Goal: Task Accomplishment & Management: Manage account settings

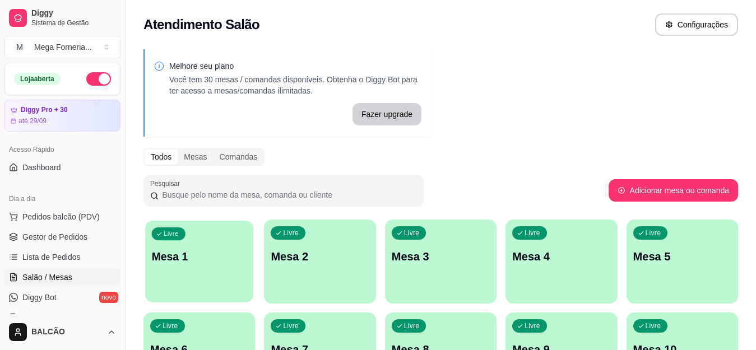
click at [195, 243] on div "Livre Mesa 1" at bounding box center [199, 255] width 108 height 68
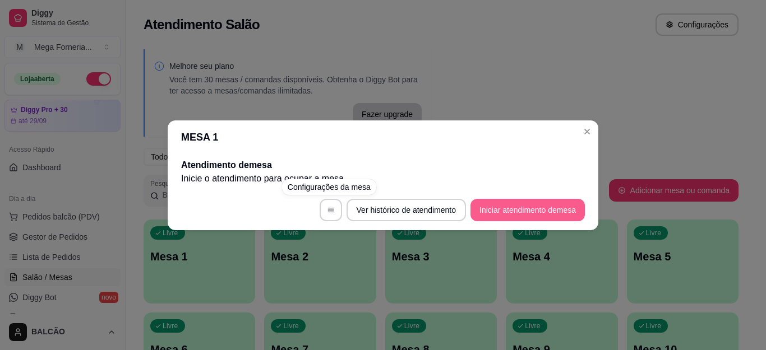
click at [520, 208] on button "Iniciar atendimento de mesa" at bounding box center [527, 210] width 114 height 22
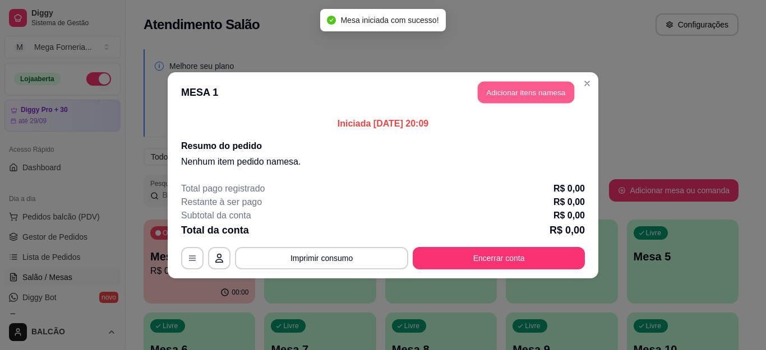
click at [503, 89] on button "Adicionar itens na mesa" at bounding box center [526, 92] width 96 height 22
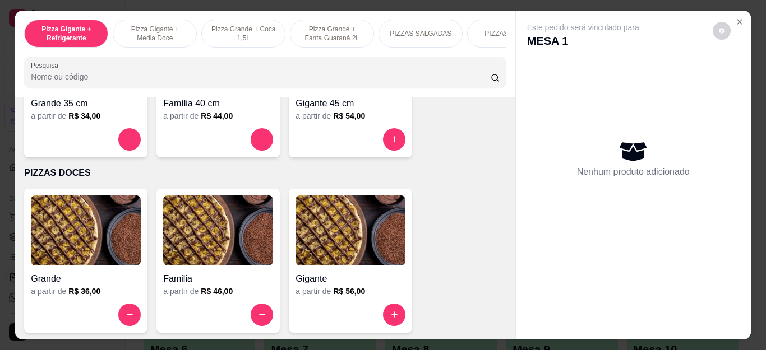
scroll to position [815, 0]
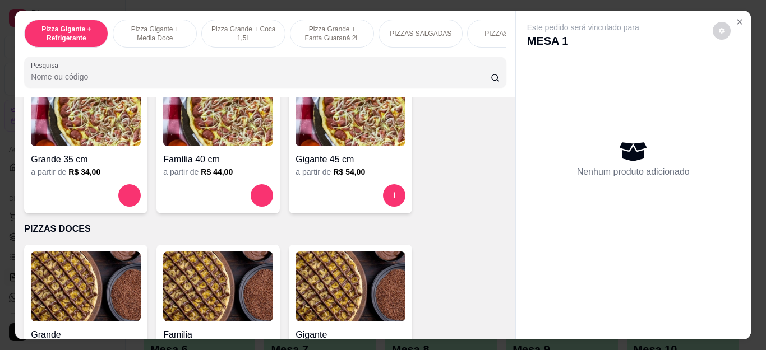
click at [354, 136] on img at bounding box center [350, 111] width 110 height 70
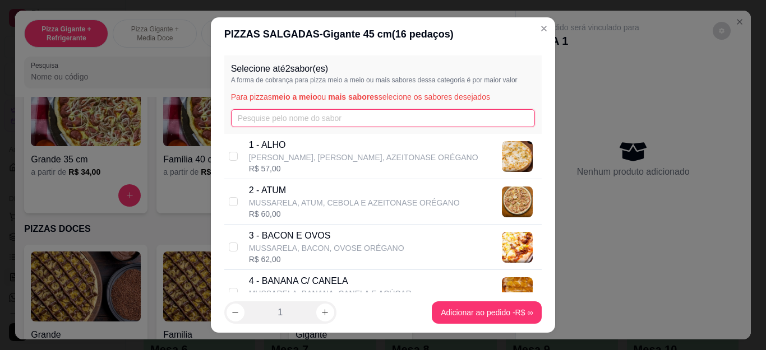
click at [405, 119] on input "text" at bounding box center [383, 118] width 304 height 18
type input "3"
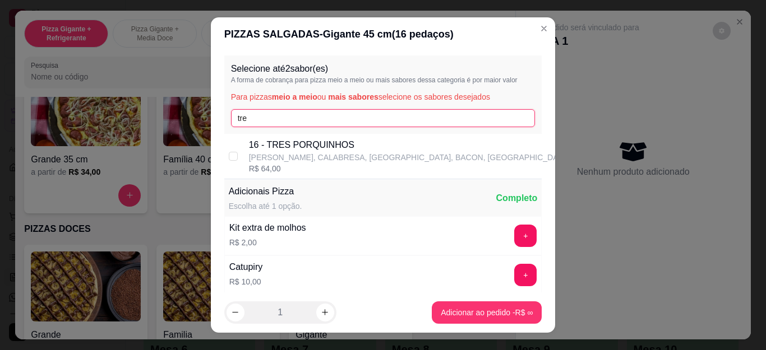
type input "tre"
click at [390, 149] on p "16 - TRES PORQUINHOS" at bounding box center [409, 144] width 321 height 13
checkbox input "true"
click at [381, 114] on input "tre" at bounding box center [383, 118] width 304 height 18
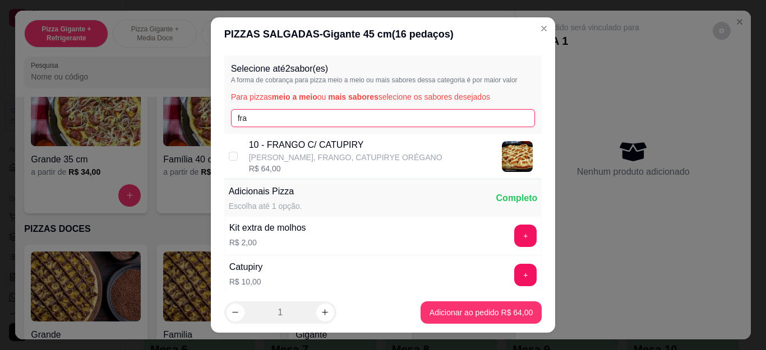
type input "fra"
click at [382, 143] on p "10 - FRANGO C/ CATUPIRY" at bounding box center [345, 144] width 193 height 13
checkbox input "true"
click at [471, 114] on input "fra" at bounding box center [383, 118] width 304 height 18
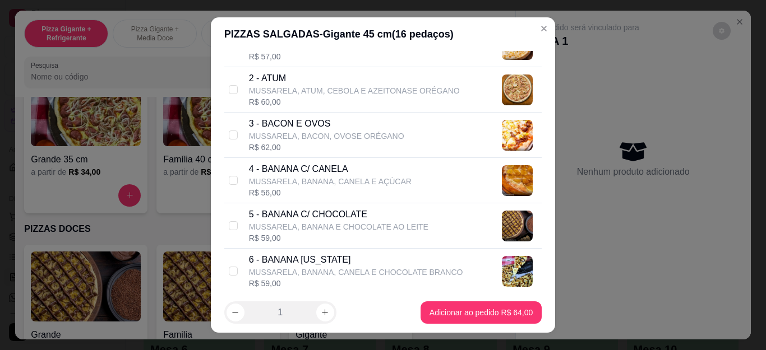
scroll to position [0, 0]
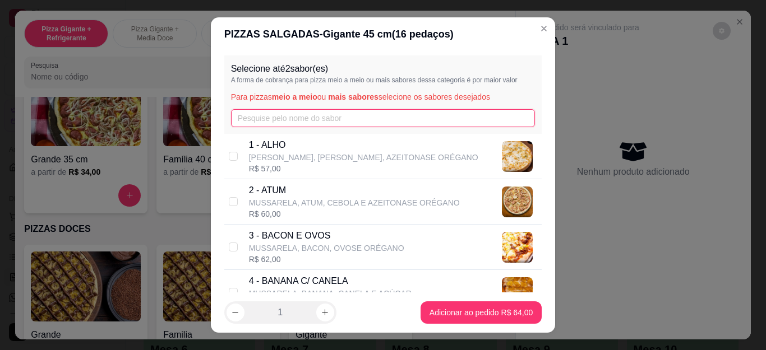
click at [391, 122] on input "text" at bounding box center [383, 118] width 304 height 18
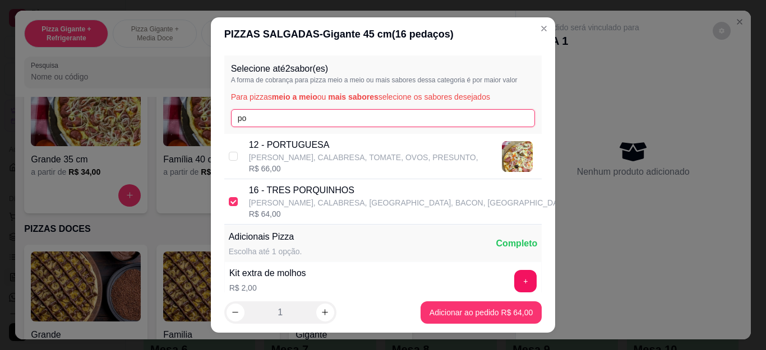
type input "po"
click at [375, 150] on p "12 - PORTUGUESA" at bounding box center [363, 144] width 229 height 13
checkbox input "true"
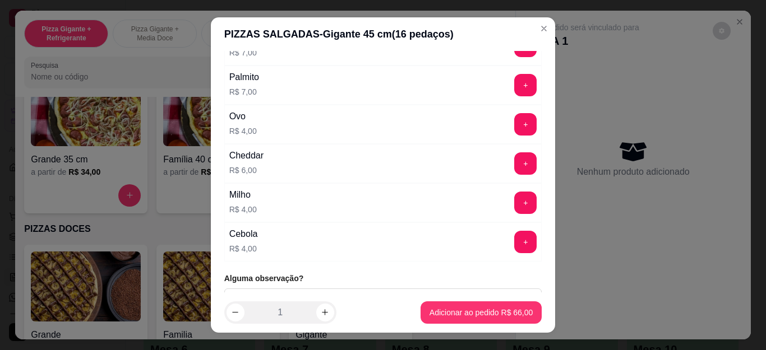
scroll to position [411, 0]
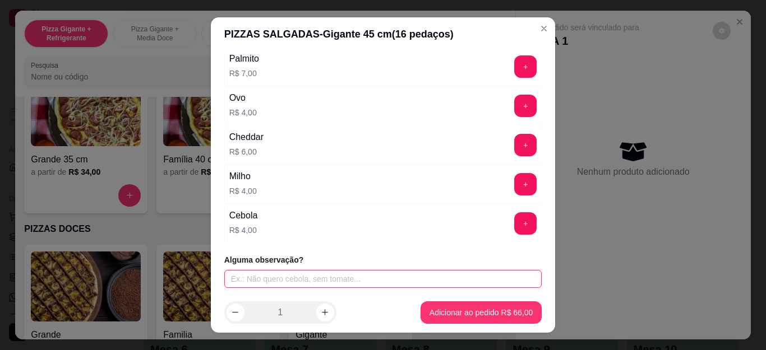
click at [389, 277] on input "text" at bounding box center [383, 279] width 318 height 18
type input "portuguesa sem pimentao"
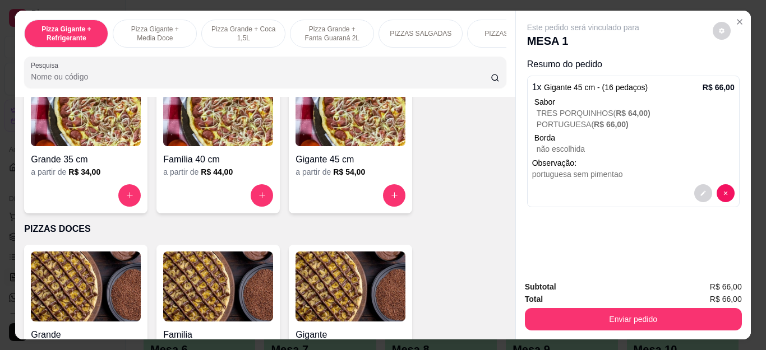
click at [627, 143] on p "não escolhida" at bounding box center [635, 148] width 198 height 11
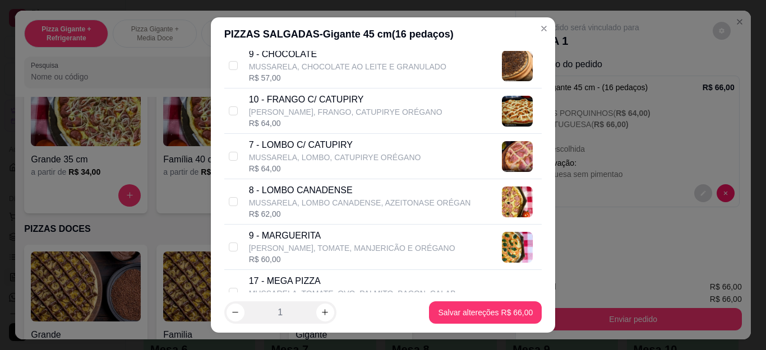
scroll to position [504, 0]
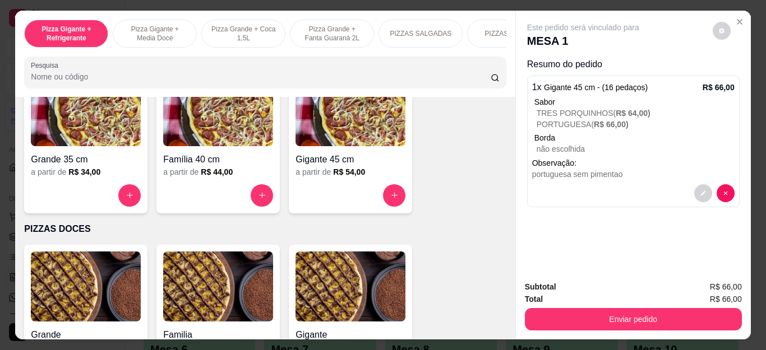
click at [559, 119] on p "PORTUGUESA ( R$ 66,00 )" at bounding box center [635, 124] width 198 height 11
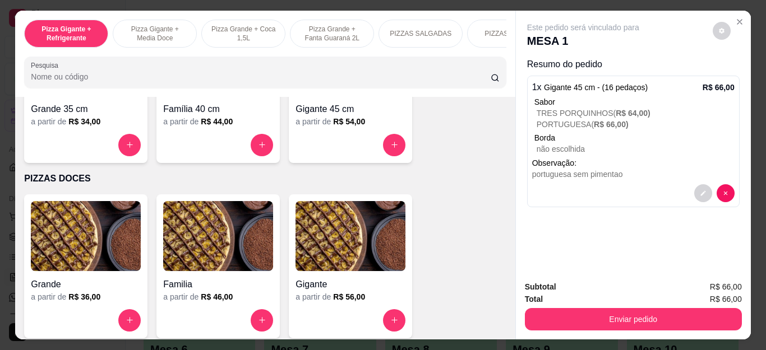
scroll to position [871, 0]
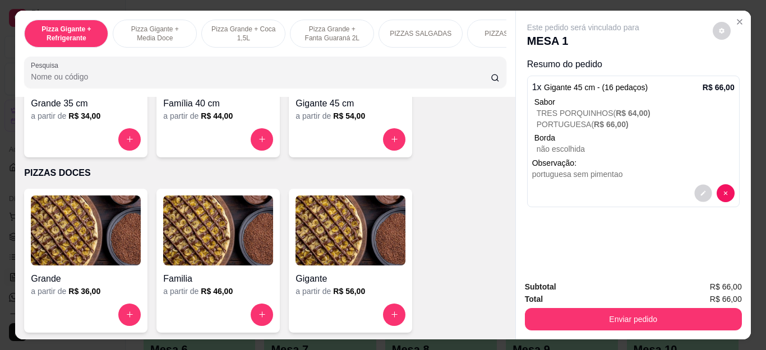
click at [700, 191] on icon "decrease-product-quantity" at bounding box center [702, 193] width 5 height 5
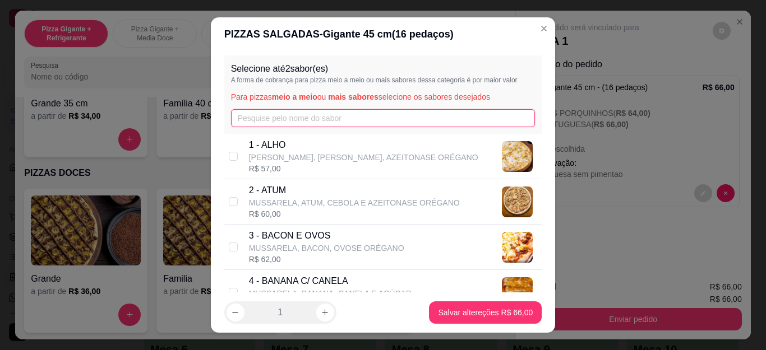
click at [339, 120] on input "text" at bounding box center [383, 118] width 304 height 18
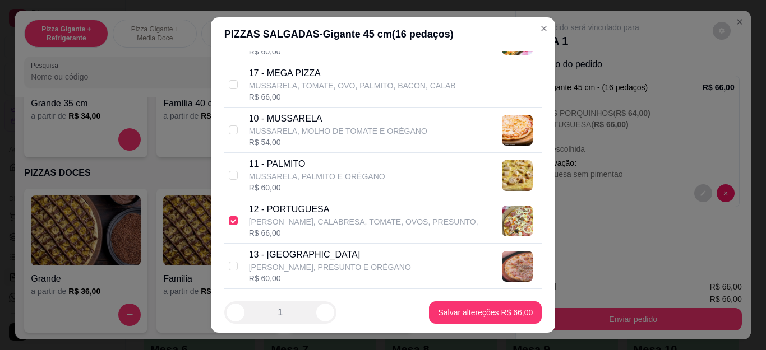
scroll to position [673, 0]
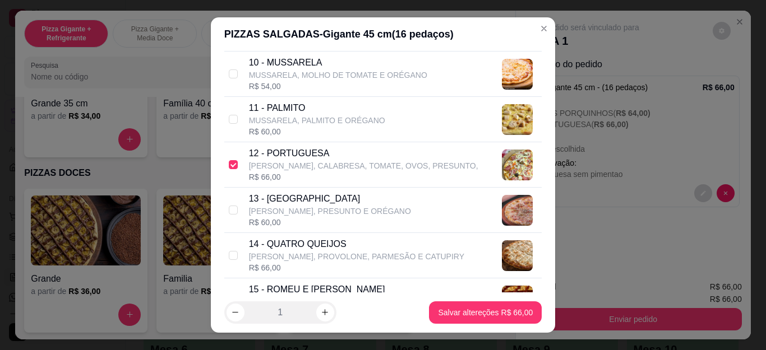
click at [326, 158] on p "12 - PORTUGUESA" at bounding box center [363, 153] width 229 height 13
checkbox input "false"
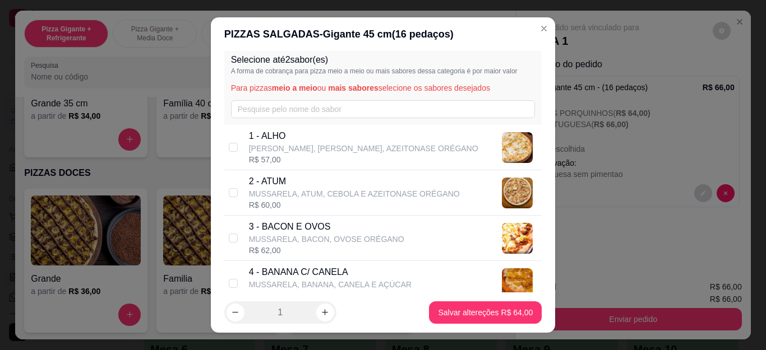
scroll to position [0, 0]
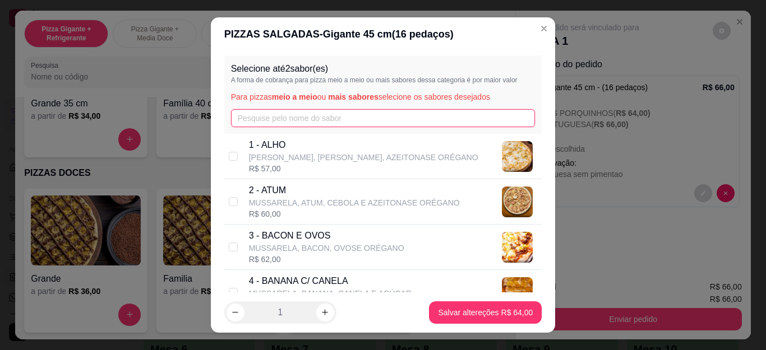
click at [347, 119] on input "text" at bounding box center [383, 118] width 304 height 18
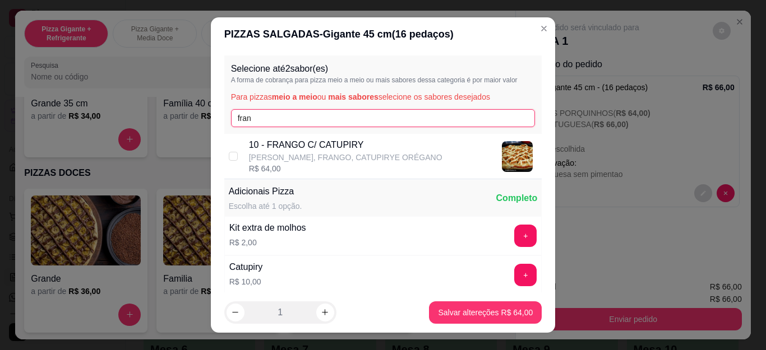
type input "fran"
click at [365, 147] on p "10 - FRANGO C/ CATUPIRY" at bounding box center [345, 144] width 193 height 13
checkbox input "true"
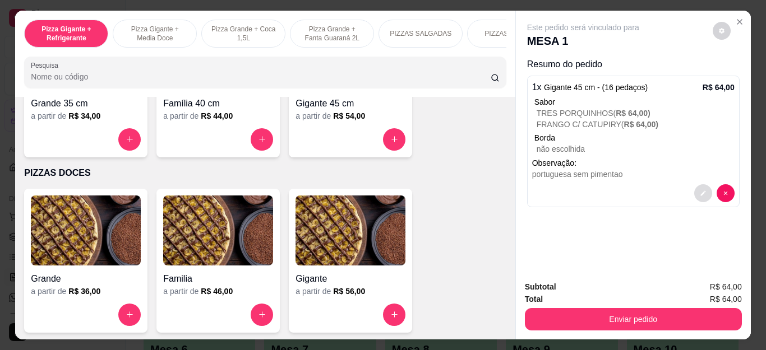
click at [696, 193] on button "decrease-product-quantity" at bounding box center [703, 193] width 18 height 18
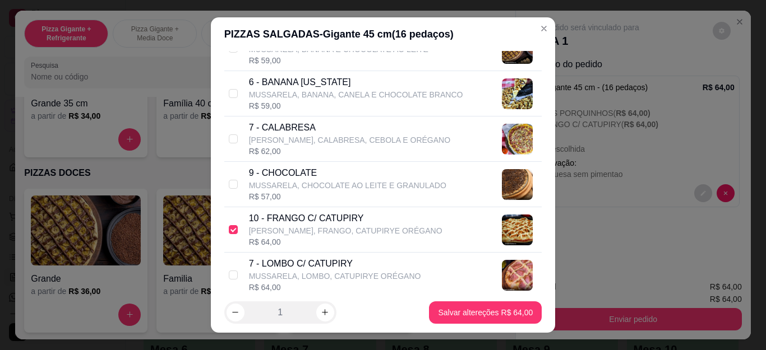
scroll to position [280, 0]
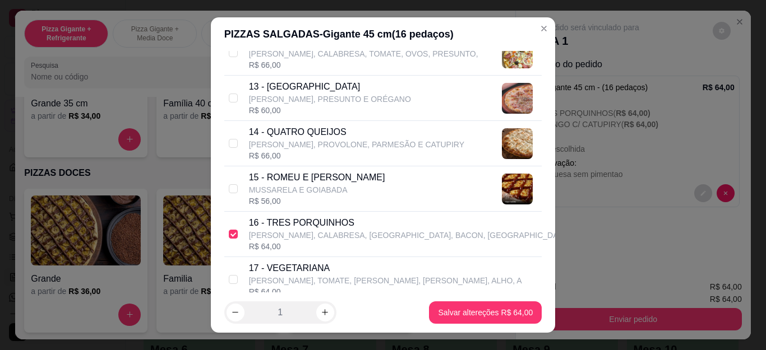
click at [321, 229] on p "16 - TRES PORQUINHOS" at bounding box center [409, 222] width 321 height 13
checkbox input "false"
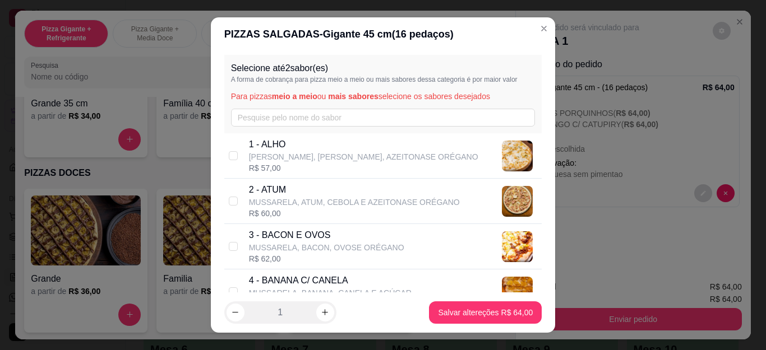
scroll to position [0, 0]
click at [327, 119] on input "text" at bounding box center [383, 118] width 304 height 18
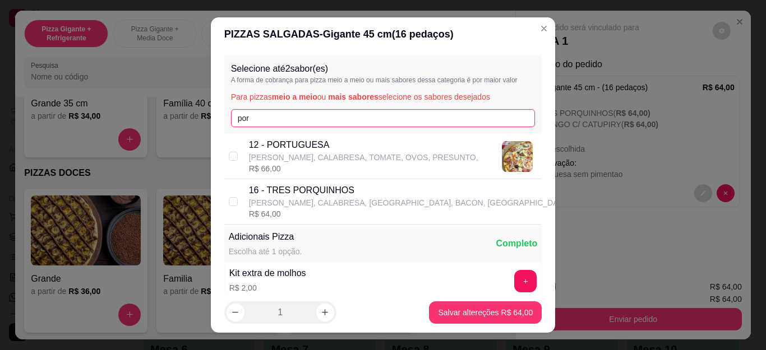
type input "por"
click at [381, 141] on p "12 - PORTUGUESA" at bounding box center [363, 144] width 229 height 13
checkbox input "true"
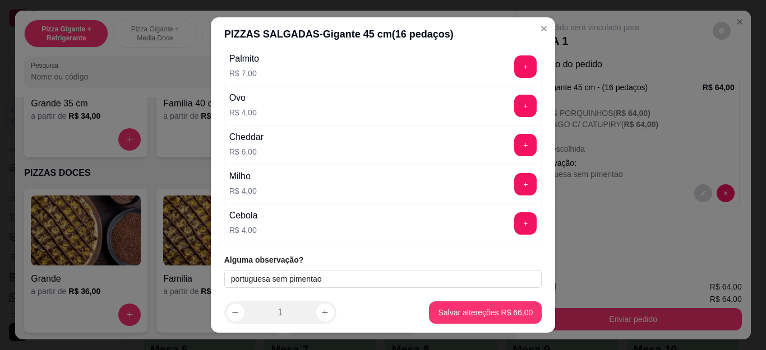
scroll to position [18, 0]
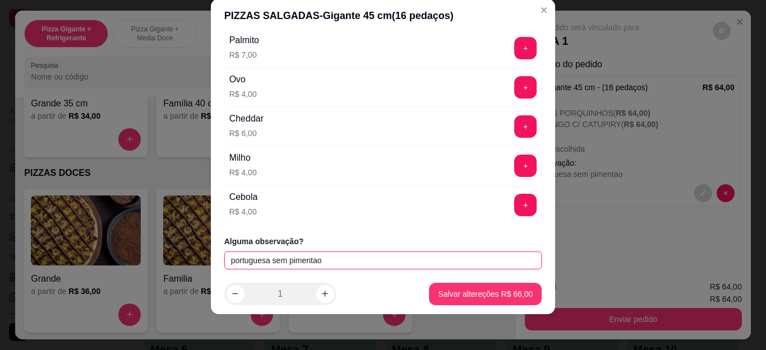
click at [374, 254] on input "portuguesa sem pimentao" at bounding box center [383, 261] width 318 height 18
type input "p"
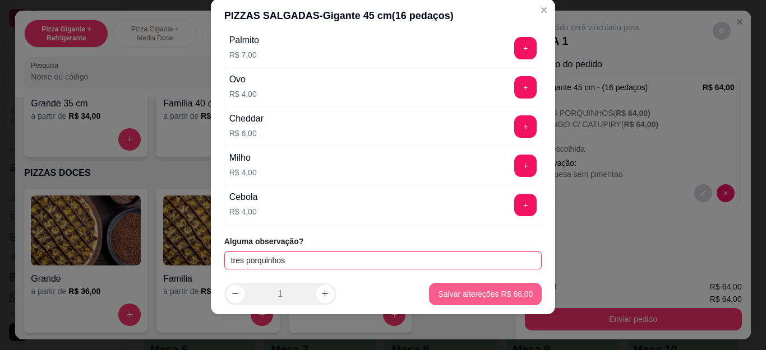
type input "tres porquinhos"
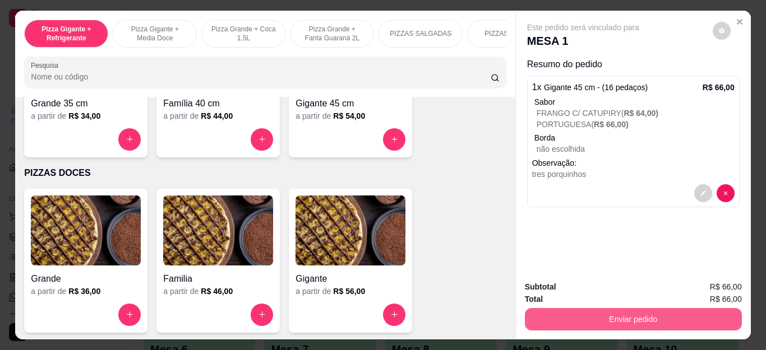
click at [601, 309] on button "Enviar pedido" at bounding box center [633, 319] width 217 height 22
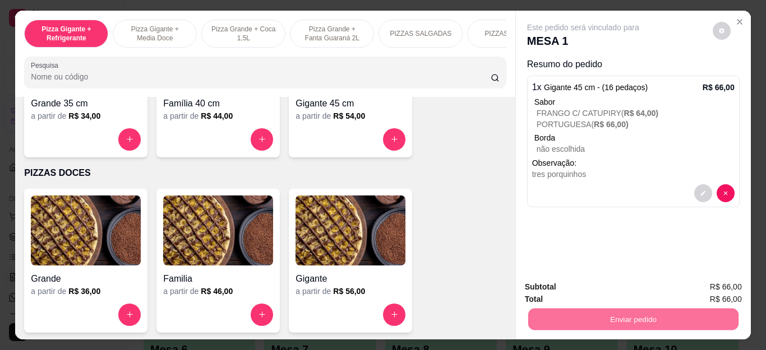
click at [690, 286] on button "Sim, quero registrar" at bounding box center [702, 287] width 84 height 21
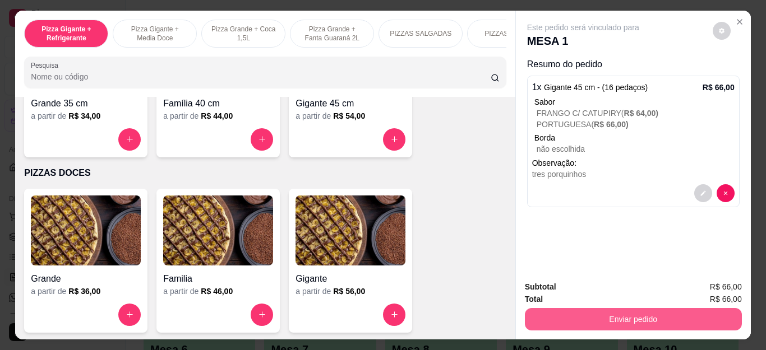
click at [609, 308] on button "Enviar pedido" at bounding box center [633, 319] width 217 height 22
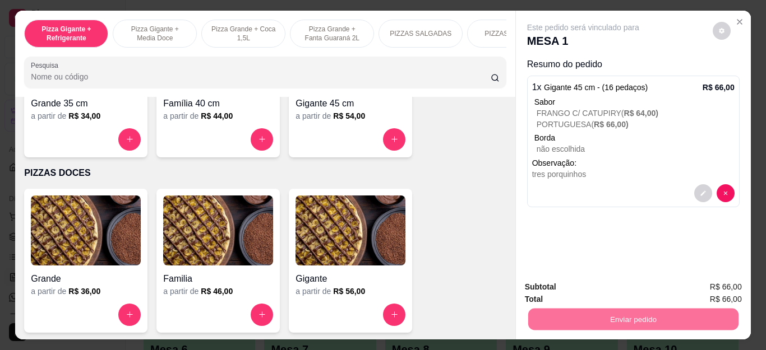
click at [581, 291] on button "Não registrar e enviar pedido" at bounding box center [595, 287] width 117 height 21
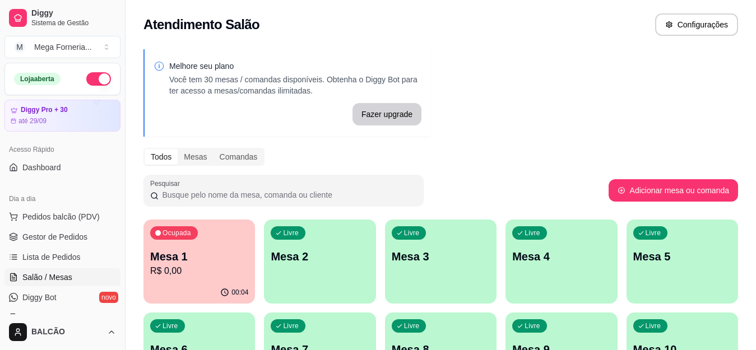
click at [208, 263] on p "Mesa 1" at bounding box center [199, 257] width 98 height 16
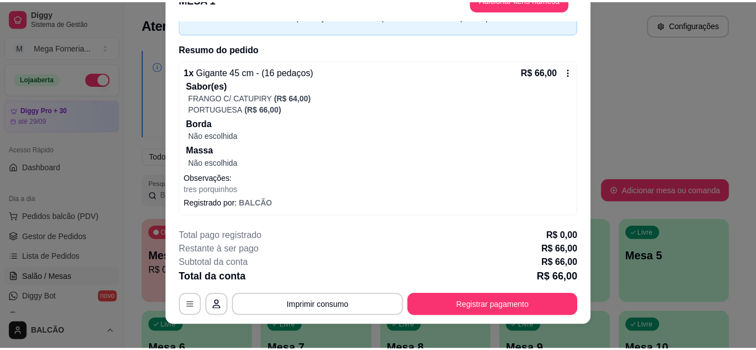
scroll to position [34, 0]
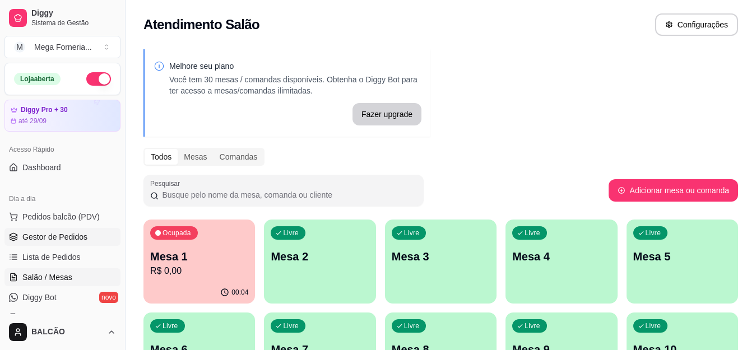
click at [87, 240] on link "Gestor de Pedidos" at bounding box center [62, 237] width 116 height 18
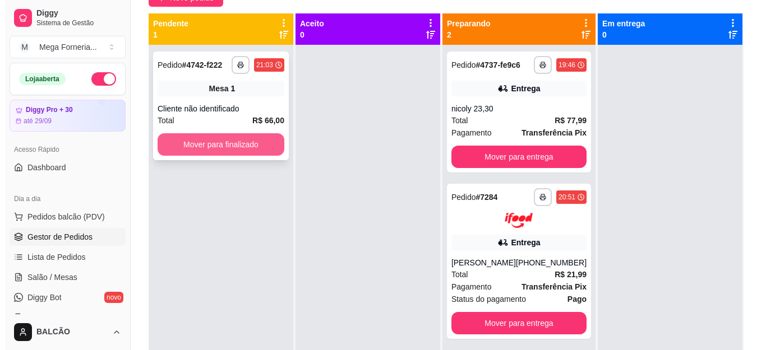
scroll to position [56, 0]
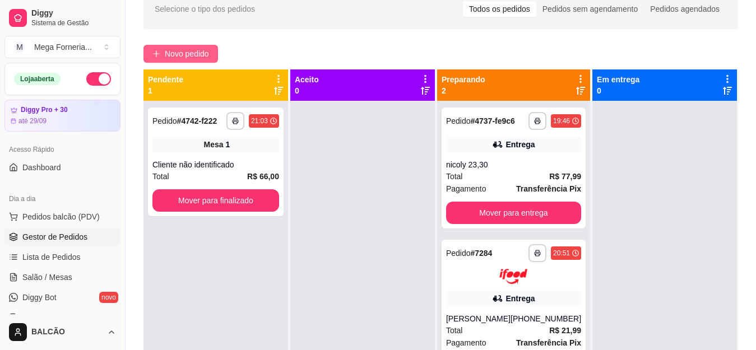
click at [214, 49] on button "Novo pedido" at bounding box center [180, 54] width 75 height 18
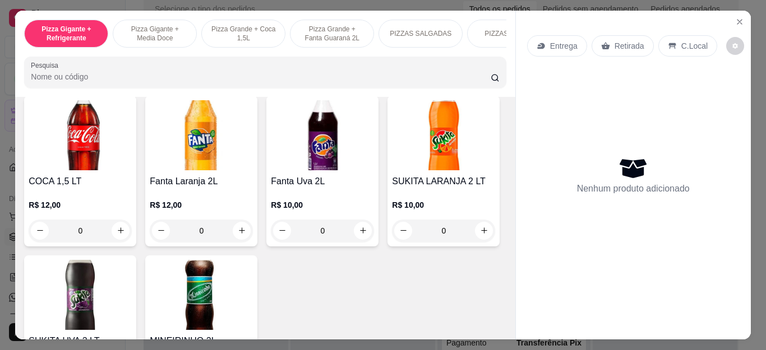
scroll to position [2506, 0]
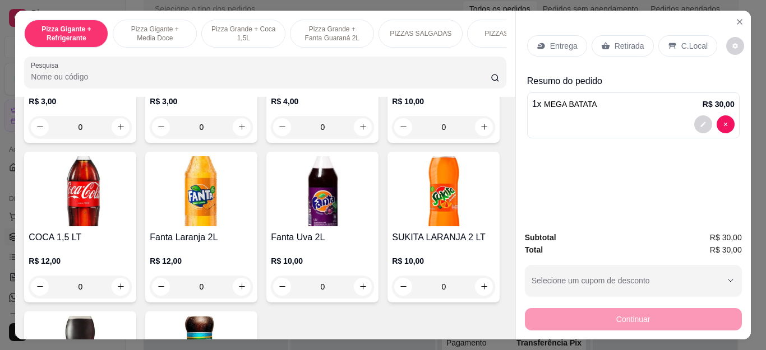
type input "1"
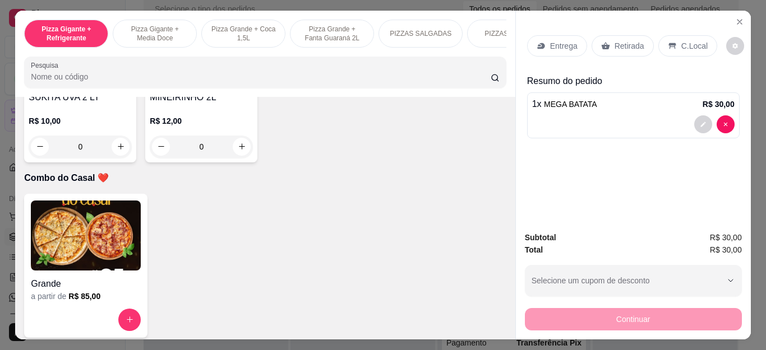
scroll to position [2817, 0]
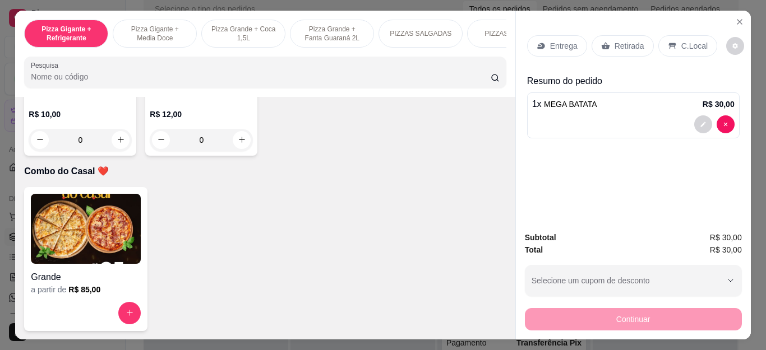
type input "1"
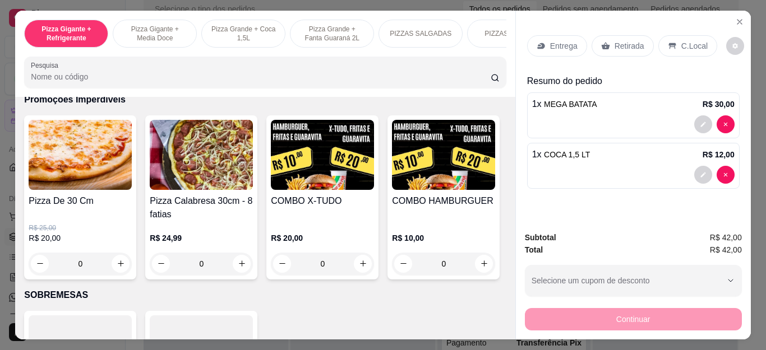
scroll to position [1176, 0]
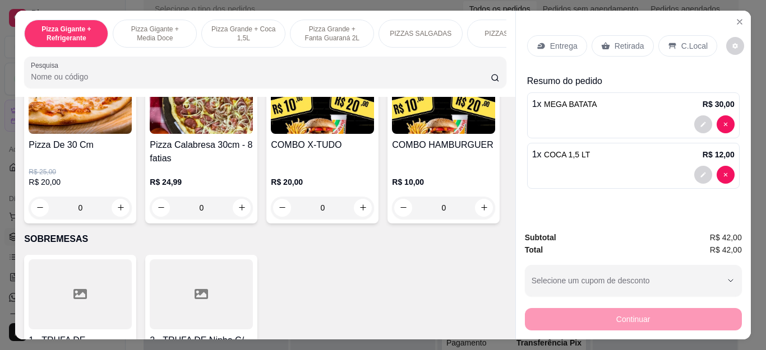
click at [112, 211] on div "0" at bounding box center [80, 208] width 103 height 22
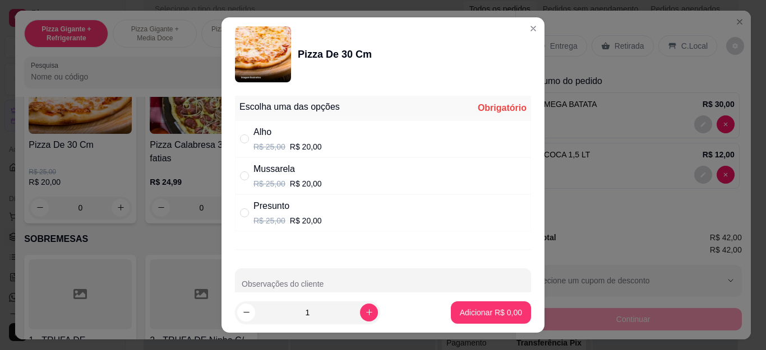
click at [244, 212] on div "" at bounding box center [246, 213] width 13 height 12
radio input "true"
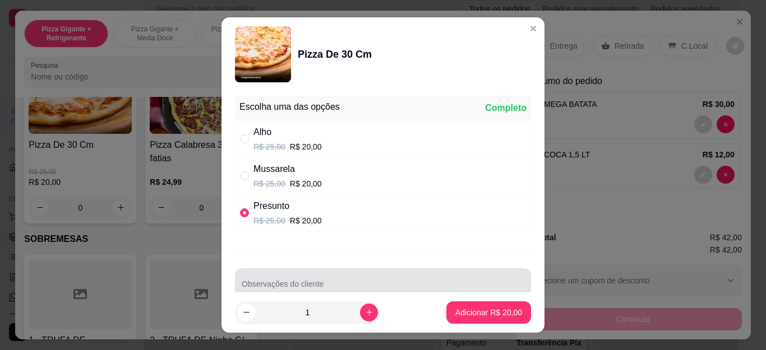
click at [312, 280] on div at bounding box center [383, 284] width 282 height 22
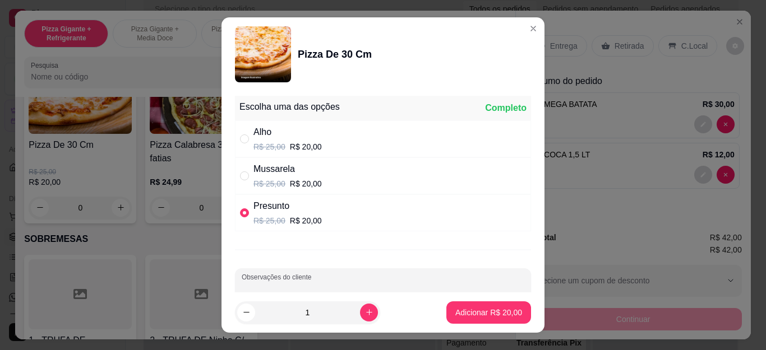
scroll to position [2, 0]
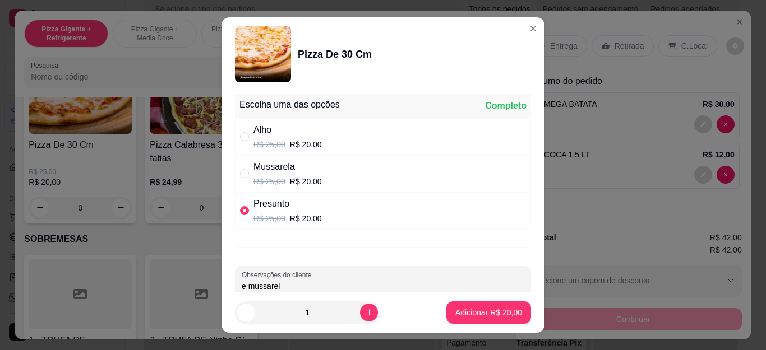
type input "e mussarela"
click at [497, 313] on p "Adicionar R$ 20,00" at bounding box center [488, 312] width 67 height 11
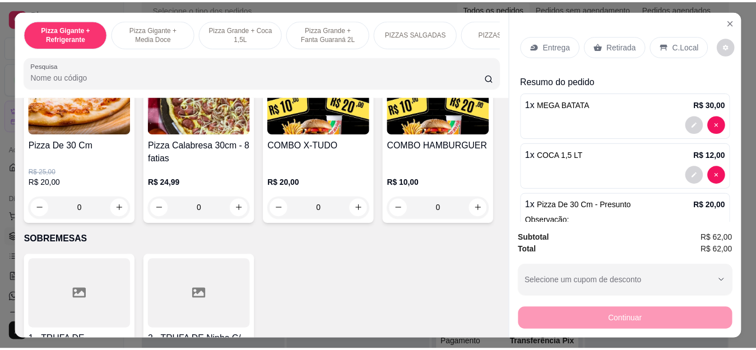
scroll to position [56, 0]
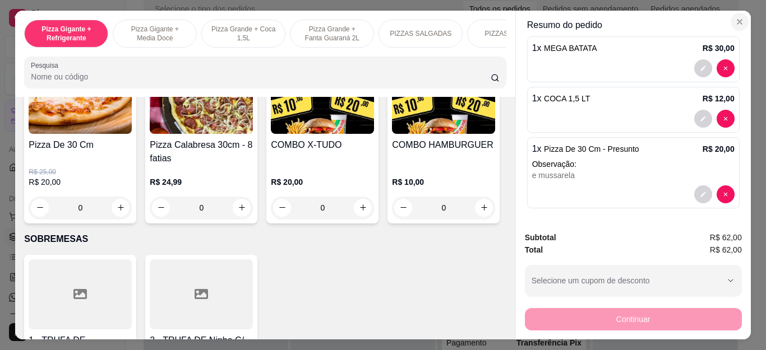
click at [735, 21] on icon "Close" at bounding box center [739, 21] width 9 height 9
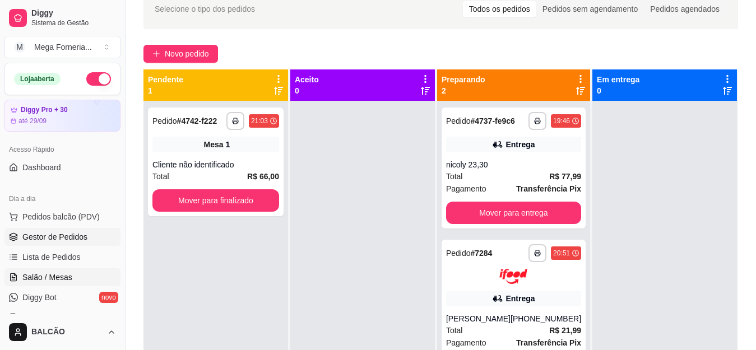
click at [23, 280] on span "Salão / Mesas" at bounding box center [47, 277] width 50 height 11
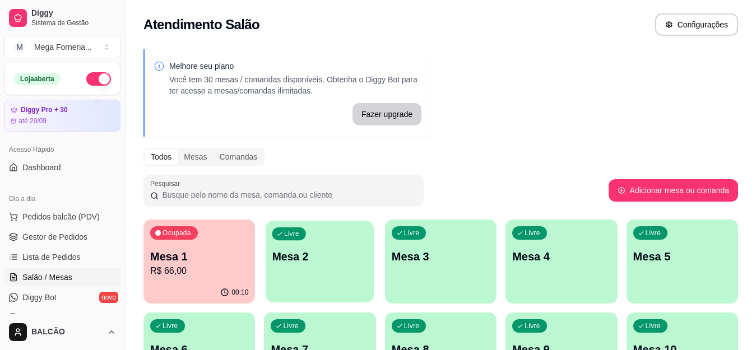
click at [306, 250] on p "Mesa 2" at bounding box center [319, 256] width 95 height 15
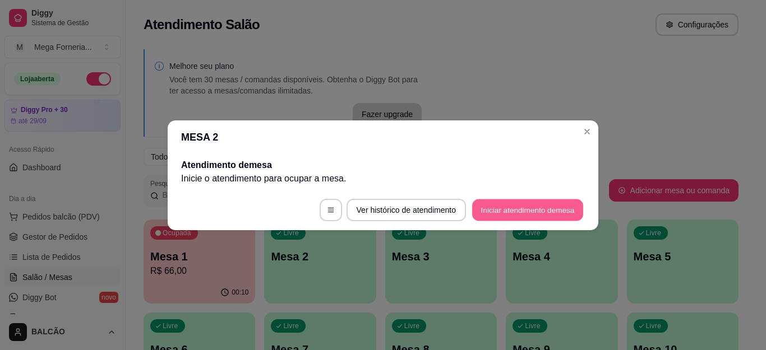
click at [525, 206] on button "Iniciar atendimento de mesa" at bounding box center [527, 210] width 111 height 22
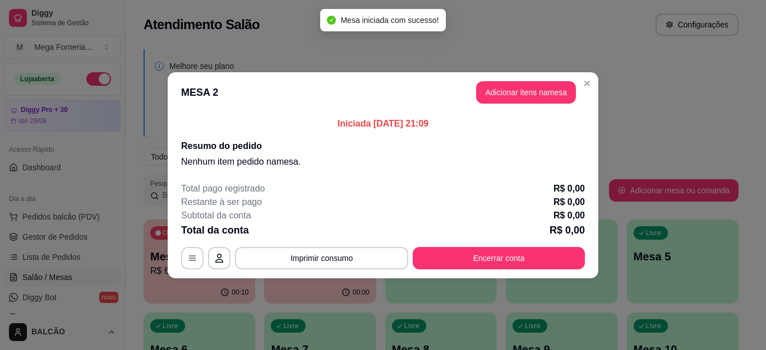
drag, startPoint x: 523, startPoint y: 104, endPoint x: 524, endPoint y: 96, distance: 7.9
click at [523, 103] on header "MESA 2 Adicionar itens na mesa" at bounding box center [383, 92] width 430 height 40
click at [525, 95] on button "Adicionar itens na mesa" at bounding box center [526, 92] width 100 height 22
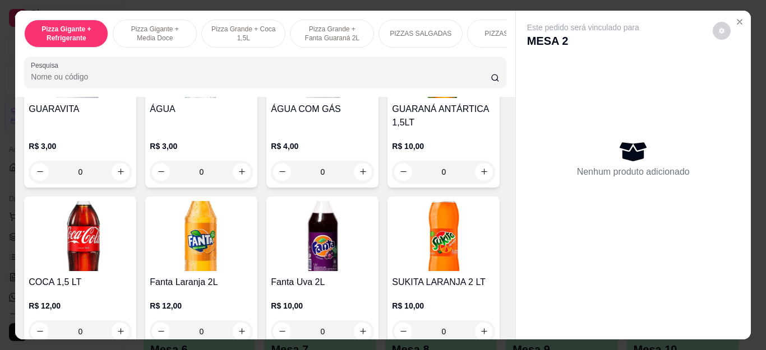
scroll to position [2516, 0]
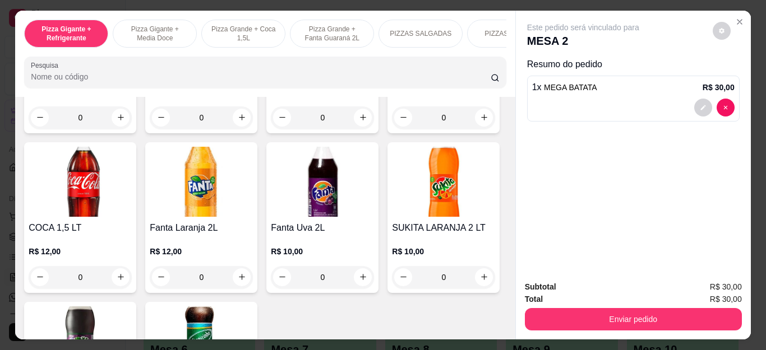
type input "1"
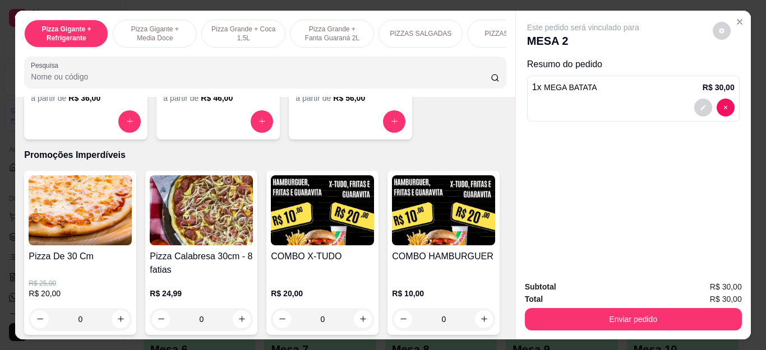
scroll to position [1121, 0]
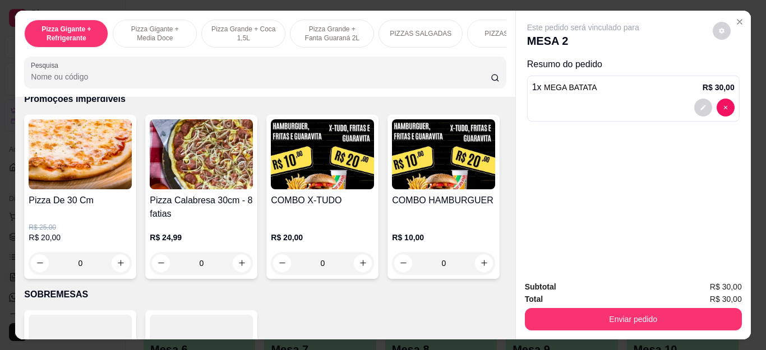
click at [83, 224] on div "R$ 25,00 R$ 20,00 0" at bounding box center [80, 243] width 103 height 63
click at [72, 212] on div "Pizza De 30 Cm" at bounding box center [80, 203] width 103 height 18
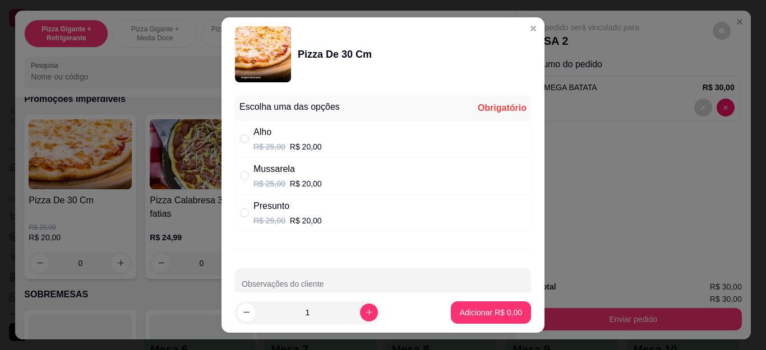
click at [295, 177] on div "Mussarela R$ 25,00 R$ 20,00" at bounding box center [287, 176] width 68 height 27
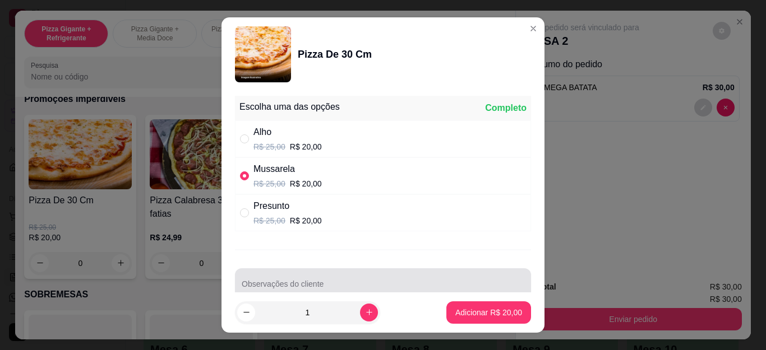
click at [298, 279] on div at bounding box center [383, 284] width 282 height 22
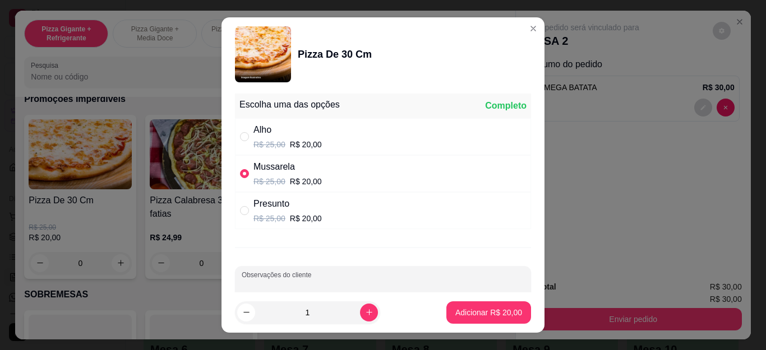
click at [317, 220] on div "Presunto R$ 25,00 R$ 20,00" at bounding box center [383, 210] width 296 height 37
radio input "false"
radio input "true"
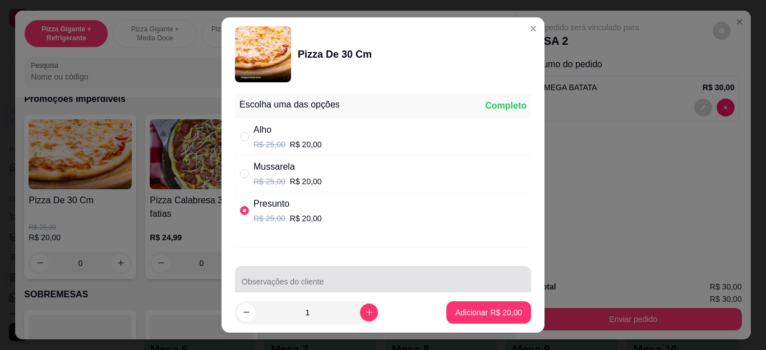
click at [307, 287] on div "Observações do cliente" at bounding box center [383, 281] width 296 height 31
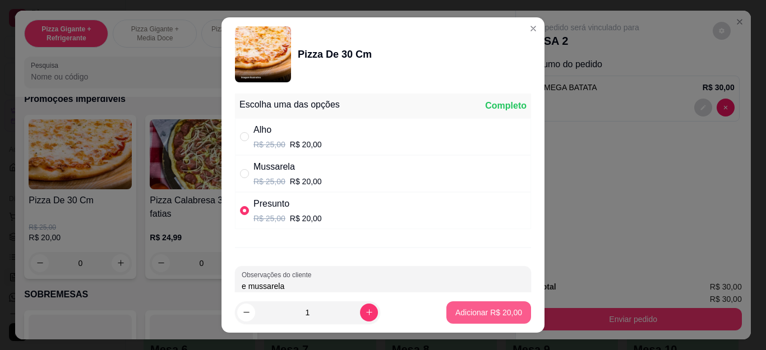
type input "e mussarela"
click at [485, 309] on p "Adicionar R$ 20,00" at bounding box center [488, 312] width 67 height 11
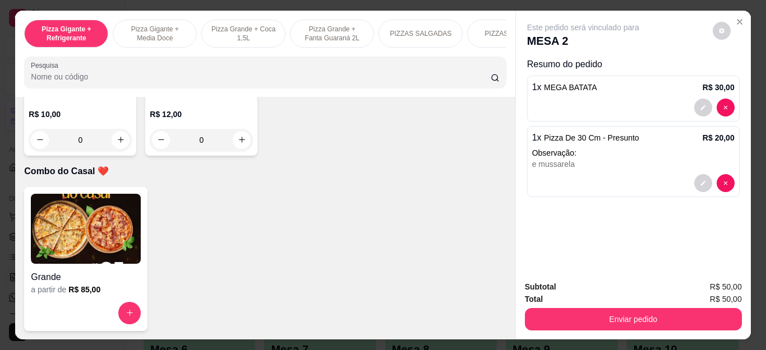
scroll to position [2836, 0]
type input "1"
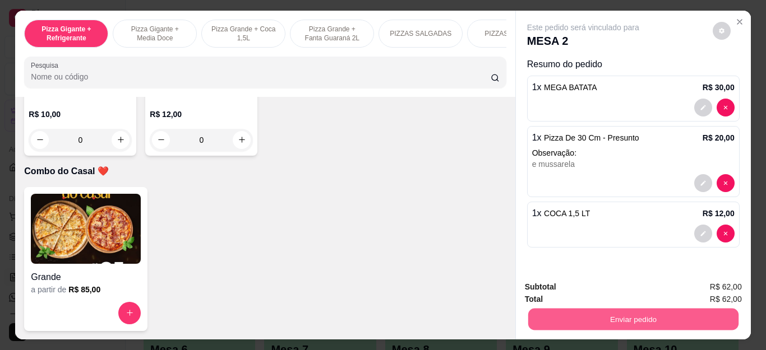
click at [678, 311] on button "Enviar pedido" at bounding box center [632, 320] width 210 height 22
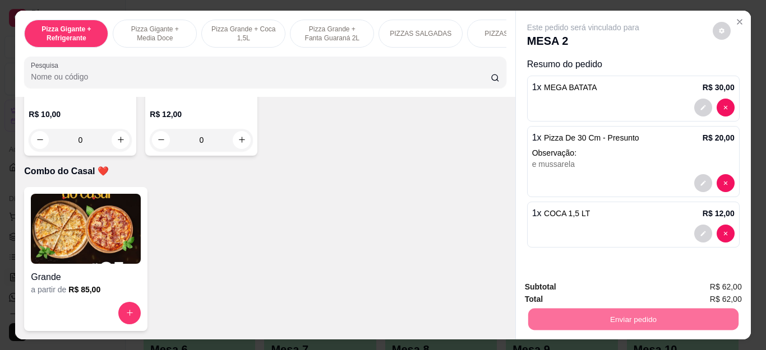
click at [602, 283] on button "Não registrar e enviar pedido" at bounding box center [595, 286] width 113 height 21
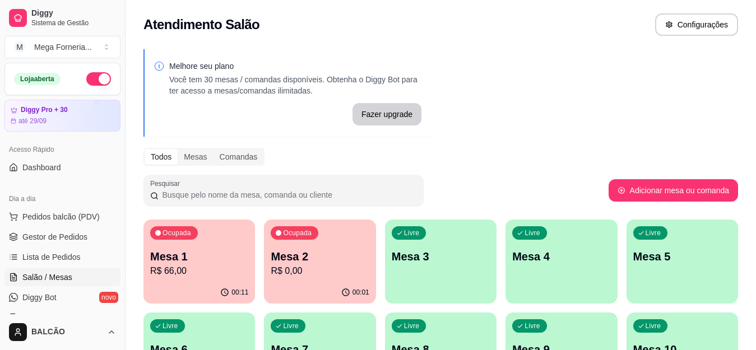
click at [317, 263] on p "Mesa 2" at bounding box center [320, 257] width 98 height 16
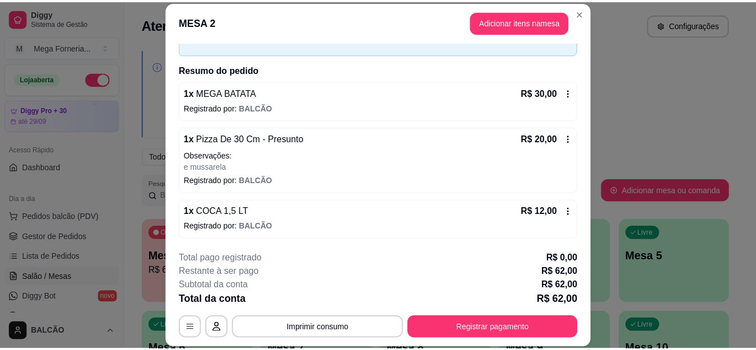
scroll to position [67, 0]
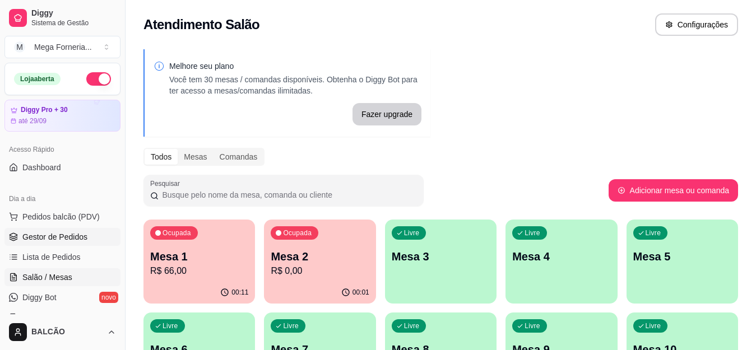
click at [86, 237] on link "Gestor de Pedidos" at bounding box center [62, 237] width 116 height 18
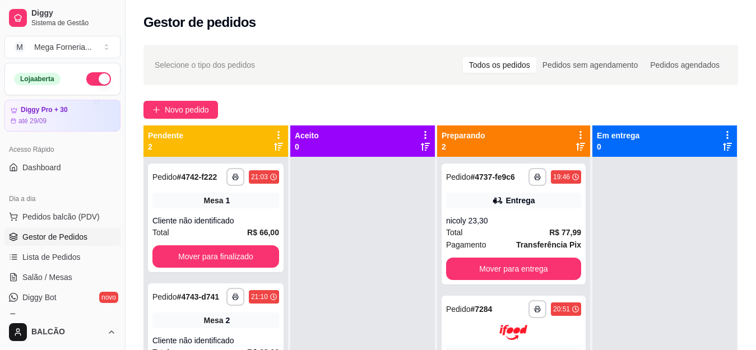
click at [741, 12] on div "Gestor de pedidos" at bounding box center [441, 19] width 631 height 38
click at [182, 107] on span "Novo pedido" at bounding box center [187, 110] width 44 height 12
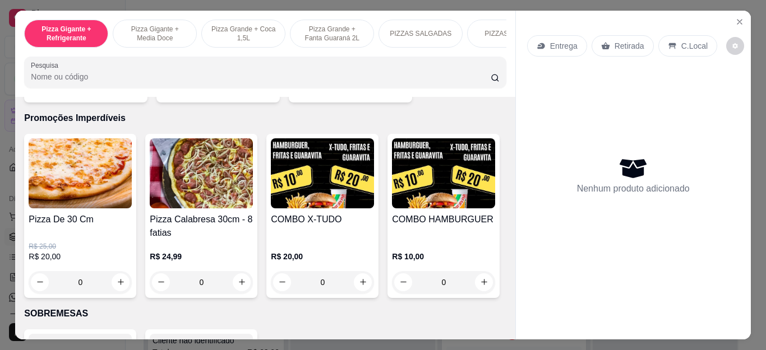
scroll to position [1093, 0]
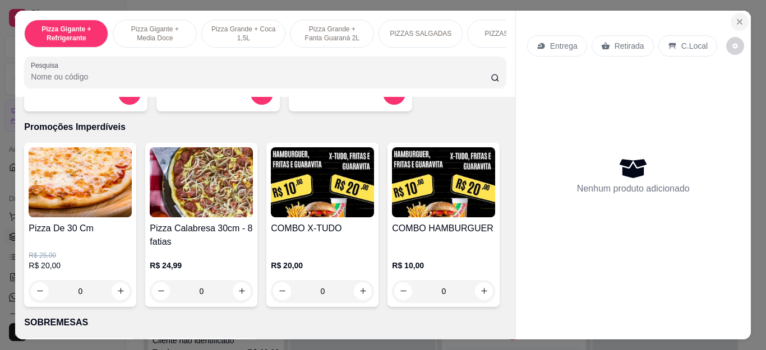
click at [737, 20] on icon "Close" at bounding box center [739, 22] width 4 height 4
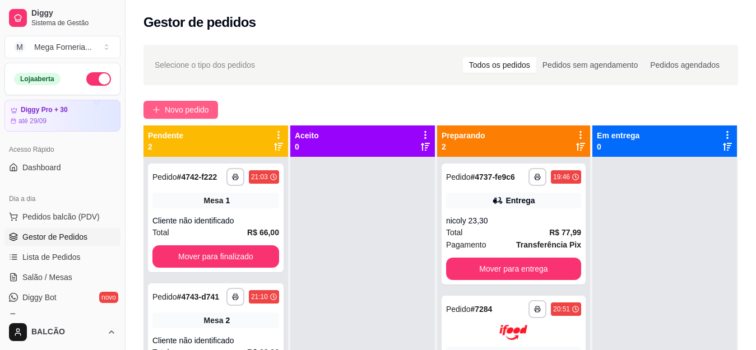
click at [193, 105] on span "Novo pedido" at bounding box center [187, 110] width 44 height 12
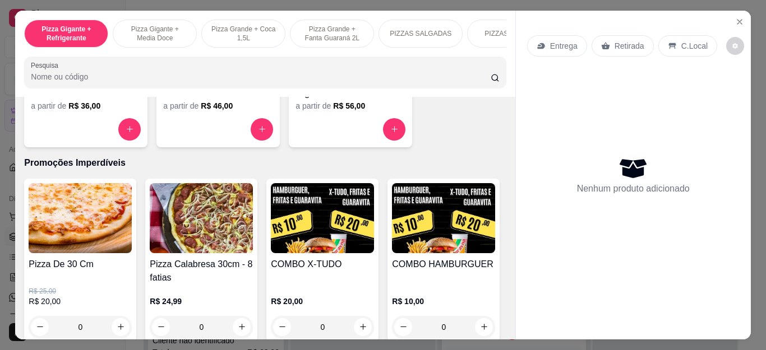
scroll to position [1113, 0]
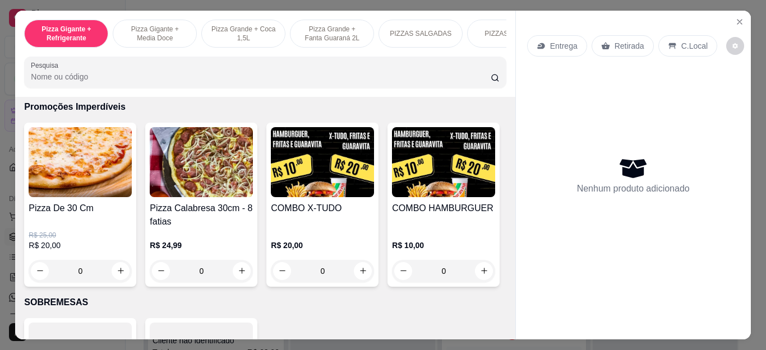
click at [360, 280] on div "0" at bounding box center [322, 271] width 103 height 22
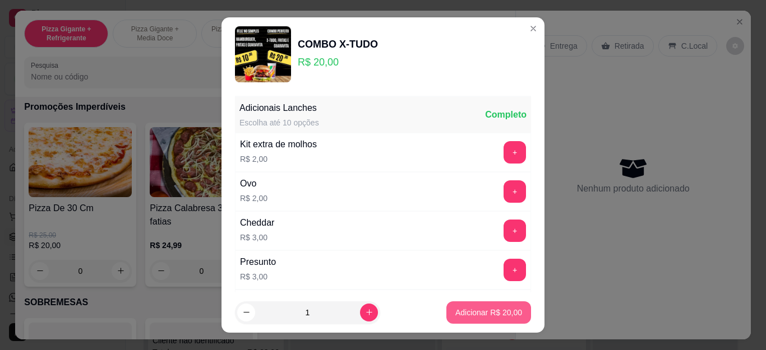
click at [488, 314] on p "Adicionar R$ 20,00" at bounding box center [488, 312] width 67 height 11
type input "1"
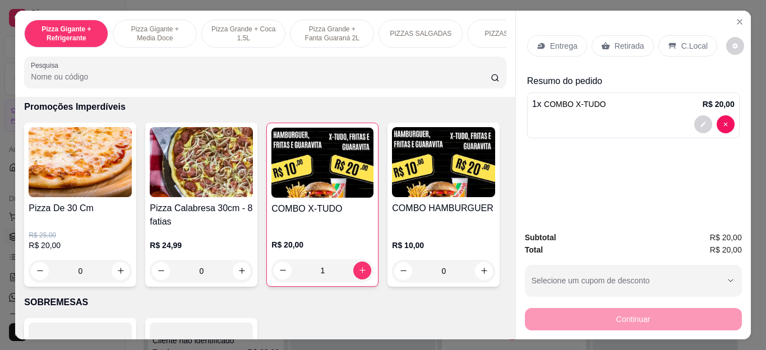
click at [550, 40] on p "Entrega" at bounding box center [563, 45] width 27 height 11
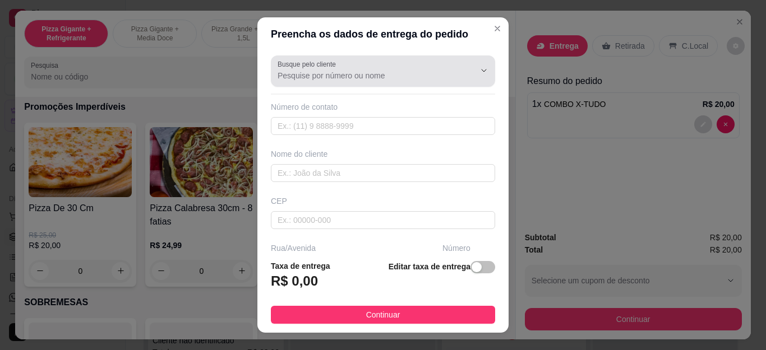
click at [382, 81] on input "Busque pelo cliente" at bounding box center [366, 75] width 179 height 11
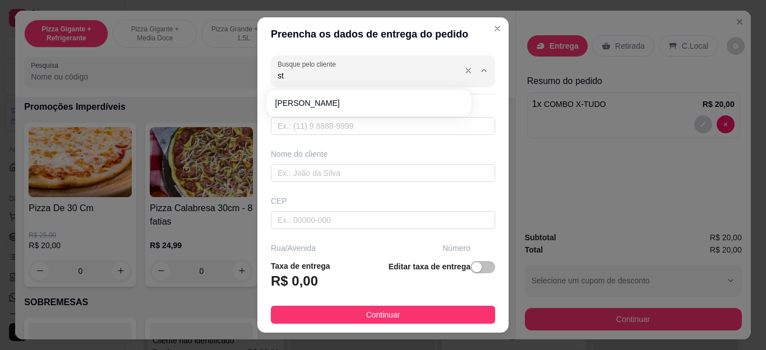
type input "s"
type input "2256"
click at [380, 75] on input "2256" at bounding box center [366, 75] width 179 height 11
type input "[PERSON_NAME]"
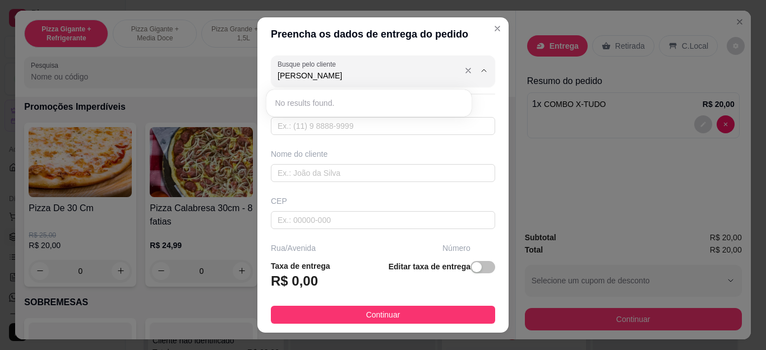
click at [380, 75] on input "[PERSON_NAME]" at bounding box center [366, 75] width 179 height 11
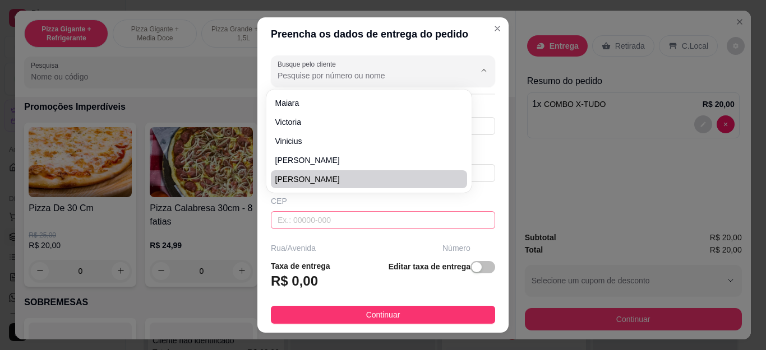
click at [342, 214] on input "text" at bounding box center [383, 220] width 224 height 18
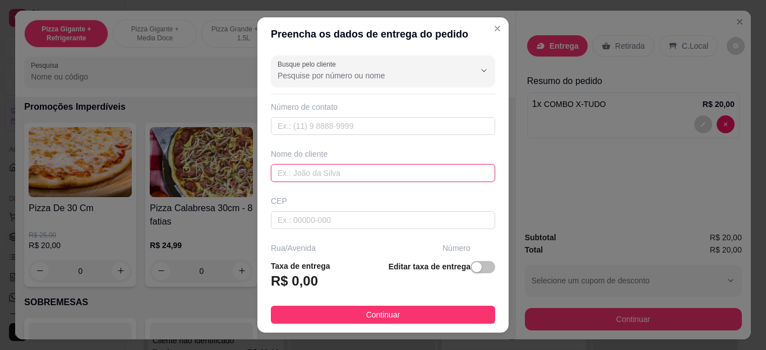
click at [364, 178] on input "text" at bounding box center [383, 173] width 224 height 18
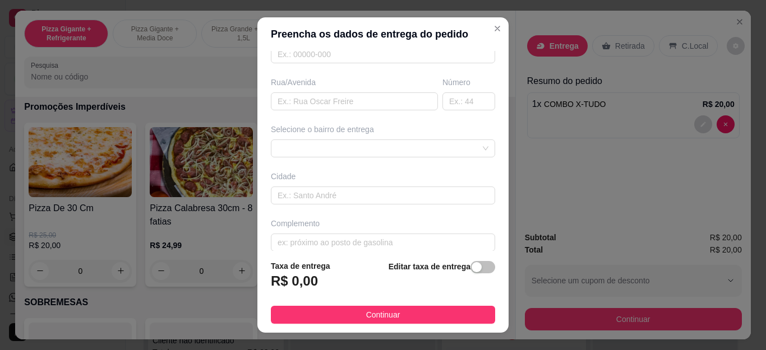
scroll to position [168, 0]
click at [330, 148] on div at bounding box center [383, 146] width 224 height 18
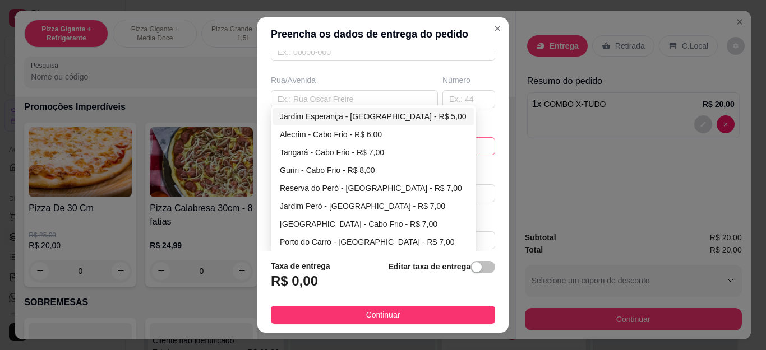
type input "[PERSON_NAME]"
click at [355, 113] on div "Jardim Esperança - [GEOGRAPHIC_DATA] - R$ 5,00" at bounding box center [373, 116] width 187 height 12
type input "Cabo Frio"
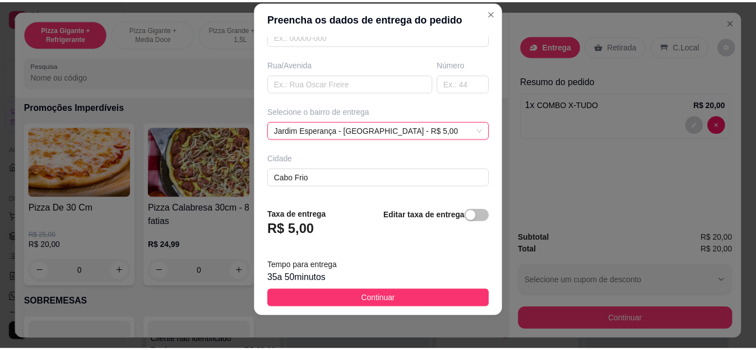
scroll to position [18, 0]
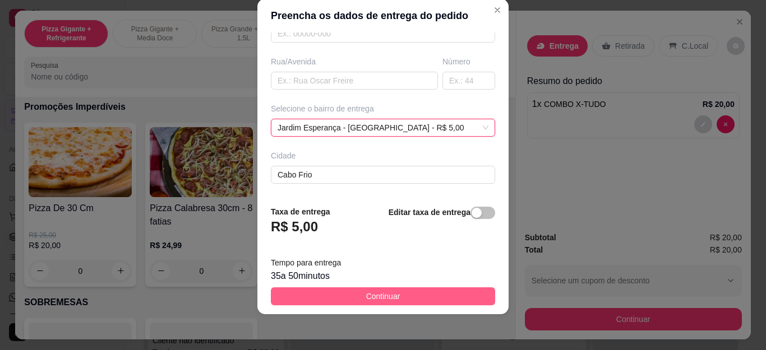
click at [406, 294] on button "Continuar" at bounding box center [383, 297] width 224 height 18
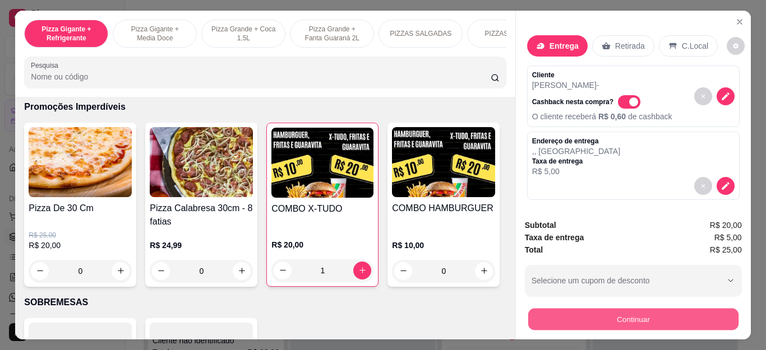
click at [623, 312] on button "Continuar" at bounding box center [632, 320] width 210 height 22
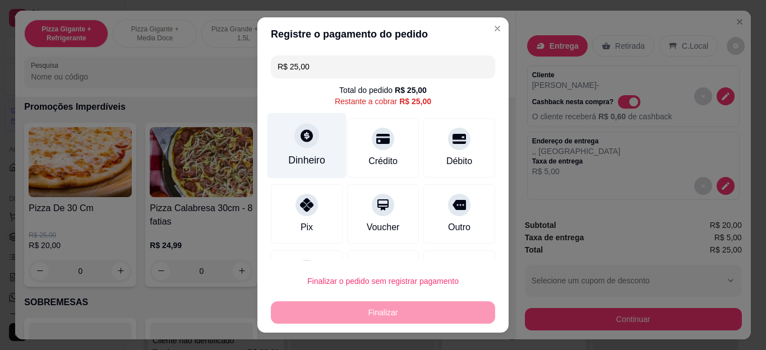
click at [309, 155] on div "Dinheiro" at bounding box center [306, 160] width 37 height 15
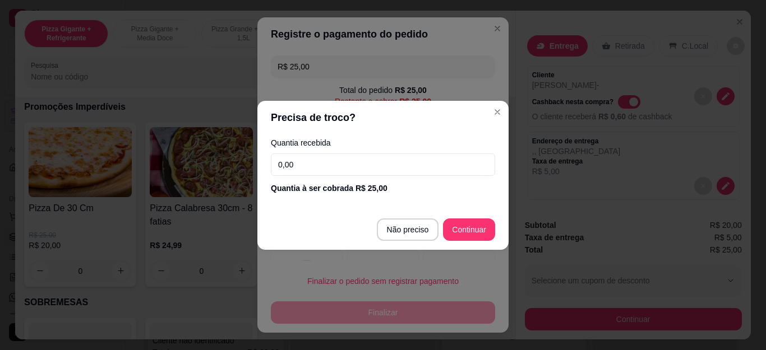
click at [309, 164] on input "0,00" at bounding box center [383, 165] width 224 height 22
type input "50,00"
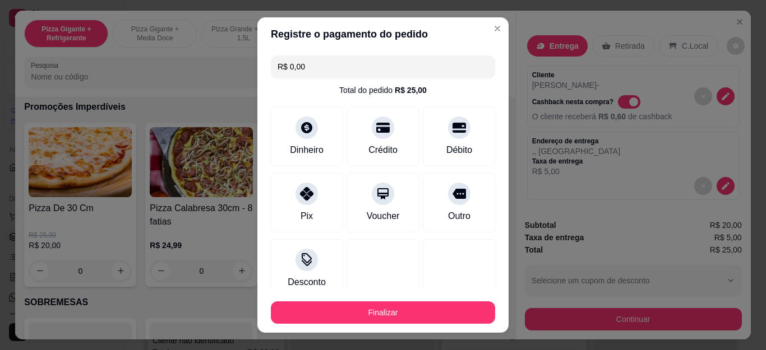
type input "R$ 0,00"
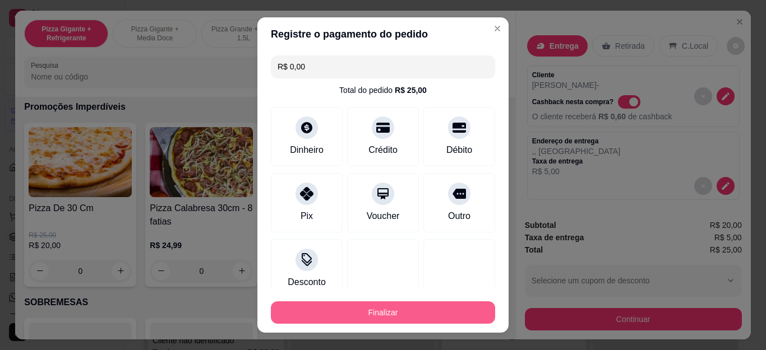
click at [425, 311] on button "Finalizar" at bounding box center [383, 313] width 224 height 22
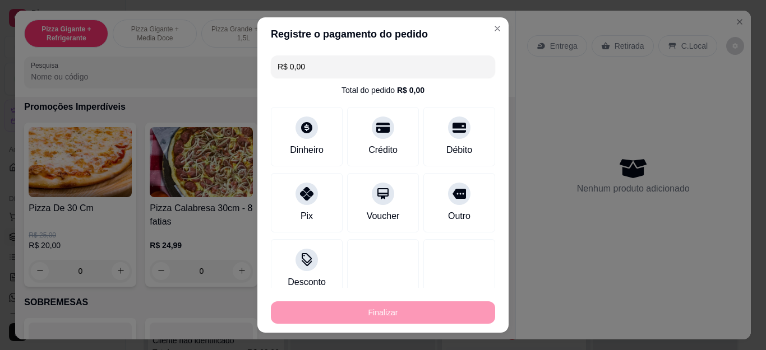
type input "0"
type input "-R$ 25,00"
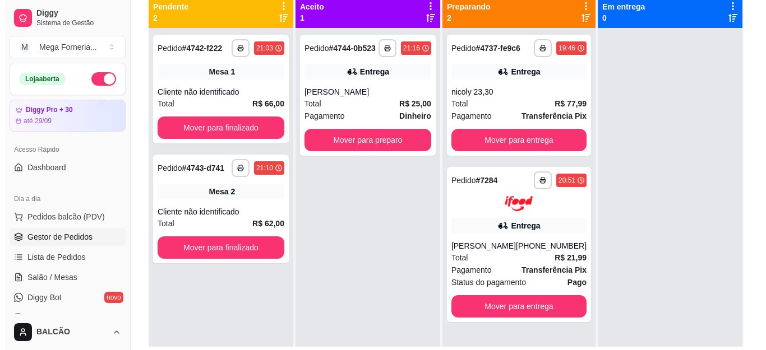
scroll to position [112, 0]
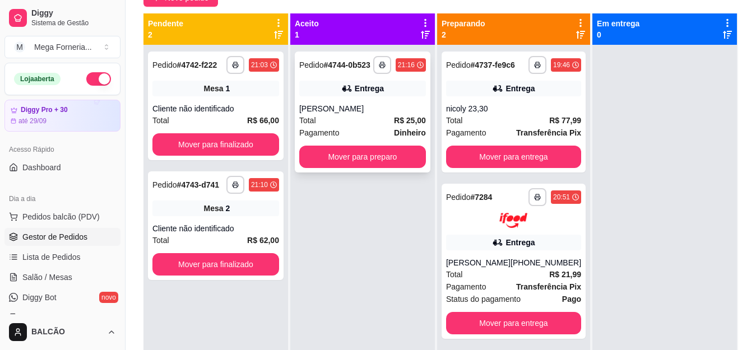
click at [363, 114] on div "Total R$ 25,00" at bounding box center [362, 120] width 127 height 12
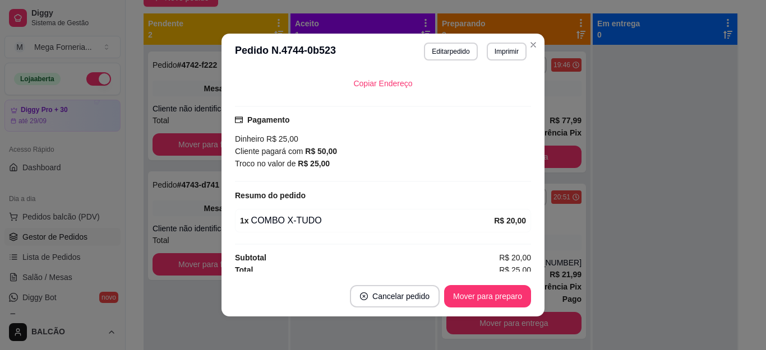
scroll to position [229, 0]
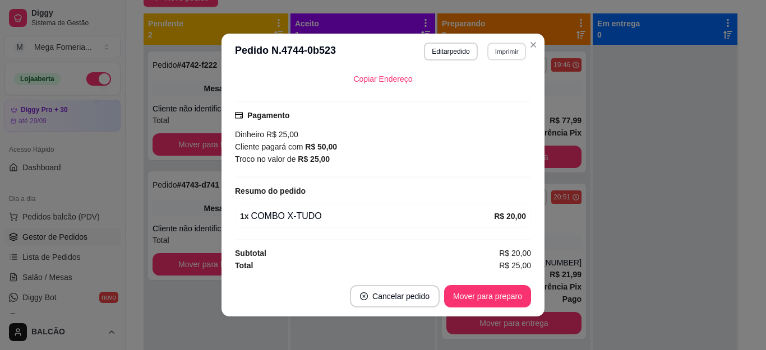
click at [494, 47] on button "Imprimir" at bounding box center [506, 51] width 39 height 17
click at [485, 89] on button "IMPRESSORA" at bounding box center [482, 90] width 78 height 17
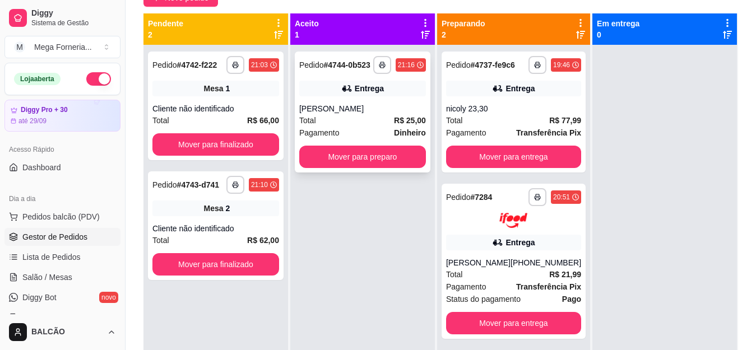
click at [388, 106] on div "[PERSON_NAME]" at bounding box center [362, 108] width 127 height 11
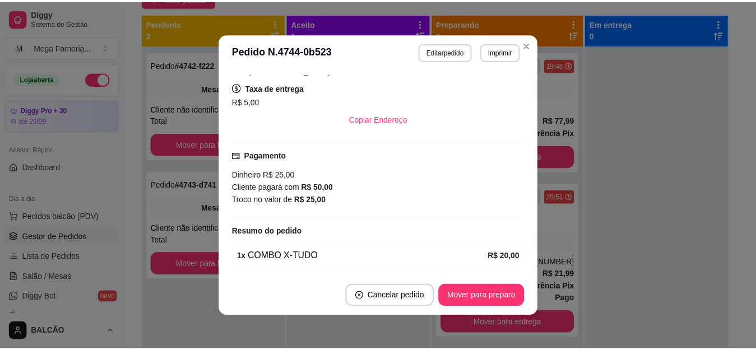
scroll to position [284, 0]
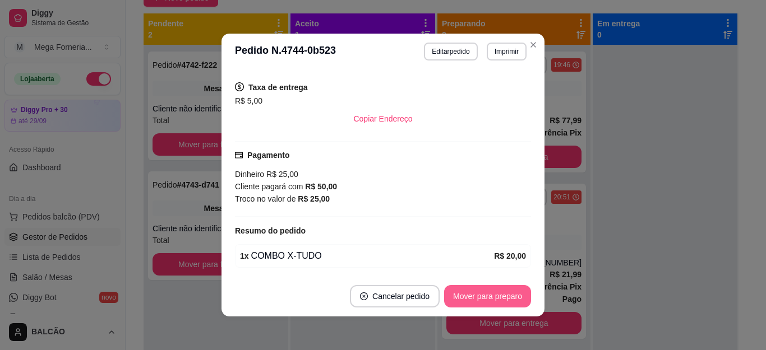
click at [500, 295] on button "Mover para preparo" at bounding box center [487, 296] width 87 height 22
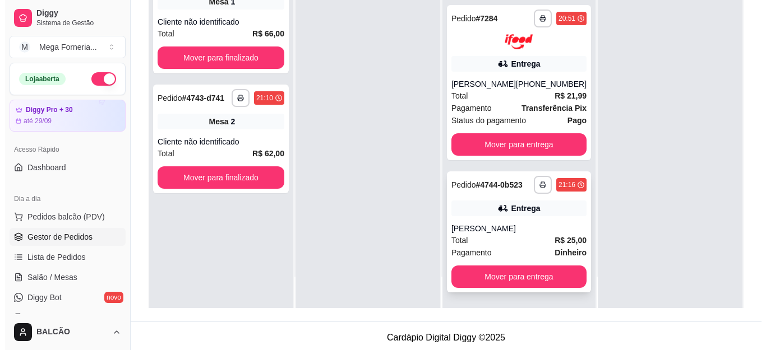
scroll to position [168, 0]
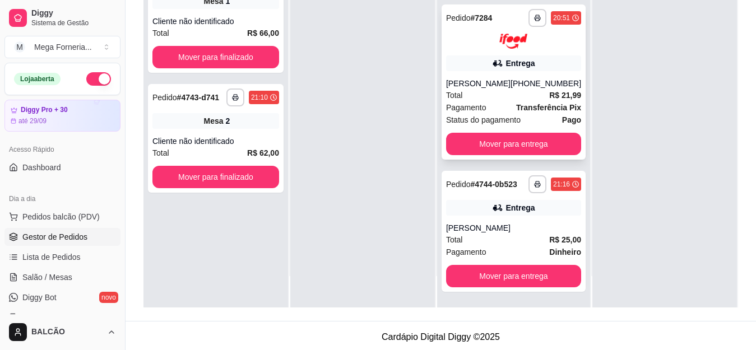
click at [507, 89] on div "Total R$ 21,99" at bounding box center [513, 95] width 135 height 12
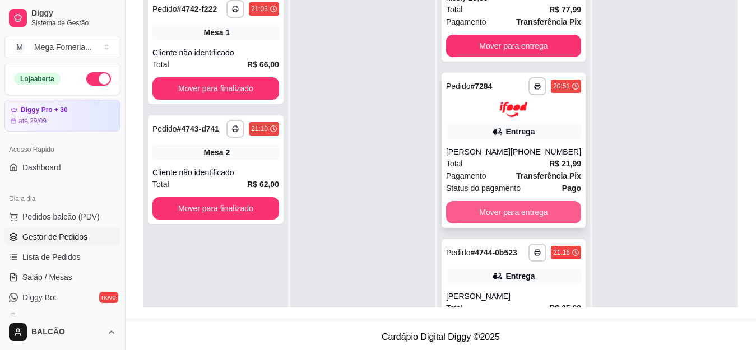
scroll to position [110, 0]
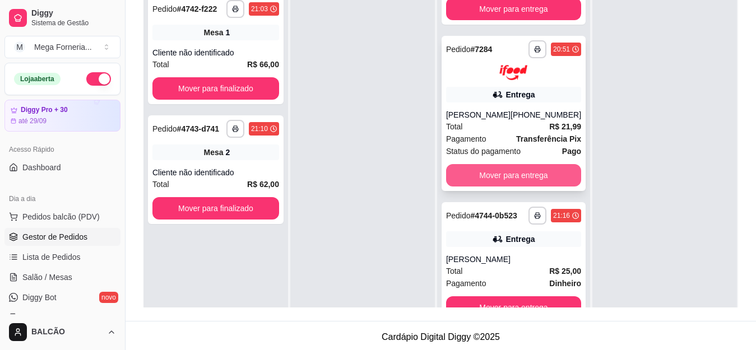
click at [499, 167] on button "Mover para entrega" at bounding box center [513, 175] width 135 height 22
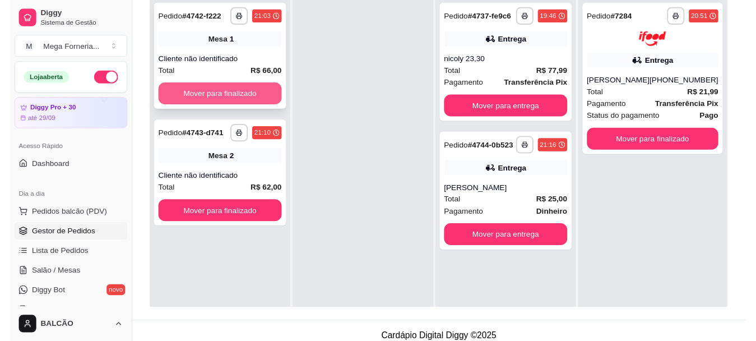
scroll to position [112, 0]
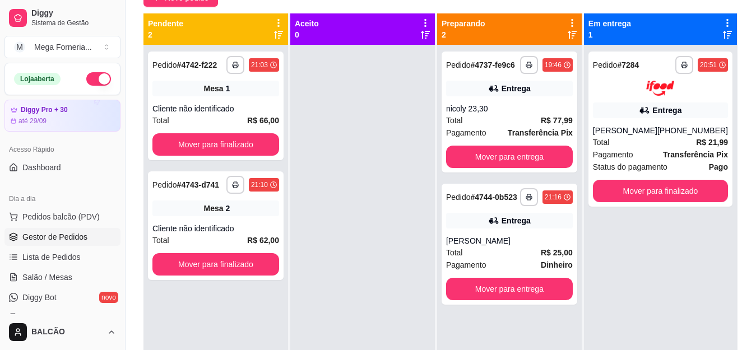
click at [406, 243] on div at bounding box center [362, 220] width 145 height 350
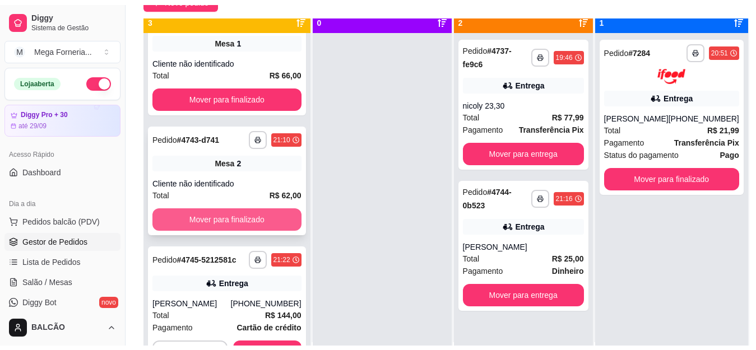
scroll to position [31, 0]
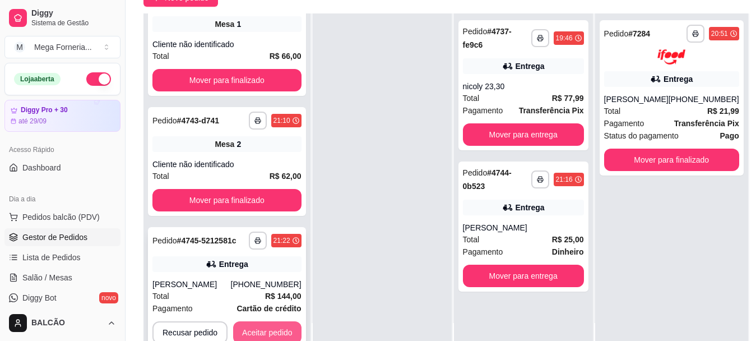
click at [275, 328] on button "Aceitar pedido" at bounding box center [267, 332] width 68 height 22
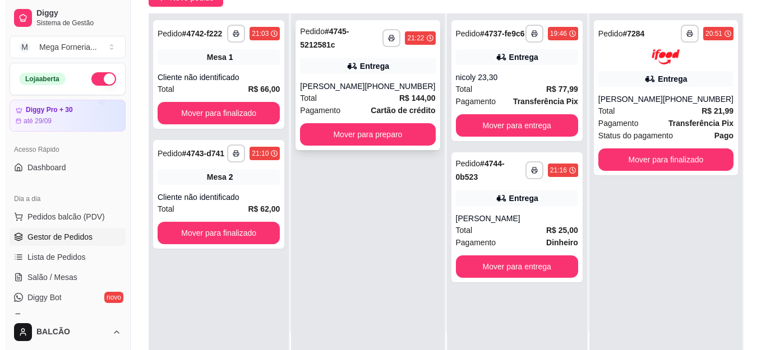
scroll to position [0, 0]
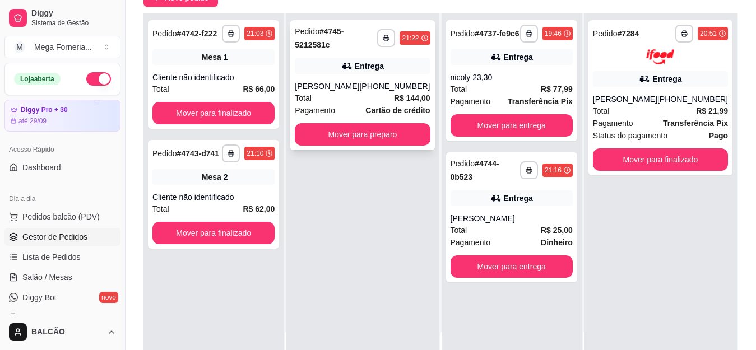
click at [370, 94] on div "Total R$ 144,00" at bounding box center [362, 98] width 135 height 12
click at [402, 99] on strong "R$ 144,00" at bounding box center [412, 98] width 36 height 9
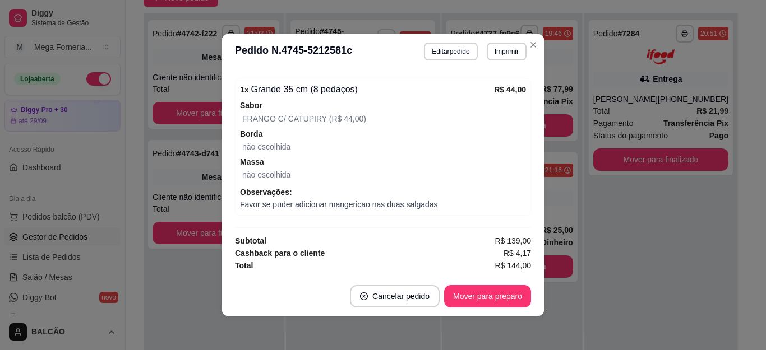
scroll to position [2, 0]
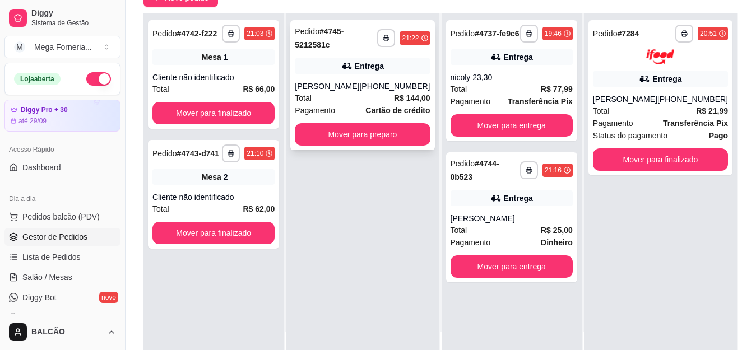
click at [340, 104] on div "Total R$ 144,00" at bounding box center [362, 98] width 135 height 12
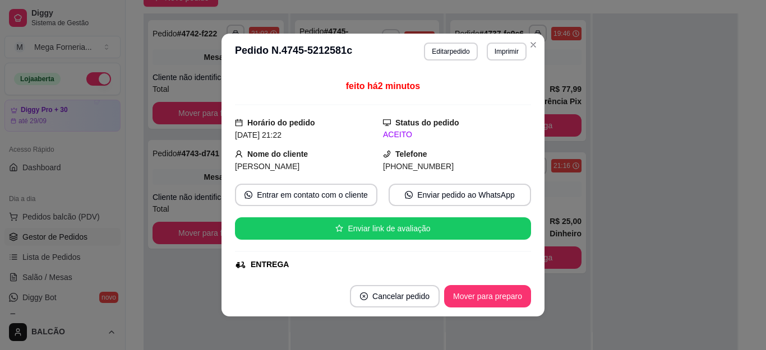
scroll to position [0, 0]
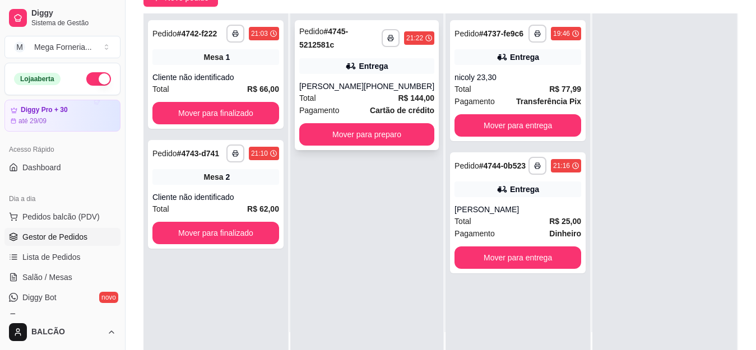
click at [390, 91] on div "[PHONE_NUMBER]" at bounding box center [399, 86] width 71 height 11
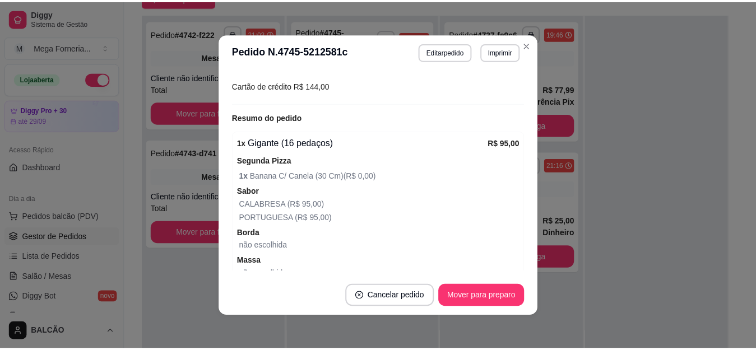
scroll to position [361, 0]
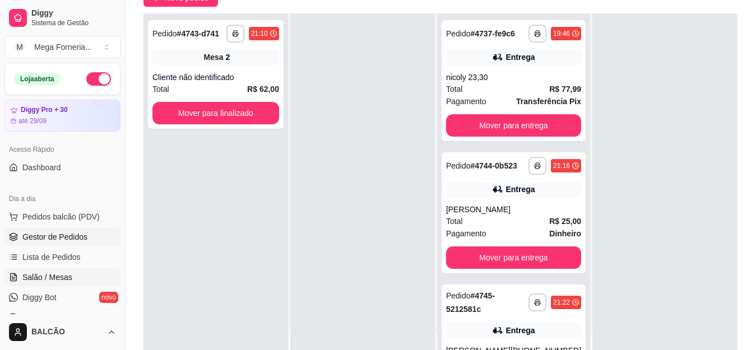
click at [80, 277] on link "Salão / Mesas" at bounding box center [62, 277] width 116 height 18
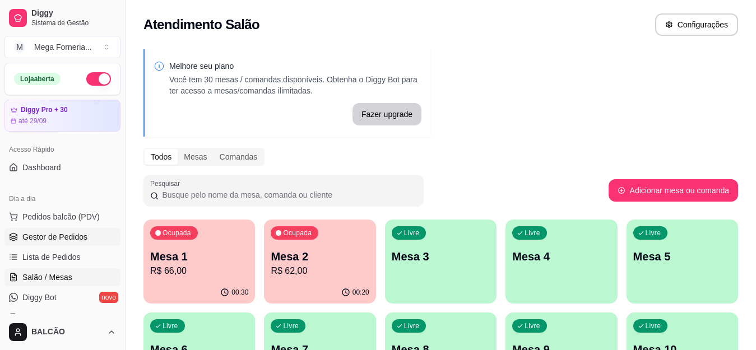
click at [68, 236] on span "Gestor de Pedidos" at bounding box center [54, 236] width 65 height 11
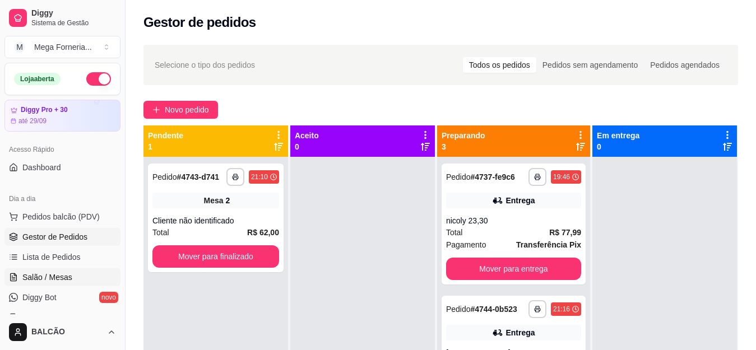
click at [85, 269] on link "Salão / Mesas" at bounding box center [62, 277] width 116 height 18
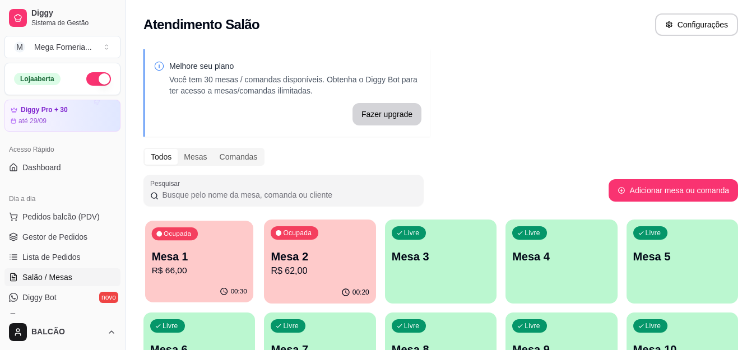
click at [202, 261] on p "Mesa 1" at bounding box center [199, 256] width 95 height 15
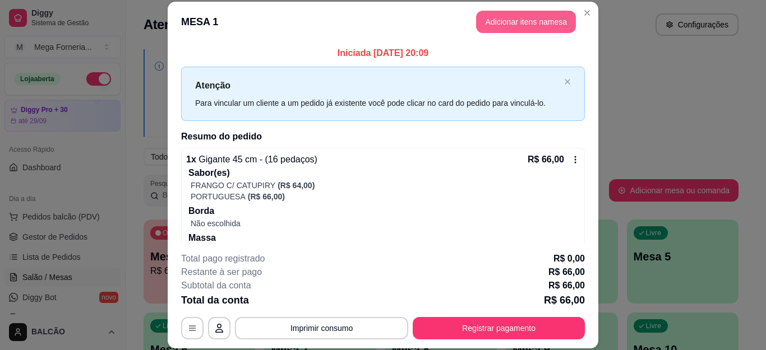
click at [526, 26] on button "Adicionar itens na mesa" at bounding box center [526, 22] width 100 height 22
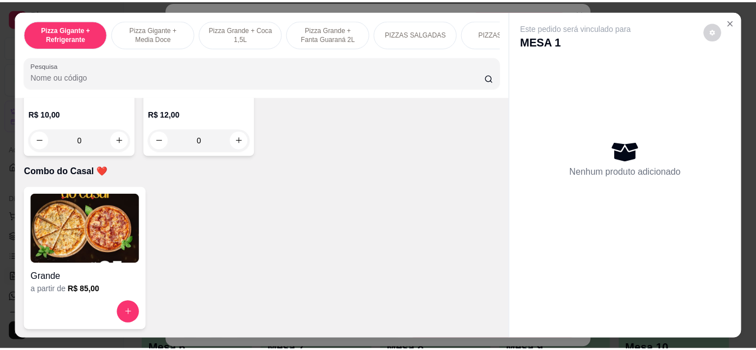
scroll to position [2811, 0]
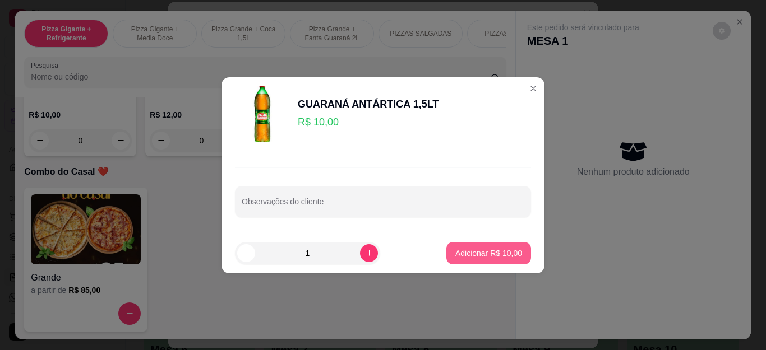
click at [491, 242] on button "Adicionar R$ 10,00" at bounding box center [488, 253] width 85 height 22
type input "1"
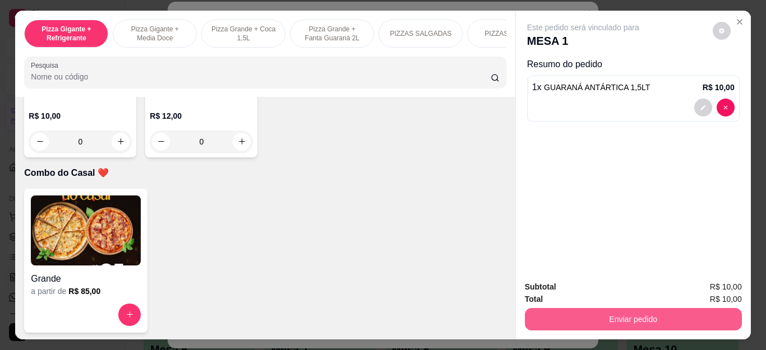
click at [605, 311] on button "Enviar pedido" at bounding box center [633, 319] width 217 height 22
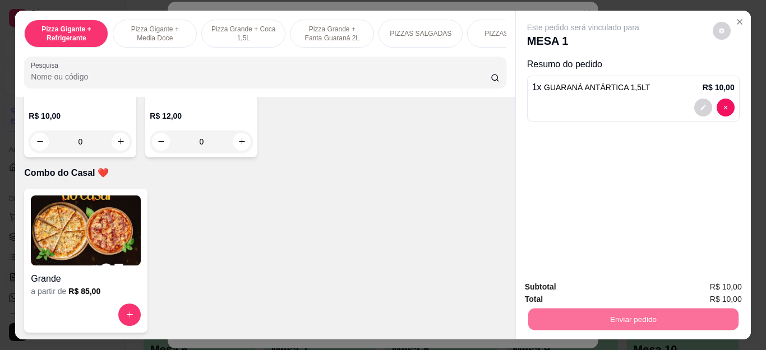
click at [603, 289] on button "Não registrar e enviar pedido" at bounding box center [595, 286] width 117 height 21
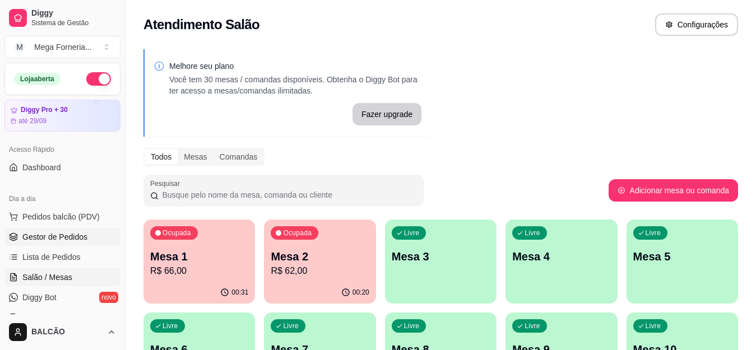
click at [67, 241] on span "Gestor de Pedidos" at bounding box center [54, 236] width 65 height 11
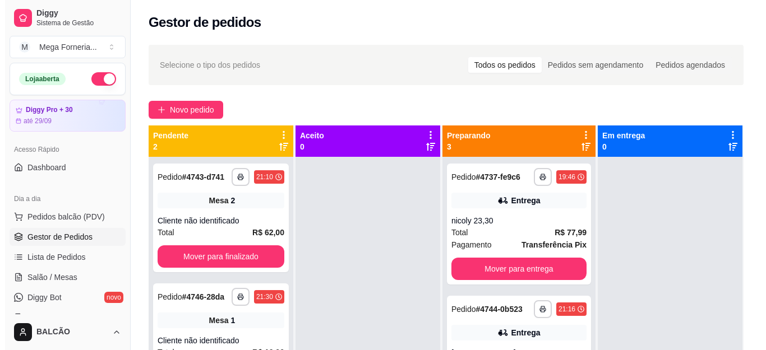
scroll to position [31, 0]
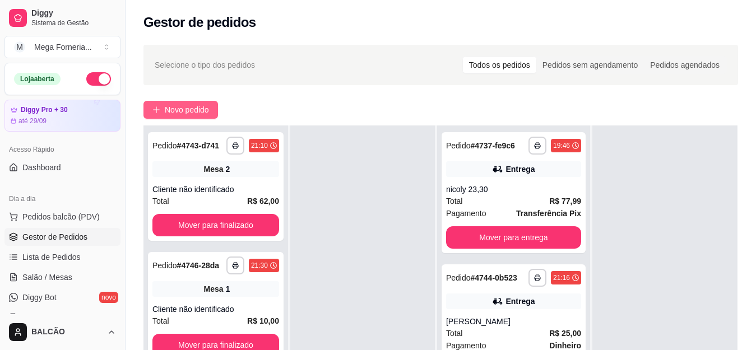
click at [180, 109] on span "Novo pedido" at bounding box center [187, 110] width 44 height 12
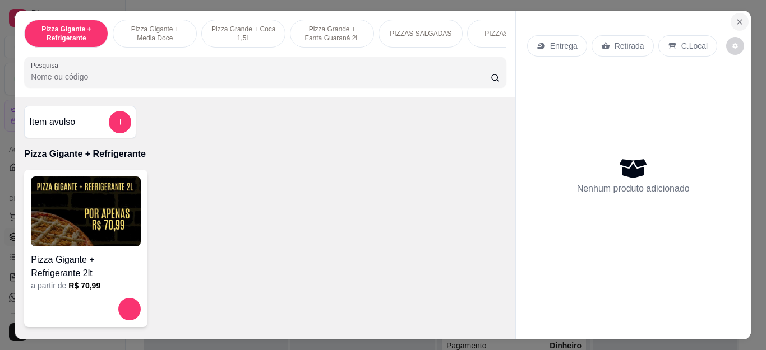
click at [736, 18] on icon "Close" at bounding box center [739, 21] width 9 height 9
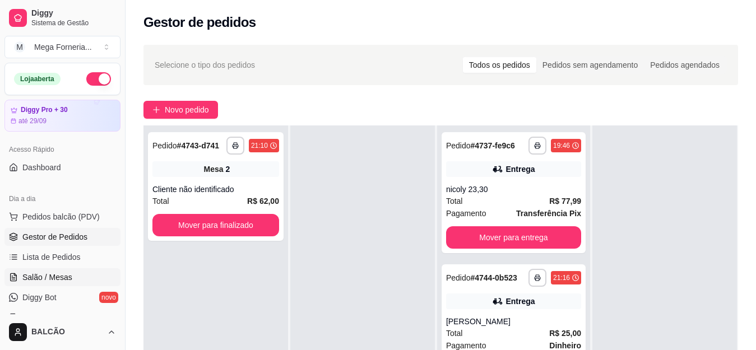
click at [83, 275] on link "Salão / Mesas" at bounding box center [62, 277] width 116 height 18
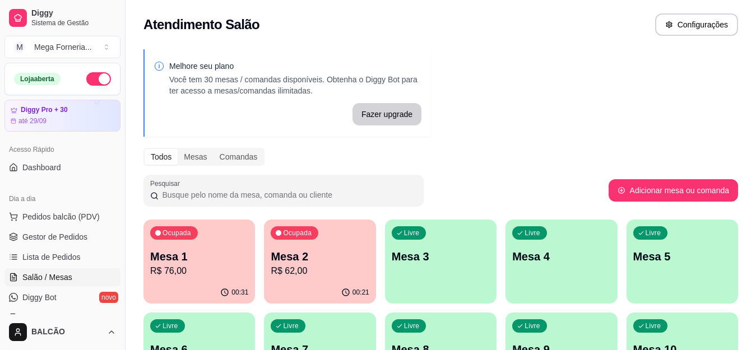
click at [449, 266] on div "Livre Mesa 3" at bounding box center [441, 255] width 112 height 71
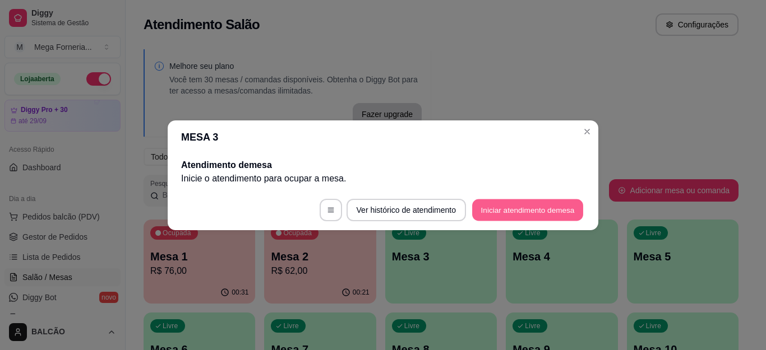
click at [546, 203] on button "Iniciar atendimento de mesa" at bounding box center [527, 210] width 111 height 22
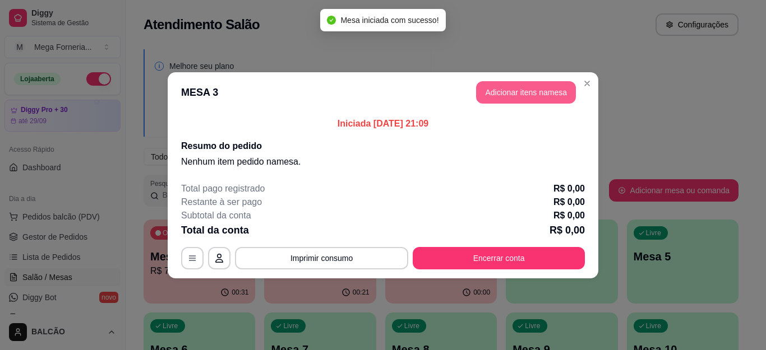
click at [534, 93] on button "Adicionar itens na mesa" at bounding box center [526, 92] width 100 height 22
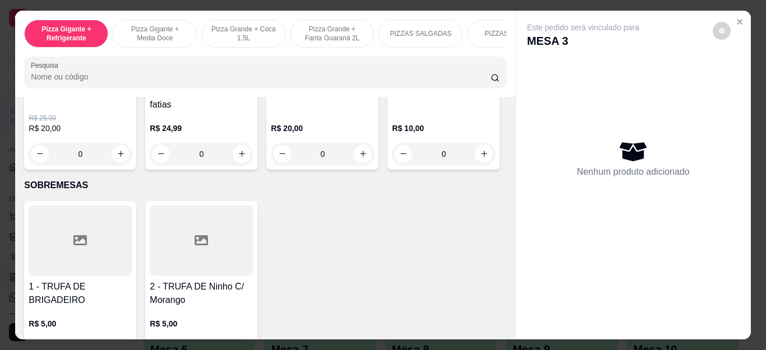
scroll to position [1175, 0]
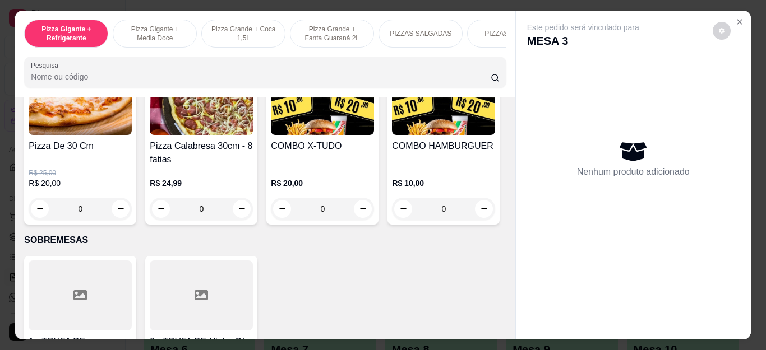
click at [356, 213] on div "0" at bounding box center [322, 209] width 103 height 22
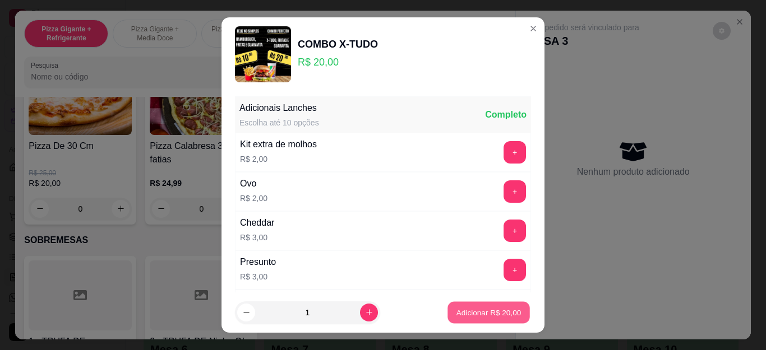
click at [492, 309] on p "Adicionar R$ 20,00" at bounding box center [488, 312] width 65 height 11
type input "1"
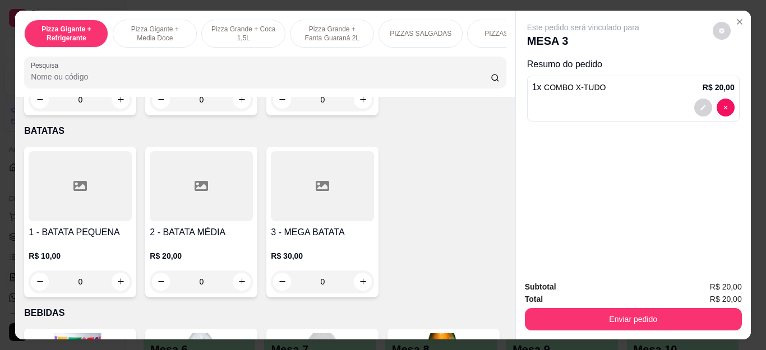
scroll to position [2189, 0]
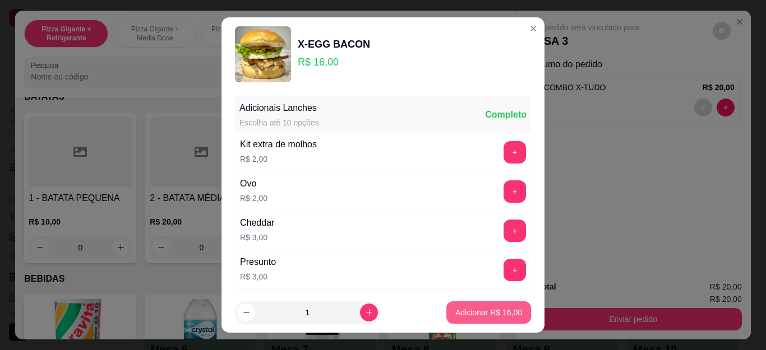
click at [497, 305] on button "Adicionar R$ 16,00" at bounding box center [488, 313] width 85 height 22
type input "1"
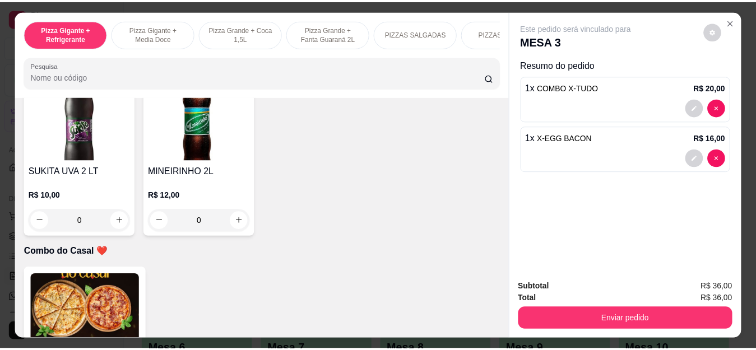
scroll to position [2672, 0]
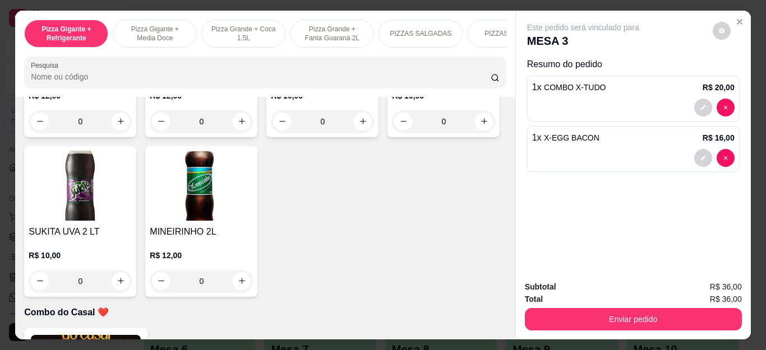
type input "2"
click at [617, 193] on div "2 x GUARAVITA R$ 6,00" at bounding box center [633, 200] width 212 height 46
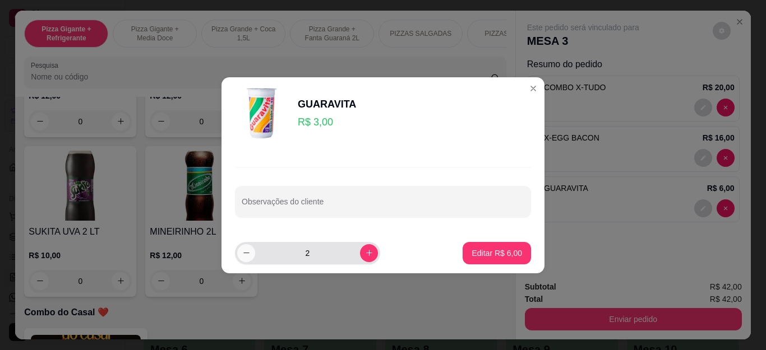
click at [250, 249] on icon "decrease-product-quantity" at bounding box center [246, 253] width 8 height 8
type input "1"
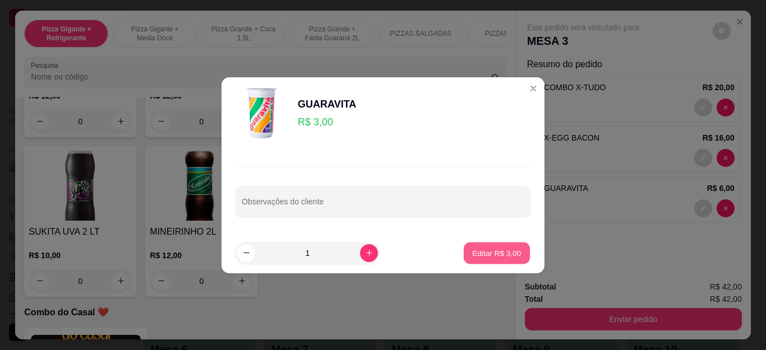
click at [495, 248] on p "Editar R$ 3,00" at bounding box center [496, 253] width 49 height 11
type input "1"
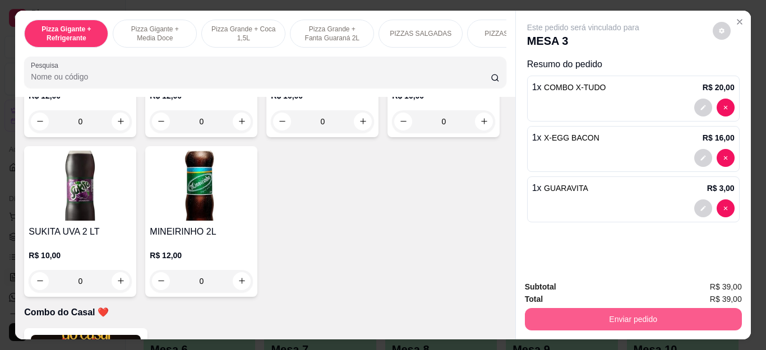
click at [616, 309] on button "Enviar pedido" at bounding box center [633, 319] width 217 height 22
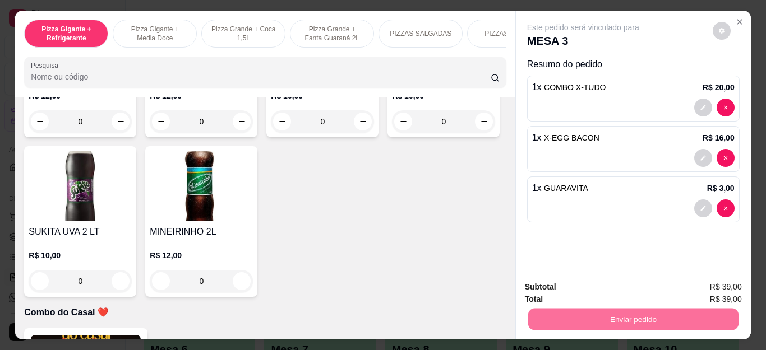
click at [612, 289] on button "Não registrar e enviar pedido" at bounding box center [595, 287] width 117 height 21
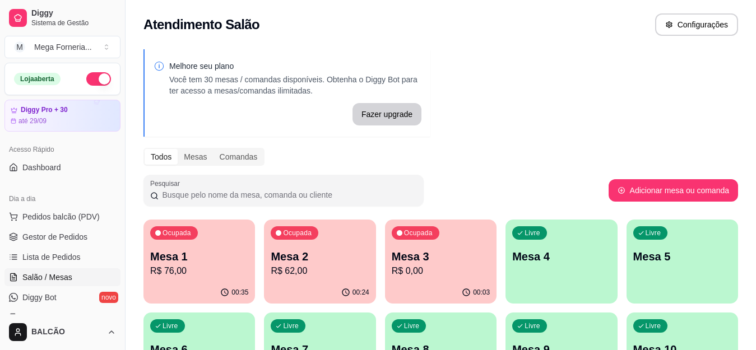
click at [460, 252] on p "Mesa 3" at bounding box center [441, 257] width 98 height 16
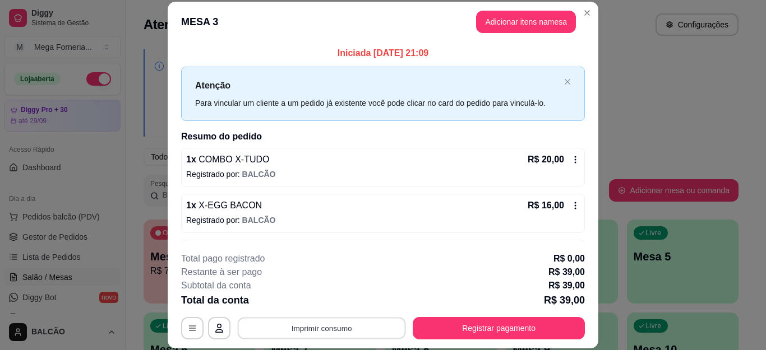
click at [272, 329] on button "Imprimir consumo" at bounding box center [322, 328] width 168 height 22
click at [305, 303] on button "IMPRESSORA" at bounding box center [320, 303] width 81 height 18
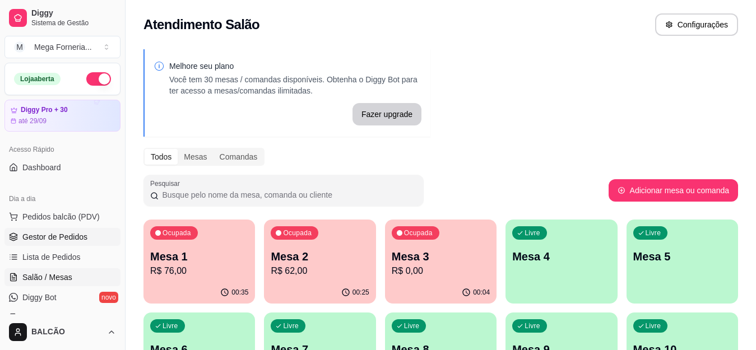
click at [68, 233] on span "Gestor de Pedidos" at bounding box center [54, 236] width 65 height 11
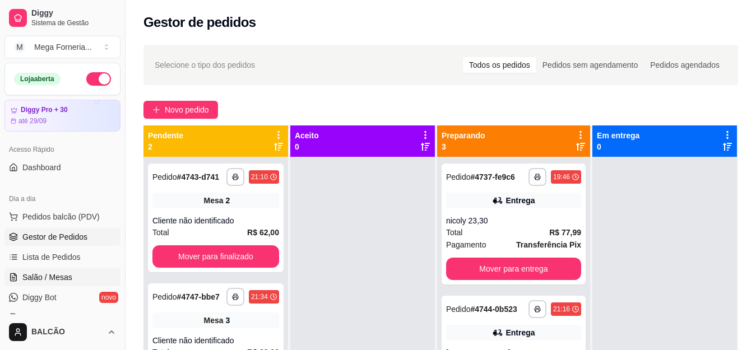
click at [35, 273] on span "Salão / Mesas" at bounding box center [47, 277] width 50 height 11
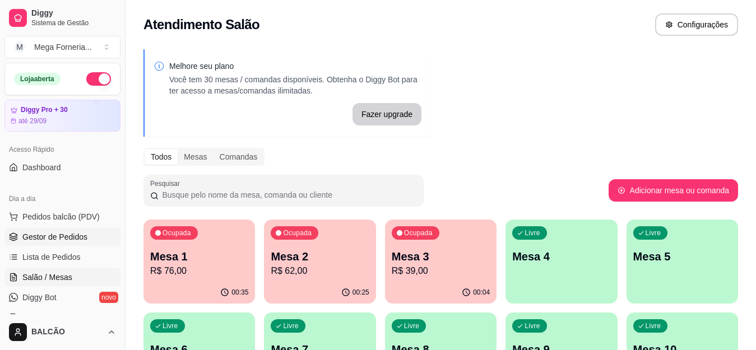
click at [58, 243] on link "Gestor de Pedidos" at bounding box center [62, 237] width 116 height 18
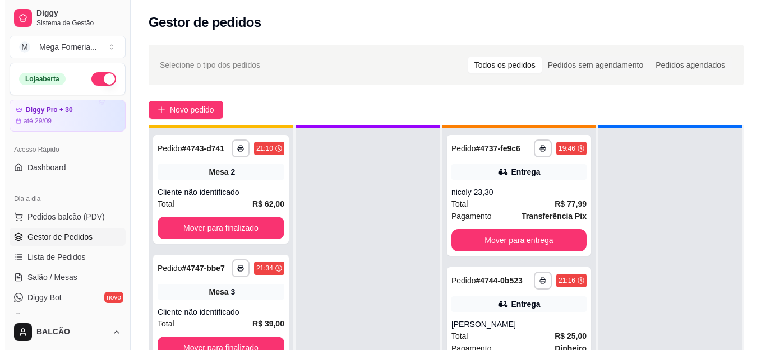
scroll to position [31, 0]
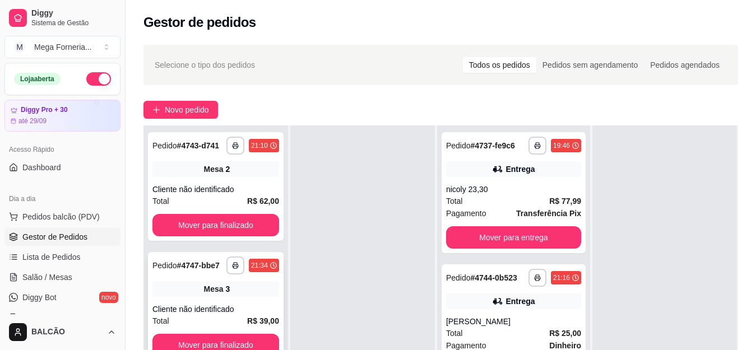
click at [240, 309] on div "Cliente não identificado" at bounding box center [215, 309] width 127 height 11
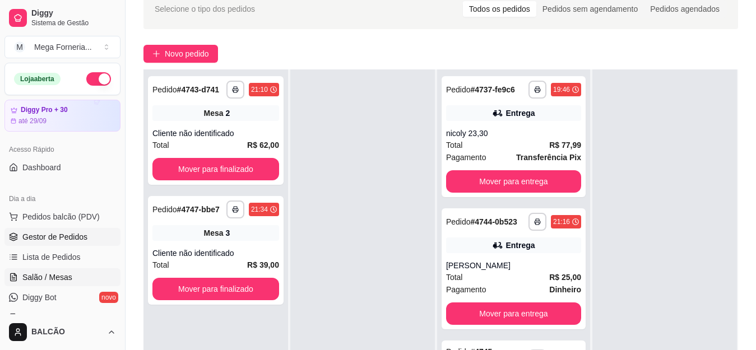
click at [77, 278] on link "Salão / Mesas" at bounding box center [62, 277] width 116 height 18
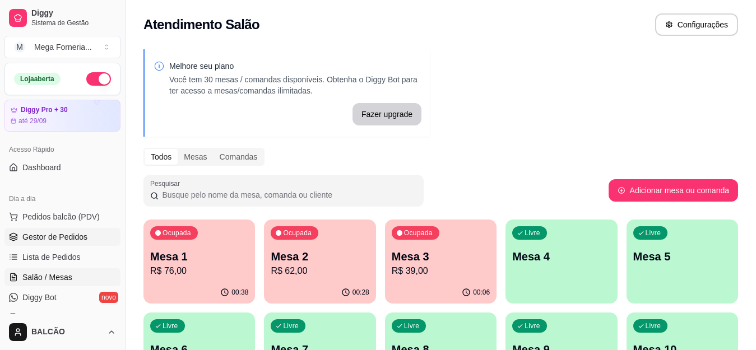
click at [47, 239] on span "Gestor de Pedidos" at bounding box center [54, 236] width 65 height 11
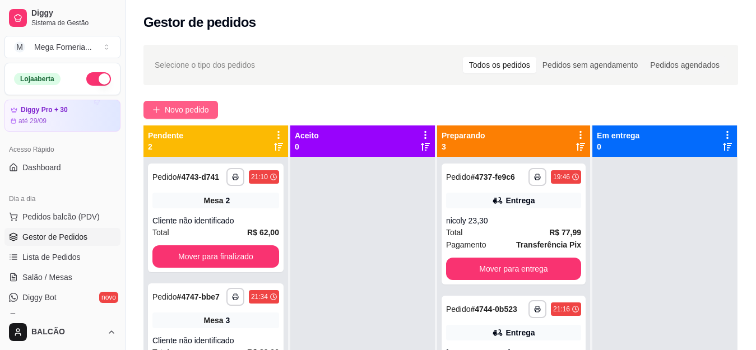
click at [175, 116] on button "Novo pedido" at bounding box center [180, 110] width 75 height 18
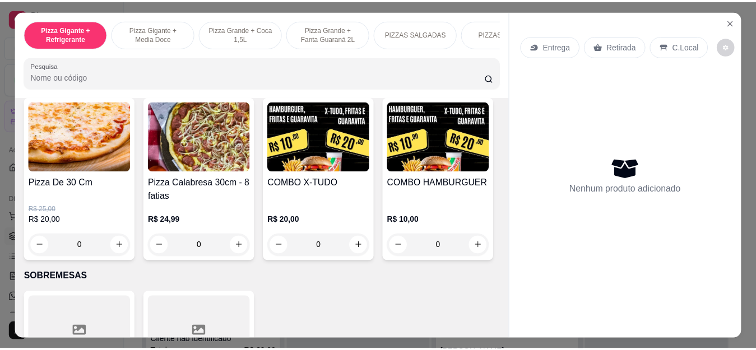
scroll to position [725, 0]
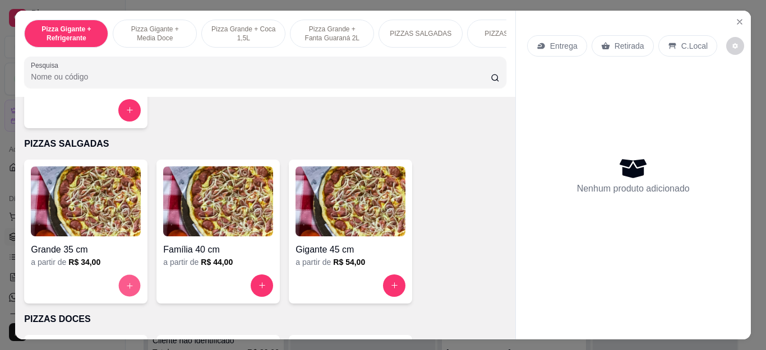
click at [119, 288] on button "increase-product-quantity" at bounding box center [130, 286] width 22 height 22
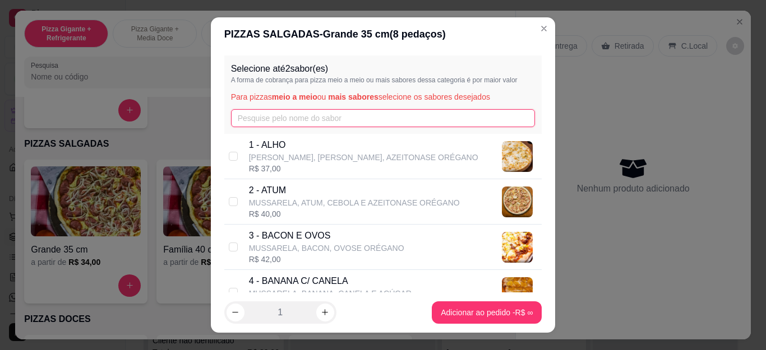
click at [327, 126] on input "text" at bounding box center [383, 118] width 304 height 18
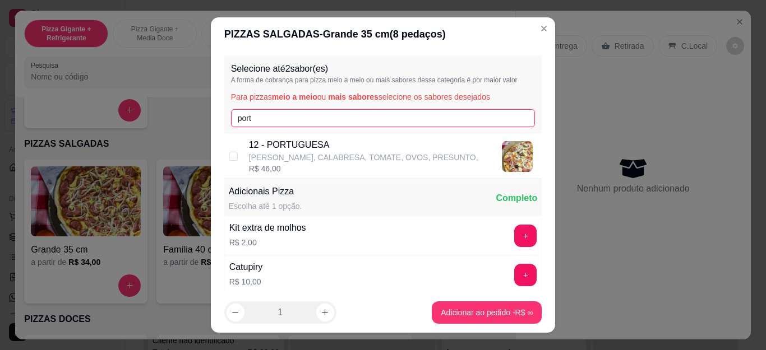
type input "port"
click at [335, 143] on p "12 - PORTUGUESA" at bounding box center [363, 144] width 229 height 13
checkbox input "true"
click at [341, 126] on input "port" at bounding box center [383, 118] width 304 height 18
click at [341, 125] on input "port" at bounding box center [383, 118] width 304 height 18
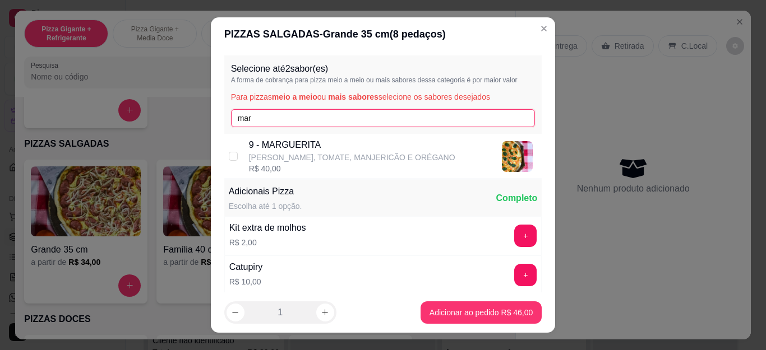
type input "mar"
click at [345, 145] on p "9 - MARGUERITA" at bounding box center [352, 144] width 206 height 13
checkbox input "true"
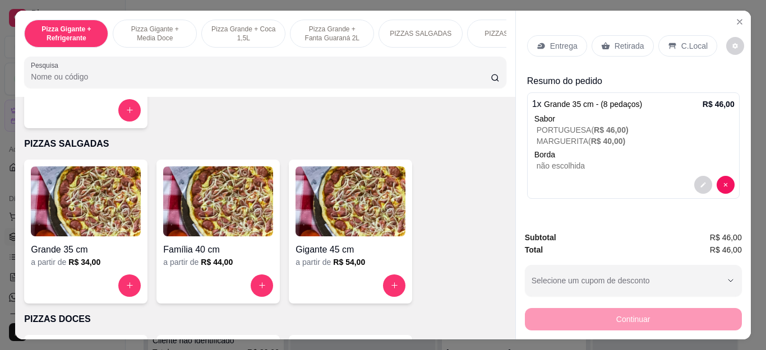
click at [749, 101] on div "Pizza Gigante + Refrigerante Pizza Gigante + Media Doce Pizza Grande + Coca 1,5…" at bounding box center [383, 175] width 766 height 350
click at [736, 17] on icon "Close" at bounding box center [739, 21] width 9 height 9
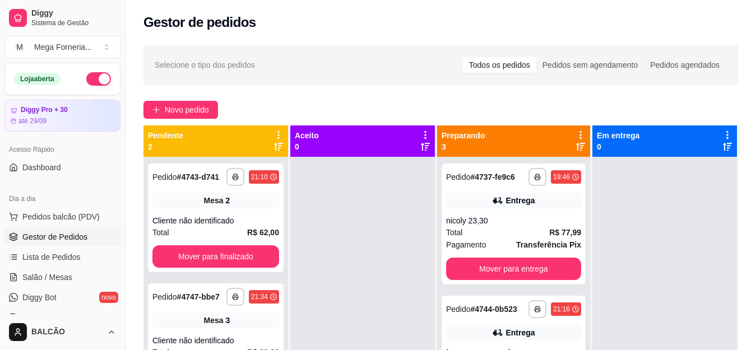
click at [201, 95] on div "**********" at bounding box center [441, 263] width 631 height 451
click at [193, 103] on button "Novo pedido" at bounding box center [180, 110] width 75 height 18
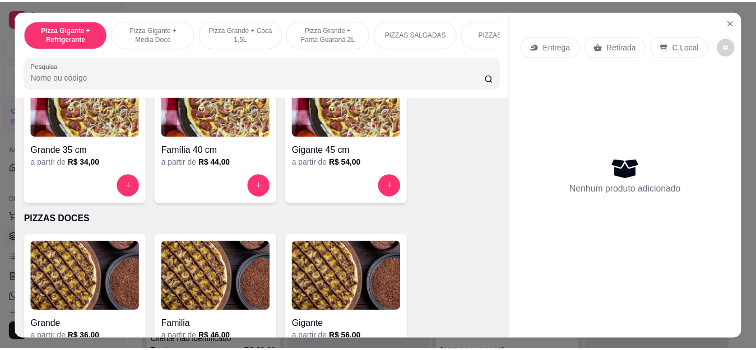
scroll to position [769, 0]
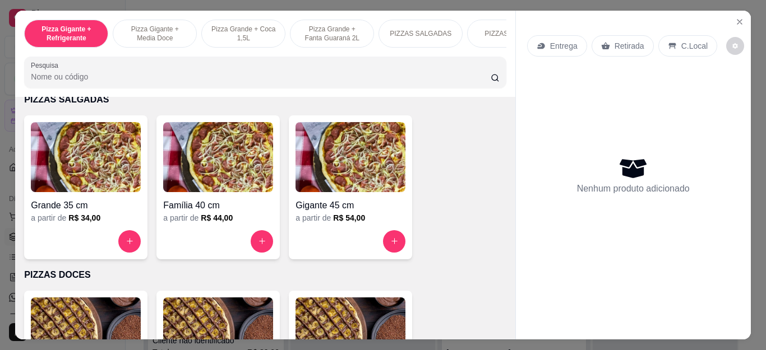
click at [103, 190] on img at bounding box center [86, 157] width 110 height 70
click at [339, 109] on input "text" at bounding box center [383, 118] width 304 height 18
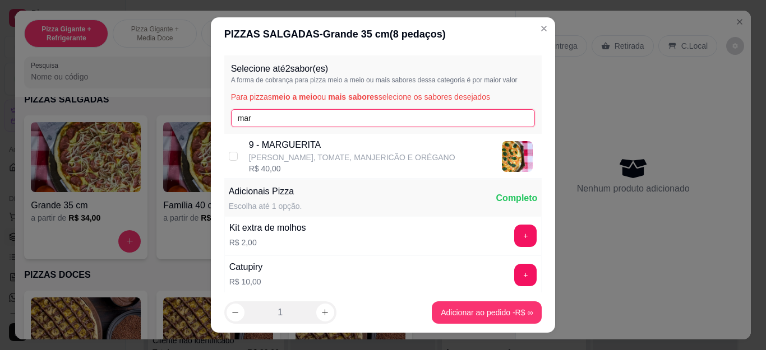
type input "mar"
click at [326, 155] on p "[PERSON_NAME], TOMATE, MANJERICÃO E ORÉGANO" at bounding box center [352, 157] width 206 height 11
checkbox input "true"
click at [351, 122] on input "mar" at bounding box center [383, 118] width 304 height 18
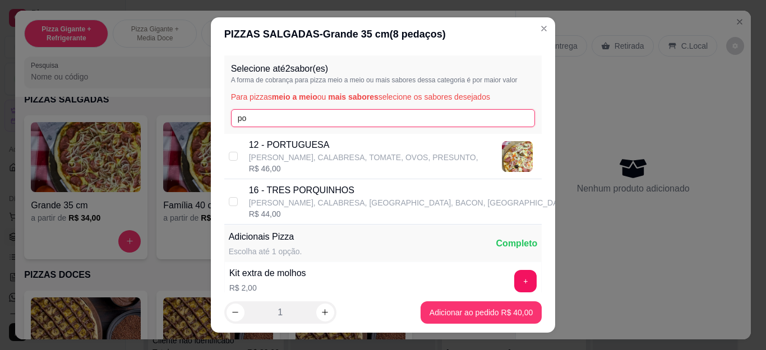
type input "po"
click at [364, 154] on p "[PERSON_NAME], CALABRESA, TOMATE, OVOS, PRESUNTO," at bounding box center [363, 157] width 229 height 11
checkbox input "true"
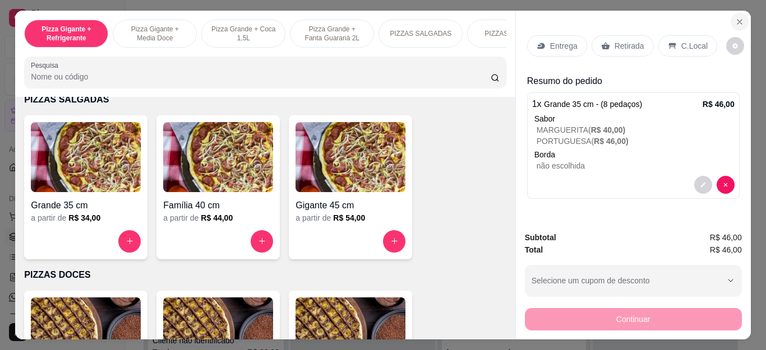
click at [739, 17] on icon "Close" at bounding box center [739, 21] width 9 height 9
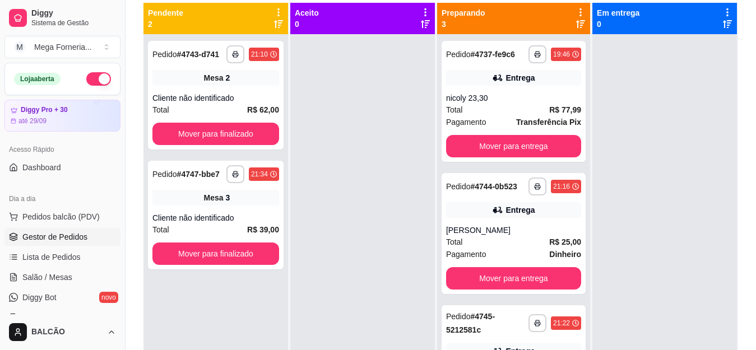
click at [424, 158] on div at bounding box center [362, 209] width 145 height 350
click at [476, 236] on div "[PERSON_NAME]" at bounding box center [513, 230] width 135 height 11
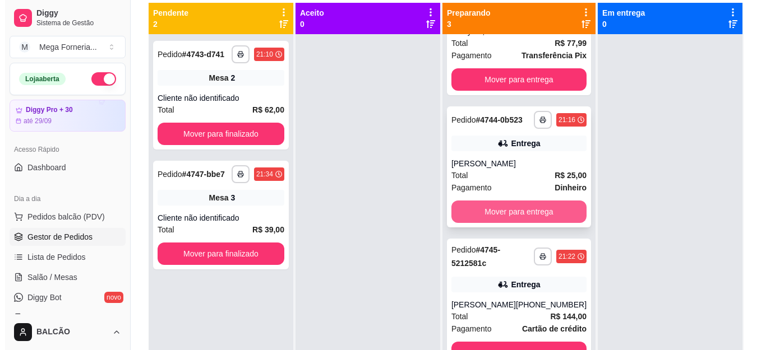
scroll to position [85, 0]
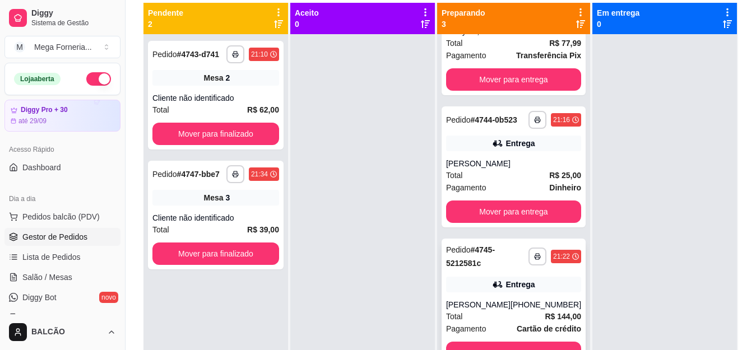
click at [512, 296] on div "**********" at bounding box center [514, 304] width 144 height 130
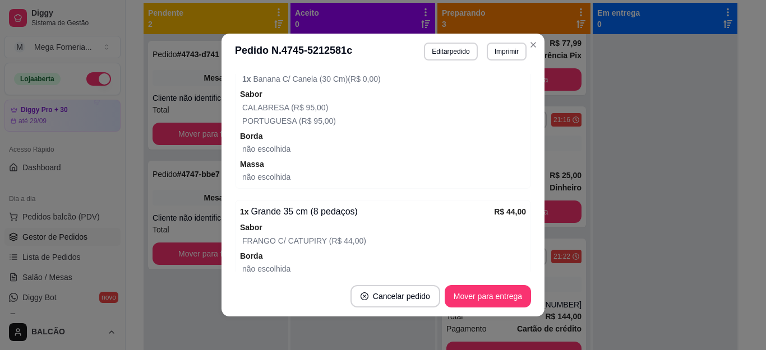
scroll to position [392, 0]
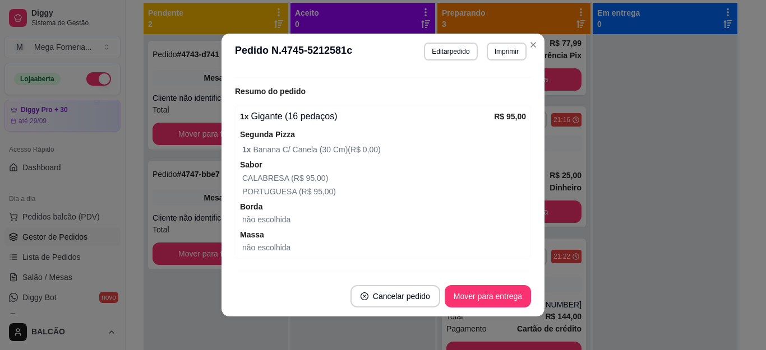
click at [527, 34] on header "**********" at bounding box center [382, 52] width 323 height 36
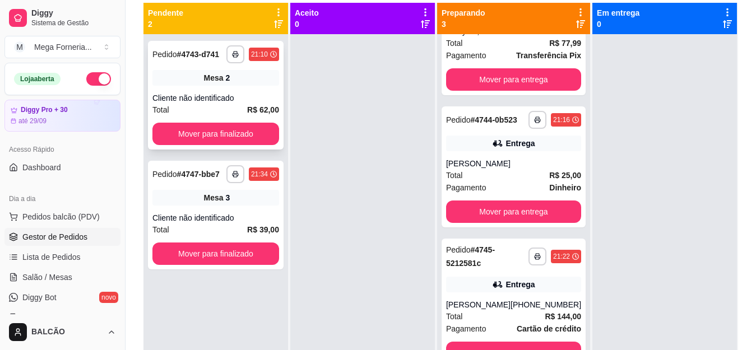
click at [224, 91] on div "**********" at bounding box center [216, 95] width 136 height 109
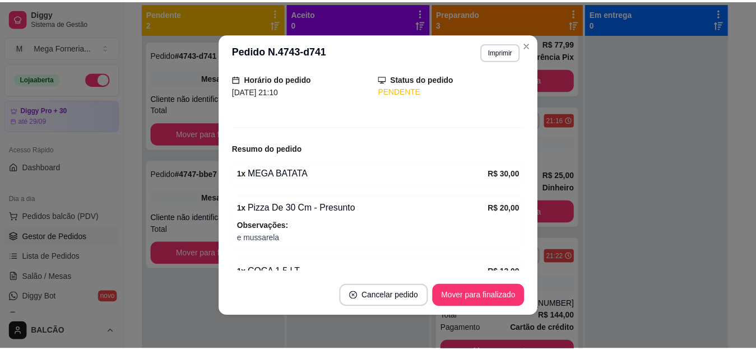
scroll to position [0, 0]
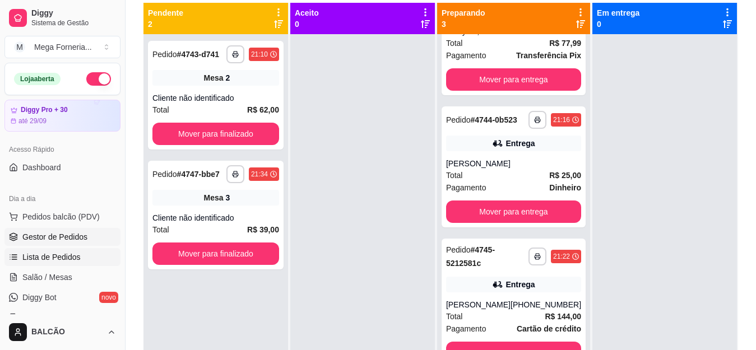
click at [56, 253] on span "Lista de Pedidos" at bounding box center [51, 257] width 58 height 11
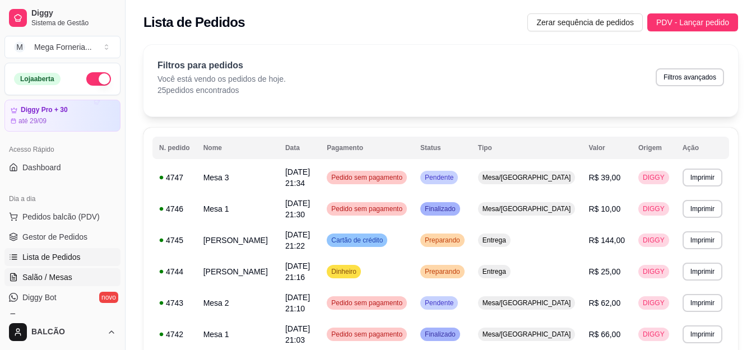
click at [66, 279] on span "Salão / Mesas" at bounding box center [47, 277] width 50 height 11
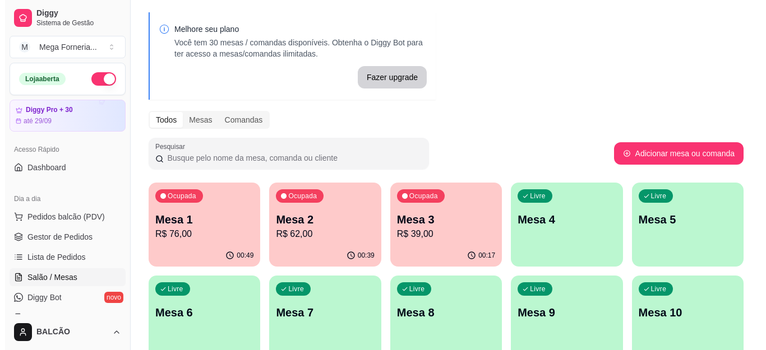
scroll to position [56, 0]
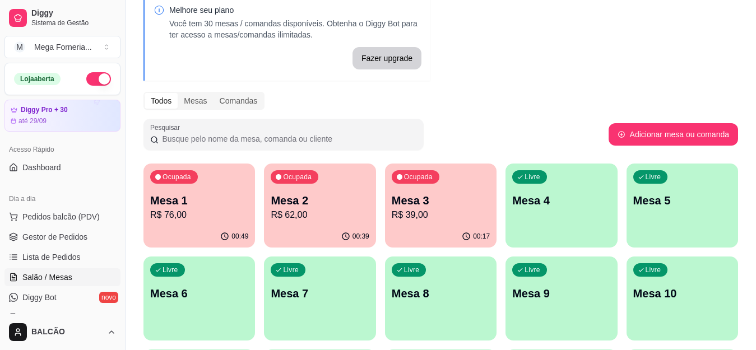
click at [572, 198] on p "Mesa 4" at bounding box center [561, 201] width 98 height 16
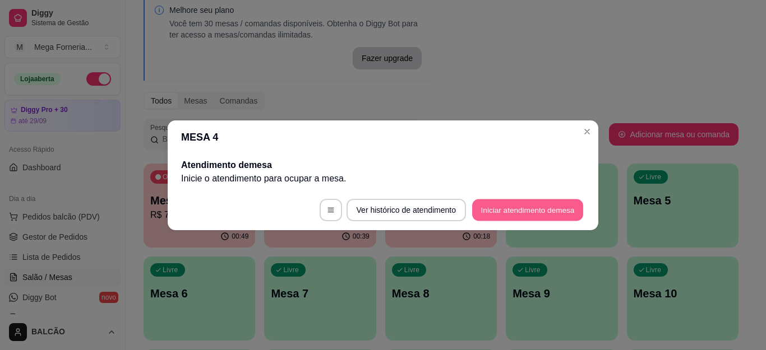
click at [499, 214] on button "Iniciar atendimento de mesa" at bounding box center [527, 210] width 111 height 22
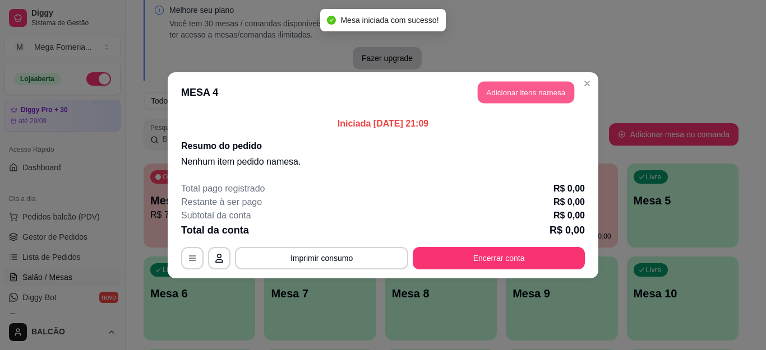
click at [497, 87] on button "Adicionar itens na mesa" at bounding box center [526, 92] width 96 height 22
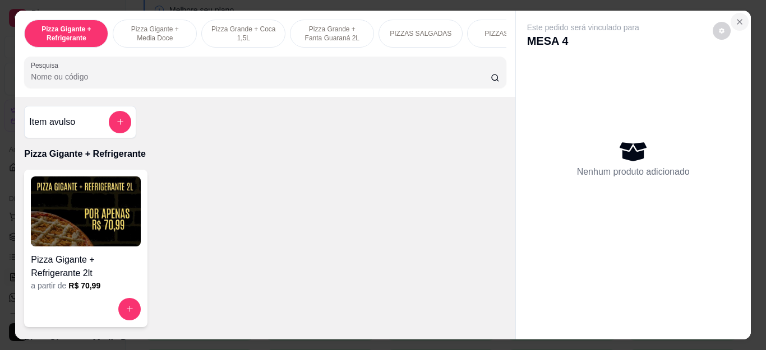
click at [736, 17] on icon "Close" at bounding box center [739, 21] width 9 height 9
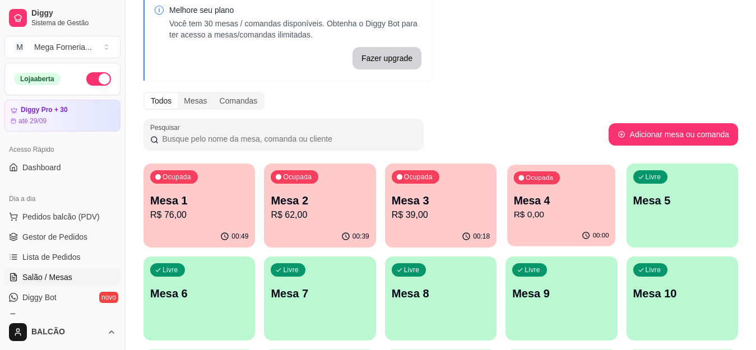
click at [555, 214] on p "R$ 0,00" at bounding box center [561, 214] width 95 height 13
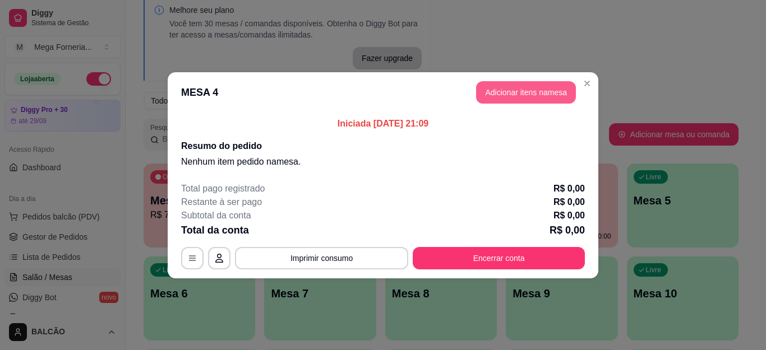
click at [532, 96] on button "Adicionar itens na mesa" at bounding box center [526, 92] width 100 height 22
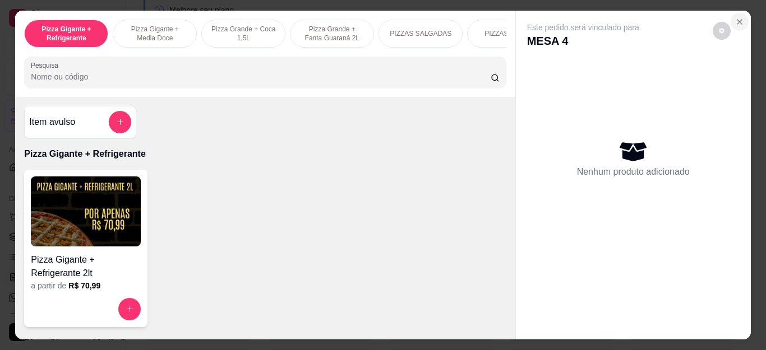
click at [734, 22] on button "Close" at bounding box center [739, 22] width 18 height 18
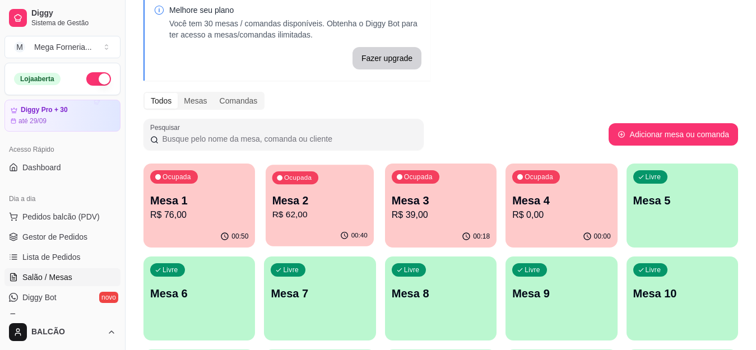
click at [312, 213] on p "R$ 62,00" at bounding box center [319, 214] width 95 height 13
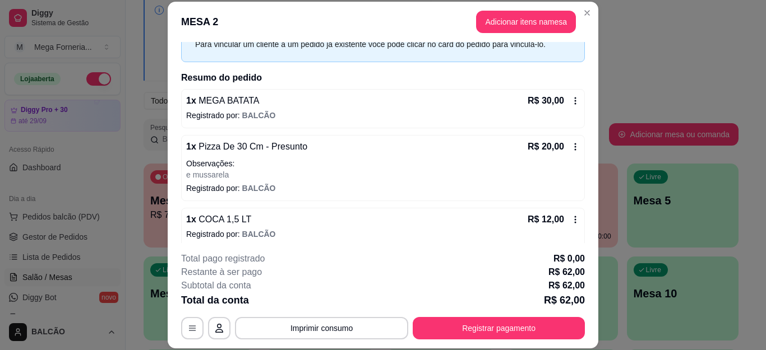
scroll to position [67, 0]
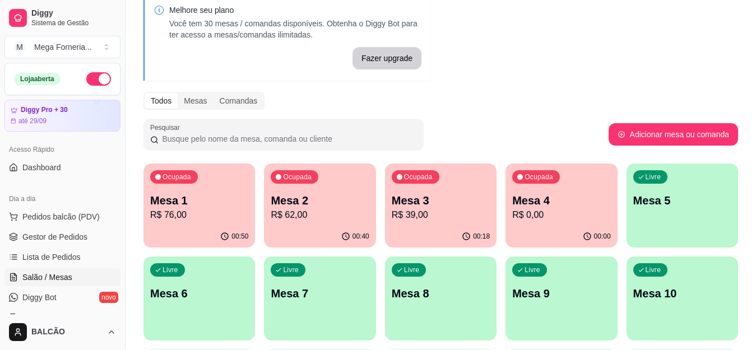
click at [198, 212] on p "R$ 76,00" at bounding box center [199, 214] width 98 height 13
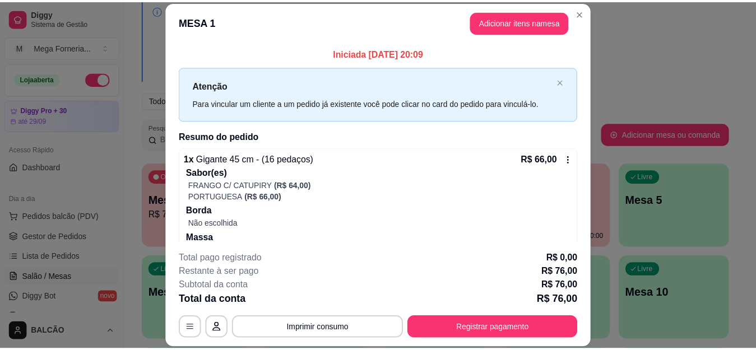
scroll to position [111, 0]
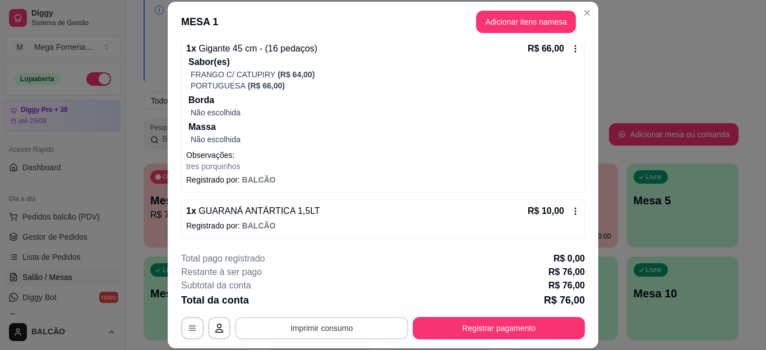
click at [343, 329] on button "Imprimir consumo" at bounding box center [321, 328] width 173 height 22
click at [331, 300] on button "IMPRESSORA" at bounding box center [320, 302] width 78 height 17
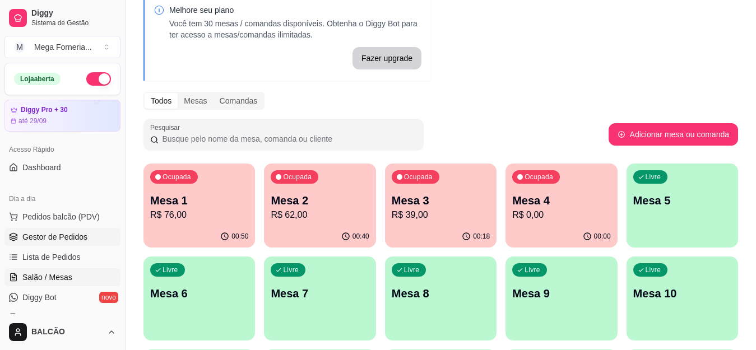
click at [46, 238] on span "Gestor de Pedidos" at bounding box center [54, 236] width 65 height 11
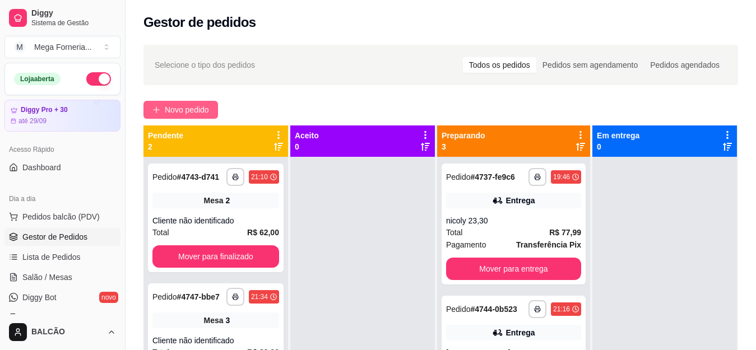
click at [189, 110] on span "Novo pedido" at bounding box center [187, 110] width 44 height 12
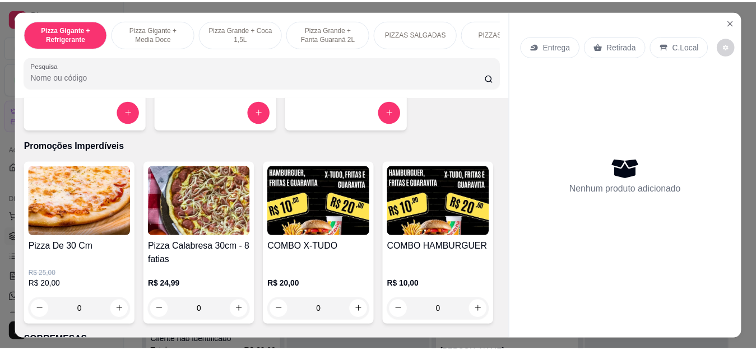
scroll to position [1083, 0]
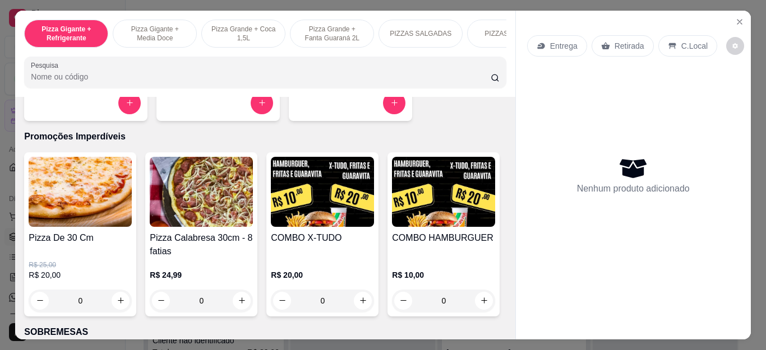
click at [212, 258] on h4 "Pizza Calabresa 30cm - 8 fatias" at bounding box center [201, 244] width 103 height 27
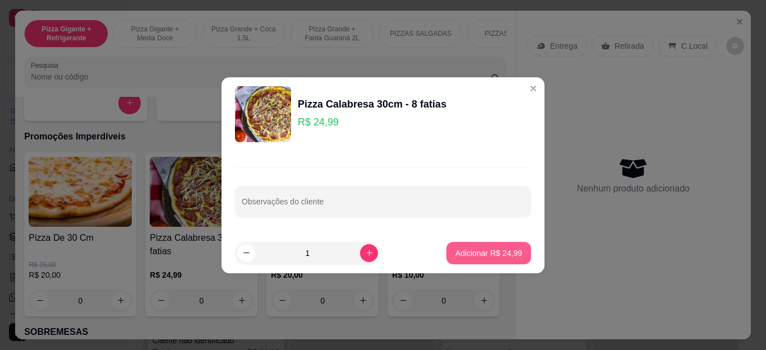
click at [506, 248] on p "Adicionar R$ 24,99" at bounding box center [488, 253] width 67 height 11
type input "1"
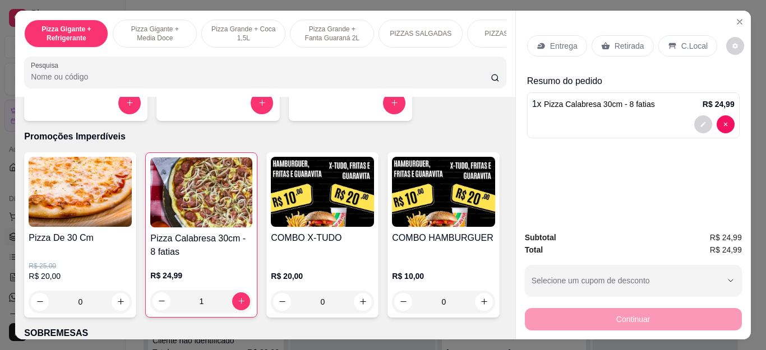
click at [604, 38] on div "Retirada" at bounding box center [622, 45] width 62 height 21
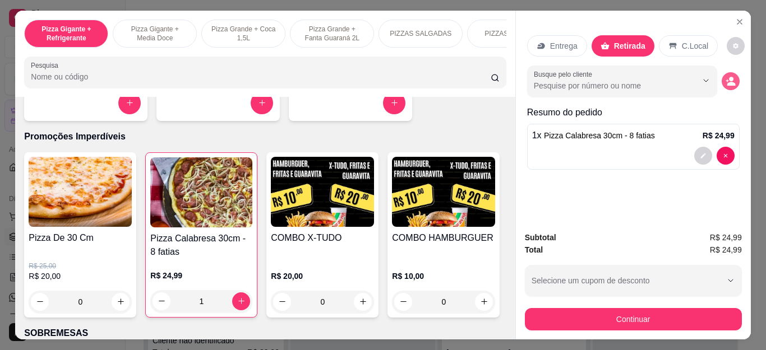
click at [726, 82] on icon "decrease-product-quantity" at bounding box center [730, 84] width 8 height 4
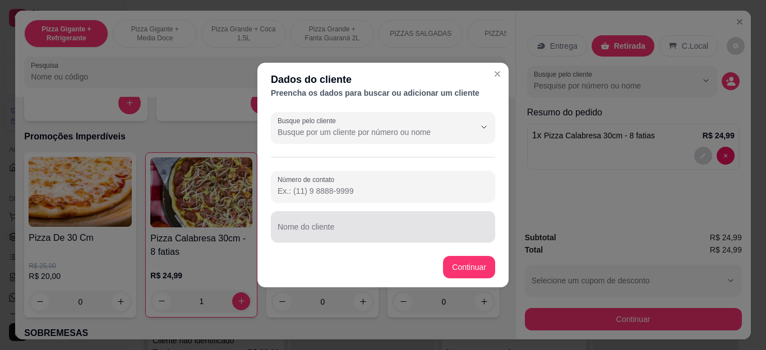
click at [353, 239] on div "Nome do cliente" at bounding box center [383, 226] width 224 height 31
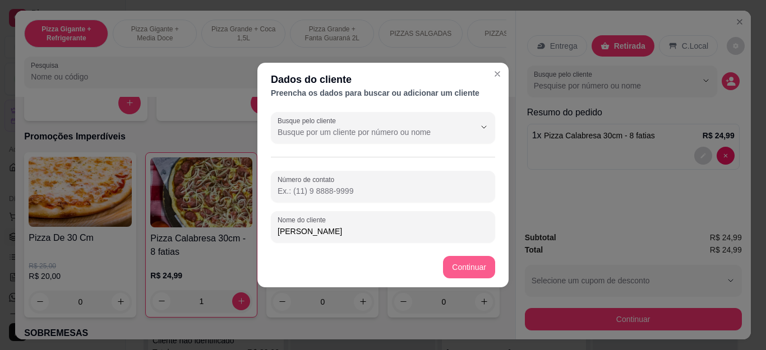
type input "[PERSON_NAME]"
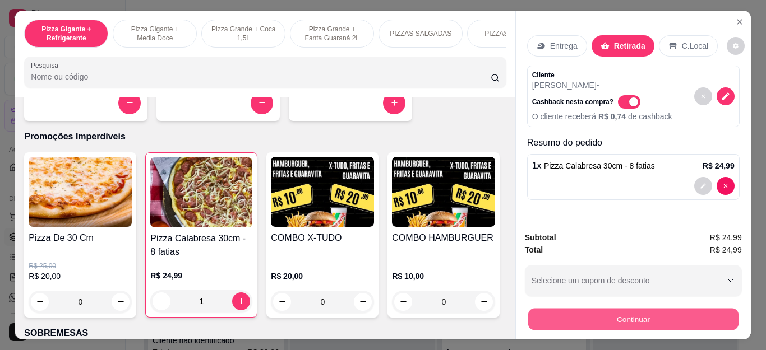
click at [665, 314] on button "Continuar" at bounding box center [632, 320] width 210 height 22
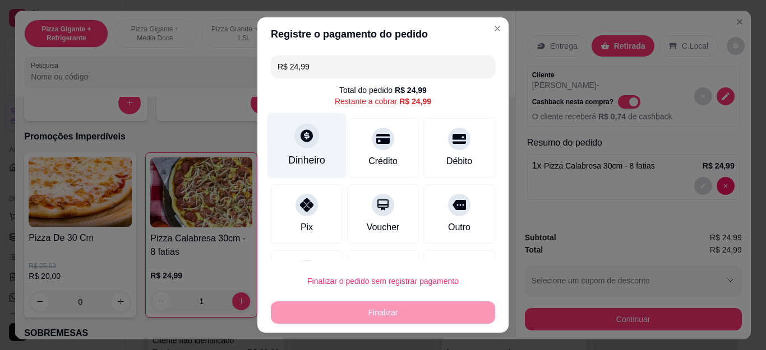
click at [299, 140] on icon at bounding box center [306, 135] width 15 height 15
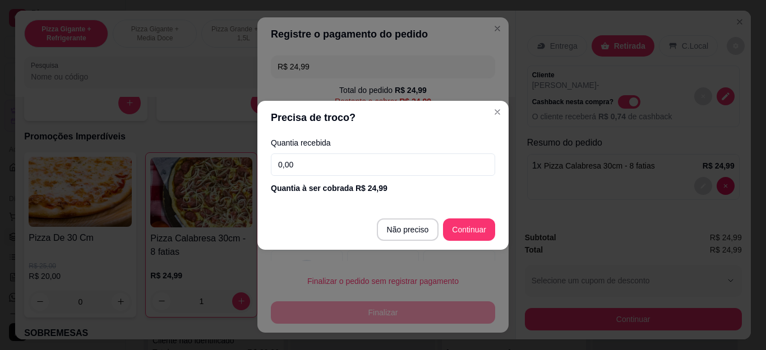
click at [333, 160] on input "0,00" at bounding box center [383, 165] width 224 height 22
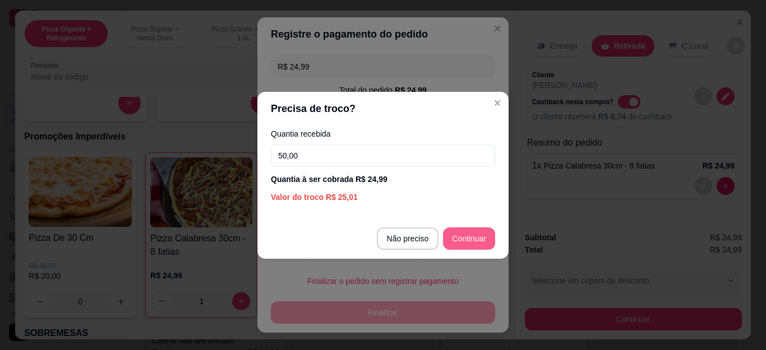
type input "50,00"
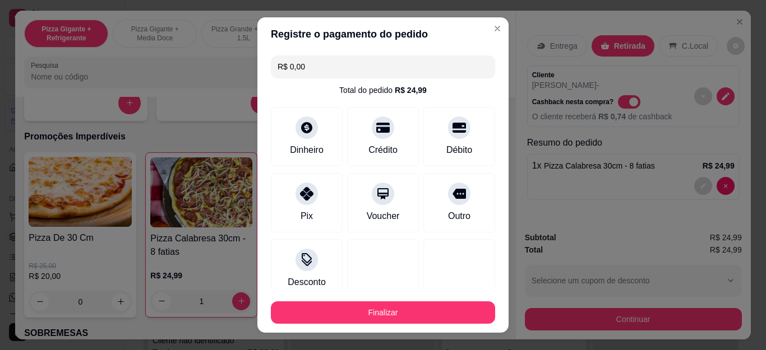
type input "R$ 0,00"
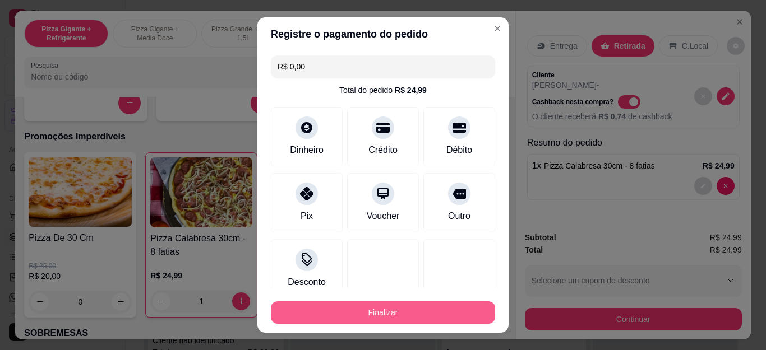
click at [428, 308] on button "Finalizar" at bounding box center [383, 313] width 224 height 22
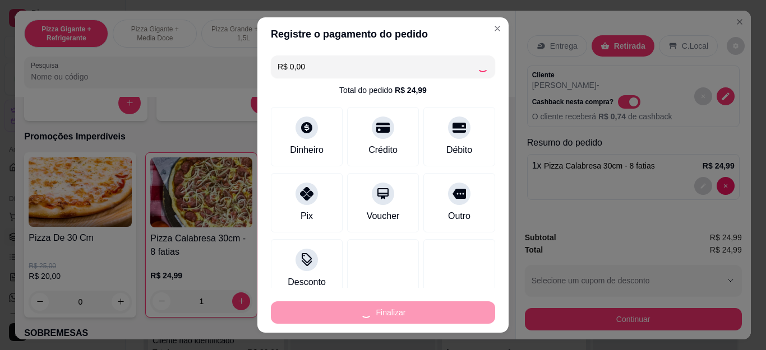
type input "0"
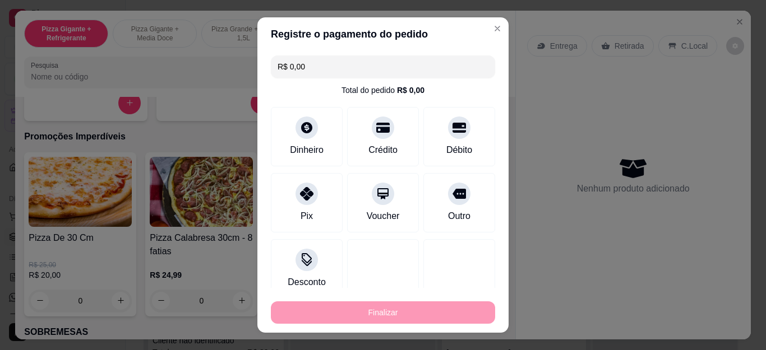
type input "-R$ 24,99"
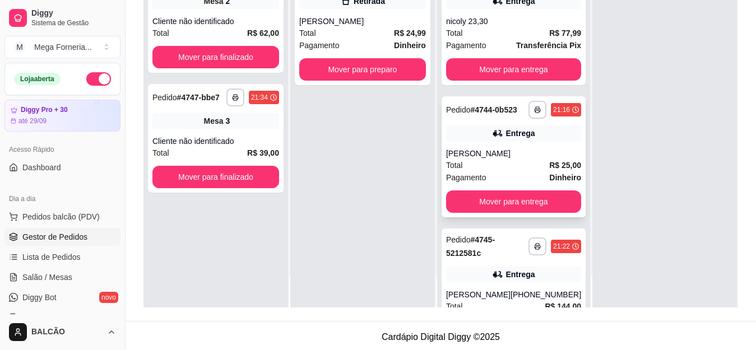
click at [513, 171] on div "Total R$ 25,00" at bounding box center [513, 165] width 135 height 12
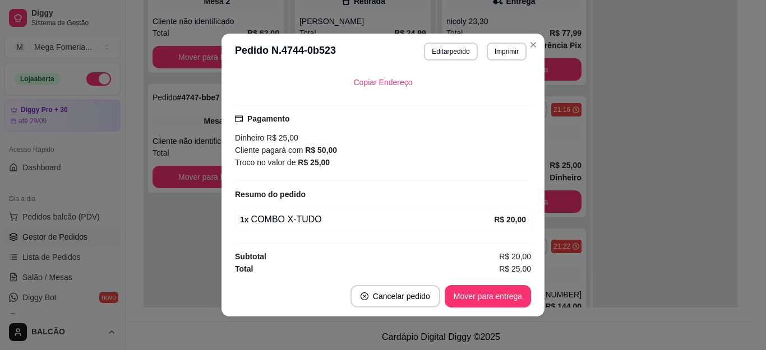
scroll to position [284, 0]
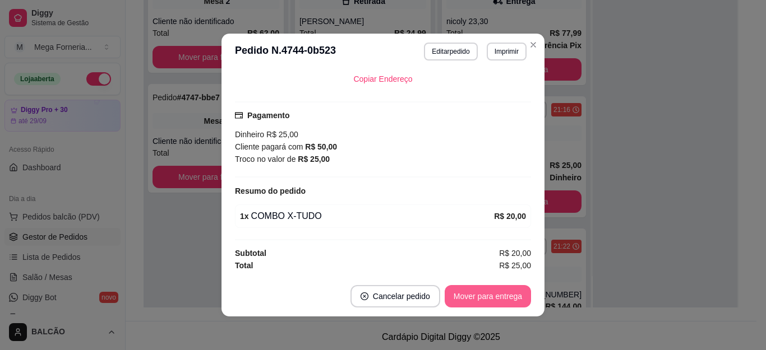
click at [489, 290] on button "Mover para entrega" at bounding box center [487, 296] width 86 height 22
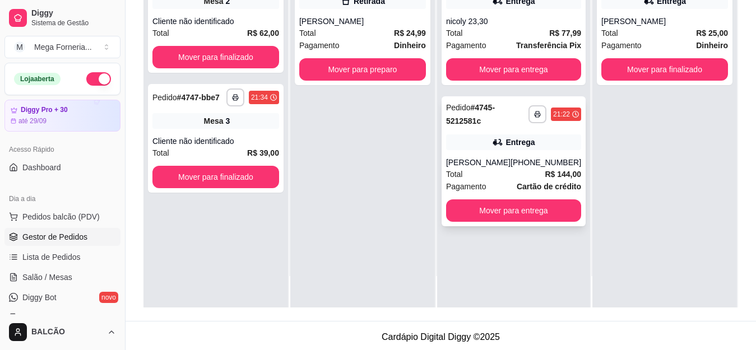
click at [513, 171] on div "Total R$ 144,00" at bounding box center [513, 174] width 135 height 12
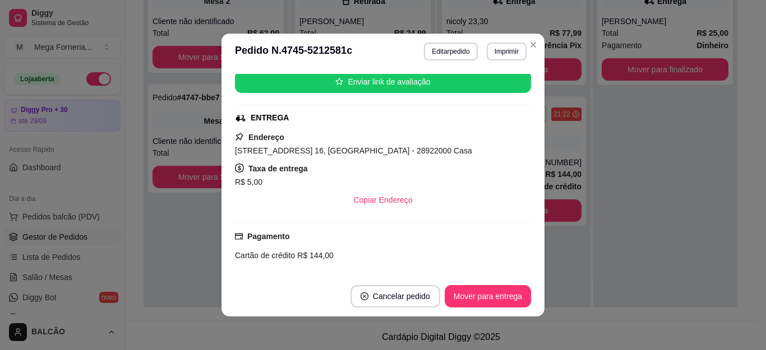
scroll to position [193, 0]
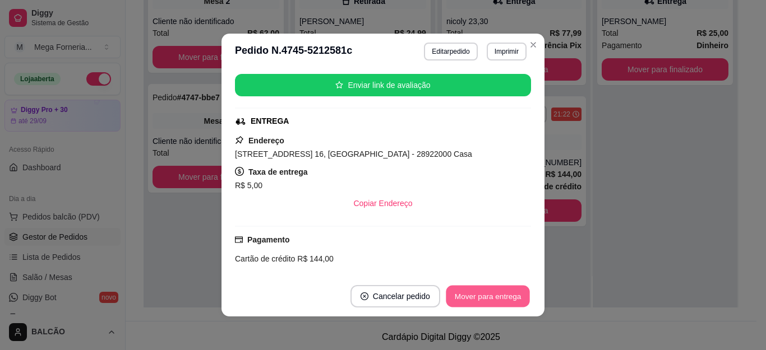
click at [495, 298] on button "Mover para entrega" at bounding box center [488, 297] width 84 height 22
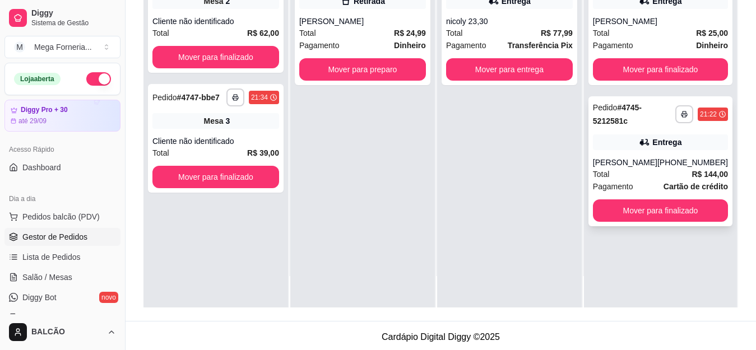
click at [696, 177] on strong "R$ 144,00" at bounding box center [710, 174] width 36 height 9
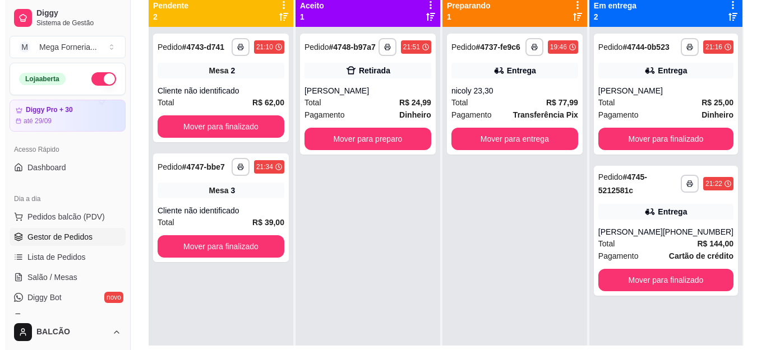
scroll to position [112, 0]
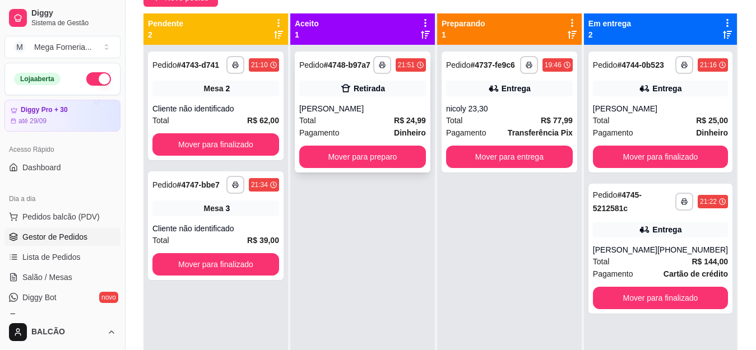
click at [353, 114] on div "[PERSON_NAME]" at bounding box center [362, 108] width 127 height 11
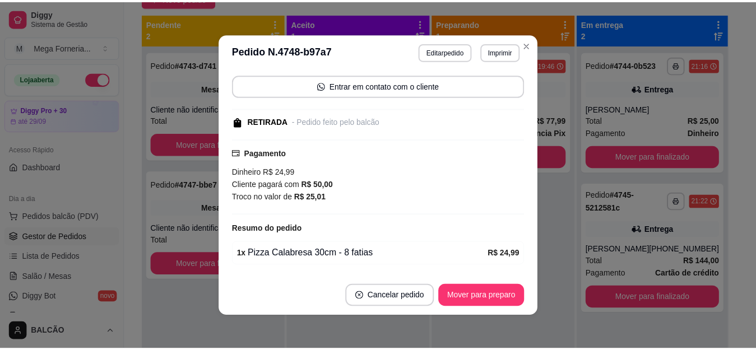
scroll to position [141, 0]
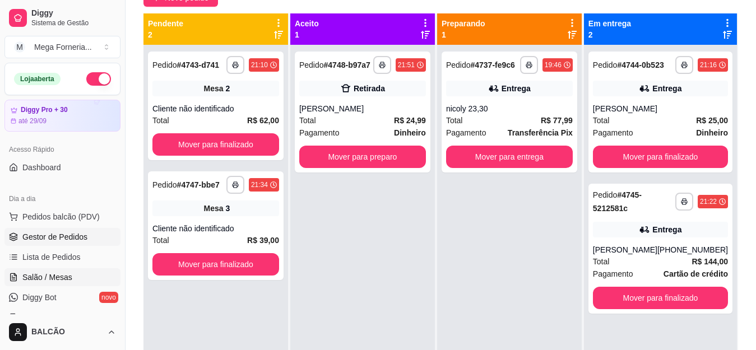
click at [77, 270] on link "Salão / Mesas" at bounding box center [62, 277] width 116 height 18
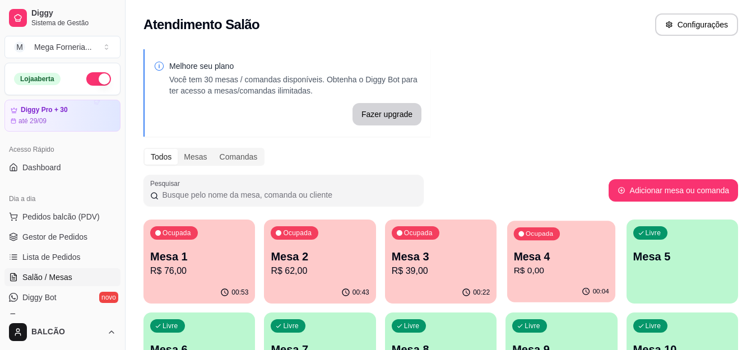
click at [556, 273] on p "R$ 0,00" at bounding box center [561, 271] width 95 height 13
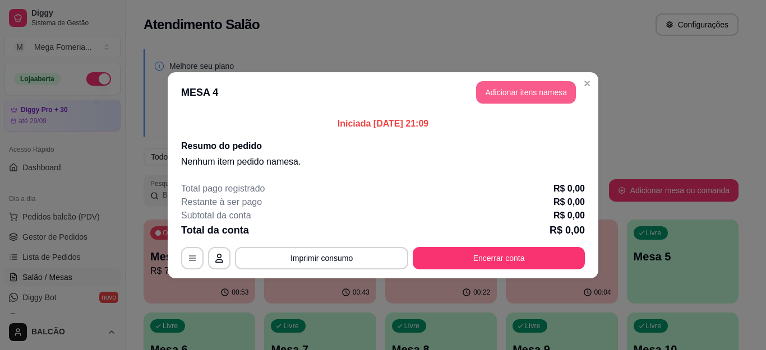
click at [507, 96] on button "Adicionar itens na mesa" at bounding box center [526, 92] width 100 height 22
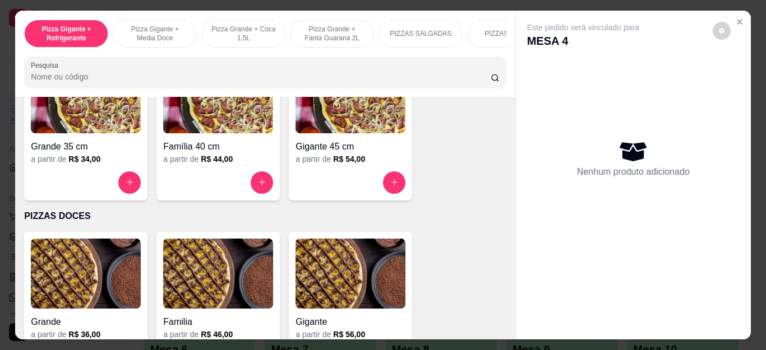
scroll to position [785, 0]
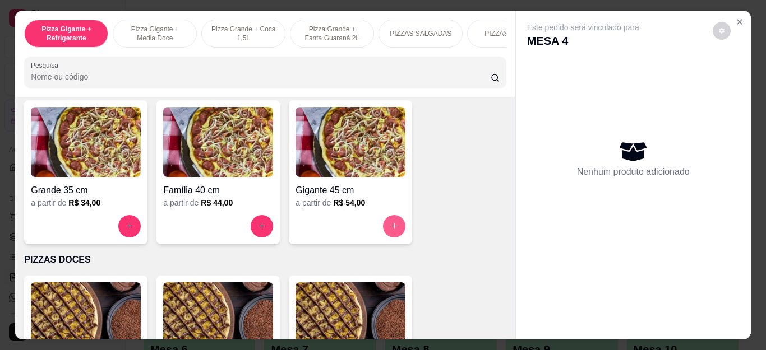
click at [394, 227] on button "increase-product-quantity" at bounding box center [394, 226] width 22 height 22
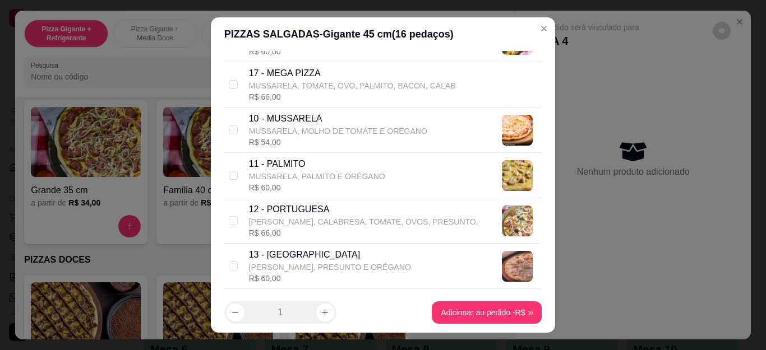
click at [314, 223] on p "[PERSON_NAME], CALABRESA, TOMATE, OVOS, PRESUNTO," at bounding box center [363, 221] width 229 height 11
checkbox input "true"
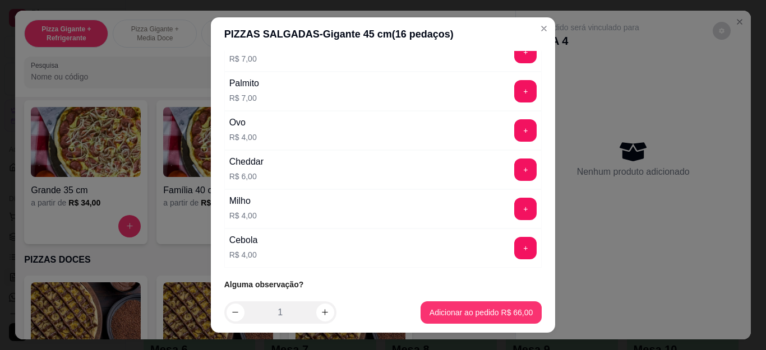
scroll to position [1273, 0]
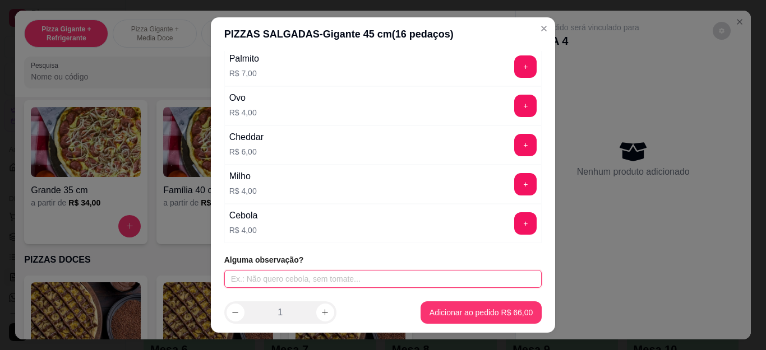
click at [357, 272] on input "text" at bounding box center [383, 279] width 318 height 18
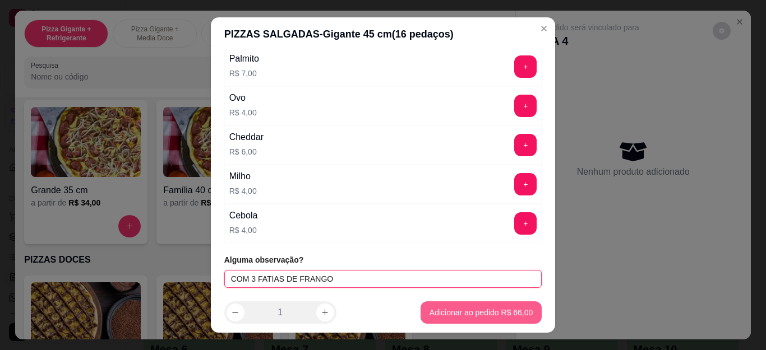
type input "COM 3 FATIAS DE FRANGO"
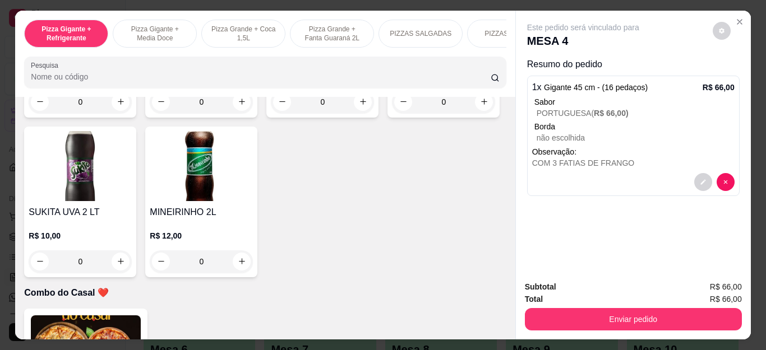
scroll to position [2746, 0]
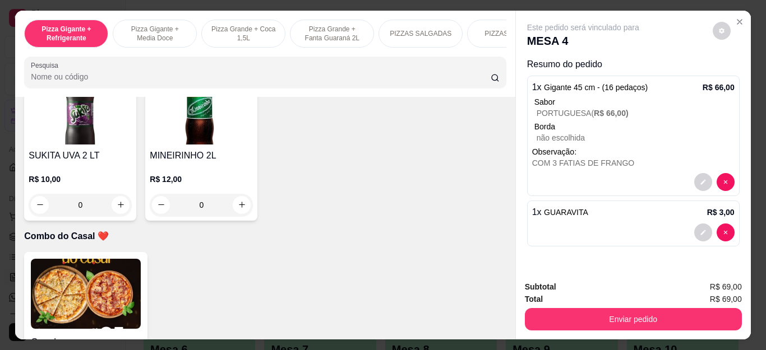
type input "2"
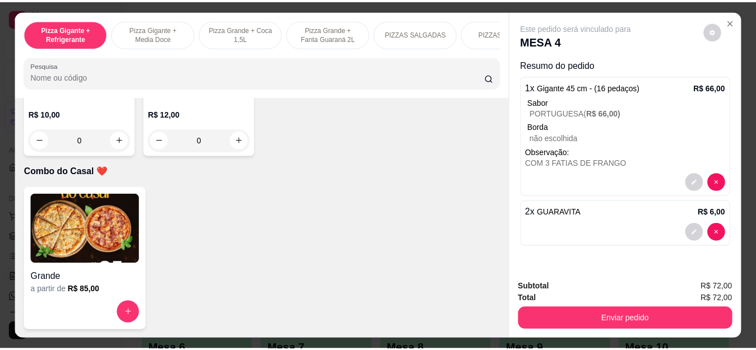
scroll to position [3139, 0]
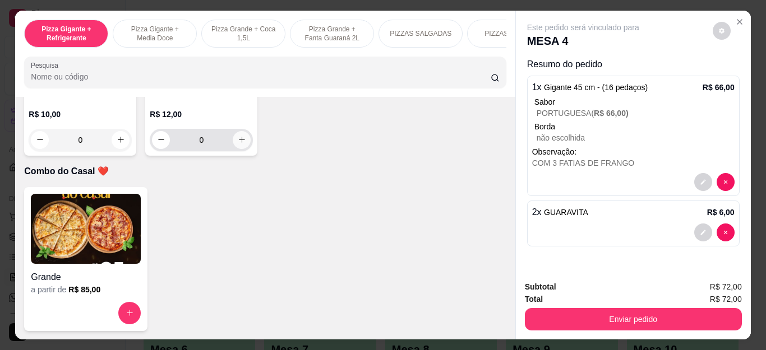
click at [238, 144] on icon "increase-product-quantity" at bounding box center [242, 140] width 8 height 8
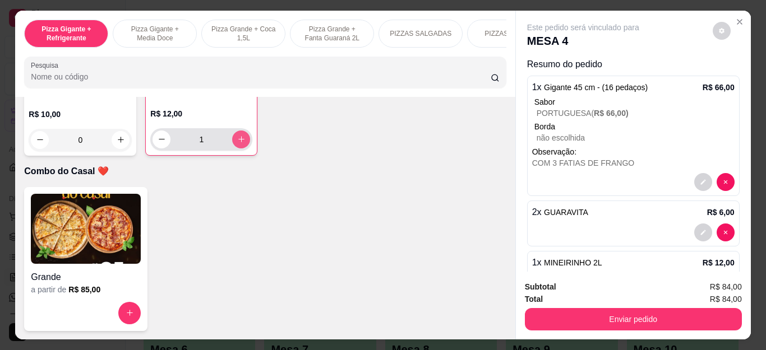
type input "1"
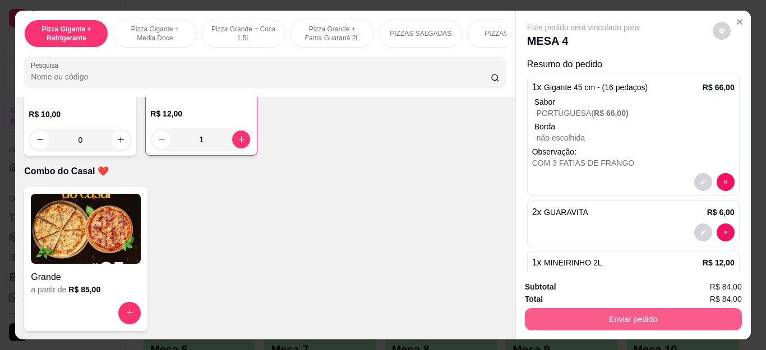
click at [666, 325] on button "Enviar pedido" at bounding box center [633, 319] width 217 height 22
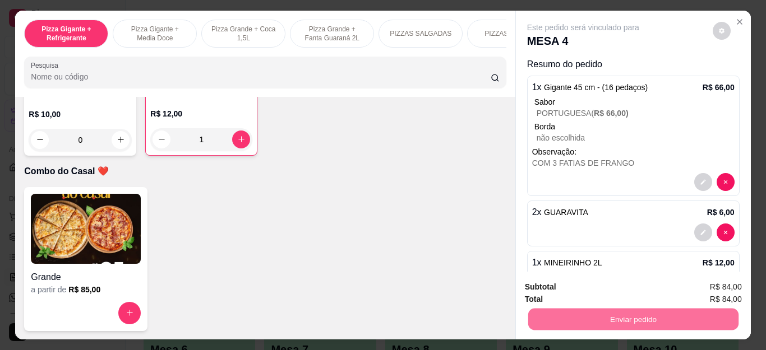
click at [609, 285] on button "Não registrar e enviar pedido" at bounding box center [595, 287] width 113 height 21
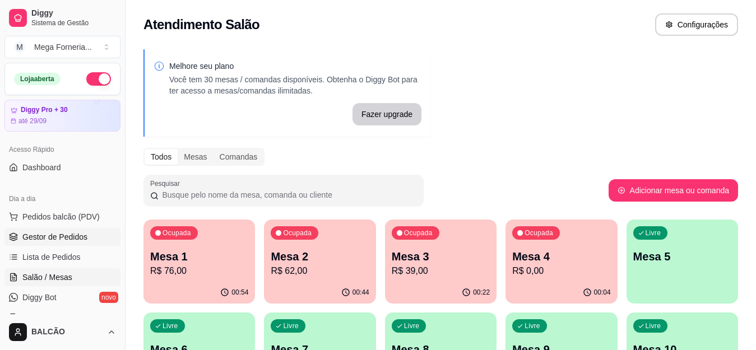
click at [48, 241] on span "Gestor de Pedidos" at bounding box center [54, 236] width 65 height 11
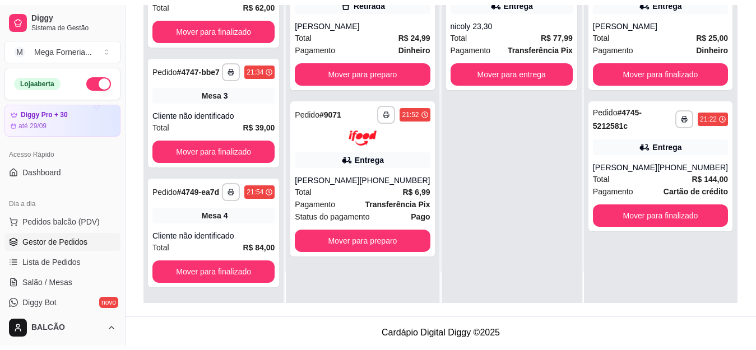
scroll to position [31, 0]
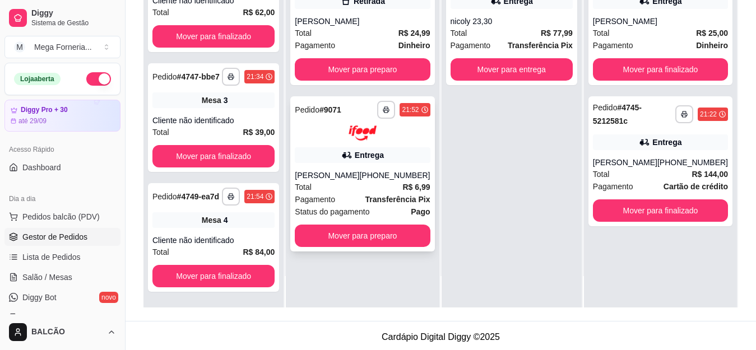
click at [359, 165] on div "**********" at bounding box center [362, 173] width 144 height 155
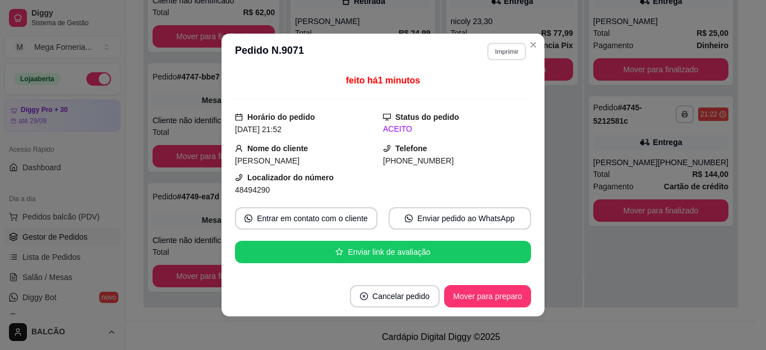
click at [495, 54] on button "Imprimir" at bounding box center [506, 51] width 39 height 17
click at [480, 86] on button "IMPRESSORA" at bounding box center [481, 91] width 81 height 18
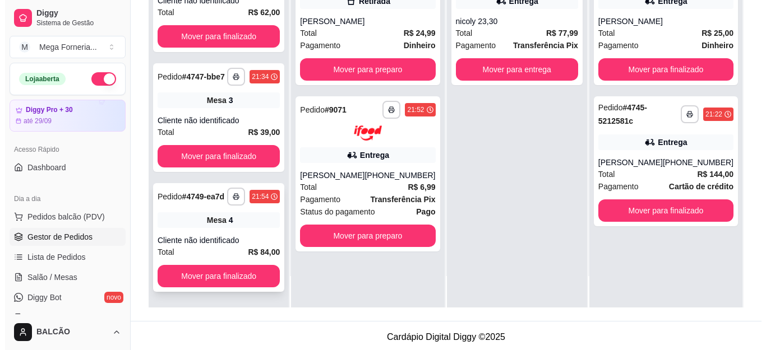
scroll to position [0, 0]
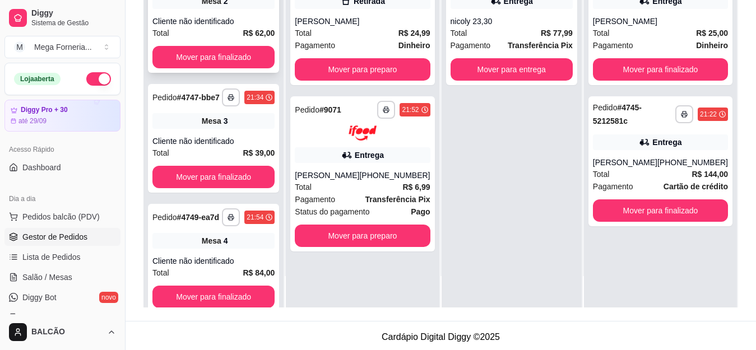
click at [224, 22] on div "**********" at bounding box center [213, 18] width 131 height 109
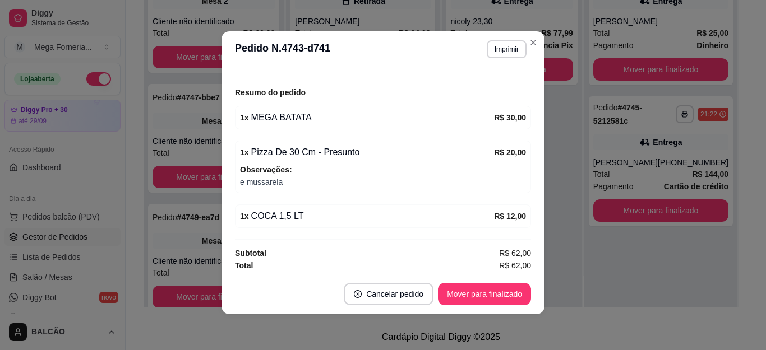
scroll to position [130, 0]
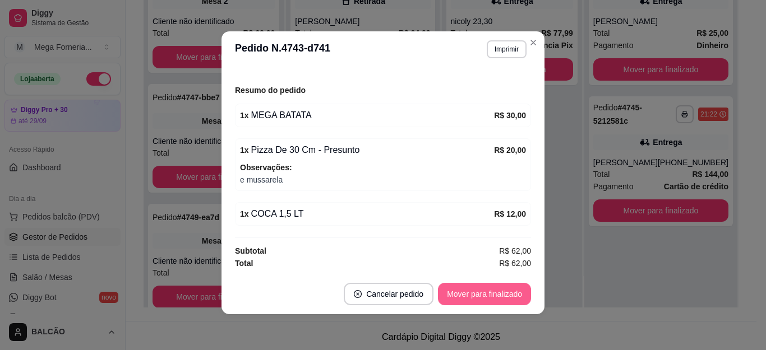
click at [482, 293] on button "Mover para finalizado" at bounding box center [484, 294] width 93 height 22
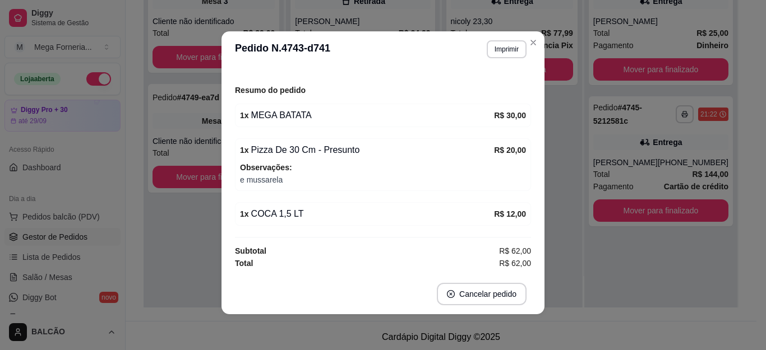
scroll to position [93, 0]
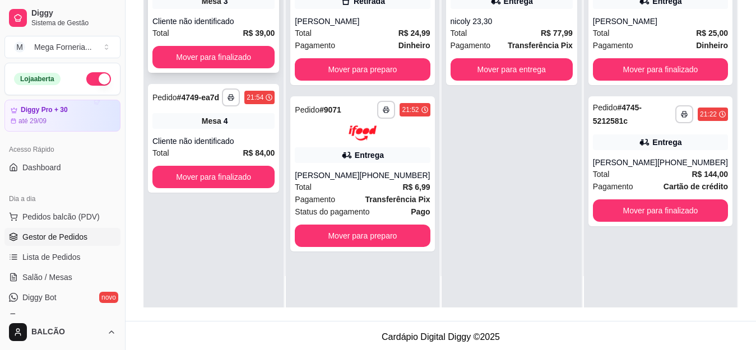
click at [233, 26] on div "Cliente não identificado" at bounding box center [213, 21] width 122 height 11
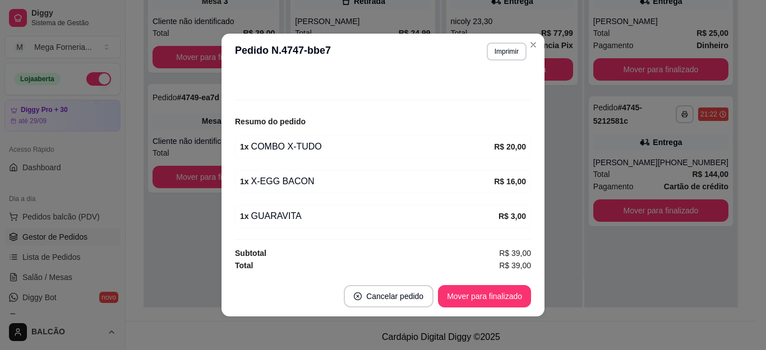
scroll to position [2, 0]
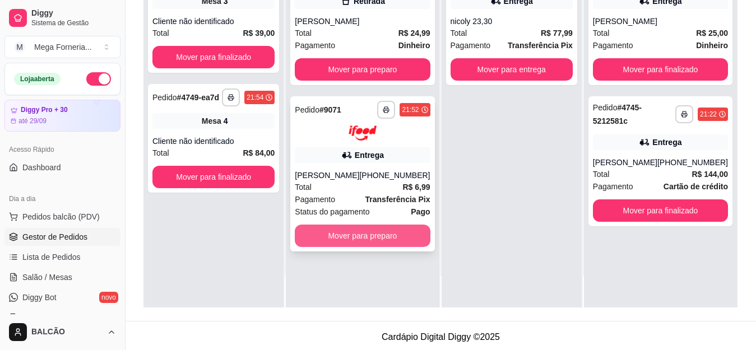
click at [399, 235] on button "Mover para preparo" at bounding box center [362, 236] width 135 height 22
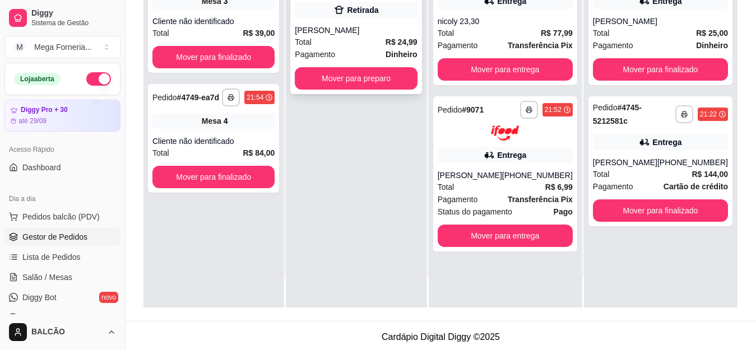
click at [351, 36] on div "Total R$ 24,99" at bounding box center [356, 42] width 122 height 12
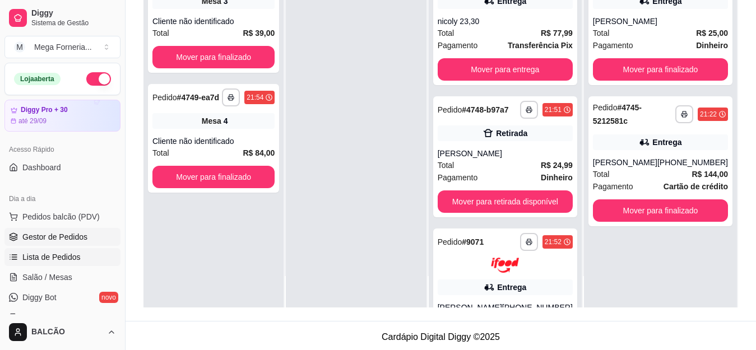
click at [71, 255] on span "Lista de Pedidos" at bounding box center [51, 257] width 58 height 11
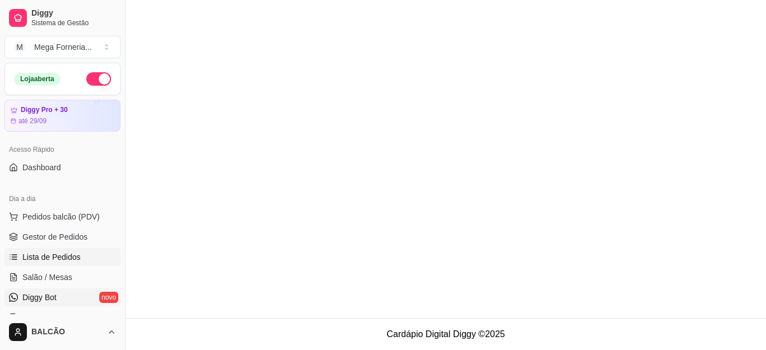
click at [75, 282] on link "Salão / Mesas" at bounding box center [62, 277] width 116 height 18
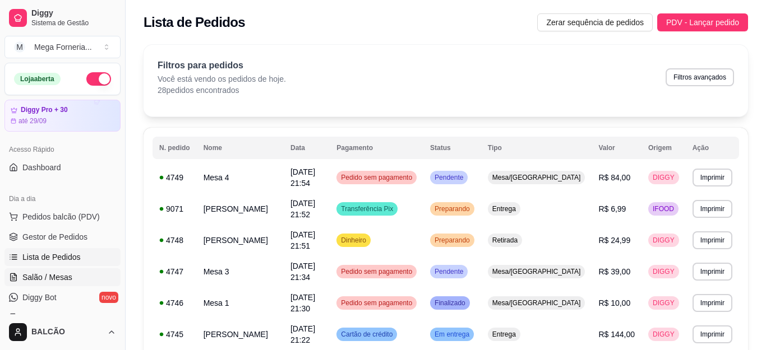
click at [55, 265] on link "Lista de Pedidos" at bounding box center [62, 257] width 116 height 18
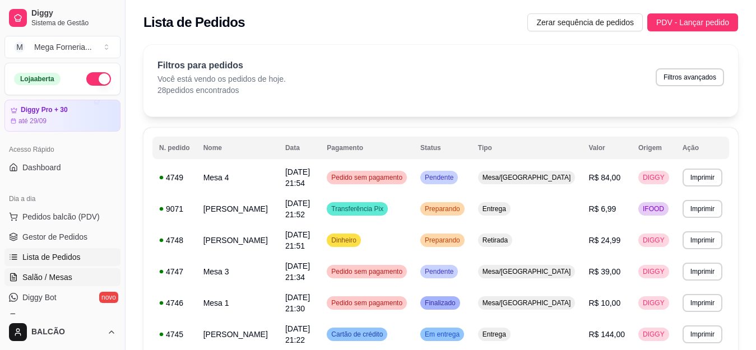
click at [57, 278] on span "Salão / Mesas" at bounding box center [47, 277] width 50 height 11
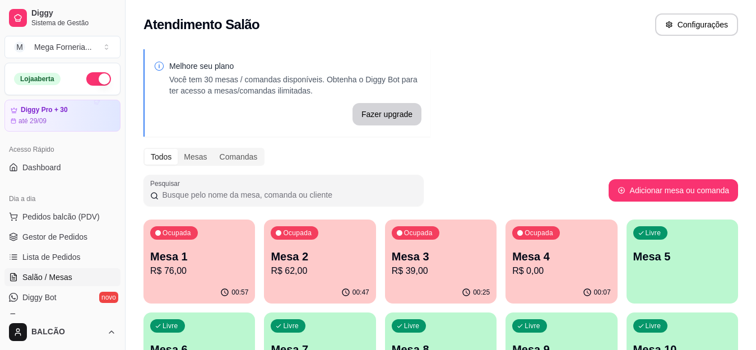
click at [57, 271] on link "Salão / Mesas" at bounding box center [62, 277] width 116 height 18
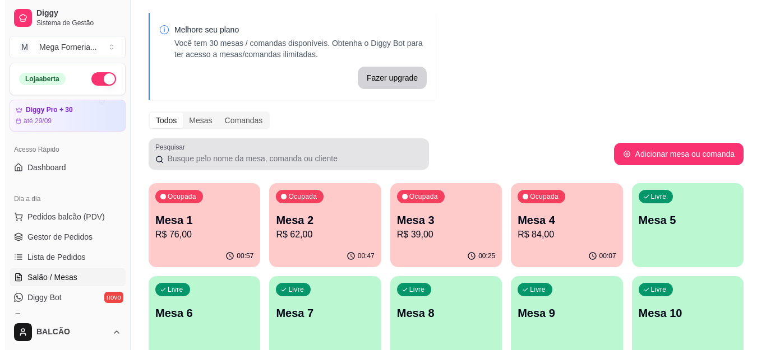
scroll to position [56, 0]
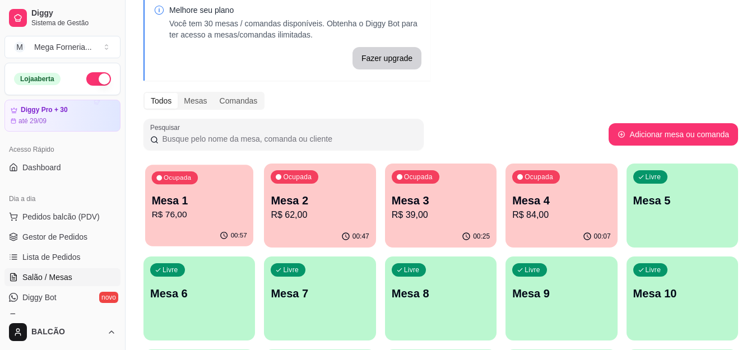
click at [188, 214] on p "R$ 76,00" at bounding box center [199, 214] width 95 height 13
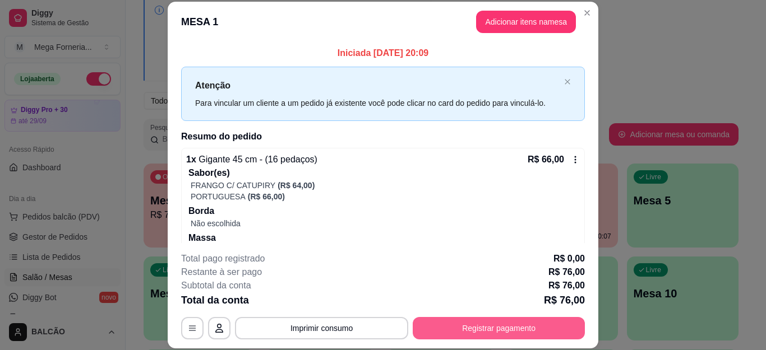
click at [447, 323] on button "Registrar pagamento" at bounding box center [498, 328] width 172 height 22
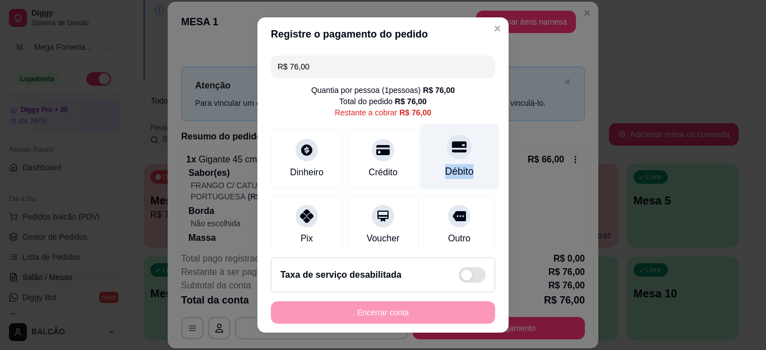
click at [467, 156] on div "Débito" at bounding box center [459, 157] width 79 height 66
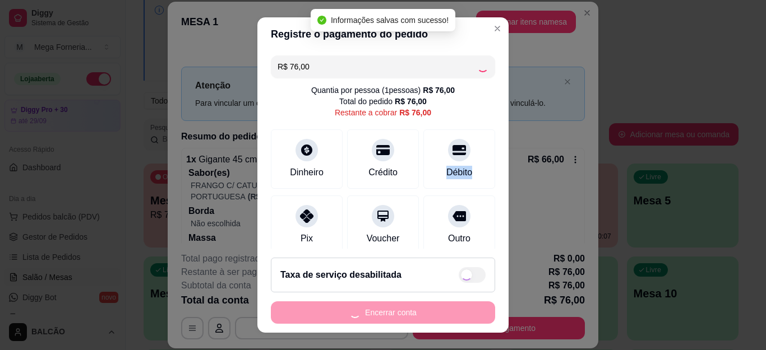
type input "R$ 0,00"
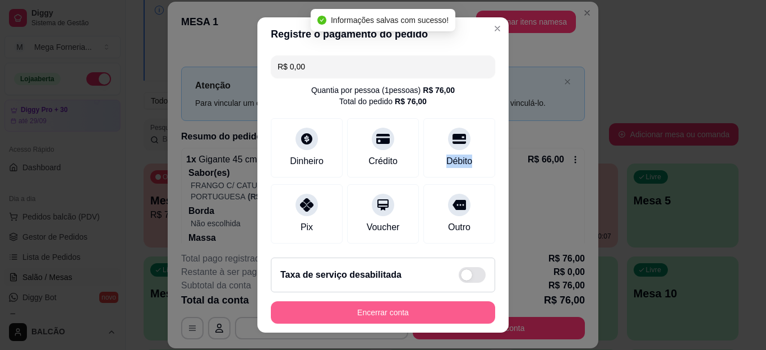
click at [407, 305] on button "Encerrar conta" at bounding box center [383, 313] width 224 height 22
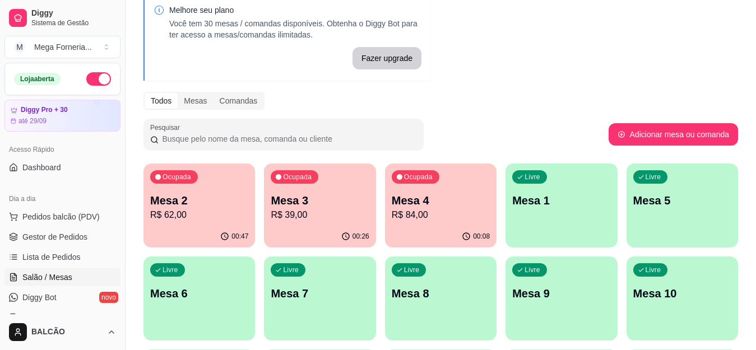
click at [220, 220] on p "R$ 62,00" at bounding box center [199, 214] width 98 height 13
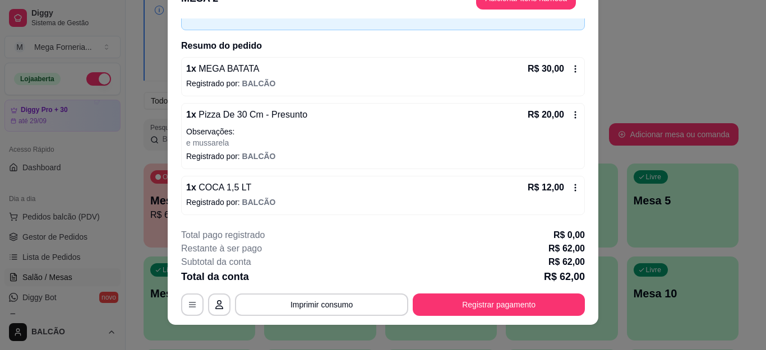
scroll to position [34, 0]
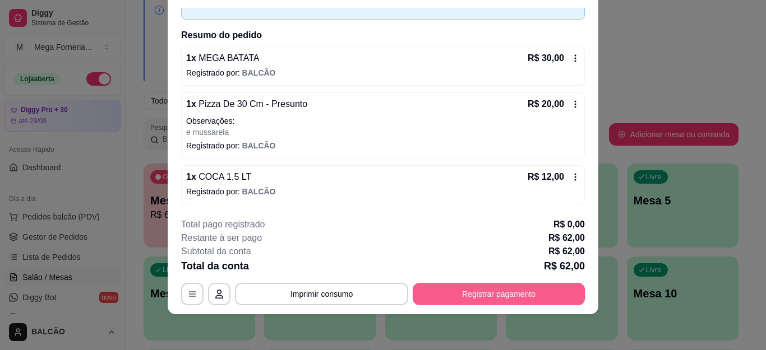
click at [521, 291] on button "Registrar pagamento" at bounding box center [498, 294] width 172 height 22
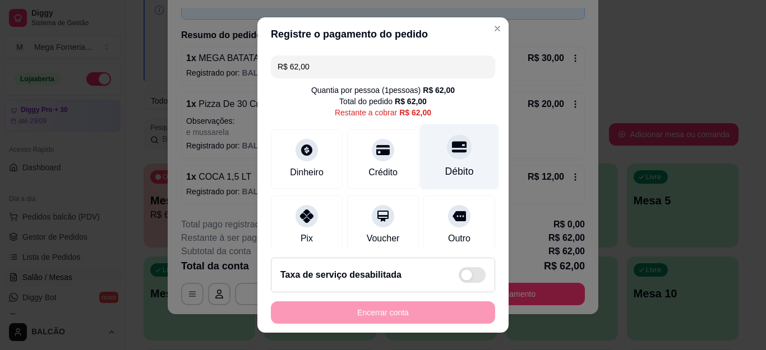
click at [446, 168] on div "Débito" at bounding box center [459, 171] width 29 height 15
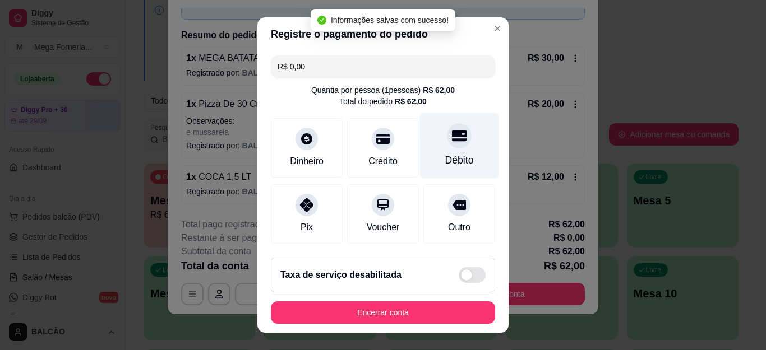
type input "R$ 0,00"
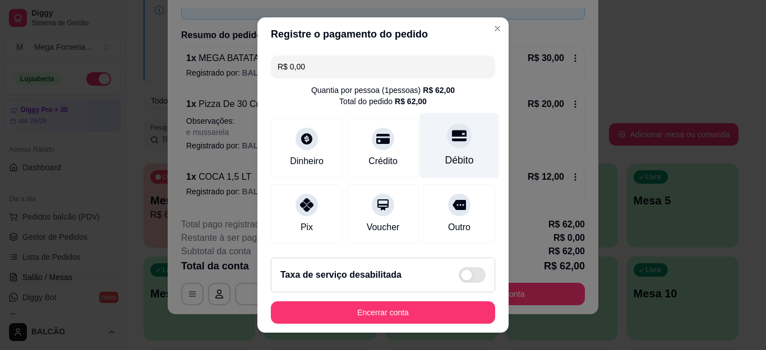
click at [452, 134] on icon at bounding box center [459, 136] width 15 height 11
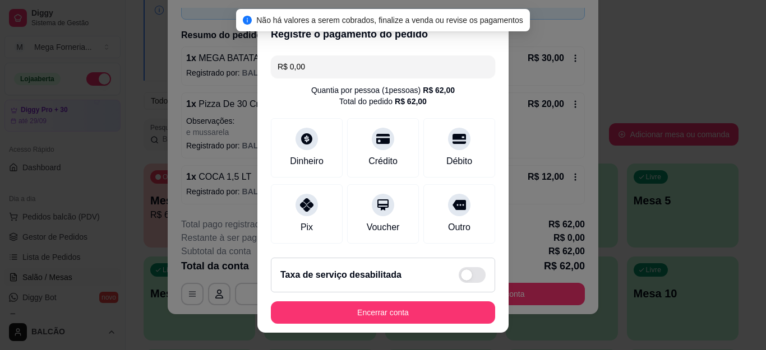
click at [406, 310] on button "Encerrar conta" at bounding box center [383, 313] width 224 height 22
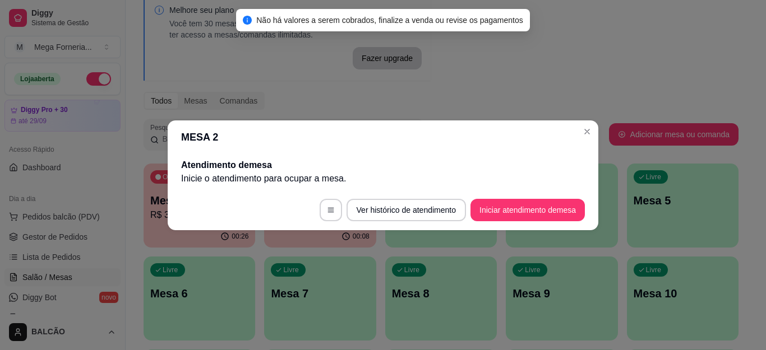
scroll to position [0, 0]
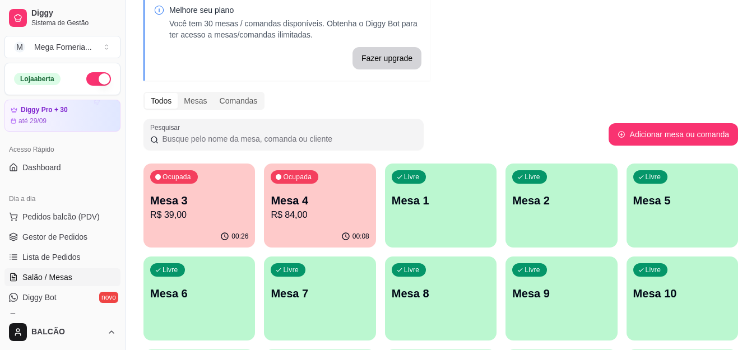
click at [235, 213] on p "R$ 39,00" at bounding box center [199, 214] width 98 height 13
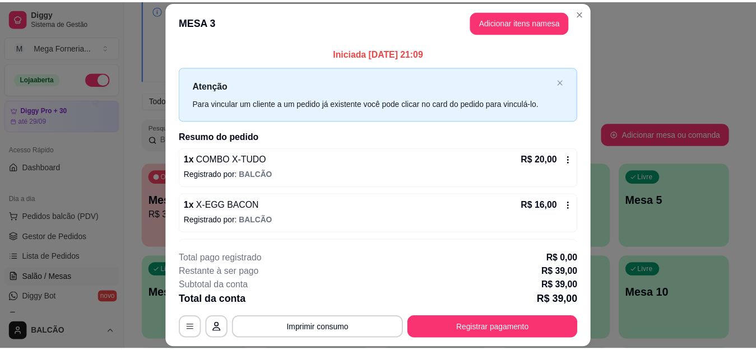
scroll to position [40, 0]
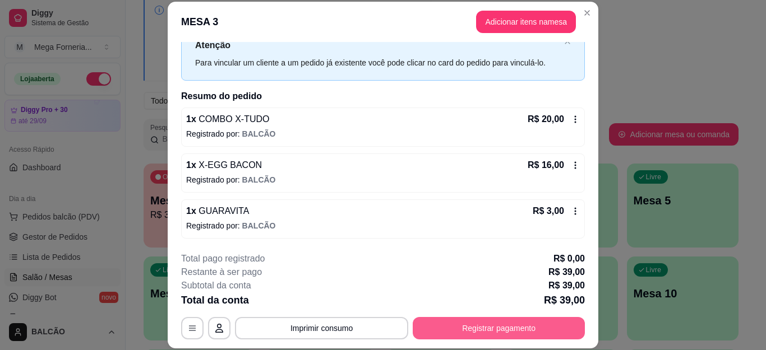
click at [508, 326] on button "Registrar pagamento" at bounding box center [498, 328] width 172 height 22
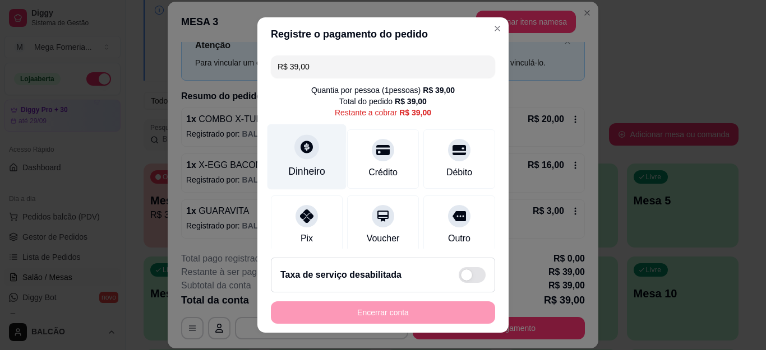
click at [310, 166] on div "Dinheiro" at bounding box center [306, 171] width 37 height 15
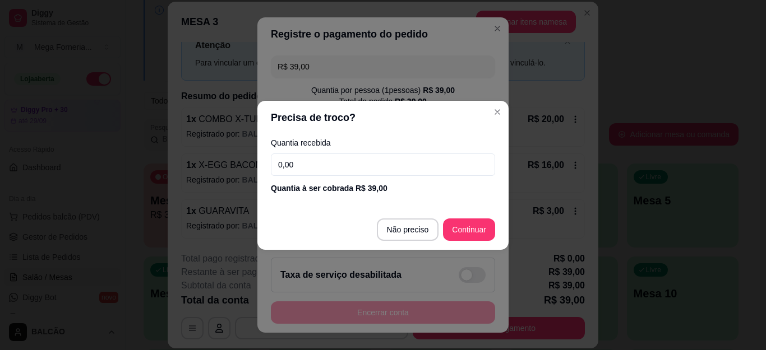
click at [322, 171] on input "0,00" at bounding box center [383, 165] width 224 height 22
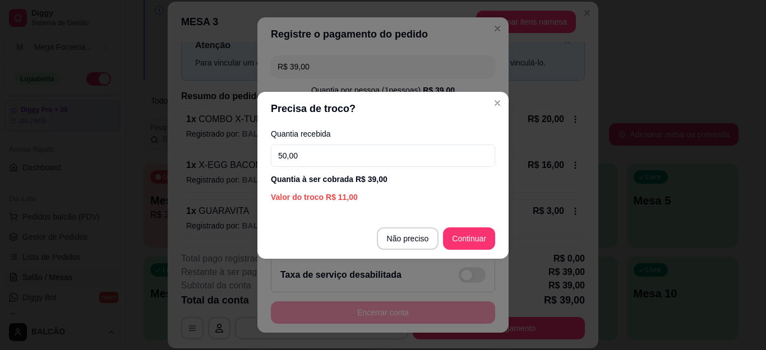
type input "50,00"
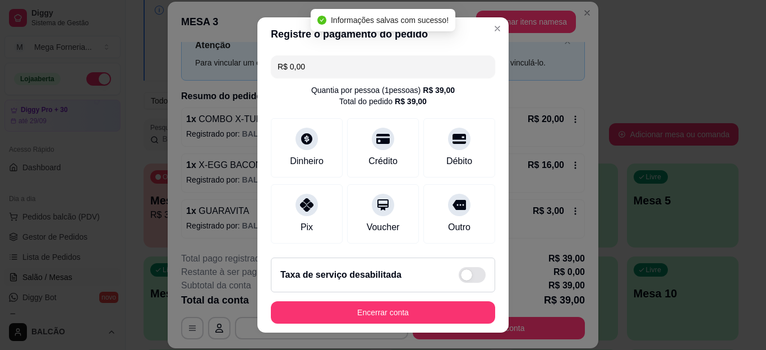
type input "R$ 0,00"
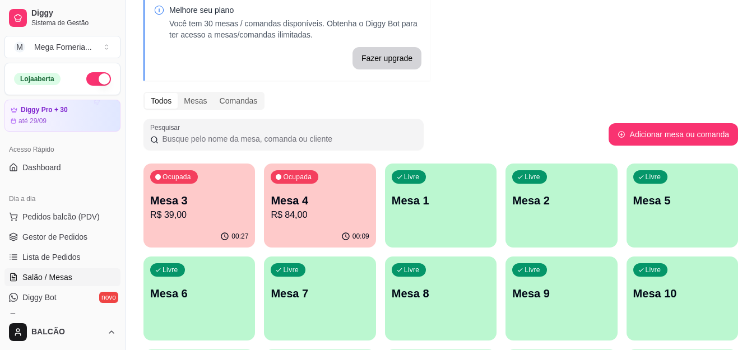
click at [210, 219] on p "R$ 39,00" at bounding box center [199, 214] width 98 height 13
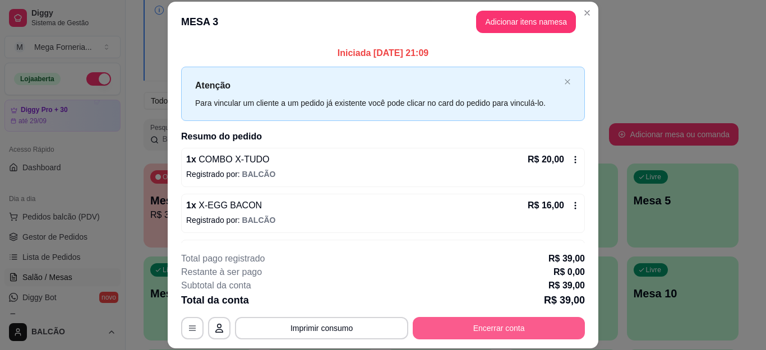
click at [517, 323] on button "Encerrar conta" at bounding box center [498, 328] width 172 height 22
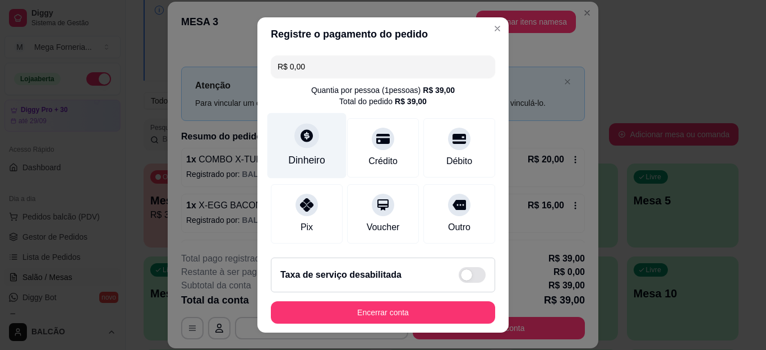
click at [303, 146] on div at bounding box center [306, 136] width 25 height 25
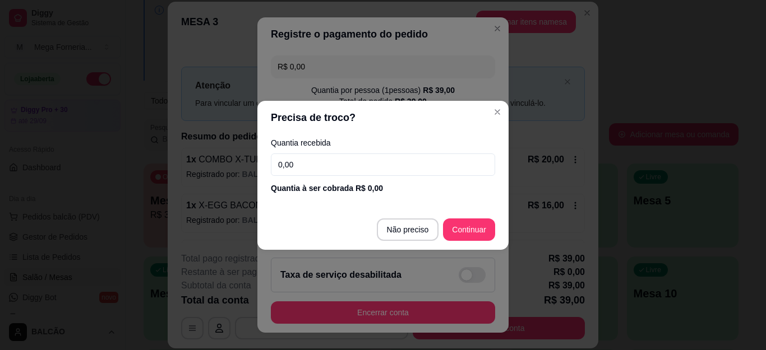
click at [327, 161] on input "0,00" at bounding box center [383, 165] width 224 height 22
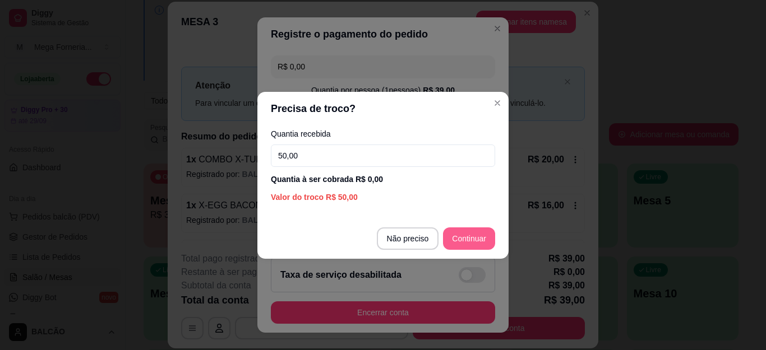
type input "50,00"
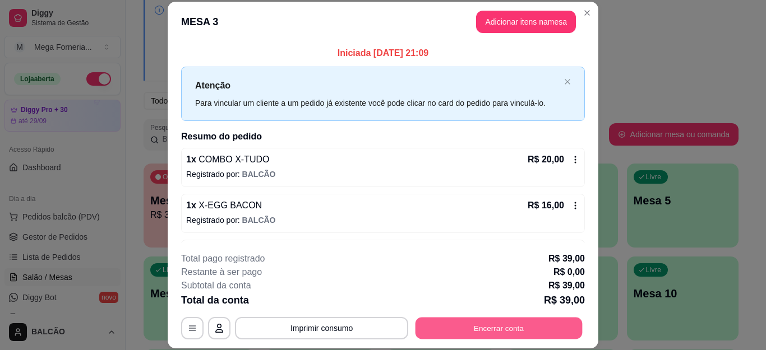
click at [571, 322] on button "Encerrar conta" at bounding box center [498, 328] width 167 height 22
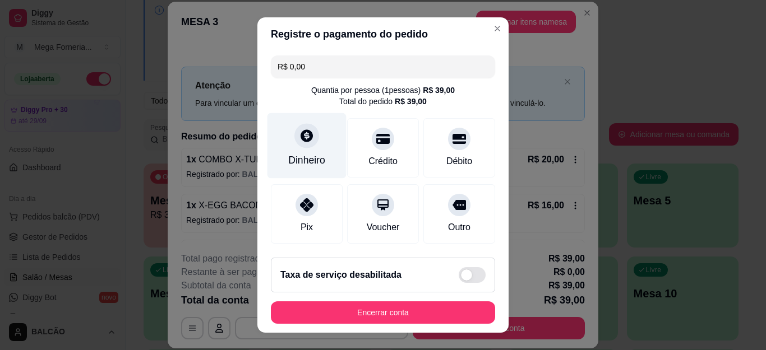
click at [288, 161] on div "Dinheiro" at bounding box center [306, 160] width 37 height 15
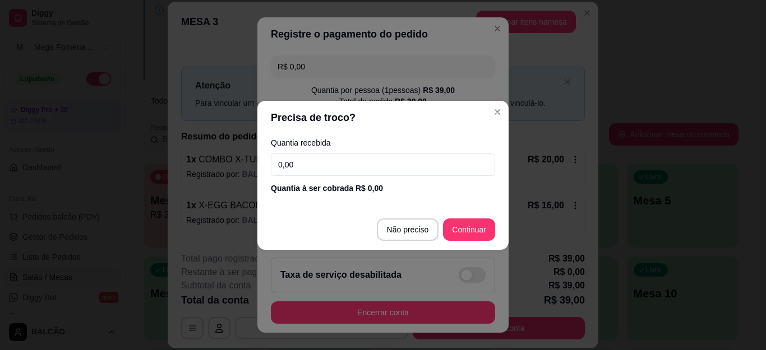
click at [294, 165] on input "0,00" at bounding box center [383, 165] width 224 height 22
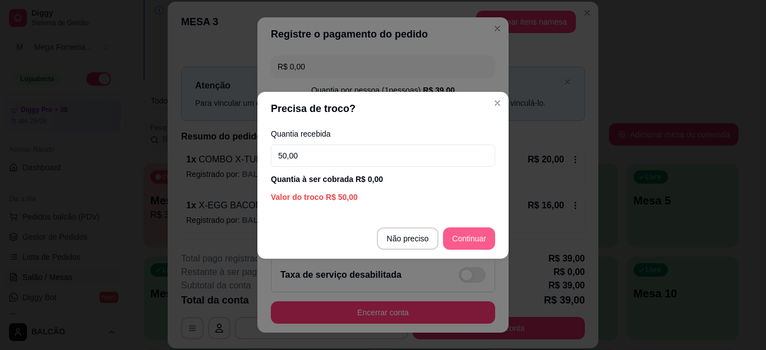
type input "50,00"
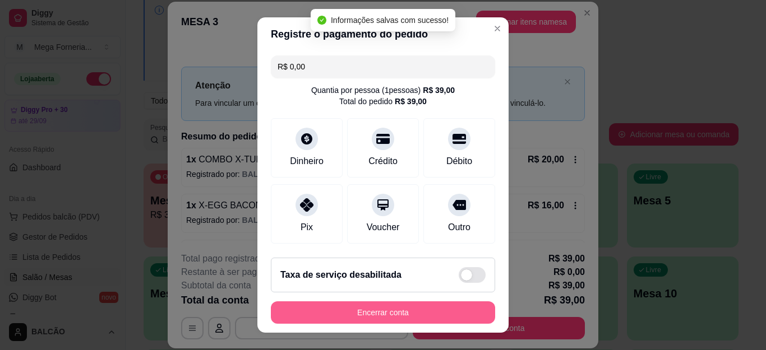
click at [442, 313] on button "Encerrar conta" at bounding box center [383, 313] width 224 height 22
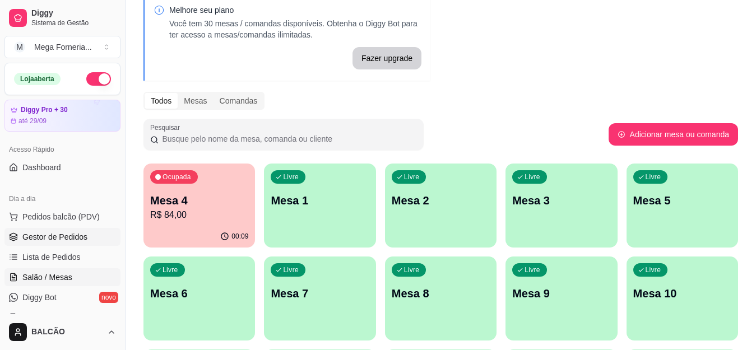
click at [67, 239] on span "Gestor de Pedidos" at bounding box center [54, 236] width 65 height 11
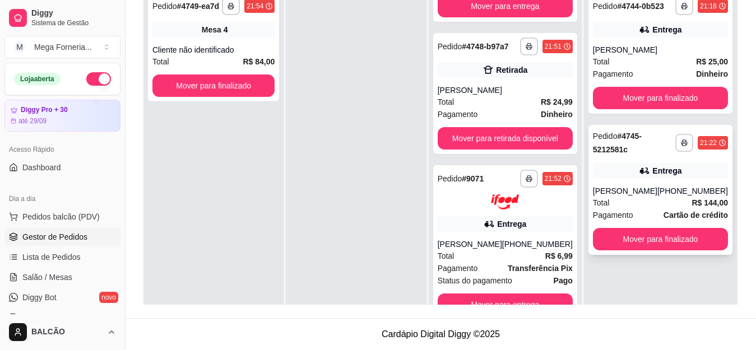
click at [641, 197] on div "[PERSON_NAME]" at bounding box center [625, 191] width 64 height 11
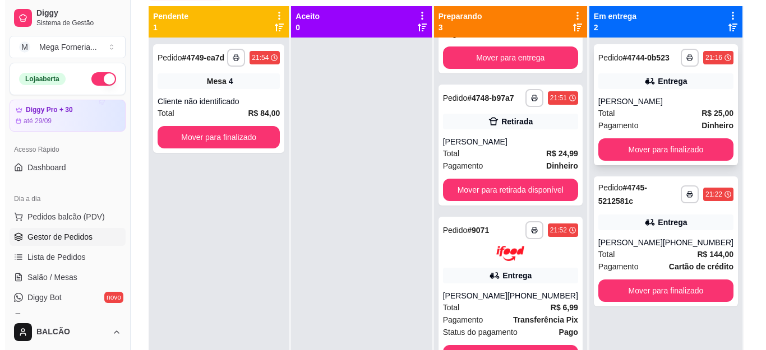
scroll to position [59, 0]
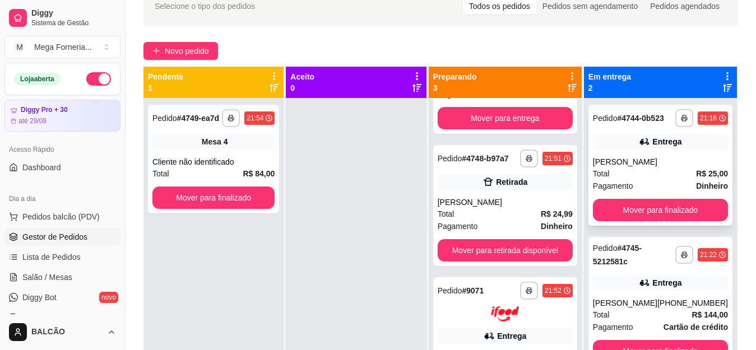
click at [643, 145] on icon at bounding box center [644, 141] width 8 height 7
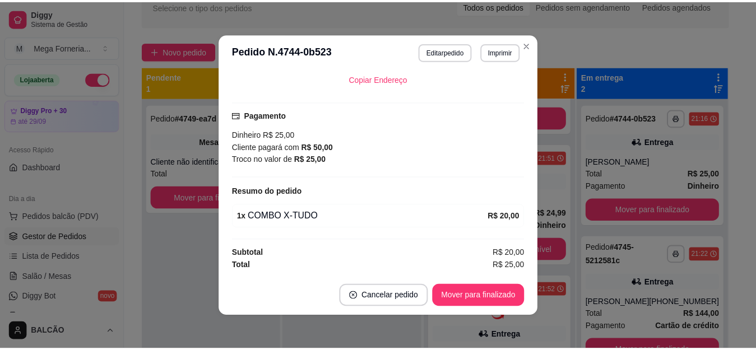
scroll to position [2, 0]
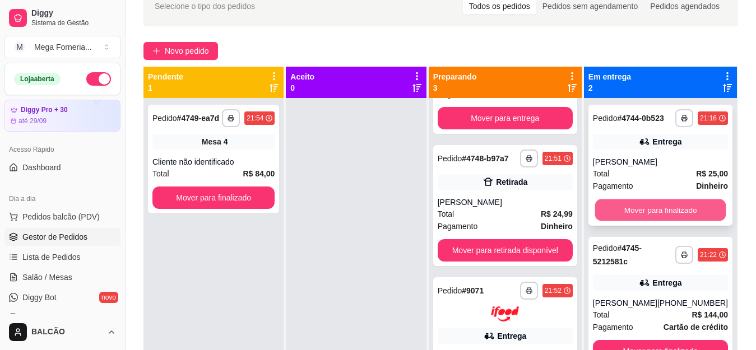
click at [650, 219] on button "Mover para finalizado" at bounding box center [660, 211] width 131 height 22
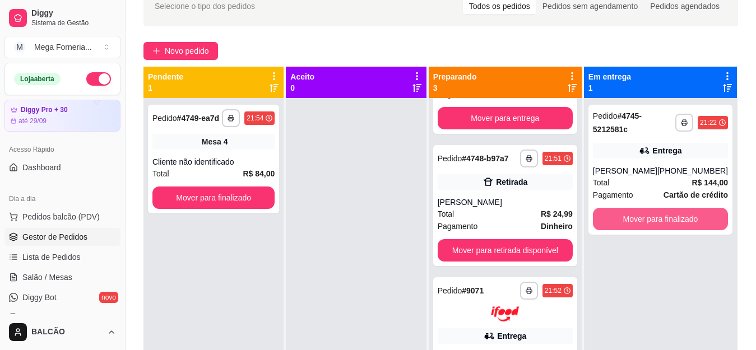
click at [650, 219] on button "Mover para finalizado" at bounding box center [660, 219] width 135 height 22
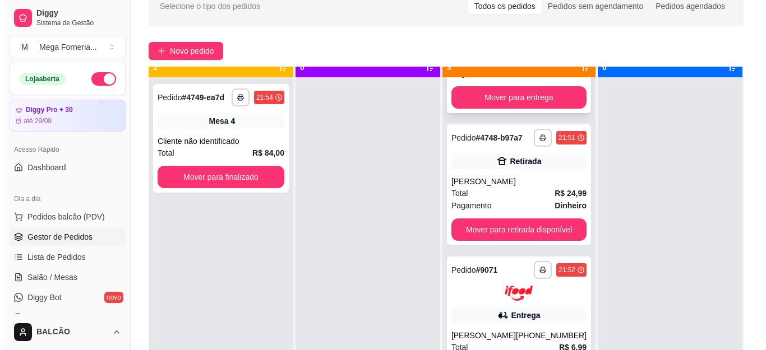
scroll to position [31, 0]
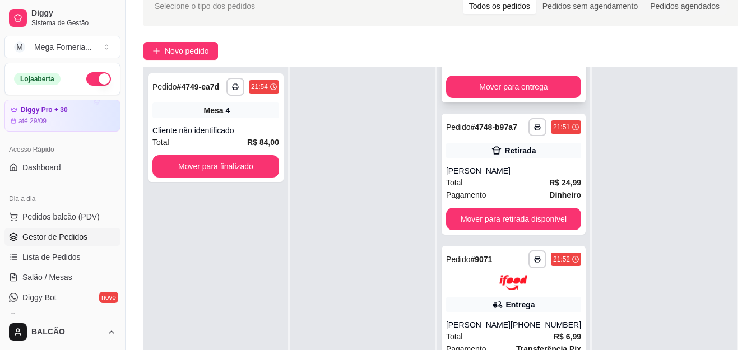
click at [512, 194] on div "Pagamento Dinheiro" at bounding box center [513, 195] width 135 height 12
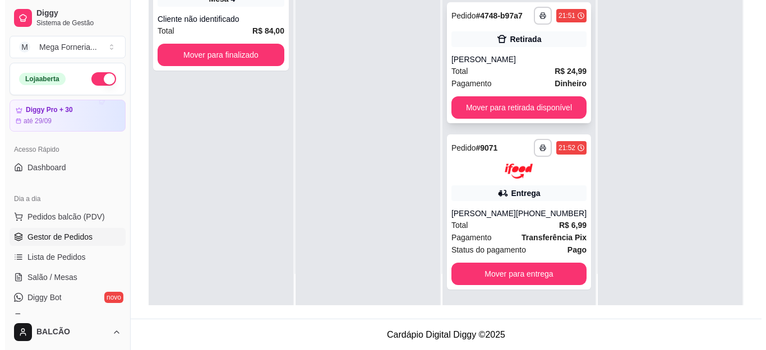
scroll to position [171, 0]
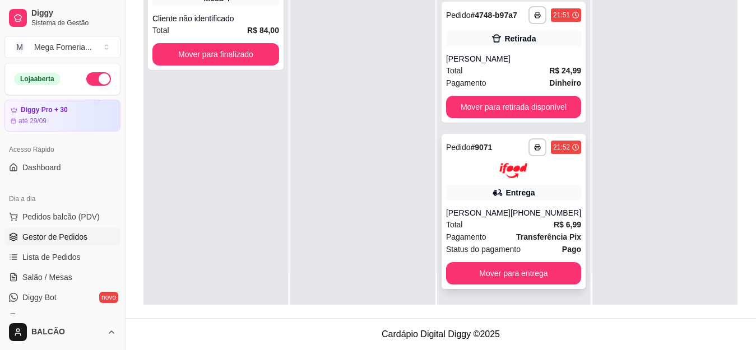
click at [497, 214] on div "[PERSON_NAME]" at bounding box center [478, 212] width 64 height 11
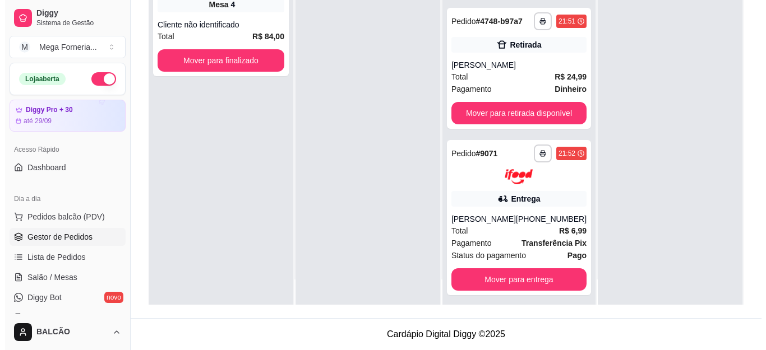
scroll to position [31, 0]
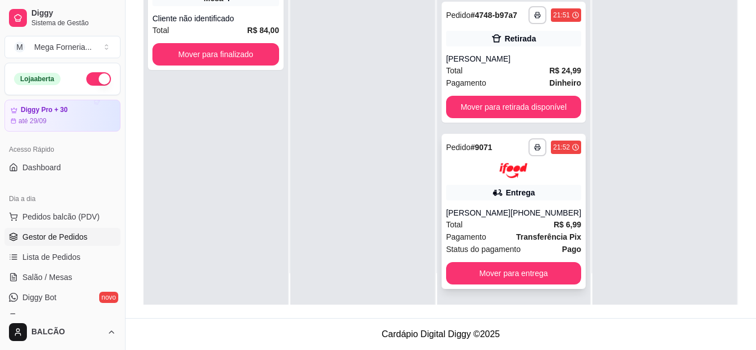
click at [495, 207] on div "[PERSON_NAME]" at bounding box center [478, 212] width 64 height 11
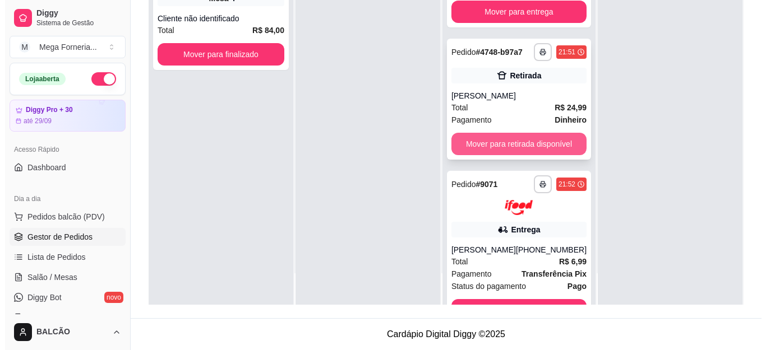
scroll to position [101, 0]
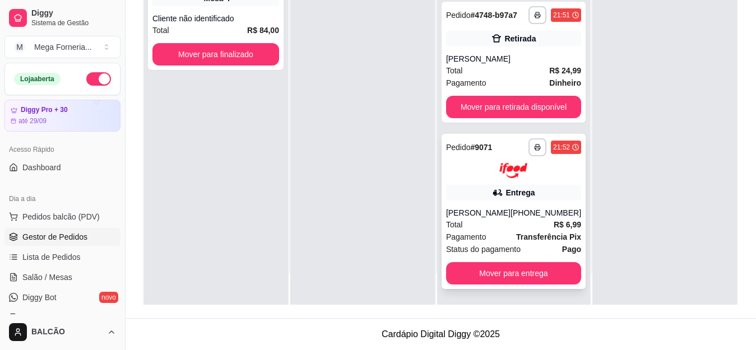
click at [481, 234] on div "Pagamento Transferência Pix" at bounding box center [513, 237] width 135 height 12
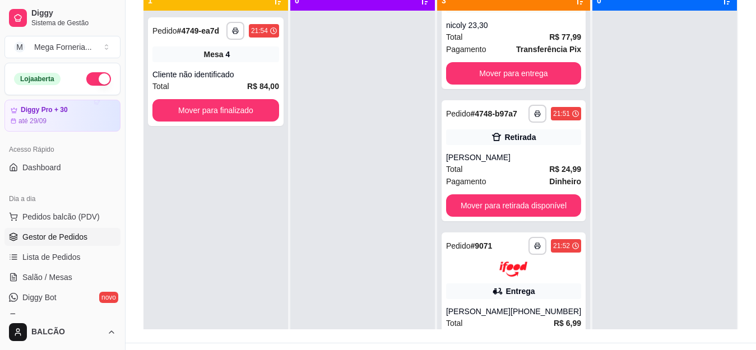
scroll to position [7, 0]
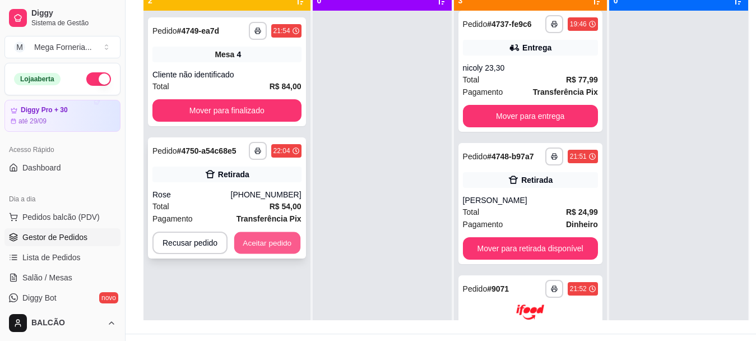
click at [255, 238] on button "Aceitar pedido" at bounding box center [267, 243] width 66 height 22
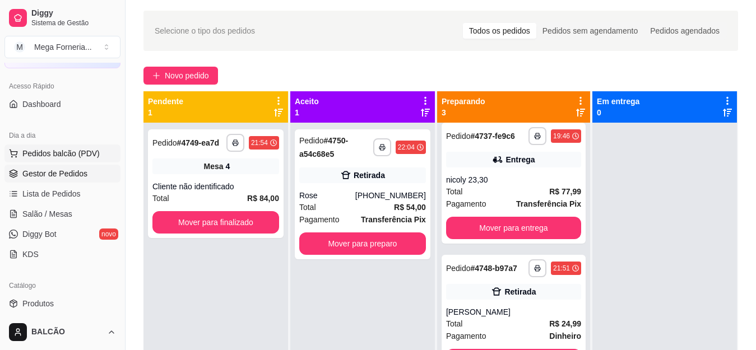
scroll to position [112, 0]
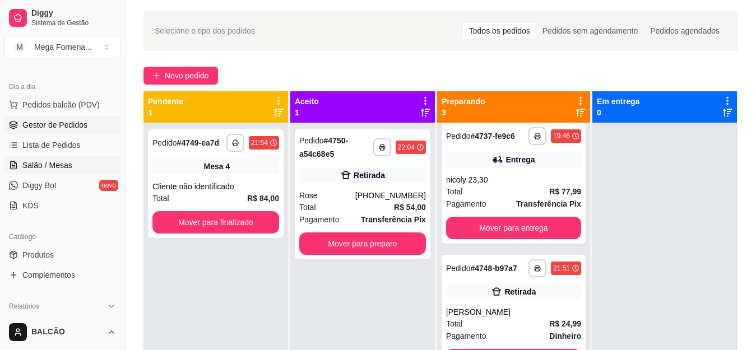
click at [45, 164] on span "Salão / Mesas" at bounding box center [47, 165] width 50 height 11
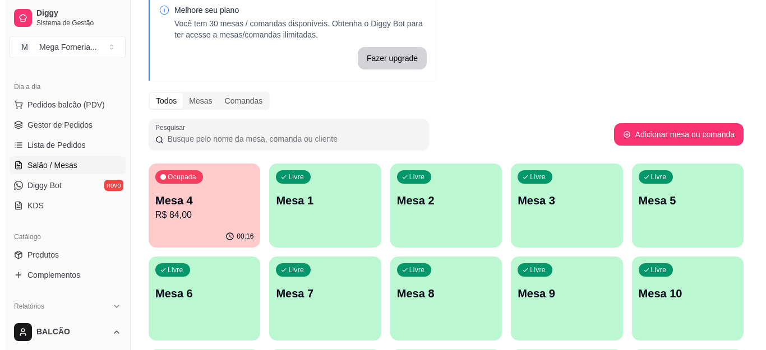
scroll to position [112, 0]
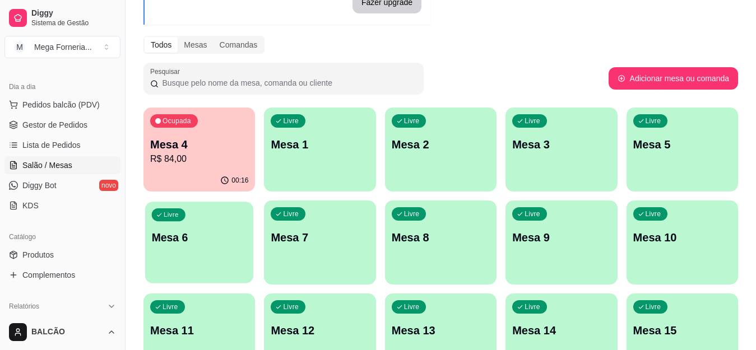
click at [194, 230] on p "Mesa 6" at bounding box center [199, 237] width 95 height 15
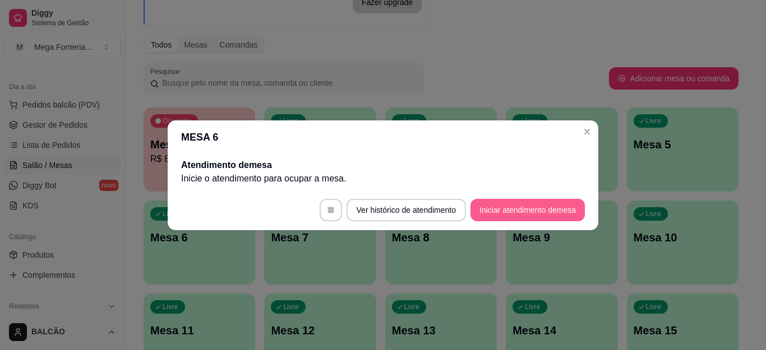
click at [528, 205] on button "Iniciar atendimento de mesa" at bounding box center [527, 210] width 114 height 22
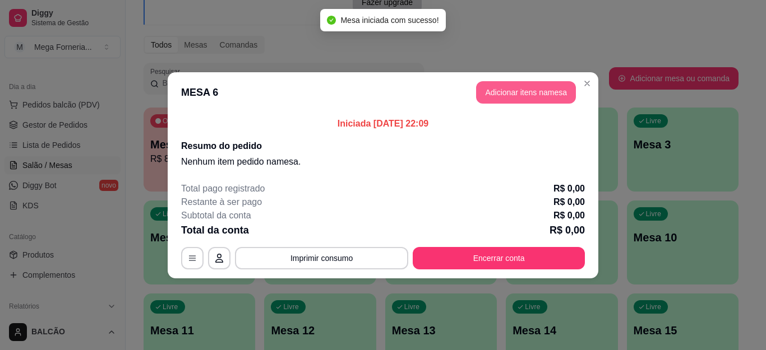
click at [536, 99] on button "Adicionar itens na mesa" at bounding box center [526, 92] width 100 height 22
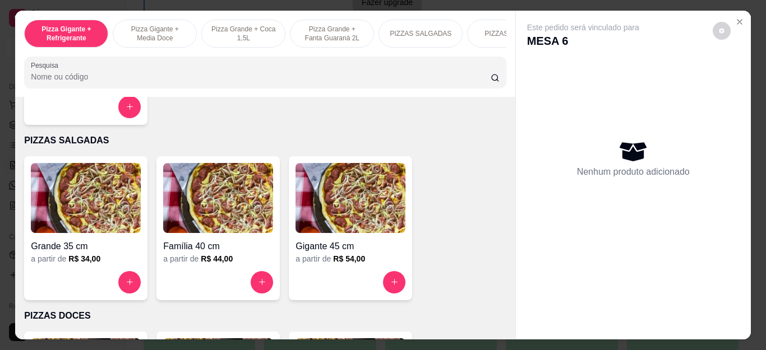
scroll to position [841, 0]
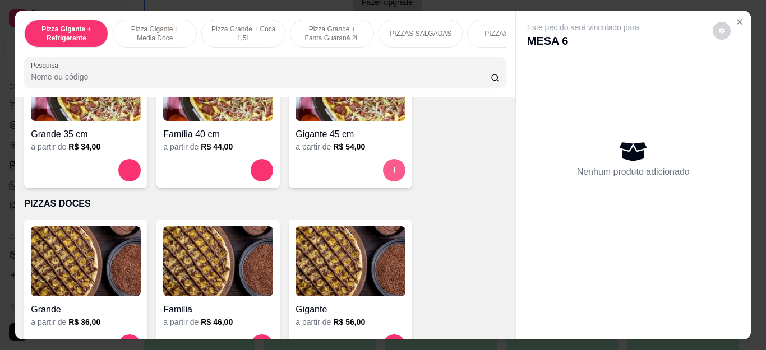
click at [392, 174] on icon "increase-product-quantity" at bounding box center [394, 171] width 6 height 6
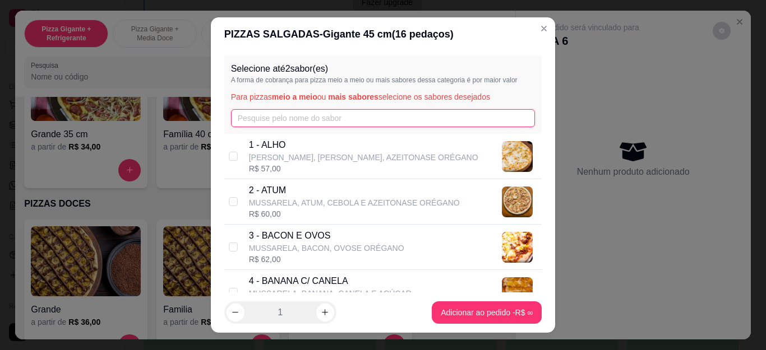
click at [297, 117] on input "text" at bounding box center [383, 118] width 304 height 18
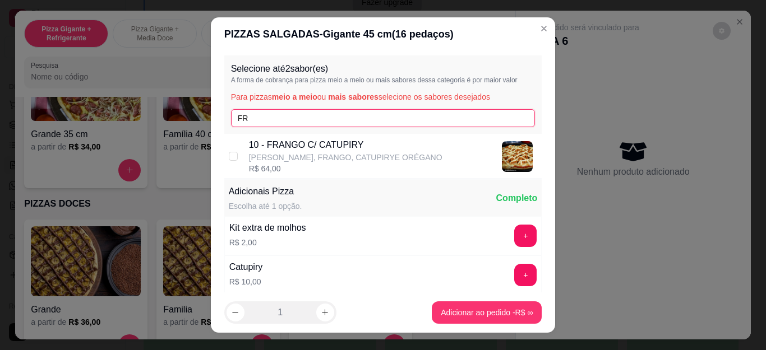
type input "FR"
click at [300, 152] on p "[PERSON_NAME], FRANGO, CATUPIRYE ORÉGANO" at bounding box center [345, 157] width 193 height 11
checkbox input "true"
click at [298, 119] on input "FR" at bounding box center [383, 118] width 304 height 18
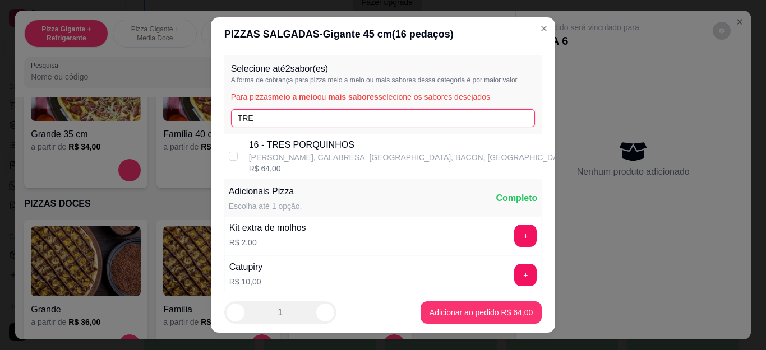
type input "TRE"
click at [300, 150] on p "16 - TRES PORQUINHOS" at bounding box center [409, 144] width 321 height 13
checkbox input "true"
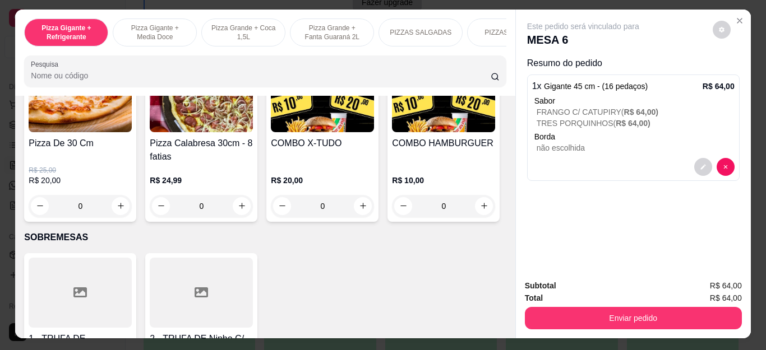
scroll to position [1121, 0]
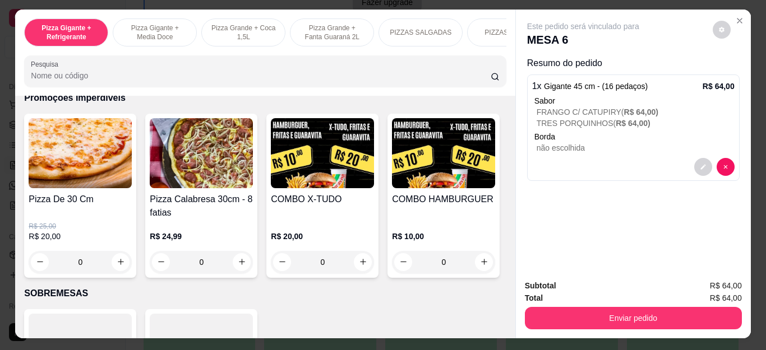
click at [118, 270] on div "0" at bounding box center [80, 262] width 103 height 22
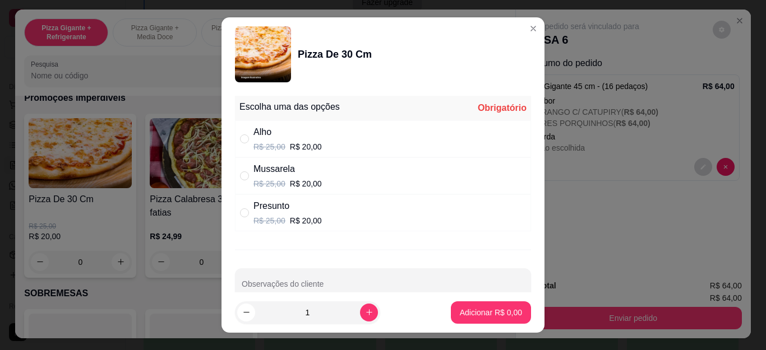
click at [258, 208] on div "Presunto" at bounding box center [287, 206] width 68 height 13
radio input "true"
click at [446, 306] on button "Adicionar R$ 20,00" at bounding box center [488, 313] width 85 height 22
type input "1"
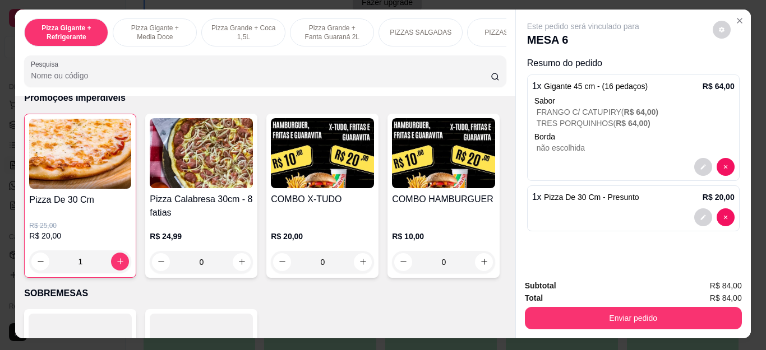
click at [551, 293] on div "Total R$ 84,00" at bounding box center [633, 298] width 217 height 12
click at [553, 298] on div "Total R$ 84,00" at bounding box center [633, 298] width 217 height 12
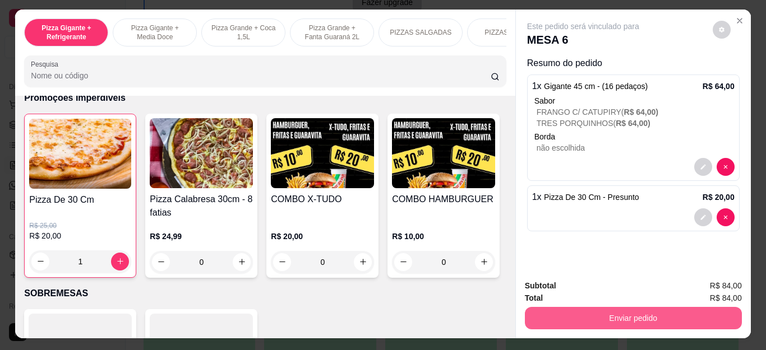
click at [525, 312] on button "Enviar pedido" at bounding box center [633, 318] width 217 height 22
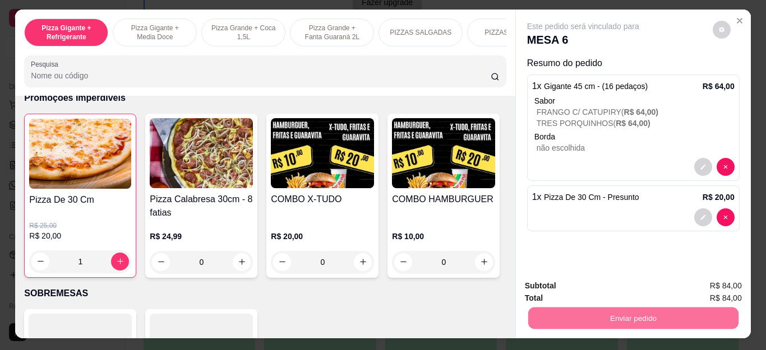
click at [594, 286] on button "Não registrar e enviar pedido" at bounding box center [592, 286] width 117 height 21
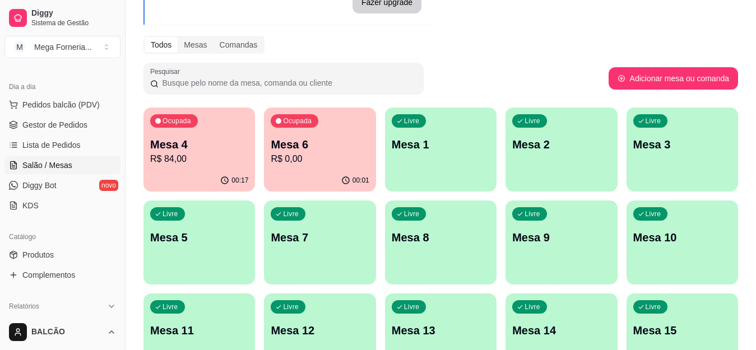
click at [339, 244] on p "Mesa 7" at bounding box center [320, 238] width 98 height 16
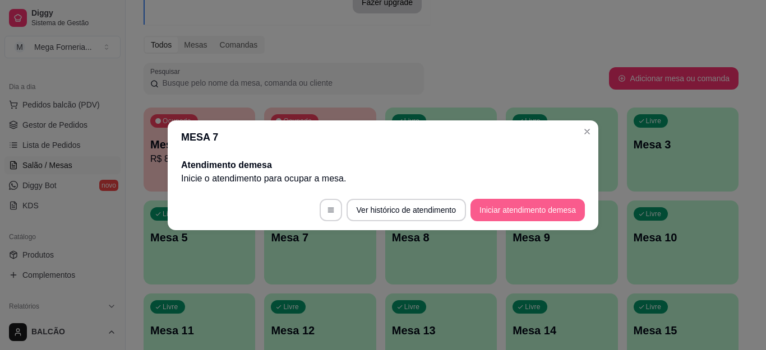
click at [539, 205] on button "Iniciar atendimento de mesa" at bounding box center [527, 210] width 114 height 22
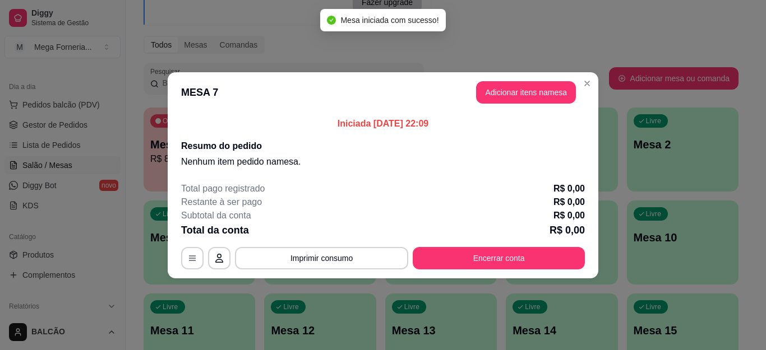
click at [504, 104] on header "MESA 7 Adicionar itens na mesa" at bounding box center [383, 92] width 430 height 40
click at [503, 98] on button "Adicionar itens na mesa" at bounding box center [526, 92] width 100 height 22
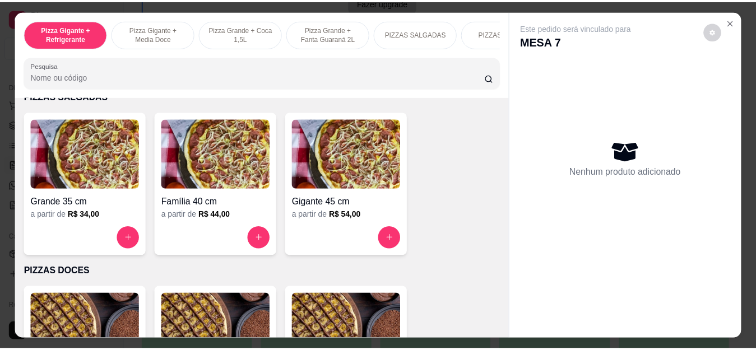
scroll to position [841, 0]
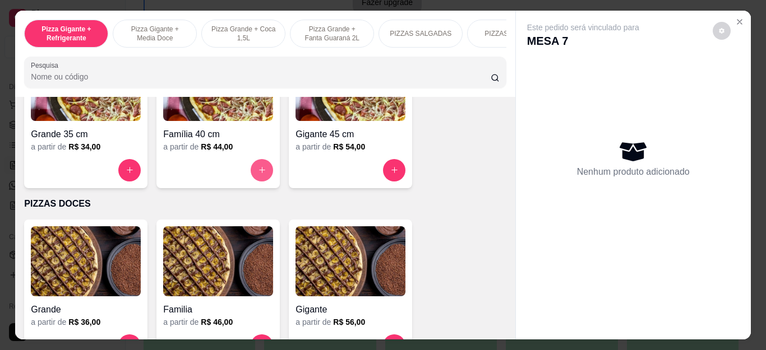
click at [259, 182] on button "increase-product-quantity" at bounding box center [262, 170] width 22 height 22
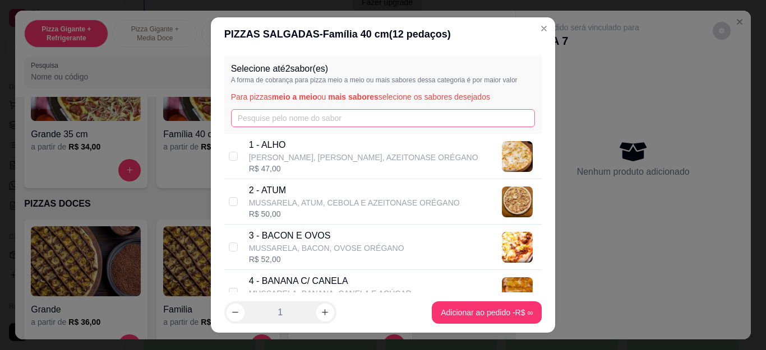
click at [275, 129] on div "Selecione até 2 sabor(es) A forma de cobrança para pizza meio a meio ou mais sa…" at bounding box center [383, 94] width 318 height 78
click at [275, 126] on input "text" at bounding box center [383, 118] width 304 height 18
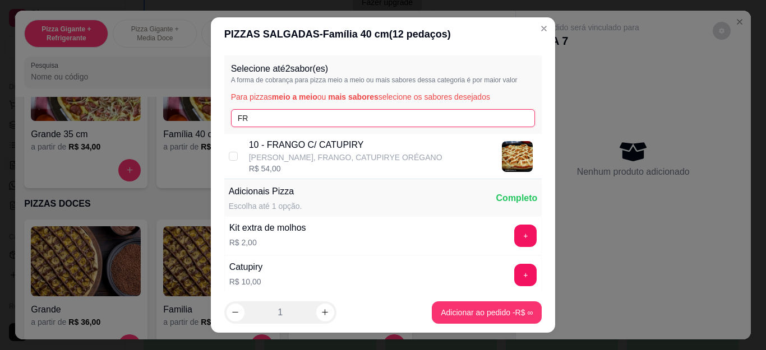
type input "FR"
click at [275, 151] on p "10 - FRANGO C/ CATUPIRY" at bounding box center [345, 144] width 193 height 13
checkbox input "true"
click at [263, 116] on input "FR" at bounding box center [383, 118] width 304 height 18
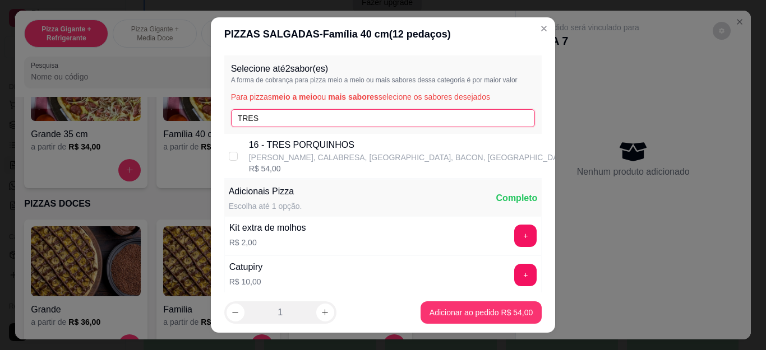
type input "TRES"
click at [292, 165] on div "R$ 54,00" at bounding box center [409, 168] width 321 height 11
checkbox input "true"
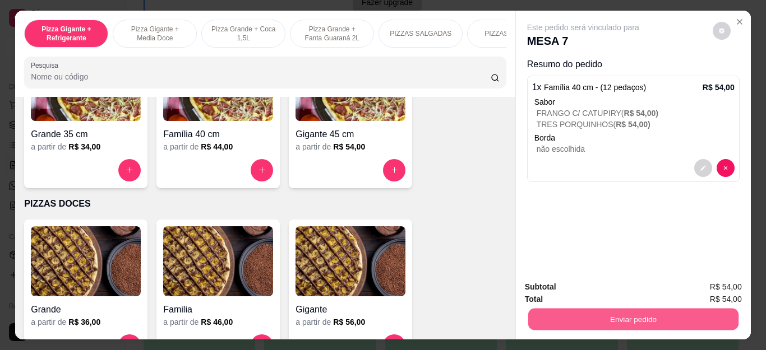
click at [568, 309] on button "Enviar pedido" at bounding box center [632, 320] width 210 height 22
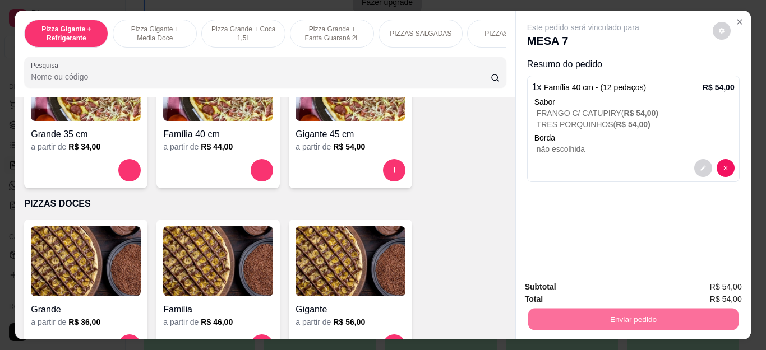
click at [566, 283] on button "Não registrar e enviar pedido" at bounding box center [595, 287] width 117 height 21
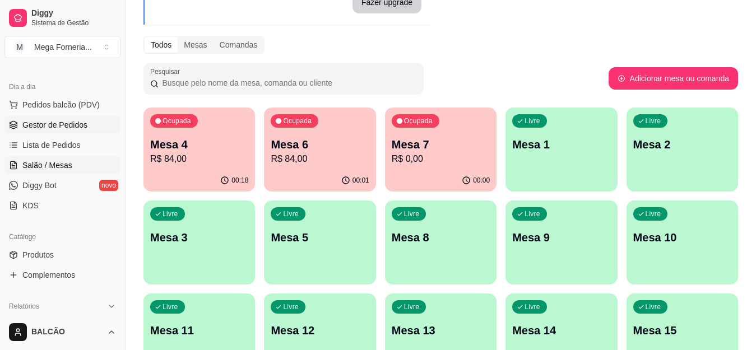
click at [50, 120] on span "Gestor de Pedidos" at bounding box center [54, 124] width 65 height 11
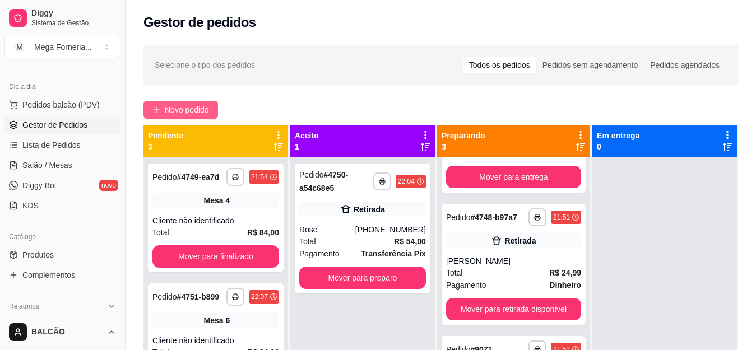
click at [202, 110] on span "Novo pedido" at bounding box center [187, 110] width 44 height 12
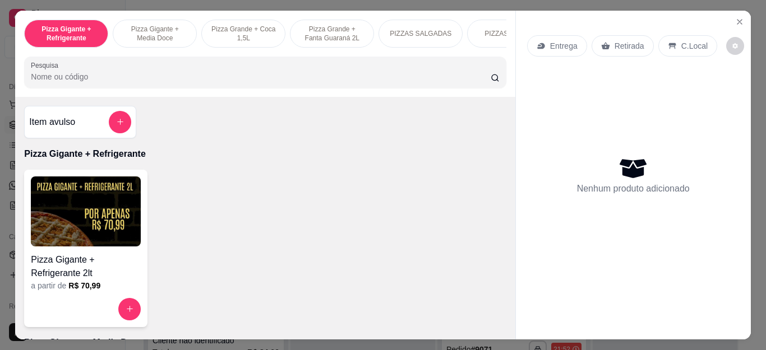
scroll to position [128, 0]
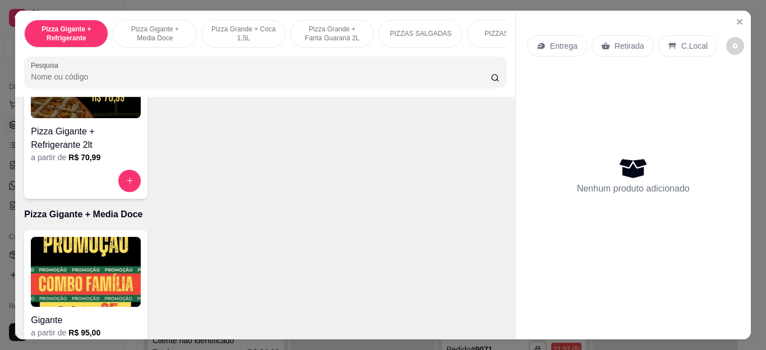
click at [100, 149] on h4 "Pizza Gigante + Refrigerante 2lt" at bounding box center [86, 138] width 110 height 27
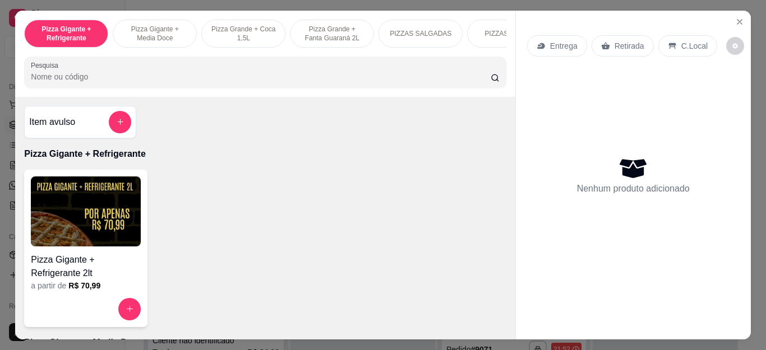
click at [49, 234] on img at bounding box center [86, 212] width 110 height 70
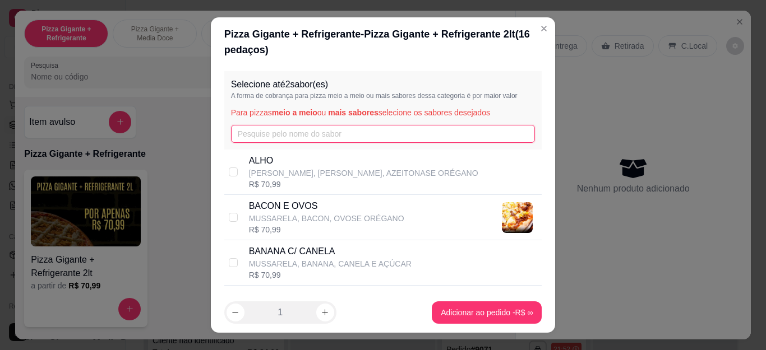
click at [439, 131] on input "text" at bounding box center [383, 134] width 304 height 18
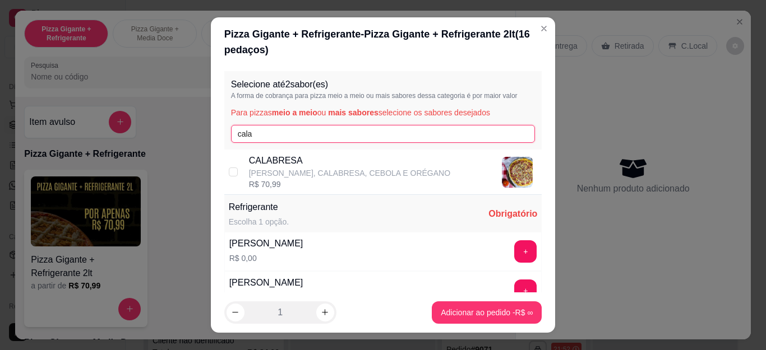
type input "cala"
click at [425, 178] on div "CALABRESA MUSSARELA, [GEOGRAPHIC_DATA], CEBOLA E ORÉGANO R$ 70,99" at bounding box center [393, 172] width 289 height 36
checkbox input "true"
click at [411, 137] on input "cala" at bounding box center [383, 134] width 304 height 18
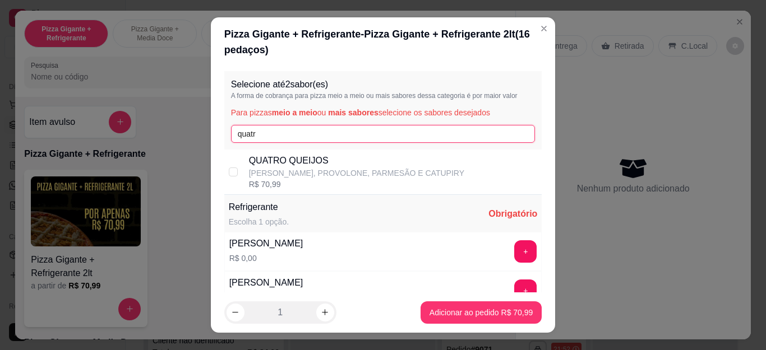
type input "quatr"
click at [406, 166] on p "QUATRO QUEIJOS" at bounding box center [356, 160] width 215 height 13
checkbox input "true"
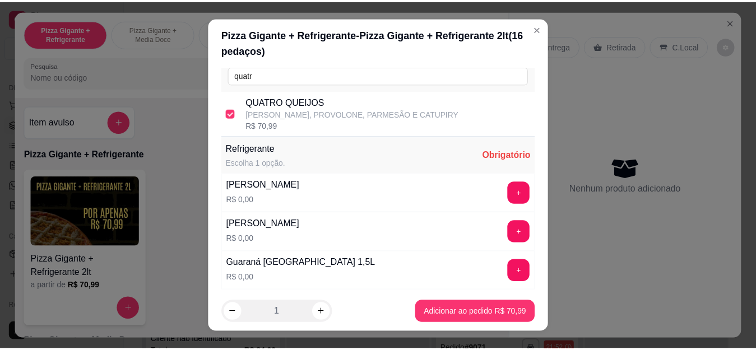
scroll to position [106, 0]
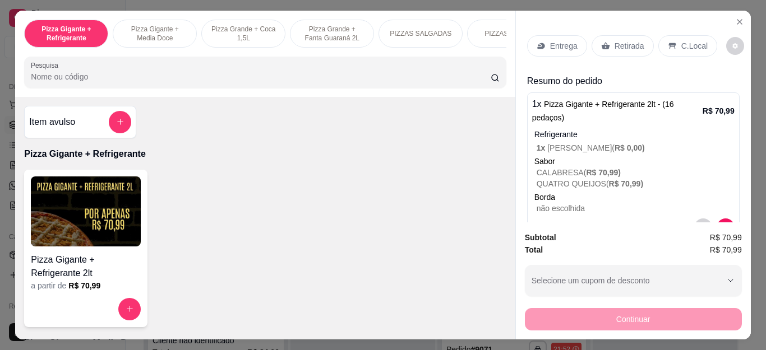
click at [665, 273] on div "button" at bounding box center [626, 281] width 190 height 22
click at [634, 52] on div "Entrega Retirada C.Local" at bounding box center [633, 45] width 212 height 39
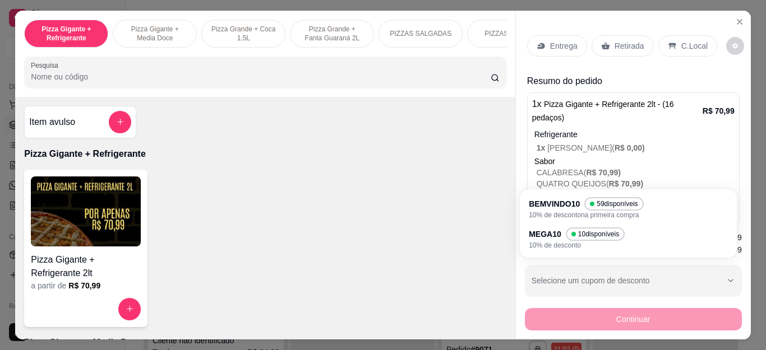
click at [628, 46] on p "Retirada" at bounding box center [629, 45] width 30 height 11
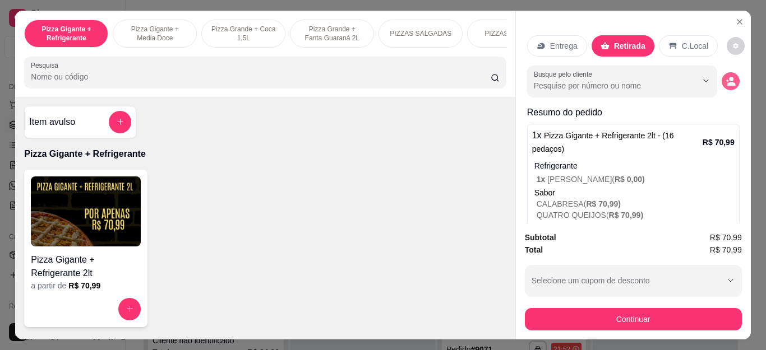
click at [725, 76] on icon "decrease-product-quantity" at bounding box center [730, 81] width 10 height 10
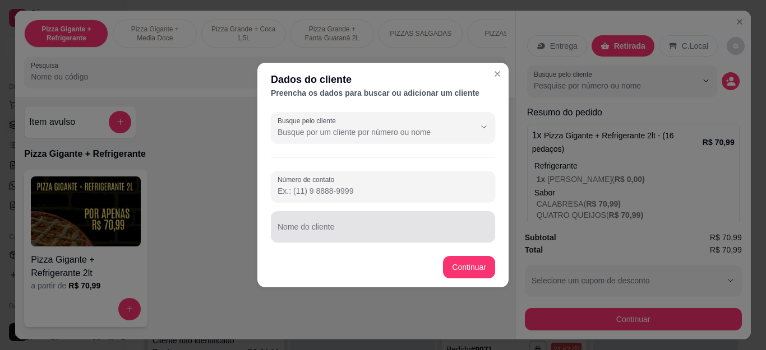
click at [367, 223] on div at bounding box center [382, 227] width 211 height 22
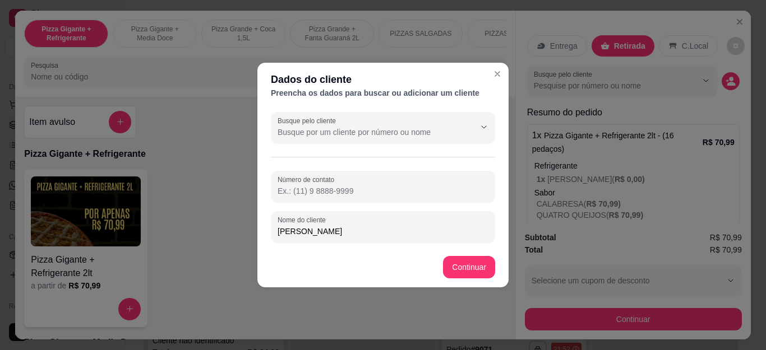
type input "[PERSON_NAME]"
click at [452, 263] on footer "Continuar" at bounding box center [382, 267] width 251 height 40
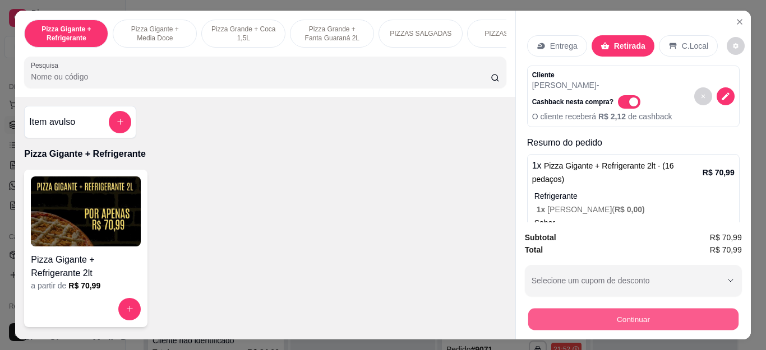
click at [591, 309] on button "Continuar" at bounding box center [632, 320] width 210 height 22
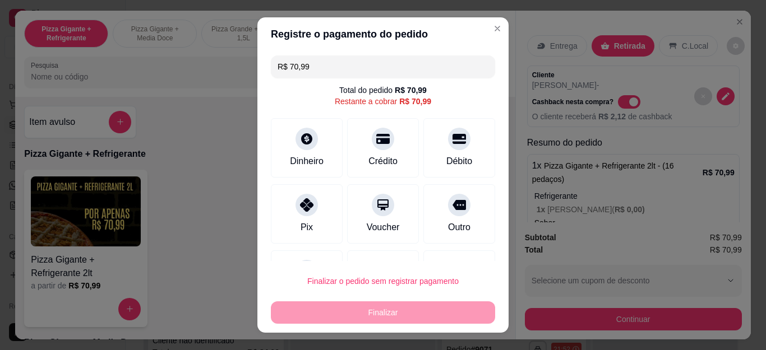
click at [474, 220] on div "R$ 70,99 Total do pedido R$ 70,99 Restante a cobrar R$ 70,99 Dinheiro Crédito D…" at bounding box center [382, 156] width 251 height 210
click at [452, 220] on div "Outro" at bounding box center [459, 212] width 79 height 66
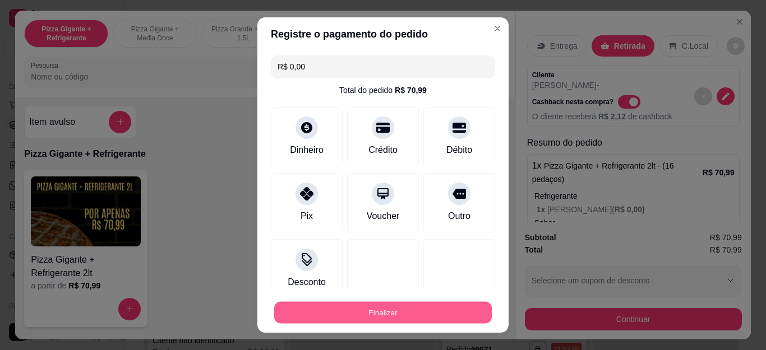
click at [387, 306] on button "Finalizar" at bounding box center [382, 313] width 217 height 22
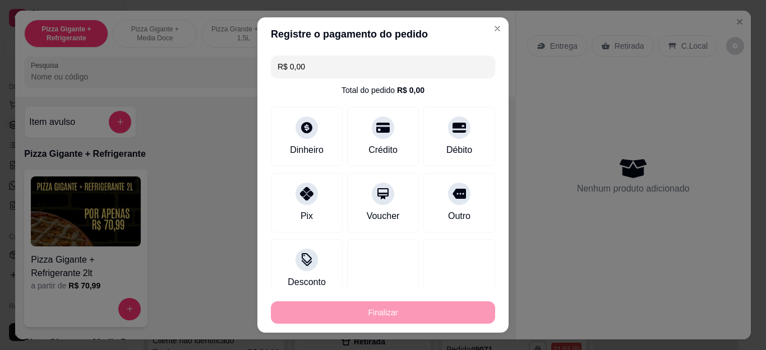
type input "-R$ 70,99"
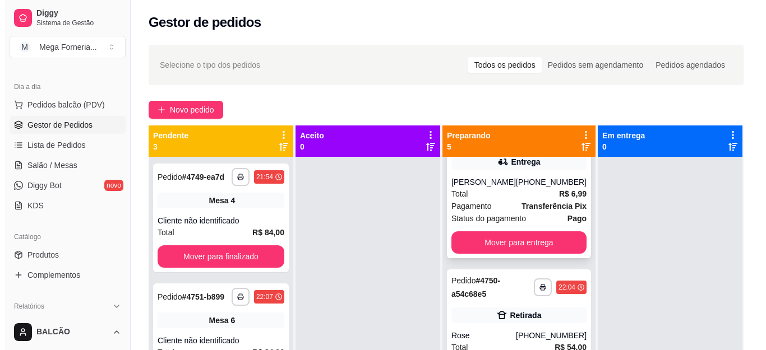
scroll to position [383, 0]
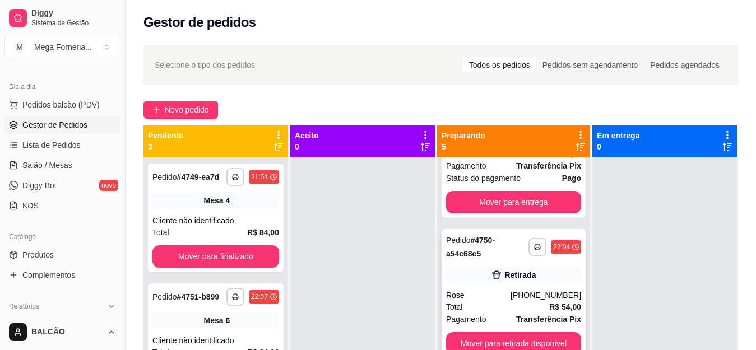
click at [491, 301] on div "Total R$ 54,00" at bounding box center [513, 307] width 135 height 12
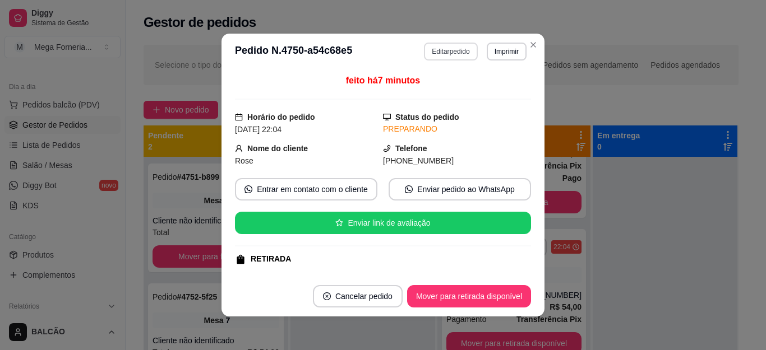
click at [453, 52] on button "Editar pedido" at bounding box center [450, 52] width 53 height 18
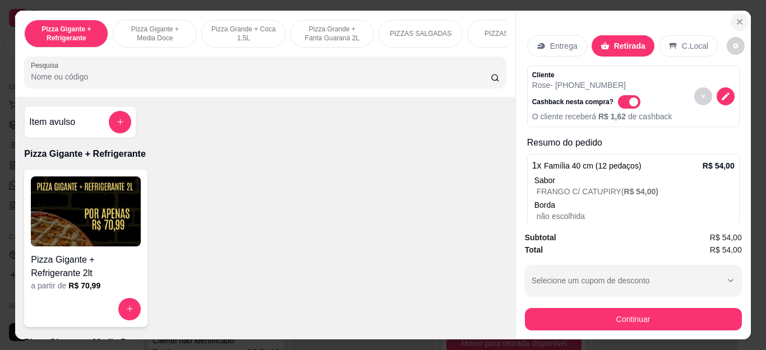
click at [737, 20] on icon "Close" at bounding box center [739, 22] width 4 height 4
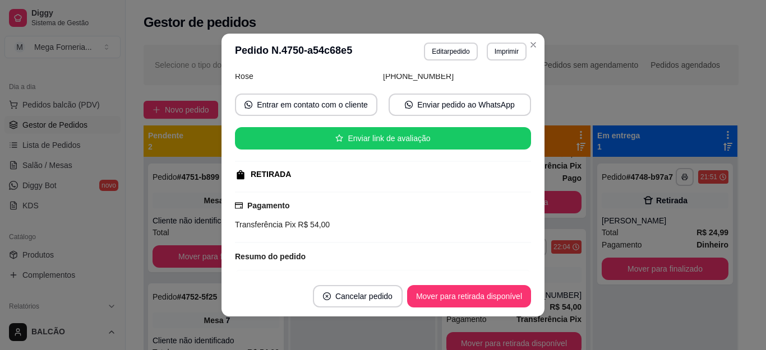
scroll to position [112, 0]
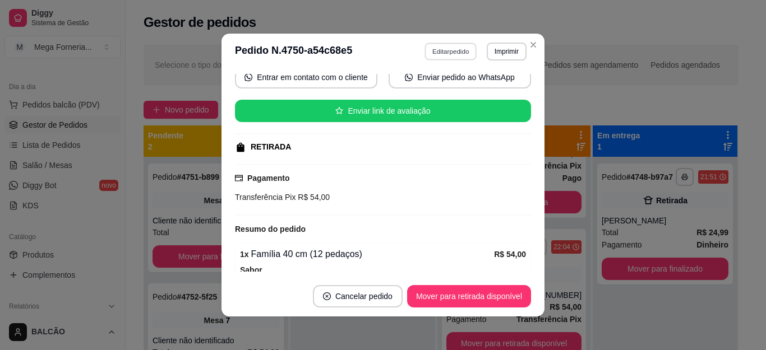
click at [438, 54] on button "Editar pedido" at bounding box center [451, 51] width 52 height 17
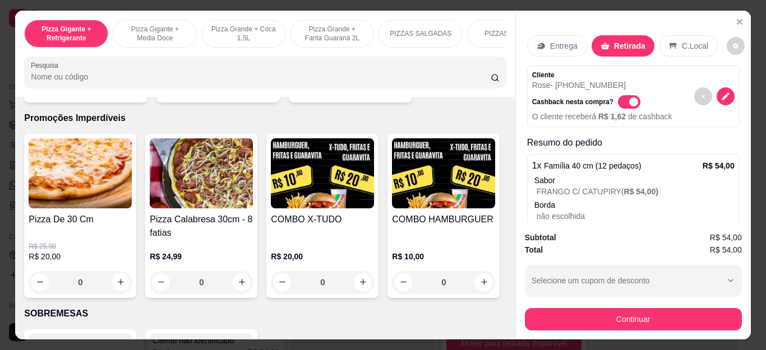
scroll to position [1129, 0]
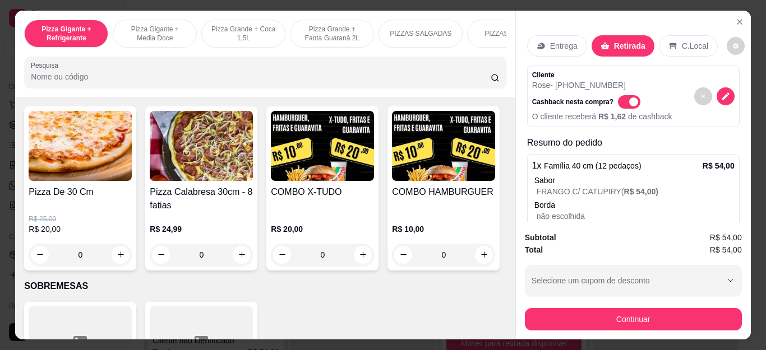
click at [82, 199] on h4 "Pizza De 30 Cm" at bounding box center [80, 192] width 103 height 13
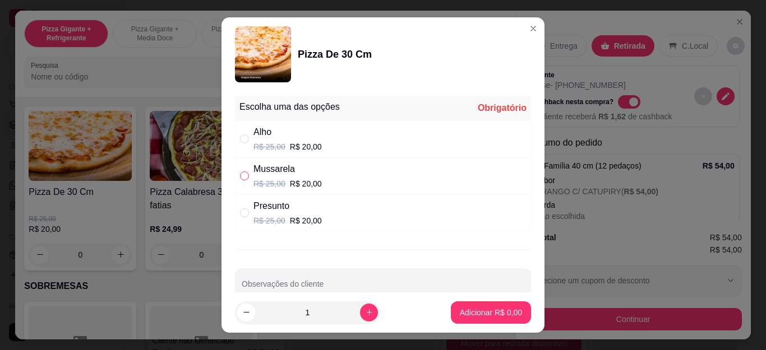
click at [242, 175] on input "" at bounding box center [244, 175] width 9 height 9
radio input "true"
click at [483, 313] on p "Adicionar R$ 20,00" at bounding box center [488, 312] width 67 height 11
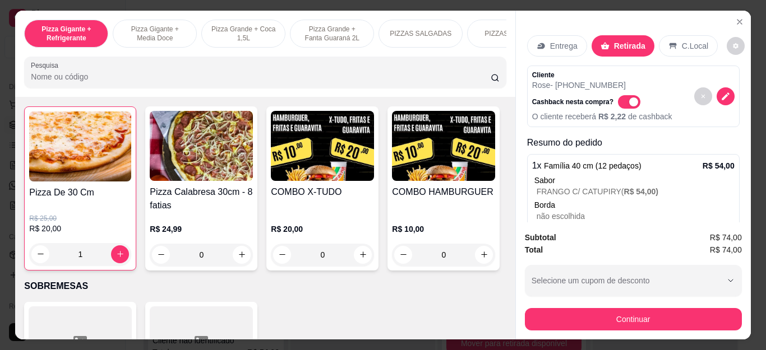
type input "1"
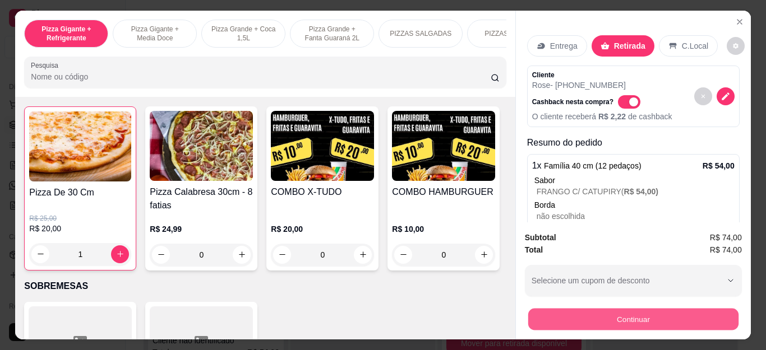
click at [669, 319] on button "Continuar" at bounding box center [632, 320] width 210 height 22
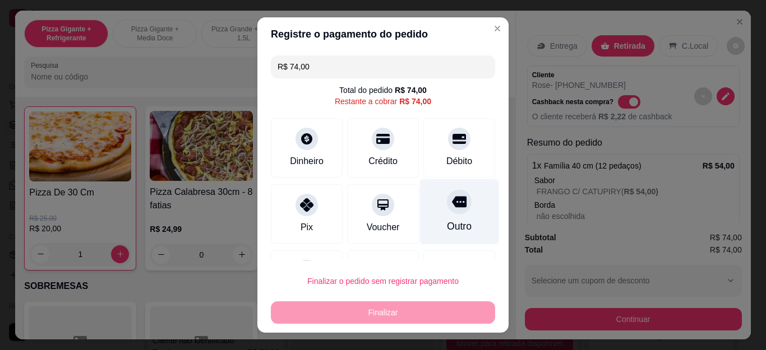
scroll to position [76, 0]
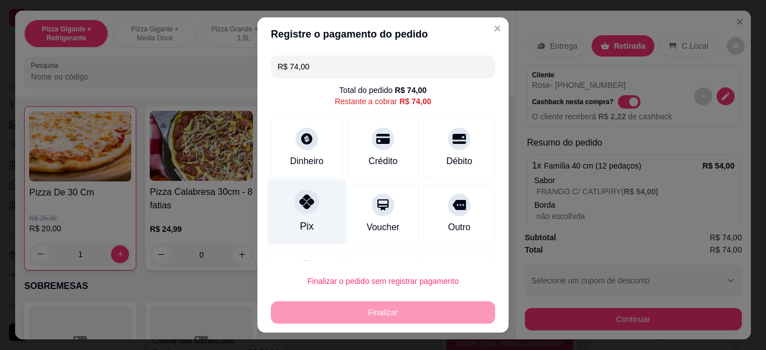
click at [305, 197] on icon at bounding box center [306, 201] width 15 height 15
type input "R$ 0,00"
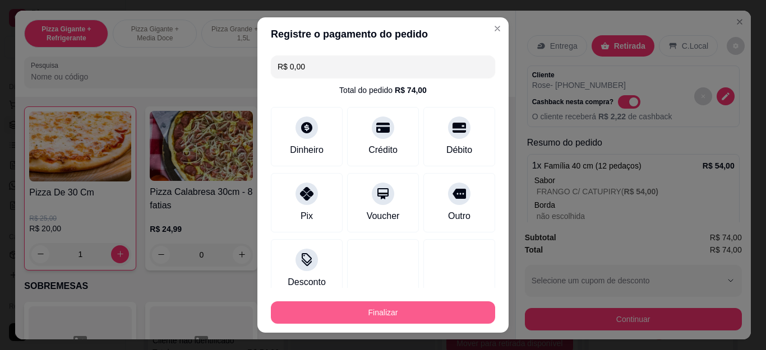
click at [391, 309] on button "Finalizar" at bounding box center [383, 313] width 224 height 22
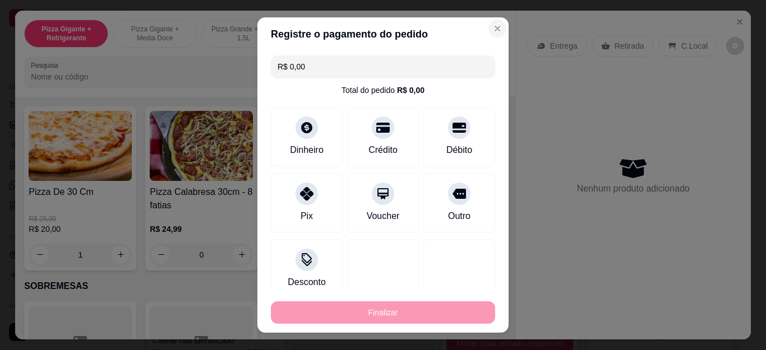
type input "0"
type input "-R$ 74,00"
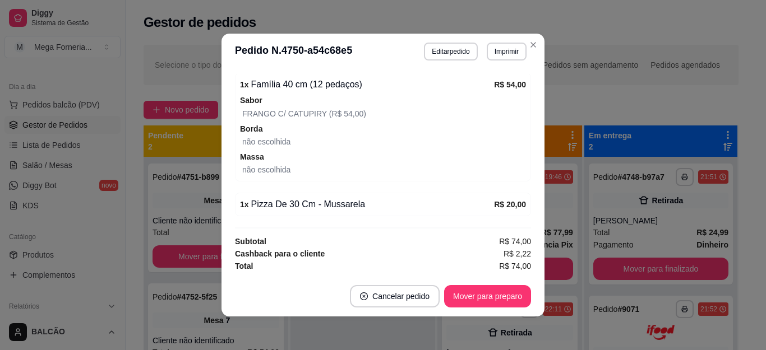
scroll to position [273, 0]
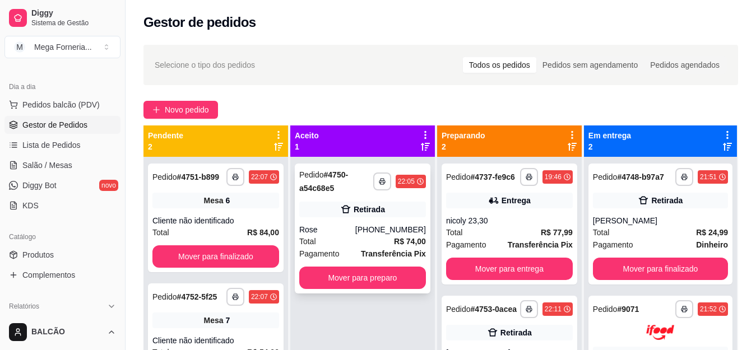
click at [380, 235] on div "[PHONE_NUMBER]" at bounding box center [390, 229] width 71 height 11
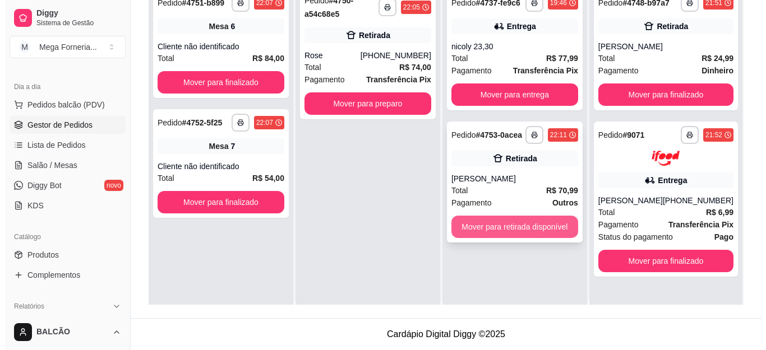
scroll to position [0, 0]
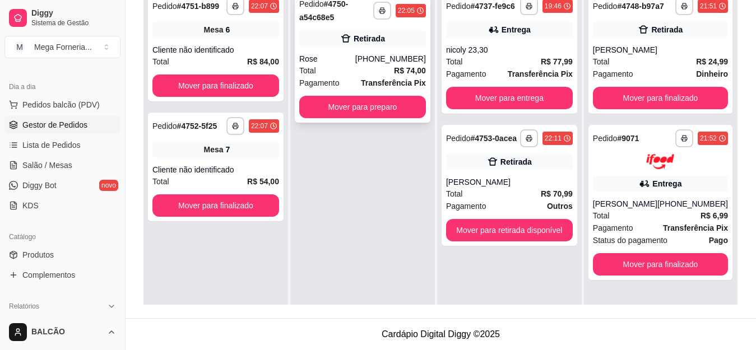
click at [383, 62] on div "[PHONE_NUMBER]" at bounding box center [390, 58] width 71 height 11
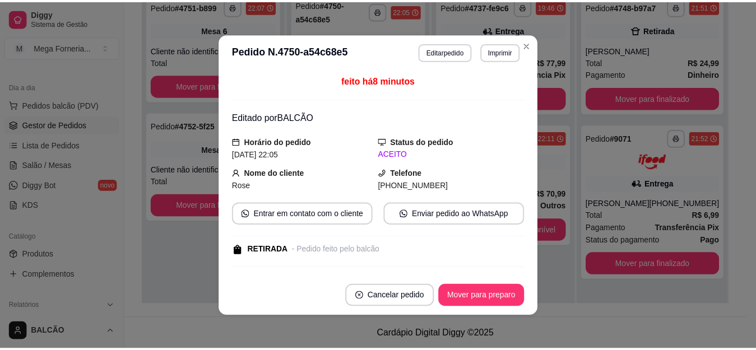
scroll to position [273, 0]
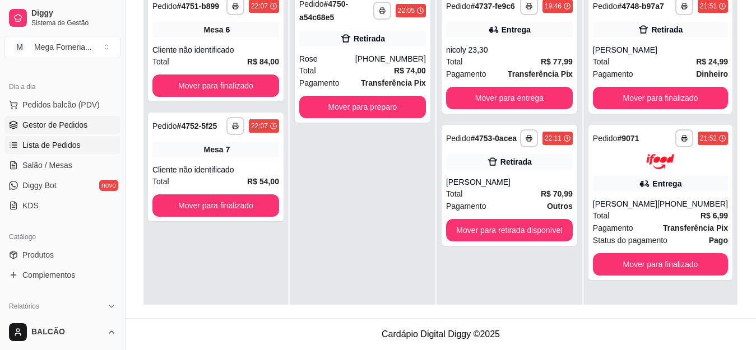
click at [36, 143] on span "Lista de Pedidos" at bounding box center [51, 145] width 58 height 11
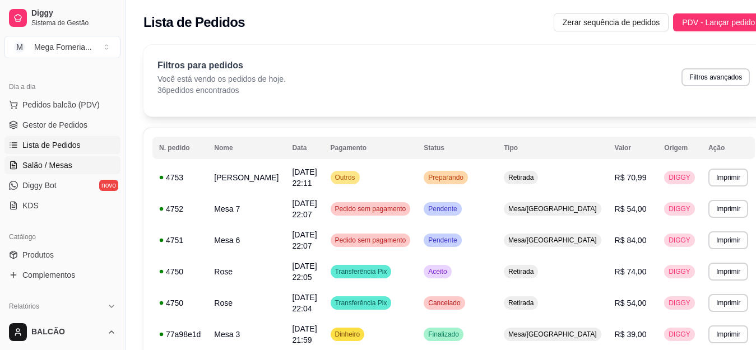
click at [55, 166] on span "Salão / Mesas" at bounding box center [47, 165] width 50 height 11
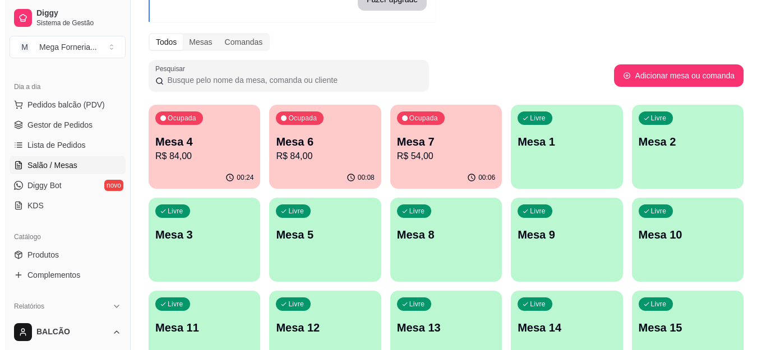
scroll to position [168, 0]
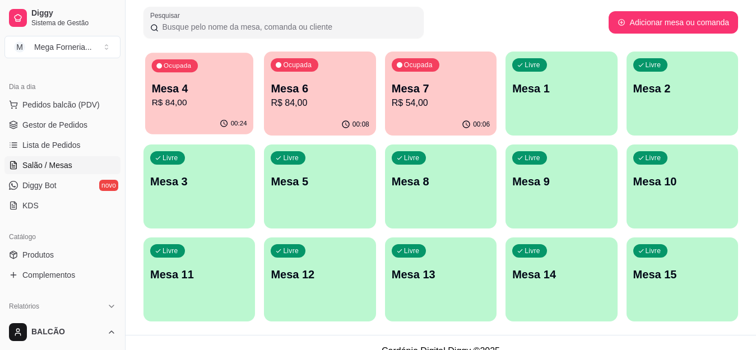
click at [216, 100] on p "R$ 84,00" at bounding box center [199, 102] width 95 height 13
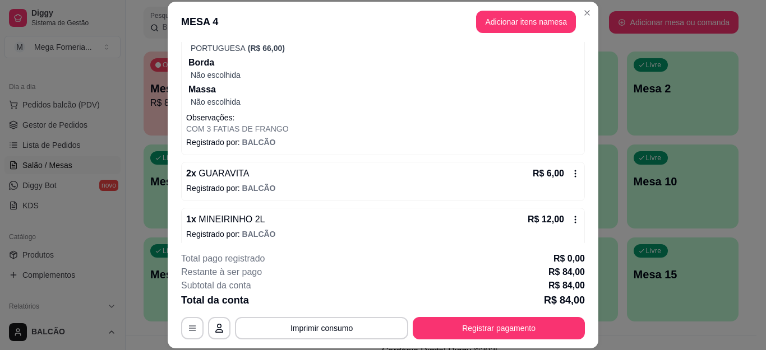
scroll to position [146, 0]
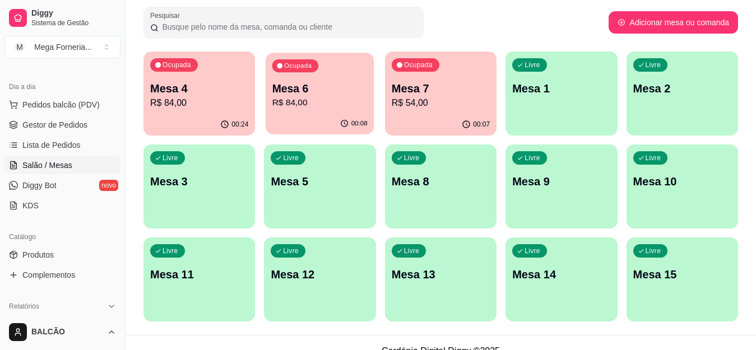
click at [354, 85] on p "Mesa 6" at bounding box center [319, 88] width 95 height 15
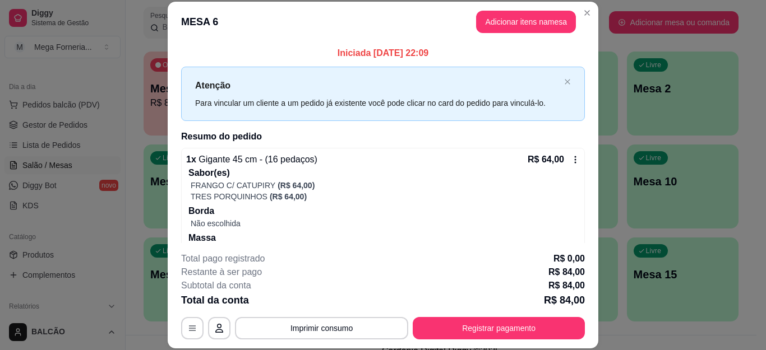
scroll to position [84, 0]
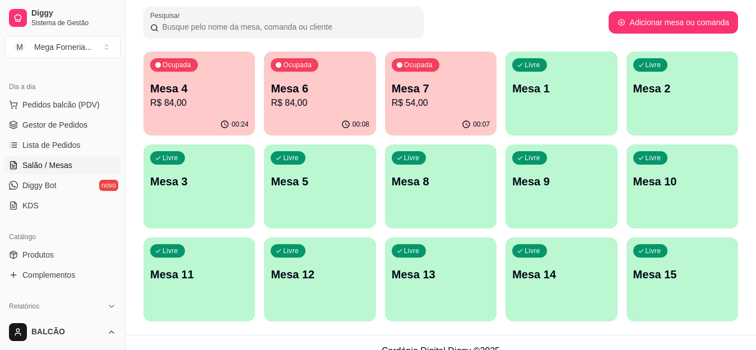
click at [391, 116] on div "00:07" at bounding box center [441, 125] width 112 height 22
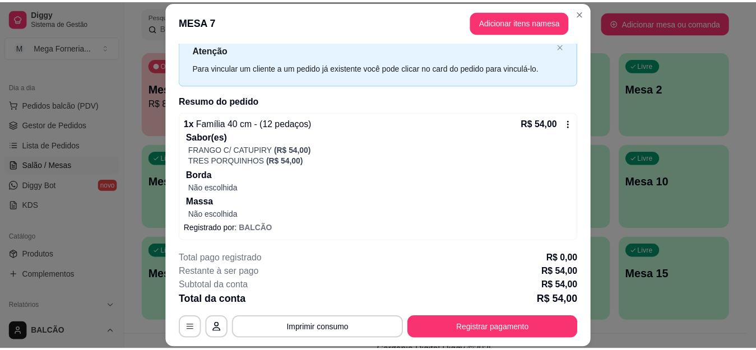
scroll to position [38, 0]
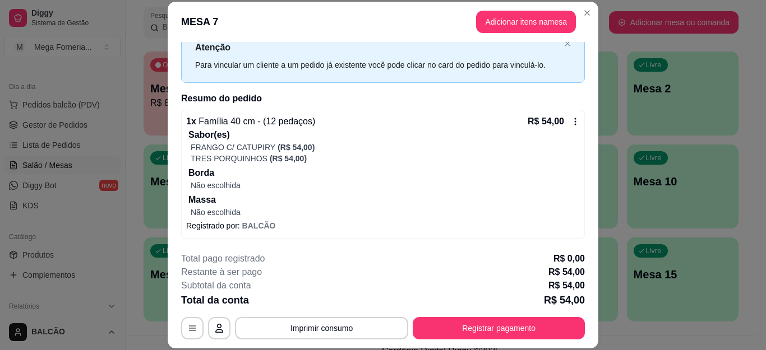
click at [583, 3] on header "MESA 7 Adicionar itens na mesa" at bounding box center [383, 22] width 430 height 40
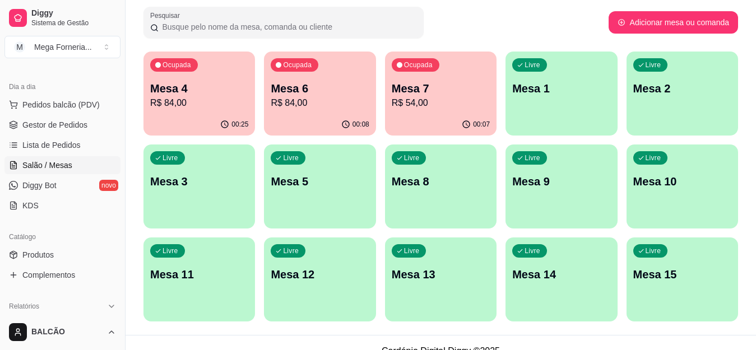
drag, startPoint x: 57, startPoint y: 117, endPoint x: 130, endPoint y: 132, distance: 75.0
click at [57, 117] on link "Gestor de Pedidos" at bounding box center [62, 125] width 116 height 18
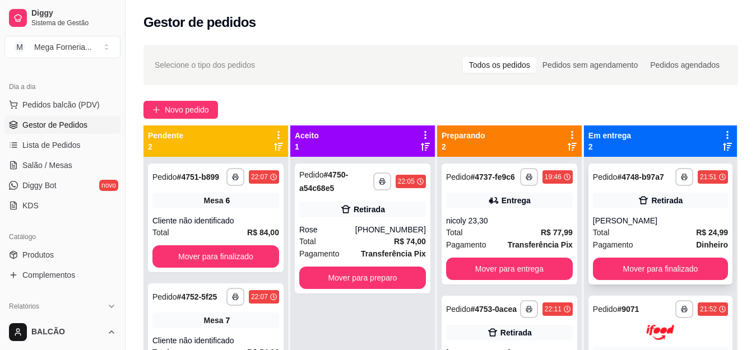
scroll to position [31, 0]
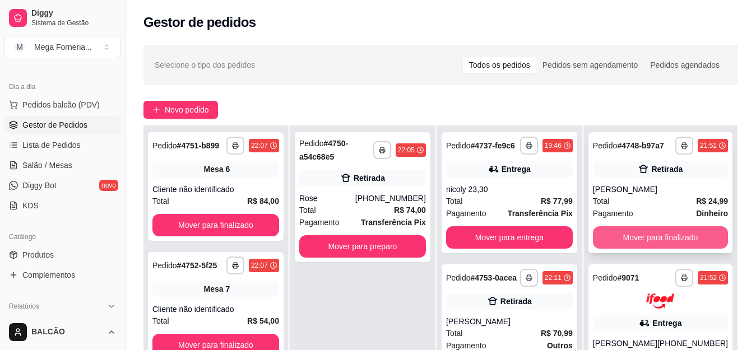
click at [659, 237] on button "Mover para finalizado" at bounding box center [660, 237] width 135 height 22
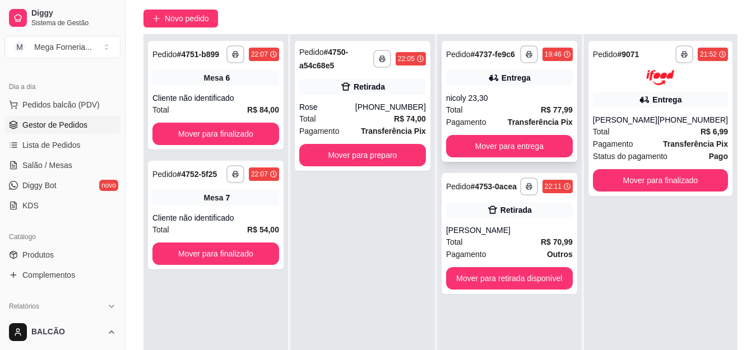
scroll to position [112, 0]
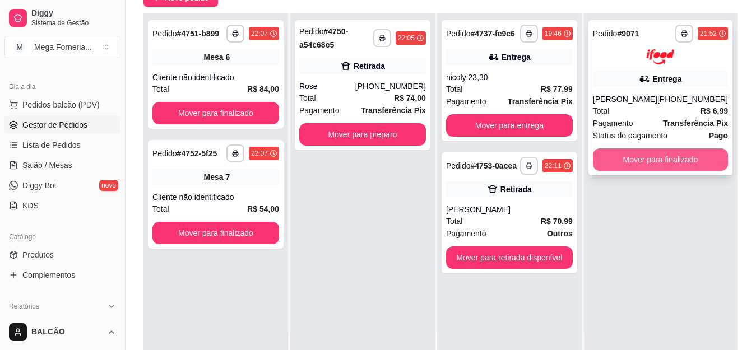
click at [643, 161] on button "Mover para finalizado" at bounding box center [660, 160] width 135 height 22
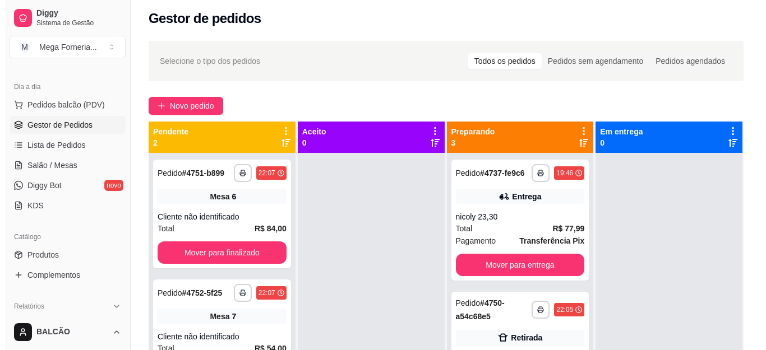
scroll to position [0, 0]
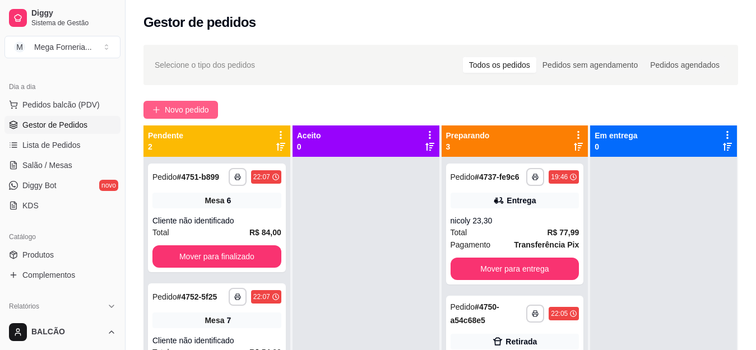
click at [163, 110] on button "Novo pedido" at bounding box center [180, 110] width 75 height 18
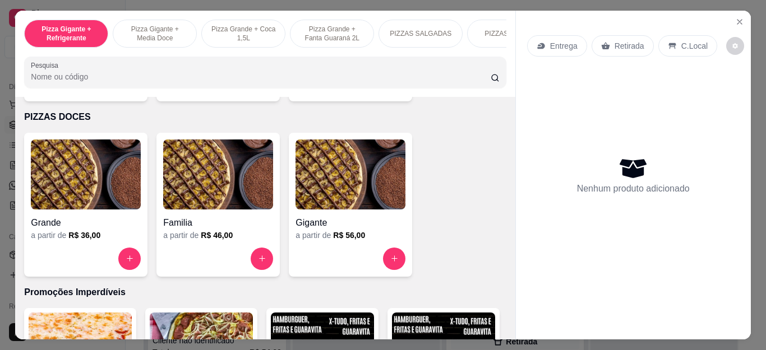
scroll to position [937, 0]
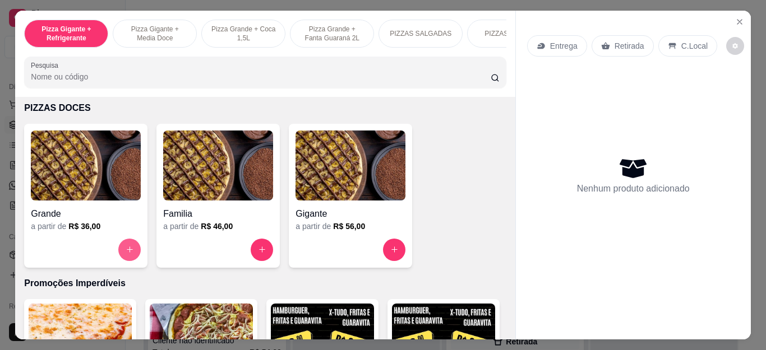
click at [125, 249] on button "increase-product-quantity" at bounding box center [129, 250] width 22 height 22
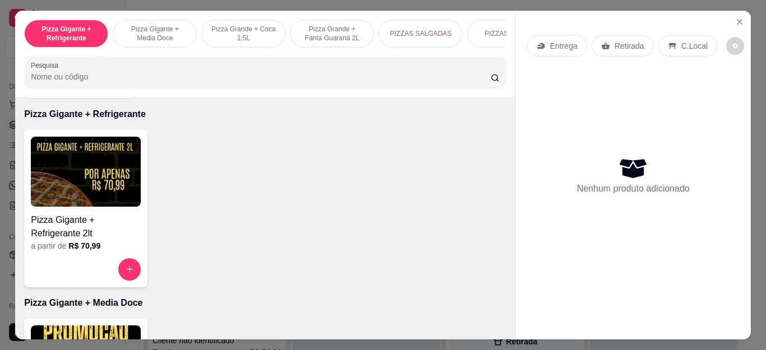
scroll to position [0, 0]
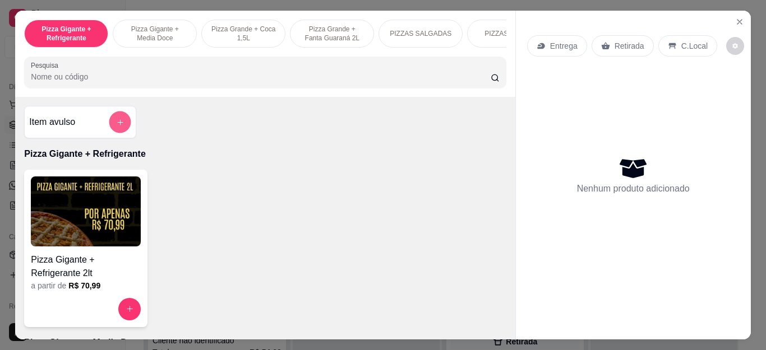
click at [117, 125] on icon "add-separate-item" at bounding box center [120, 122] width 6 height 6
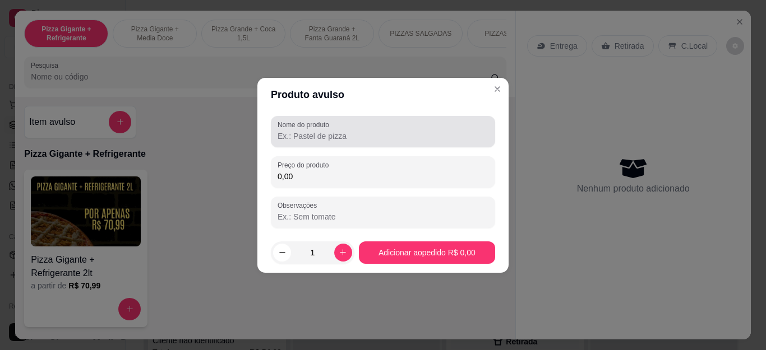
click at [351, 146] on div "Nome do produto" at bounding box center [383, 131] width 224 height 31
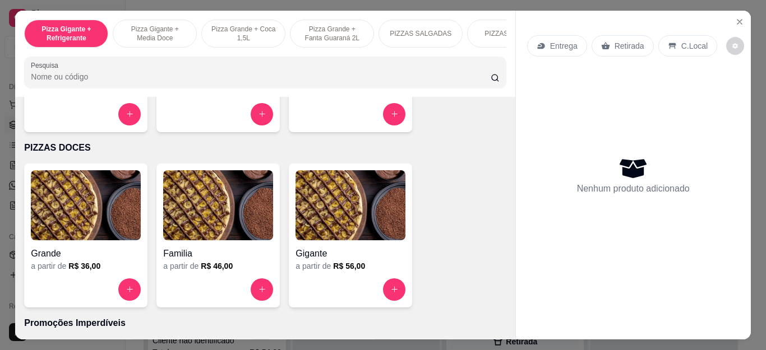
scroll to position [882, 0]
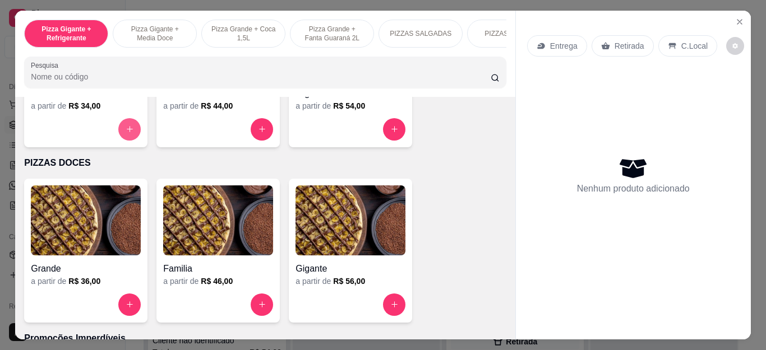
click at [126, 132] on icon "increase-product-quantity" at bounding box center [130, 129] width 8 height 8
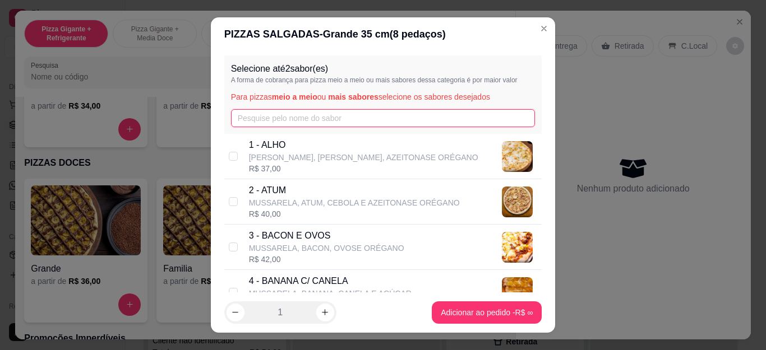
click at [466, 112] on input "text" at bounding box center [383, 118] width 304 height 18
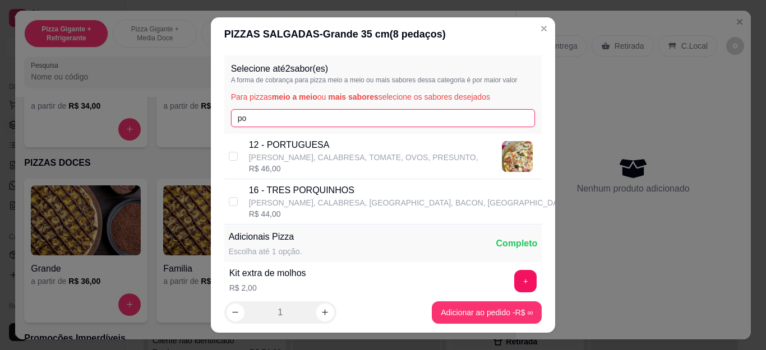
type input "po"
click at [396, 164] on div "R$ 46,00" at bounding box center [363, 168] width 229 height 11
checkbox input "true"
click at [289, 117] on input "po" at bounding box center [383, 118] width 304 height 18
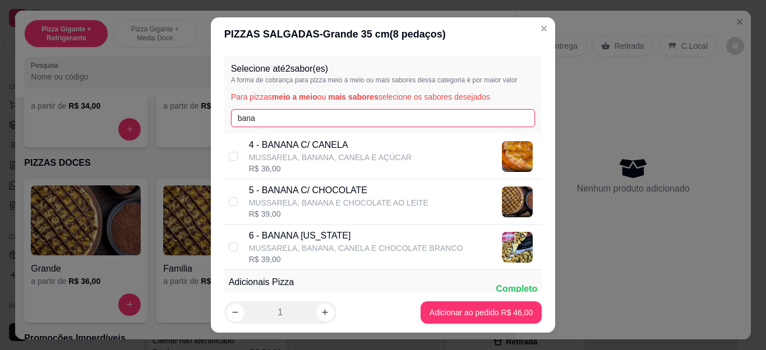
type input "bana"
click at [331, 249] on p "MUSSARELA, BANANA, CANELA E CHOCOLATE BRANCO" at bounding box center [356, 248] width 214 height 11
checkbox input "true"
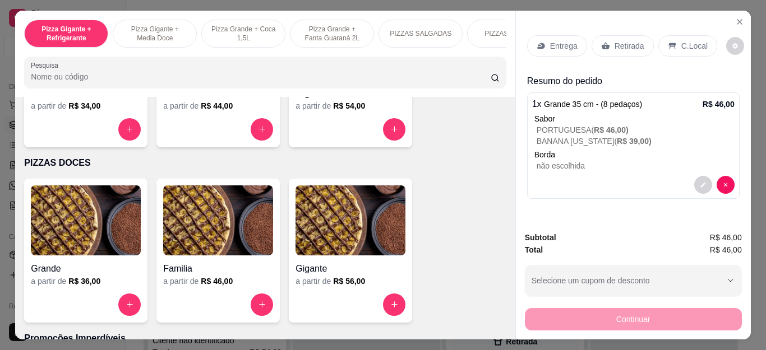
click at [563, 40] on p "Entrega" at bounding box center [563, 45] width 27 height 11
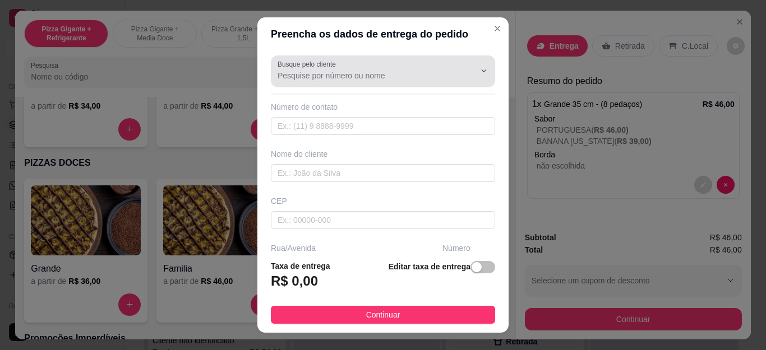
click at [409, 72] on input "Busque pelo cliente" at bounding box center [366, 75] width 179 height 11
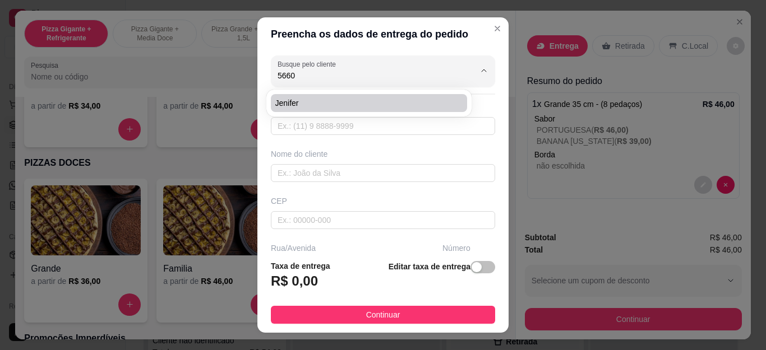
click at [322, 100] on span "Jenifer" at bounding box center [363, 103] width 176 height 11
type input "Jenifer"
type input "22997665660"
type input "Jenifer"
type input "[PERSON_NAME]"
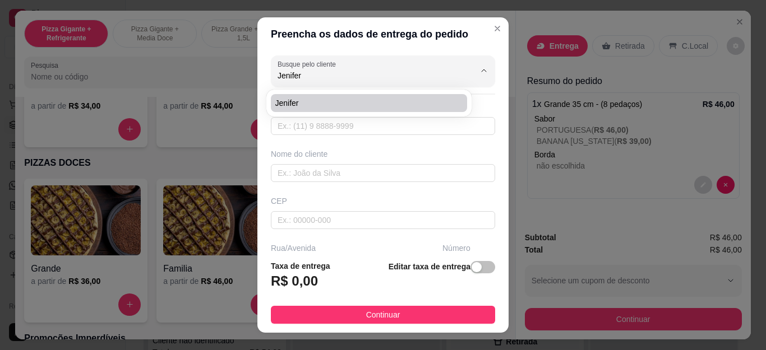
type input "22"
type input "Cabo Frio"
type input "Em Cima Da Padaria"
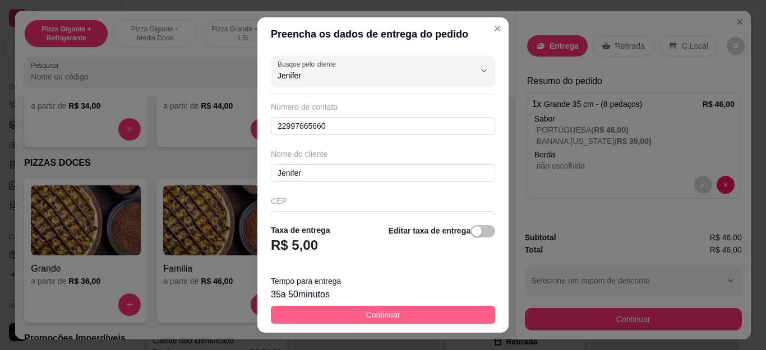
click at [430, 313] on button "Continuar" at bounding box center [383, 315] width 224 height 18
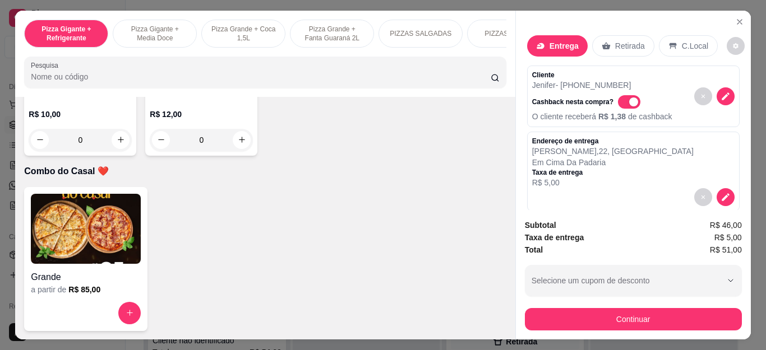
scroll to position [3118, 0]
click at [233, 149] on button "increase-product-quantity" at bounding box center [242, 140] width 18 height 18
type input "1"
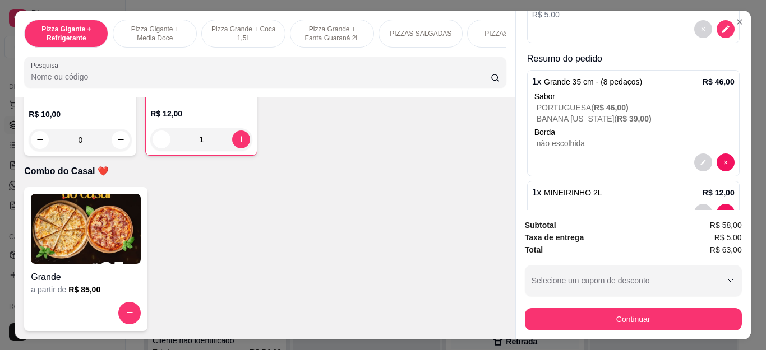
scroll to position [200, 0]
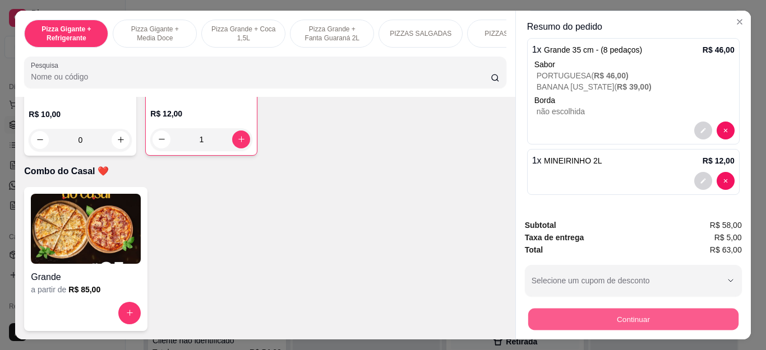
click at [622, 313] on button "Continuar" at bounding box center [632, 320] width 210 height 22
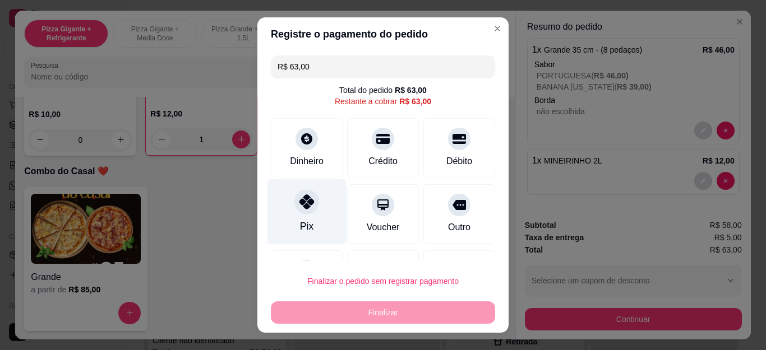
click at [301, 224] on div "Pix" at bounding box center [306, 226] width 13 height 15
type input "R$ 0,00"
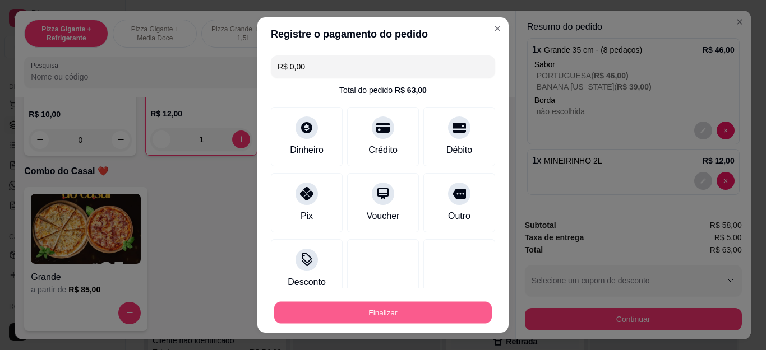
click at [421, 311] on button "Finalizar" at bounding box center [382, 313] width 217 height 22
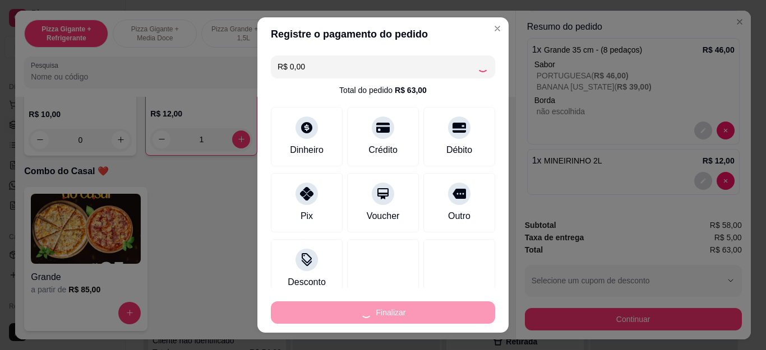
type input "0"
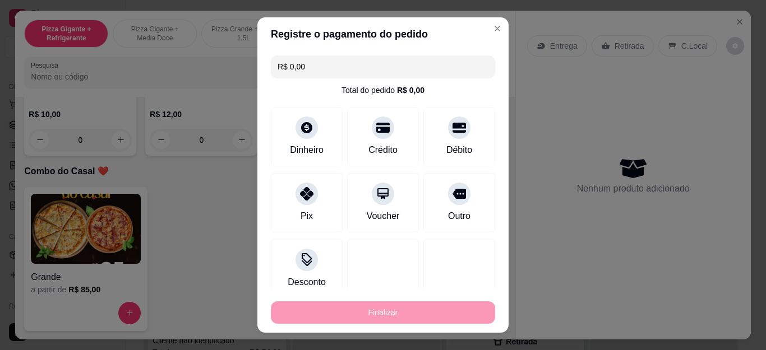
type input "-R$ 63,00"
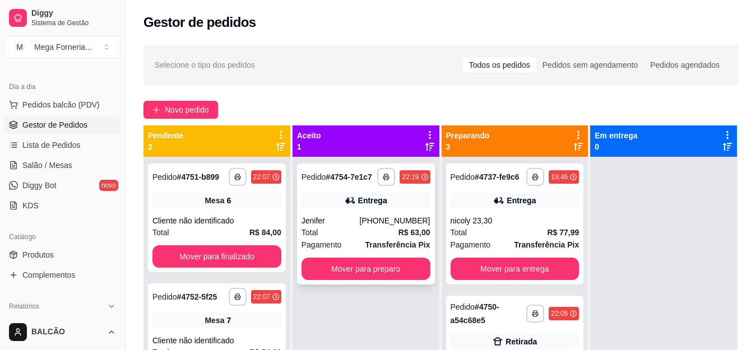
click at [360, 219] on div "Jenifer" at bounding box center [331, 220] width 58 height 11
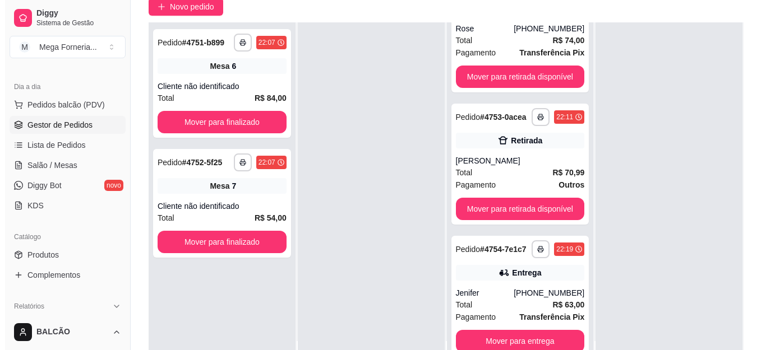
scroll to position [106, 0]
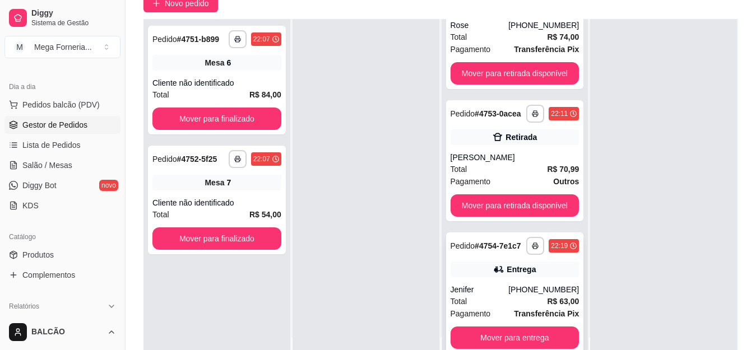
click at [516, 293] on div "[PHONE_NUMBER]" at bounding box center [543, 289] width 71 height 11
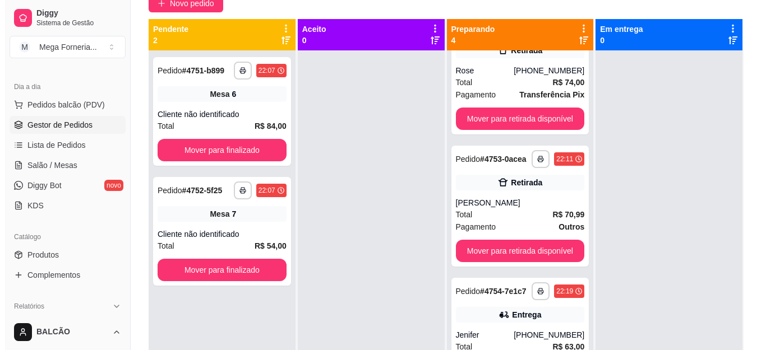
scroll to position [202, 0]
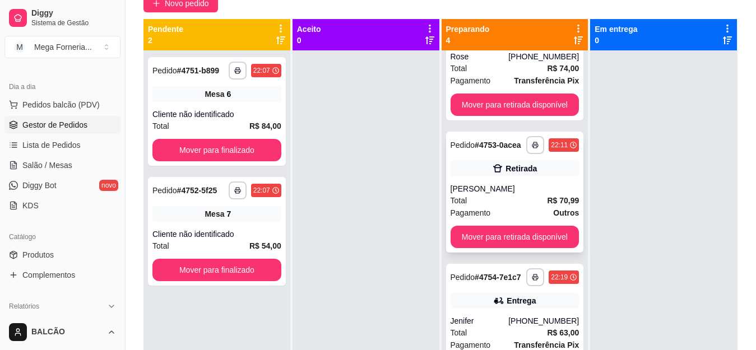
click at [504, 204] on div "Total R$ 70,99" at bounding box center [515, 200] width 129 height 12
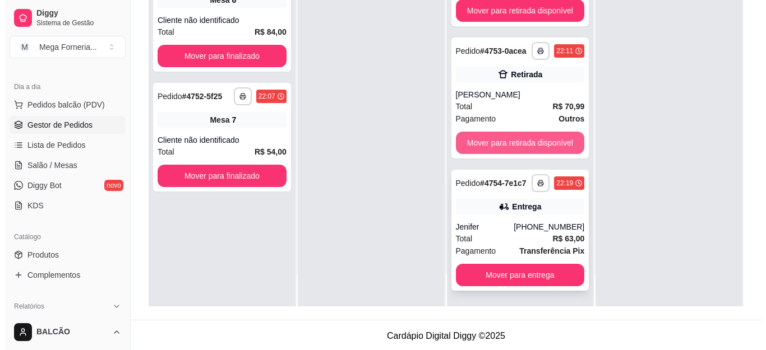
scroll to position [171, 0]
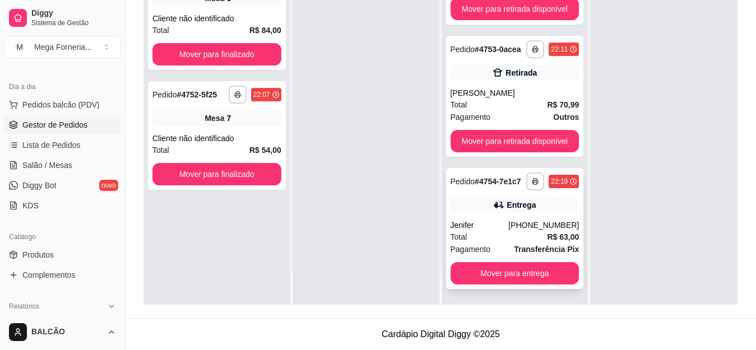
click at [484, 224] on div "Jenifer" at bounding box center [480, 225] width 58 height 11
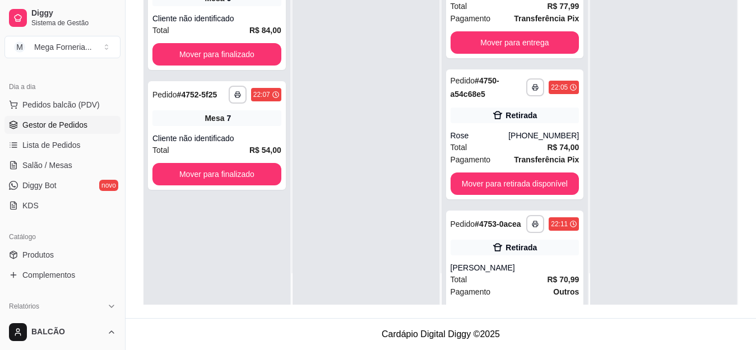
scroll to position [0, 0]
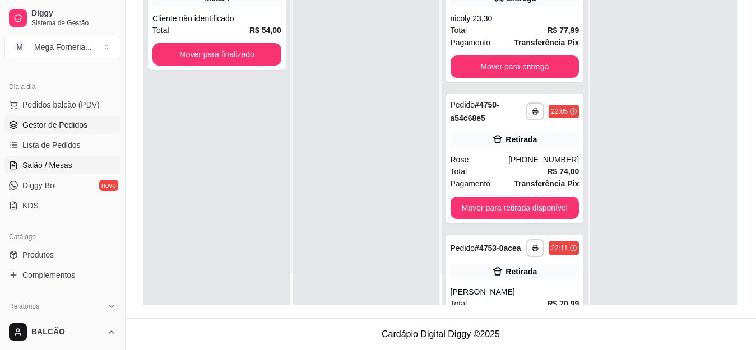
click at [62, 165] on span "Salão / Mesas" at bounding box center [47, 165] width 50 height 11
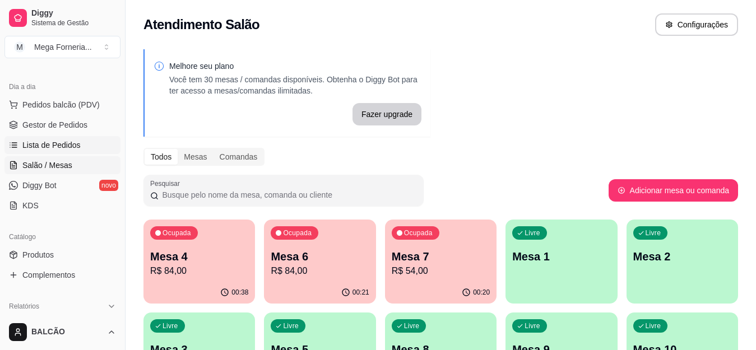
click at [79, 138] on link "Lista de Pedidos" at bounding box center [62, 145] width 116 height 18
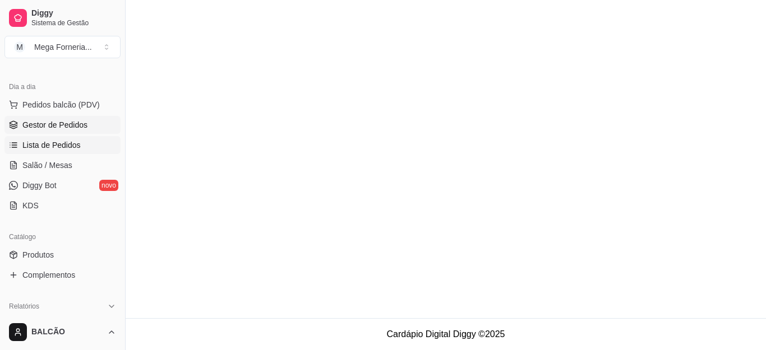
click at [82, 129] on span "Gestor de Pedidos" at bounding box center [54, 124] width 65 height 11
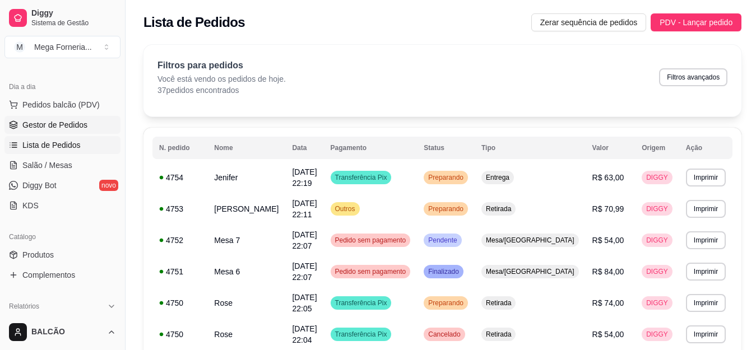
click at [66, 125] on span "Gestor de Pedidos" at bounding box center [54, 124] width 65 height 11
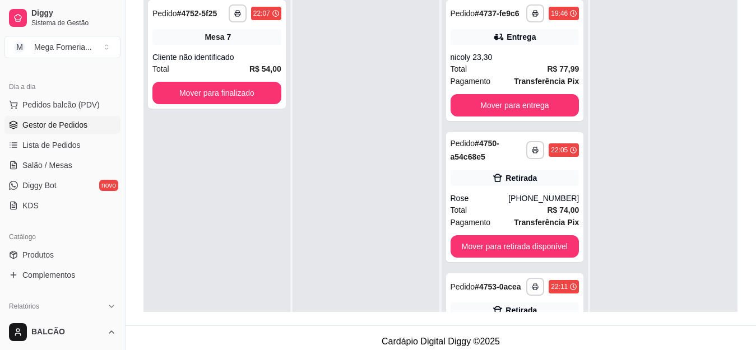
scroll to position [117, 0]
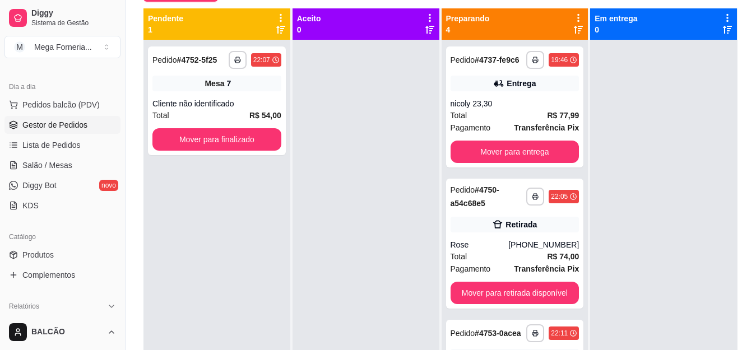
drag, startPoint x: 760, startPoint y: 175, endPoint x: 684, endPoint y: 134, distance: 86.3
click at [684, 134] on div at bounding box center [663, 215] width 147 height 350
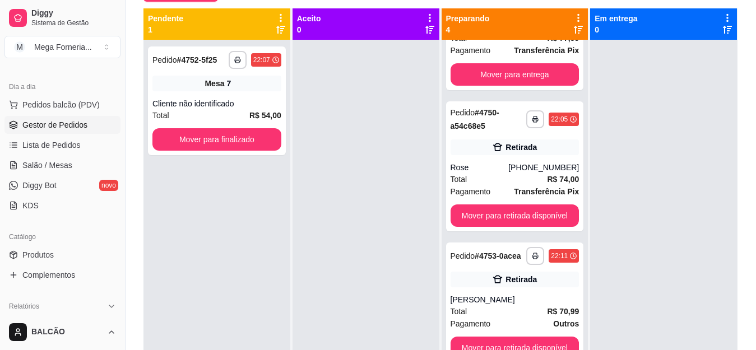
scroll to position [0, 0]
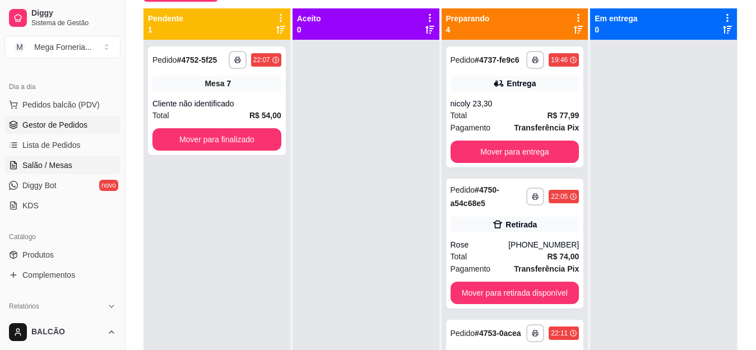
click at [43, 170] on span "Salão / Mesas" at bounding box center [47, 165] width 50 height 11
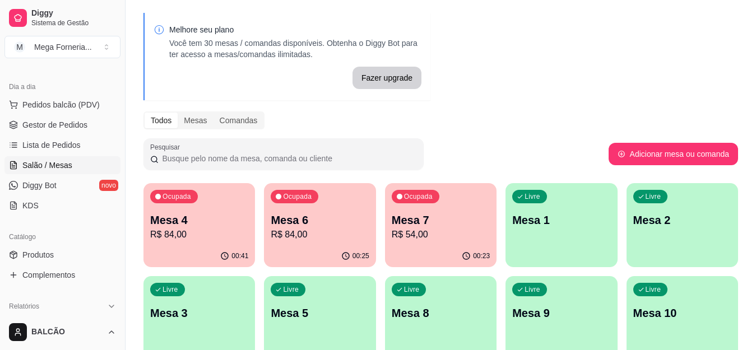
scroll to position [56, 0]
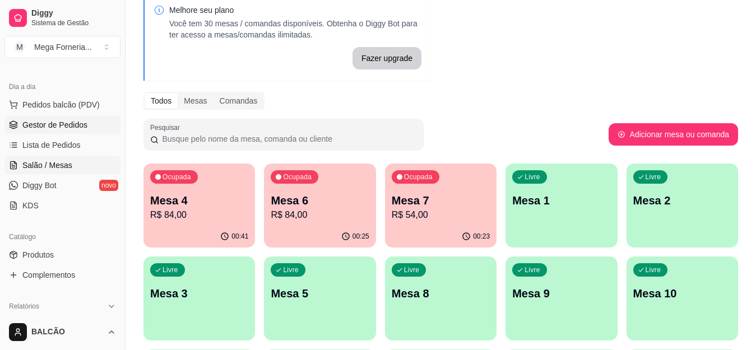
click at [61, 123] on span "Gestor de Pedidos" at bounding box center [54, 124] width 65 height 11
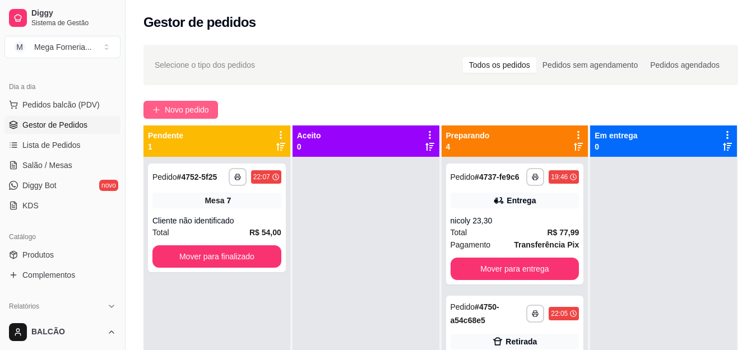
click at [177, 106] on span "Novo pedido" at bounding box center [187, 110] width 44 height 12
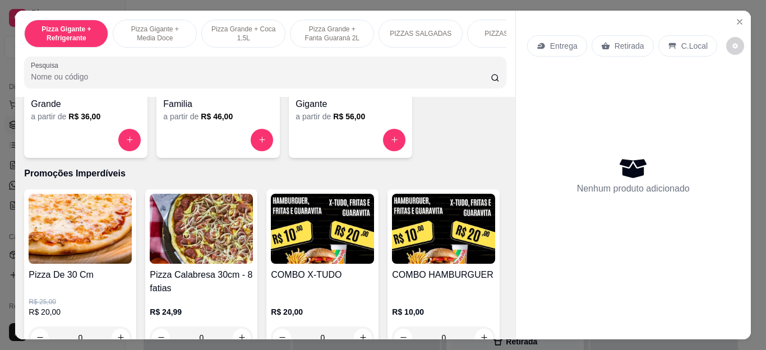
scroll to position [1129, 0]
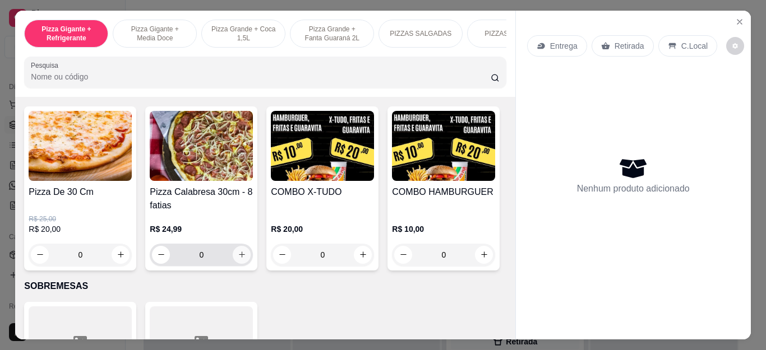
click at [235, 264] on button "increase-product-quantity" at bounding box center [242, 255] width 18 height 18
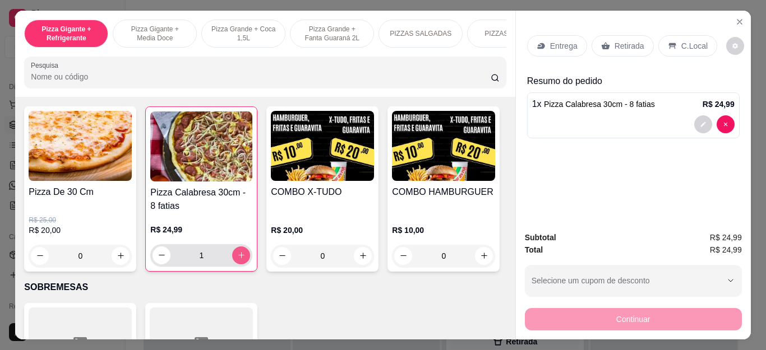
type input "1"
click at [114, 223] on p "R$ 25,00" at bounding box center [80, 220] width 103 height 9
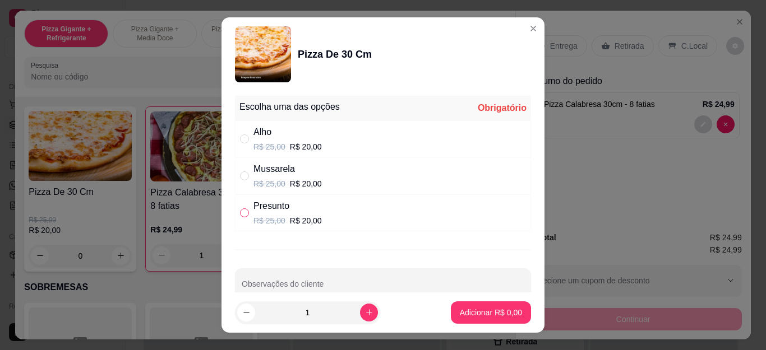
click at [243, 209] on input "" at bounding box center [244, 212] width 9 height 9
radio input "true"
click at [470, 312] on p "Adicionar R$ 20,00" at bounding box center [488, 312] width 65 height 11
type input "1"
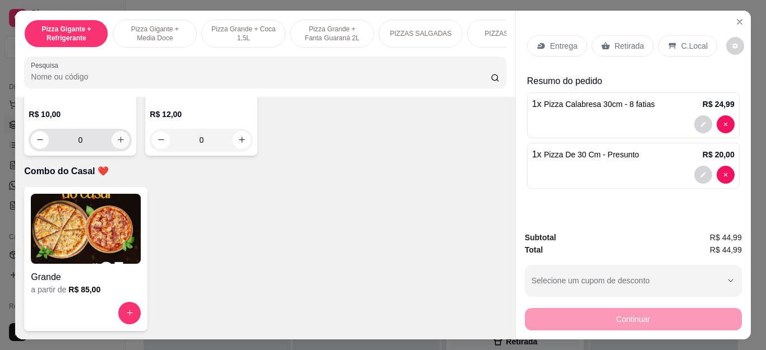
scroll to position [2975, 0]
type input "1"
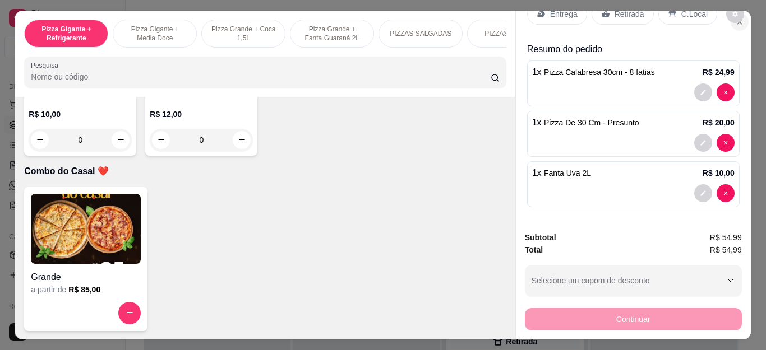
click at [737, 17] on icon "Close" at bounding box center [739, 21] width 9 height 9
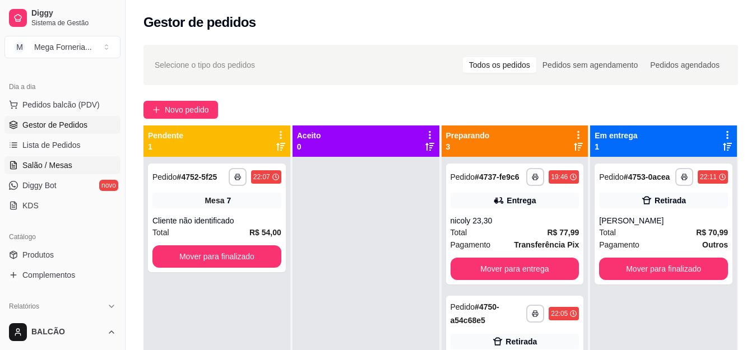
click at [81, 164] on link "Salão / Mesas" at bounding box center [62, 165] width 116 height 18
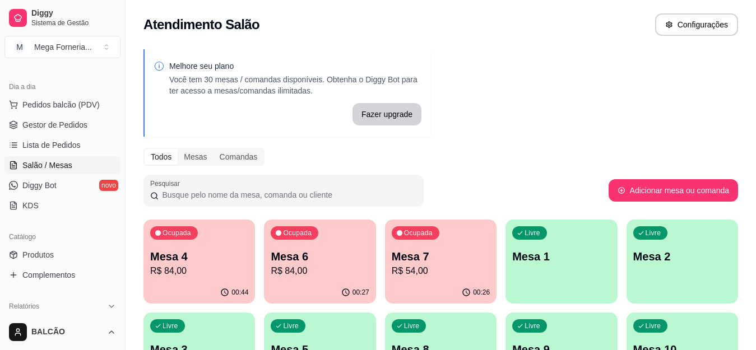
click at [591, 248] on div "Livre Mesa 1" at bounding box center [562, 255] width 112 height 71
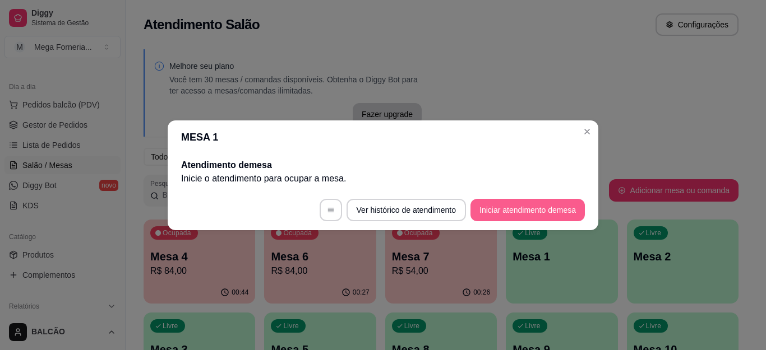
click at [494, 202] on button "Iniciar atendimento de mesa" at bounding box center [527, 210] width 114 height 22
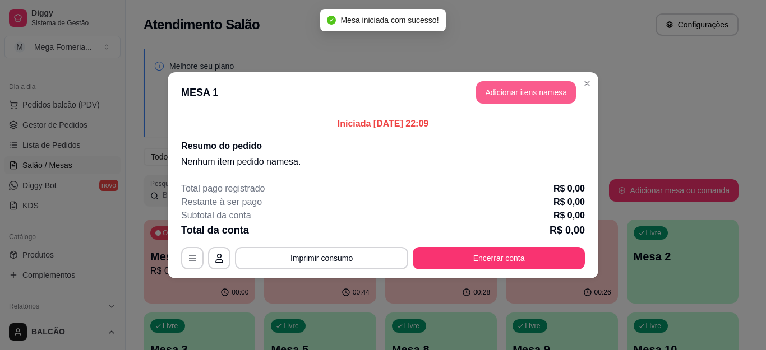
click at [536, 73] on header "MESA 1 Adicionar itens na mesa" at bounding box center [383, 92] width 430 height 40
click at [529, 89] on button "Adicionar itens na mesa" at bounding box center [526, 92] width 96 height 22
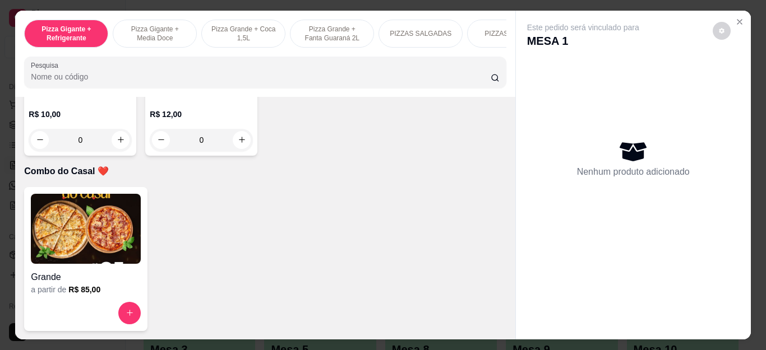
scroll to position [3007, 0]
type input "1"
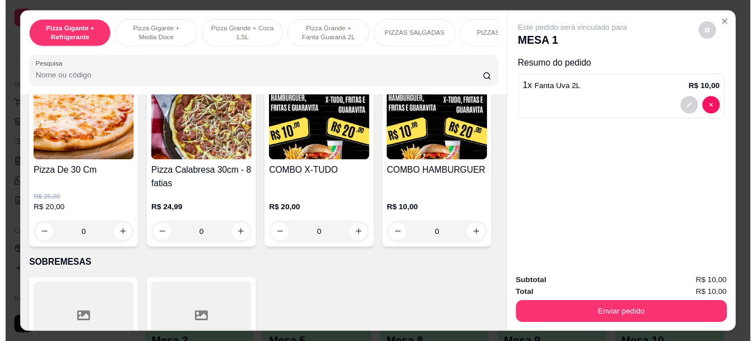
scroll to position [1128, 0]
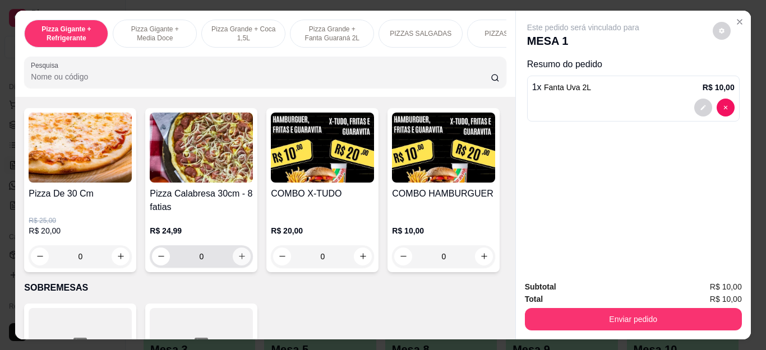
click at [242, 259] on button "increase-product-quantity" at bounding box center [242, 257] width 18 height 18
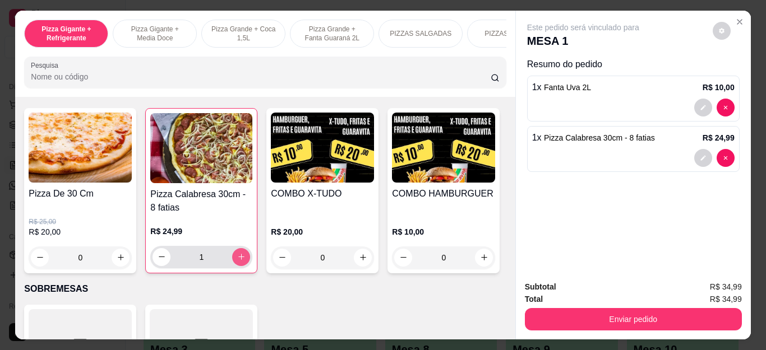
type input "1"
click at [106, 255] on div "0" at bounding box center [80, 258] width 103 height 22
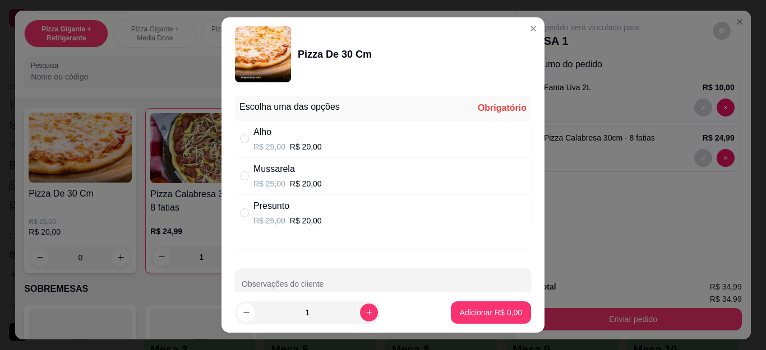
click at [294, 217] on p "R$ 20,00" at bounding box center [306, 220] width 32 height 11
radio input "true"
click at [494, 313] on p "Adicionar R$ 20,00" at bounding box center [488, 312] width 65 height 11
type input "1"
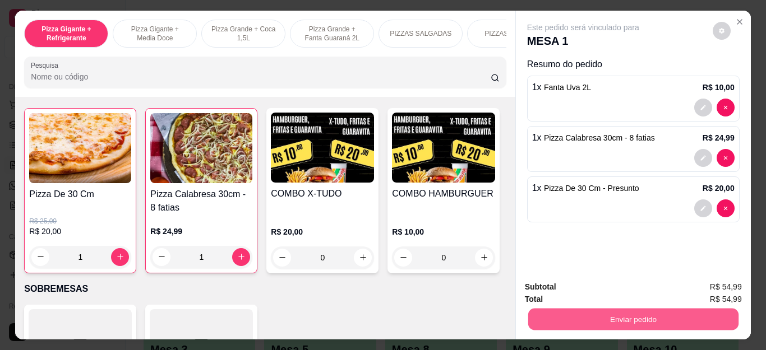
click at [629, 309] on button "Enviar pedido" at bounding box center [632, 320] width 210 height 22
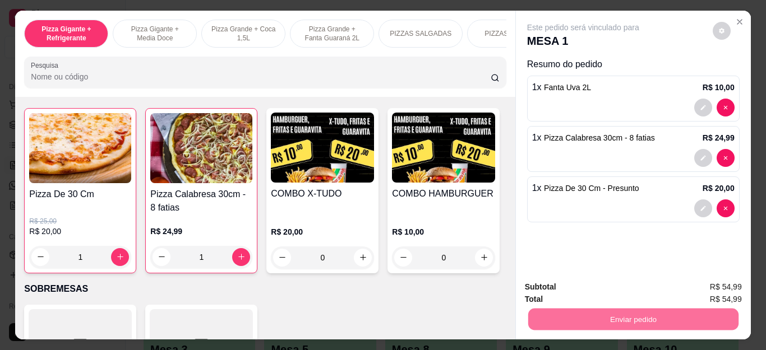
click at [567, 282] on button "Não registrar e enviar pedido" at bounding box center [595, 287] width 117 height 21
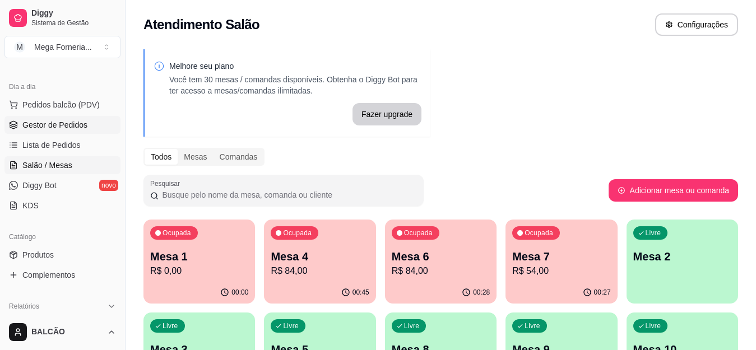
click at [56, 125] on span "Gestor de Pedidos" at bounding box center [54, 124] width 65 height 11
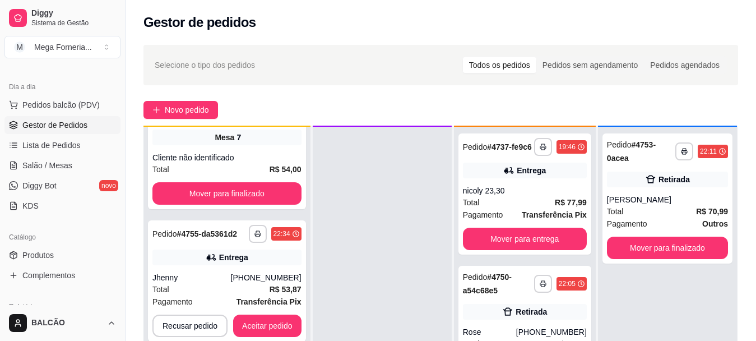
scroll to position [41, 0]
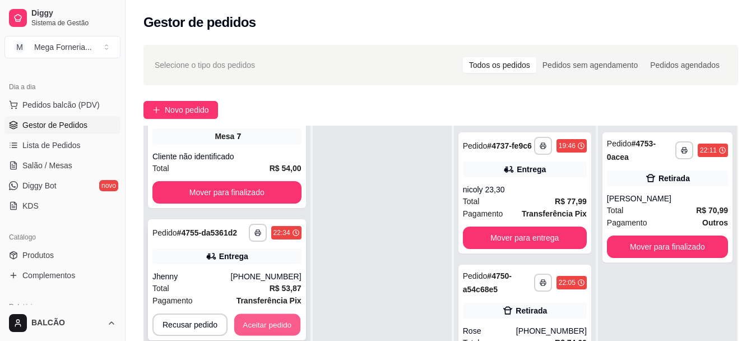
click at [277, 314] on button "Aceitar pedido" at bounding box center [267, 325] width 66 height 22
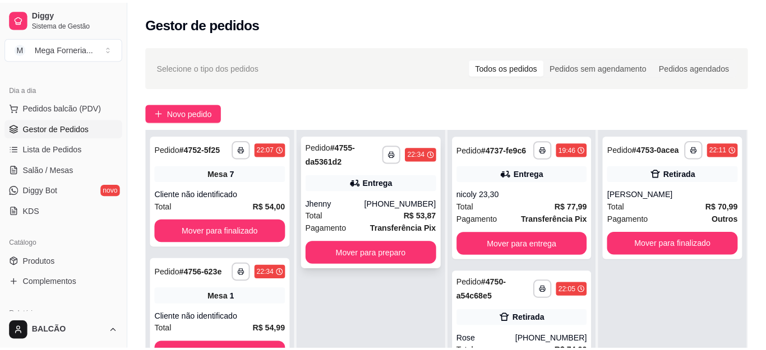
scroll to position [0, 0]
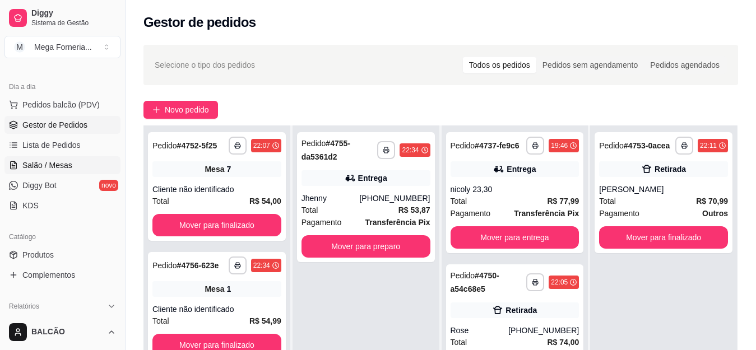
click at [57, 170] on span "Salão / Mesas" at bounding box center [47, 165] width 50 height 11
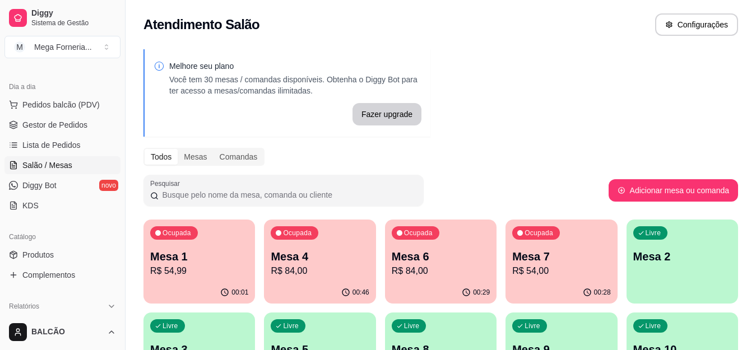
click at [319, 265] on p "R$ 84,00" at bounding box center [320, 271] width 98 height 13
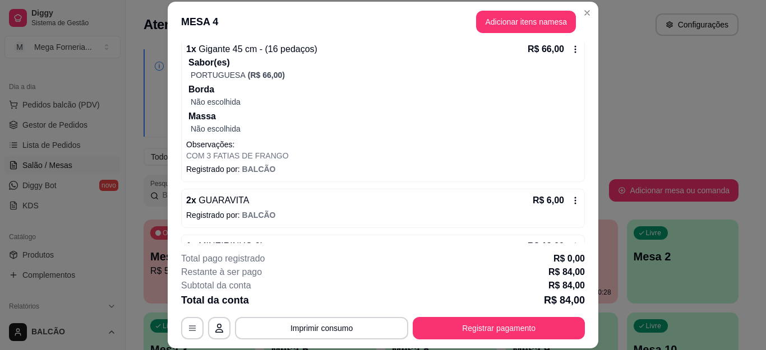
scroll to position [146, 0]
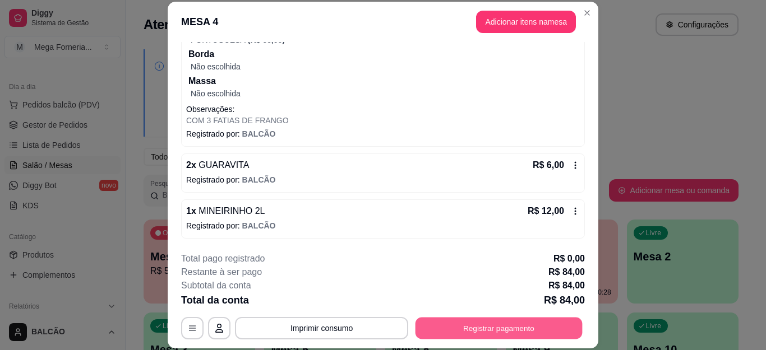
click at [518, 323] on button "Registrar pagamento" at bounding box center [498, 328] width 167 height 22
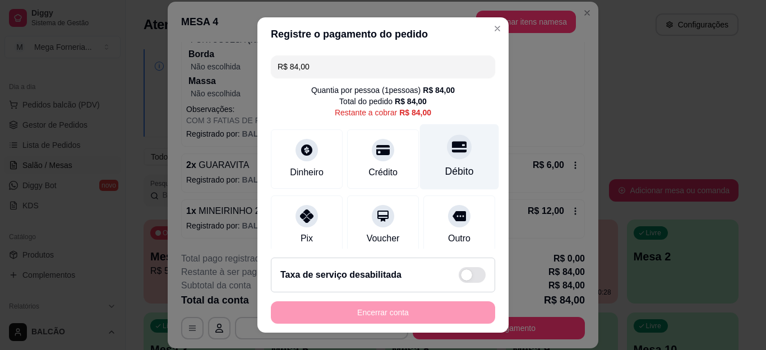
click at [420, 155] on div "Débito" at bounding box center [459, 157] width 79 height 66
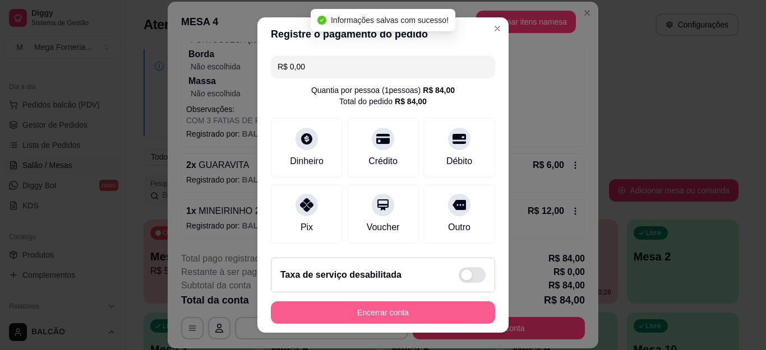
type input "R$ 0,00"
click at [411, 309] on button "Encerrar conta" at bounding box center [383, 313] width 224 height 22
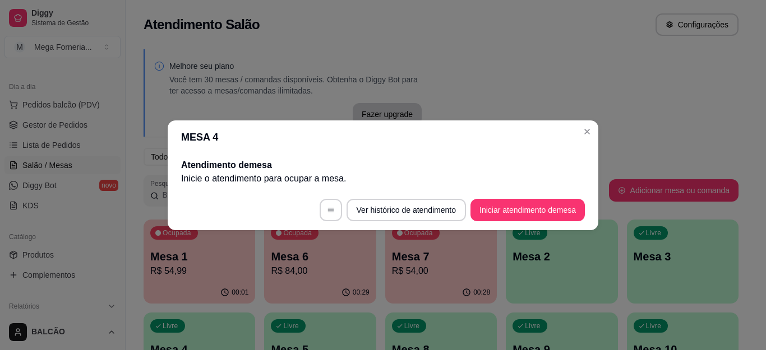
scroll to position [0, 0]
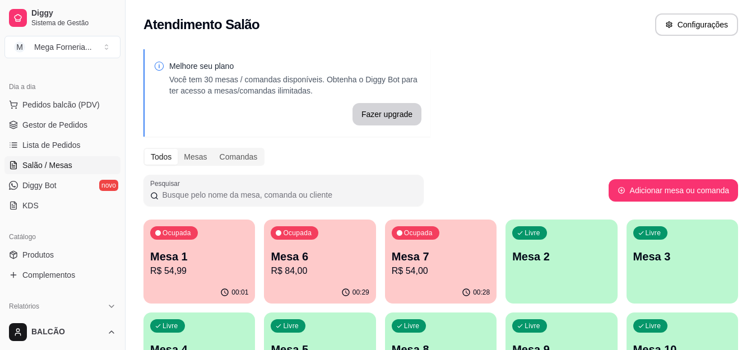
click at [300, 265] on p "R$ 84,00" at bounding box center [320, 271] width 98 height 13
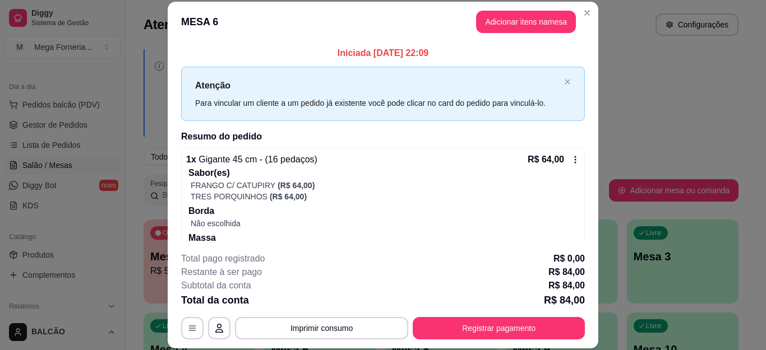
scroll to position [10, 0]
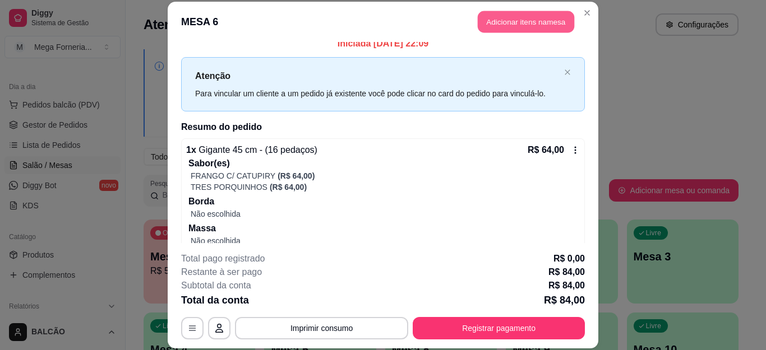
click at [514, 22] on button "Adicionar itens na mesa" at bounding box center [526, 22] width 96 height 22
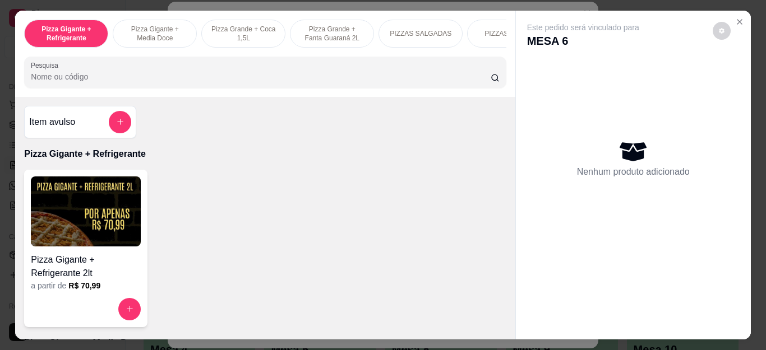
click at [732, 11] on section "Pizza Gigante + Refrigerante Pizza Gigante + Media Doce Pizza Grande + Coca 1,5…" at bounding box center [382, 176] width 735 height 330
click at [735, 17] on icon "Close" at bounding box center [739, 21] width 9 height 9
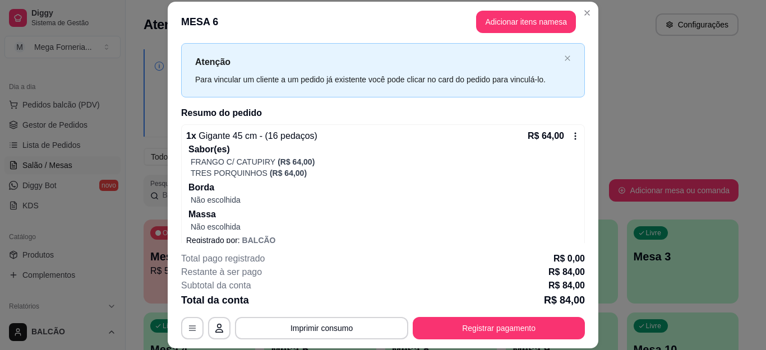
scroll to position [0, 0]
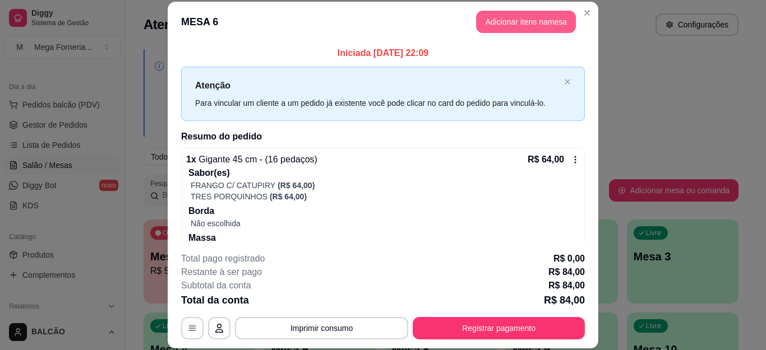
click at [563, 25] on button "Adicionar itens na mesa" at bounding box center [526, 22] width 100 height 22
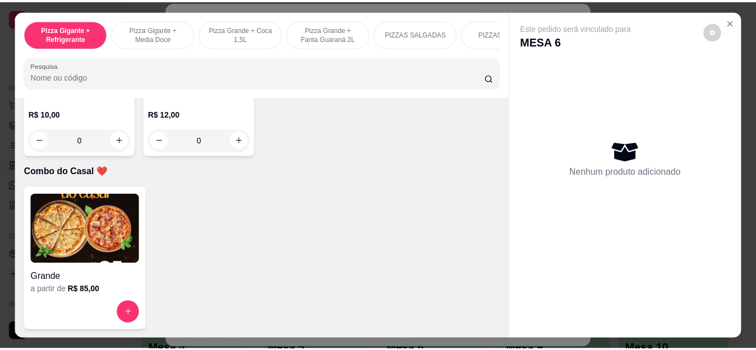
scroll to position [3159, 0]
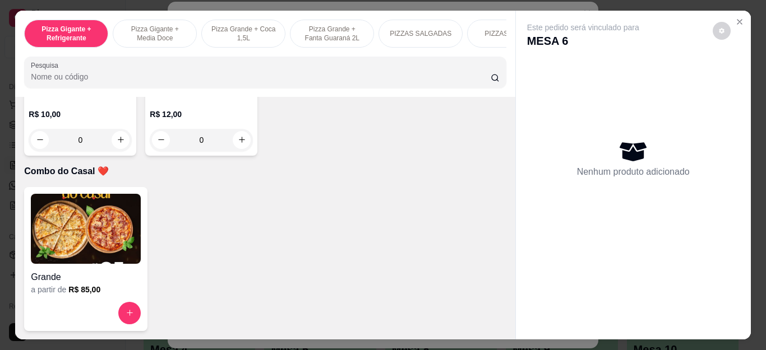
drag, startPoint x: 108, startPoint y: 250, endPoint x: 113, endPoint y: 257, distance: 8.9
click at [150, 151] on div "R$ 12,00 0" at bounding box center [201, 130] width 103 height 43
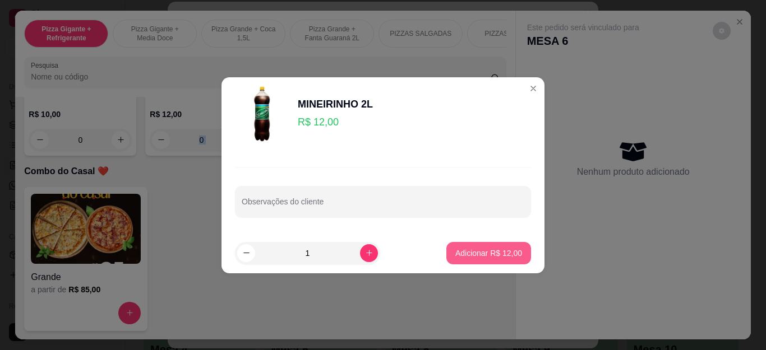
click at [500, 254] on p "Adicionar R$ 12,00" at bounding box center [488, 253] width 67 height 11
type input "1"
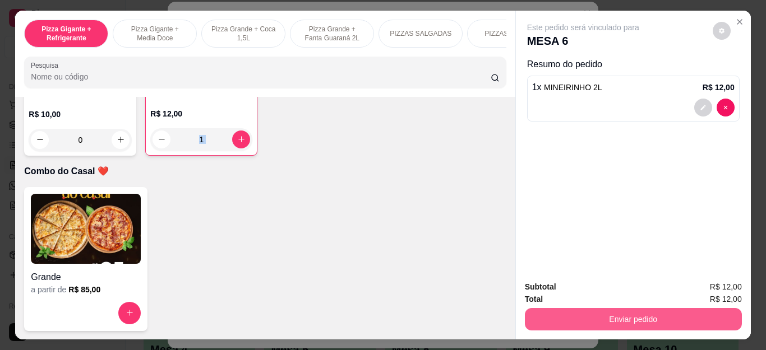
click at [668, 316] on button "Enviar pedido" at bounding box center [633, 319] width 217 height 22
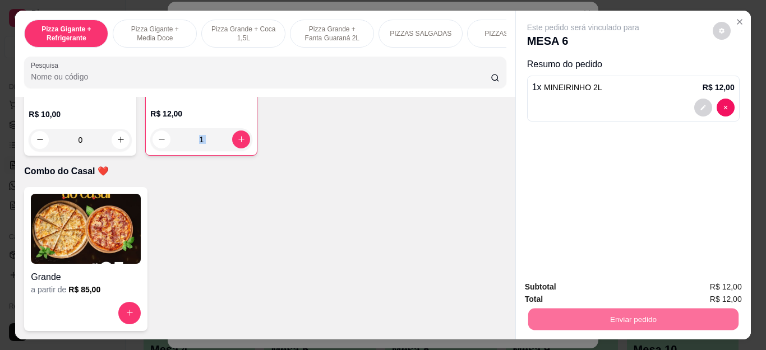
click at [614, 277] on button "Não registrar e enviar pedido" at bounding box center [595, 287] width 117 height 21
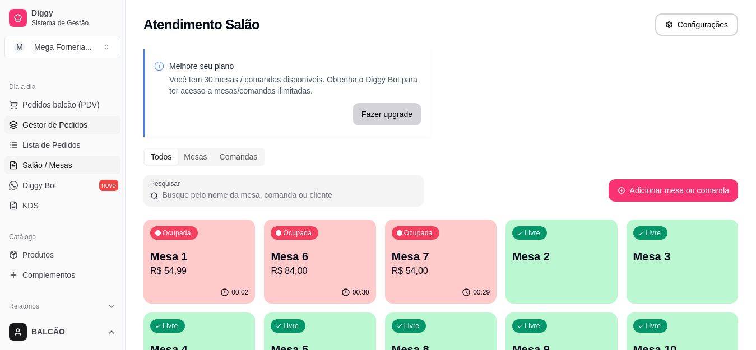
click at [66, 118] on link "Gestor de Pedidos" at bounding box center [62, 125] width 116 height 18
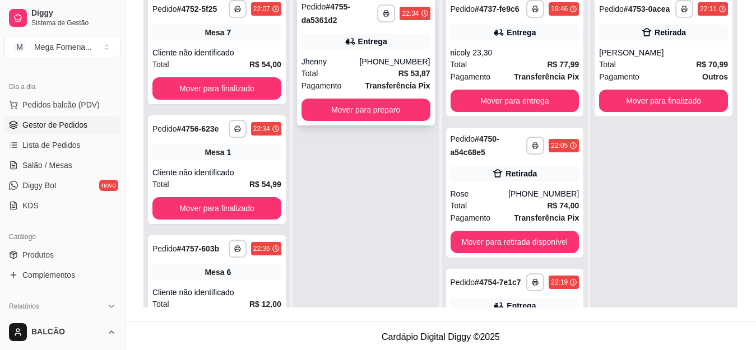
click at [391, 66] on div "[PHONE_NUMBER]" at bounding box center [394, 61] width 71 height 11
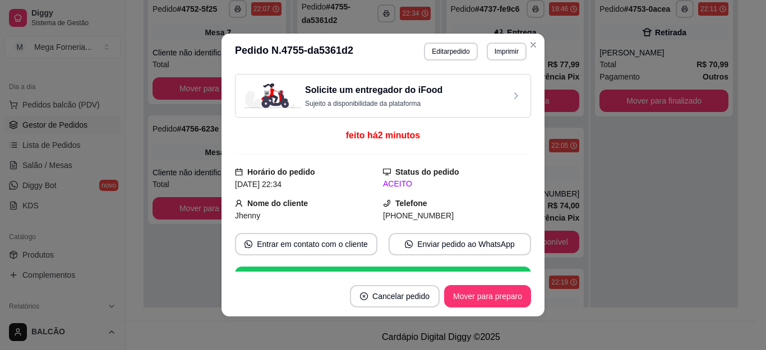
scroll to position [280, 0]
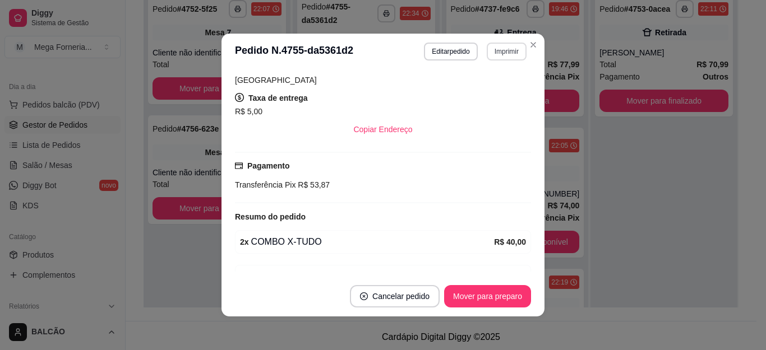
click at [495, 47] on button "Imprimir" at bounding box center [506, 52] width 40 height 18
click at [484, 85] on button "IMPRESSORA" at bounding box center [482, 90] width 78 height 17
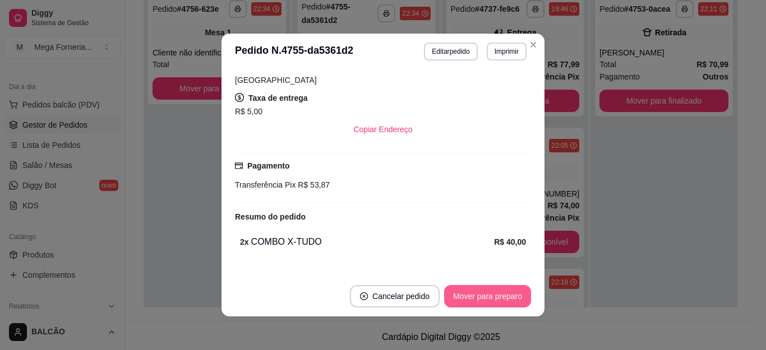
click at [495, 287] on button "Mover para preparo" at bounding box center [487, 296] width 87 height 22
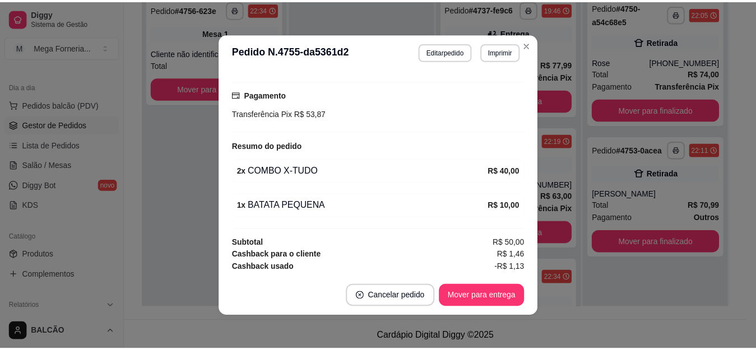
scroll to position [352, 0]
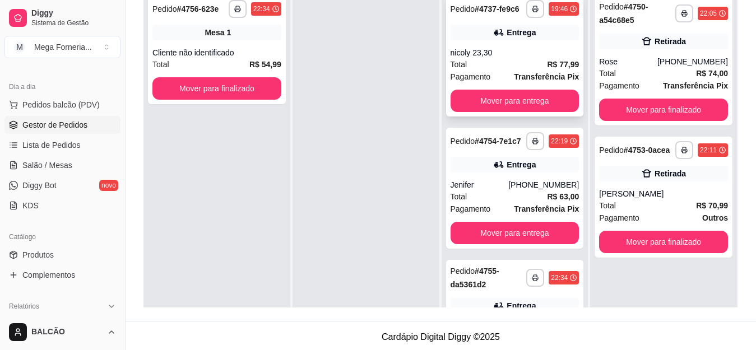
click at [514, 71] on div "Total R$ 77,99" at bounding box center [515, 64] width 129 height 12
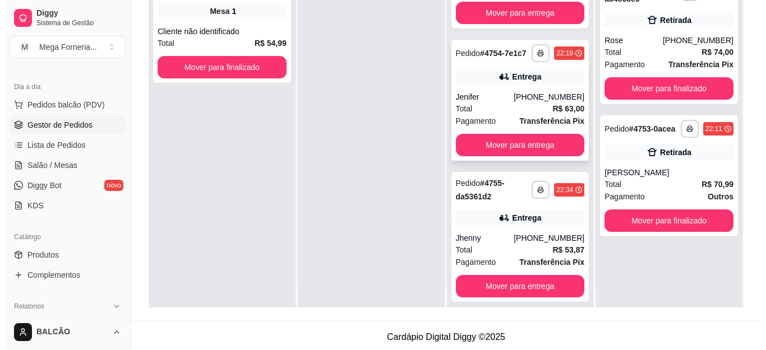
scroll to position [31, 0]
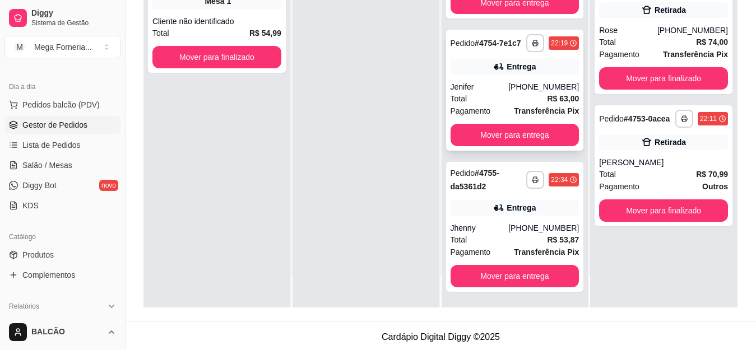
click at [516, 92] on div "[PHONE_NUMBER]" at bounding box center [543, 86] width 71 height 11
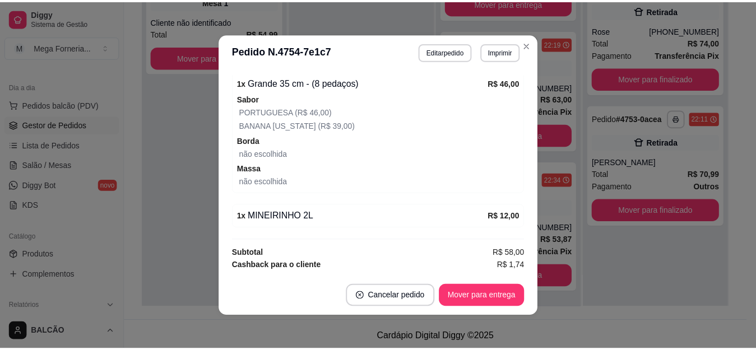
scroll to position [405, 0]
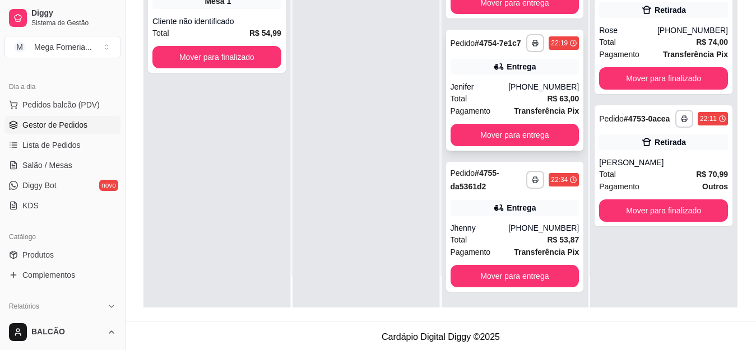
click at [509, 94] on div "Total R$ 63,00" at bounding box center [515, 98] width 129 height 12
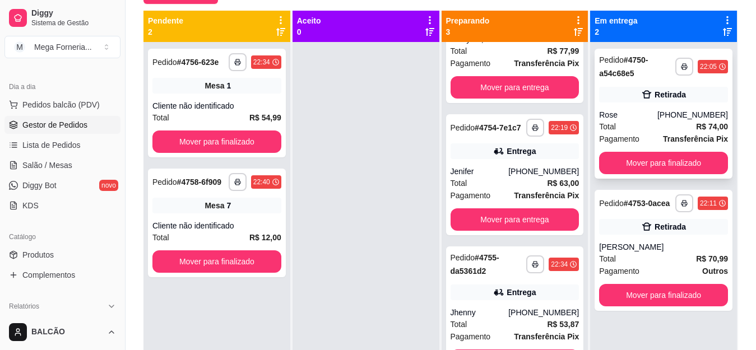
scroll to position [17, 0]
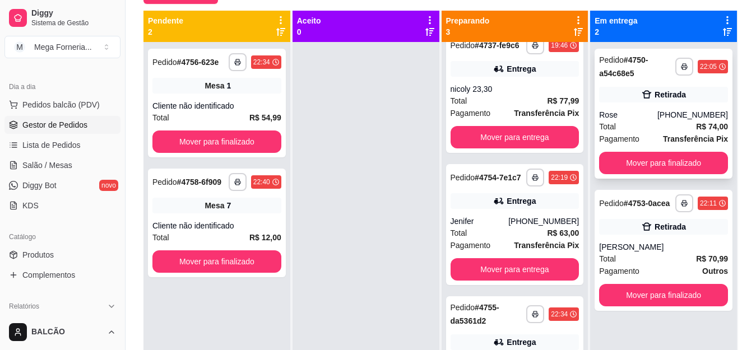
drag, startPoint x: 588, startPoint y: 115, endPoint x: 588, endPoint y: 84, distance: 31.4
click at [595, 84] on div "**********" at bounding box center [664, 114] width 138 height 130
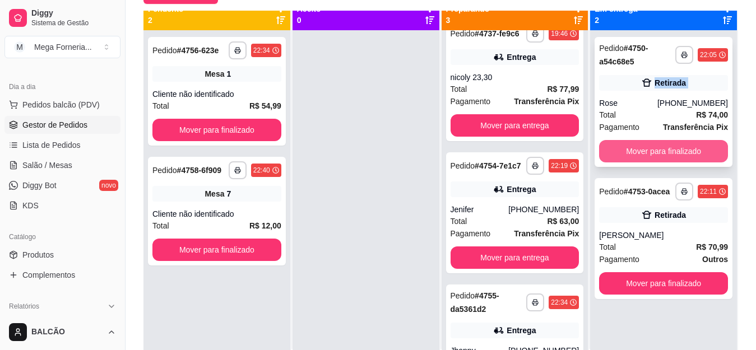
scroll to position [31, 0]
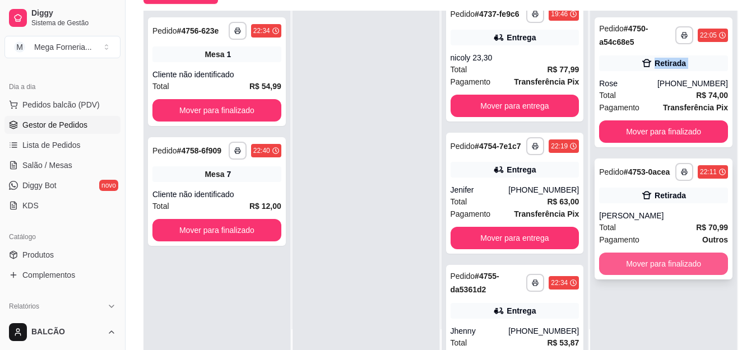
click at [651, 262] on button "Mover para finalizado" at bounding box center [663, 264] width 129 height 22
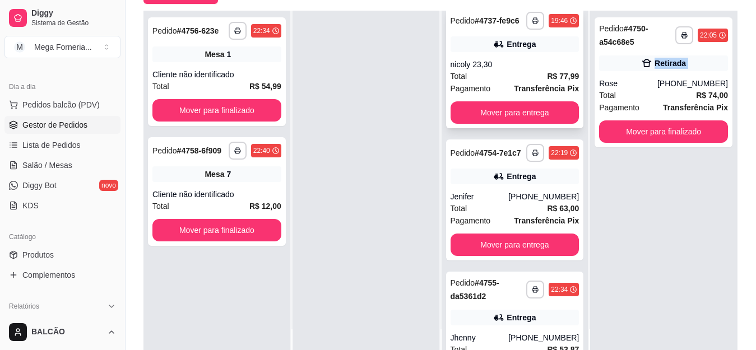
scroll to position [0, 0]
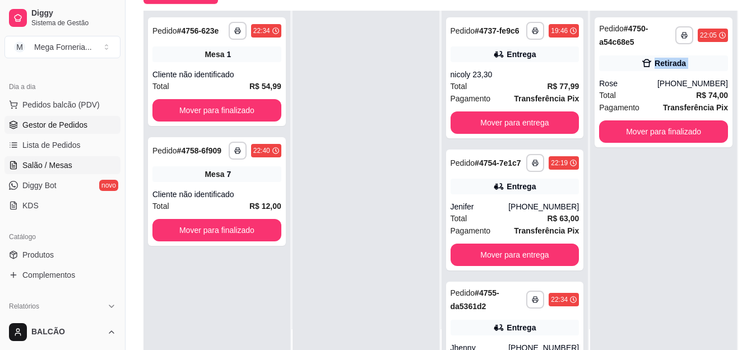
click at [53, 166] on span "Salão / Mesas" at bounding box center [47, 165] width 50 height 11
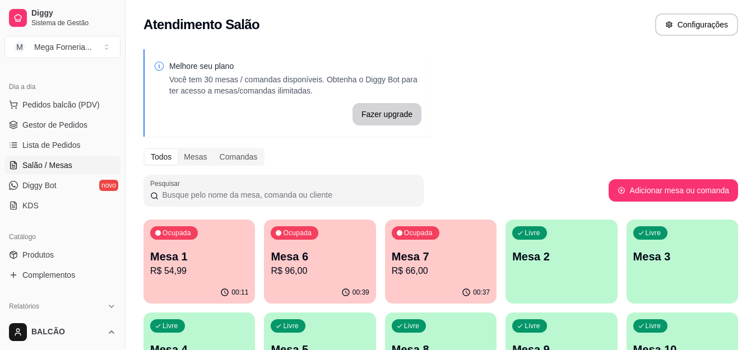
click at [314, 270] on p "R$ 96,00" at bounding box center [320, 271] width 98 height 13
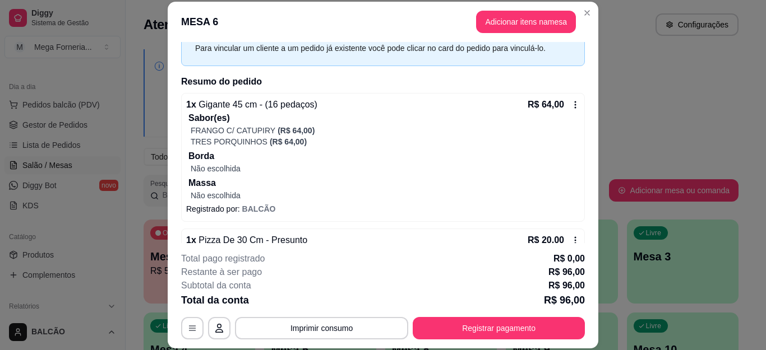
scroll to position [18, 0]
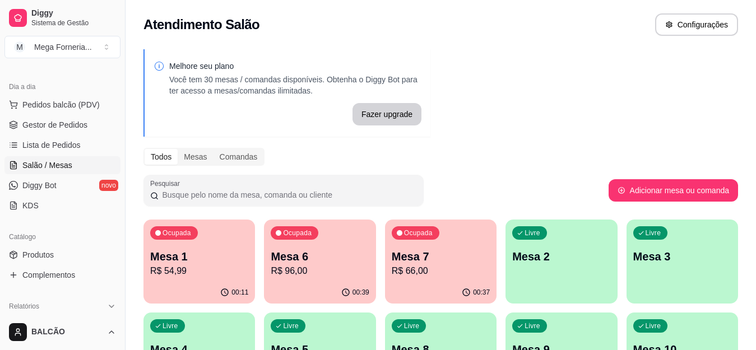
click at [435, 242] on div "Ocupada Mesa 7 R$ 66,00" at bounding box center [441, 251] width 112 height 62
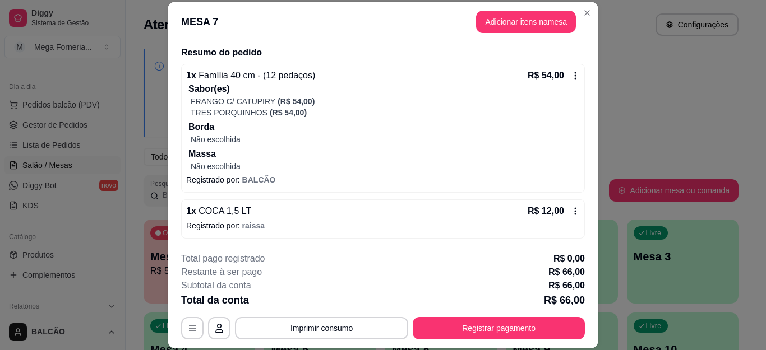
scroll to position [34, 0]
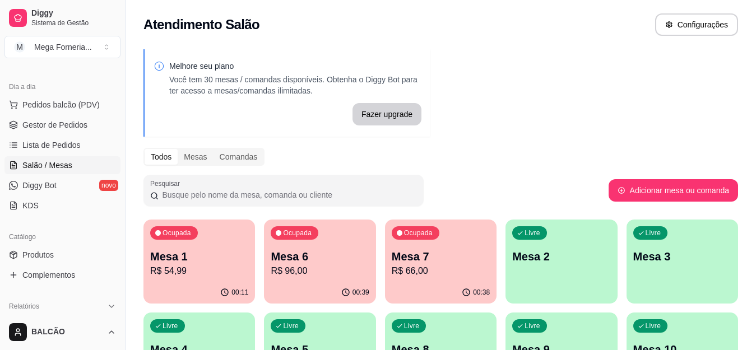
click at [316, 283] on div "00:39" at bounding box center [320, 293] width 112 height 22
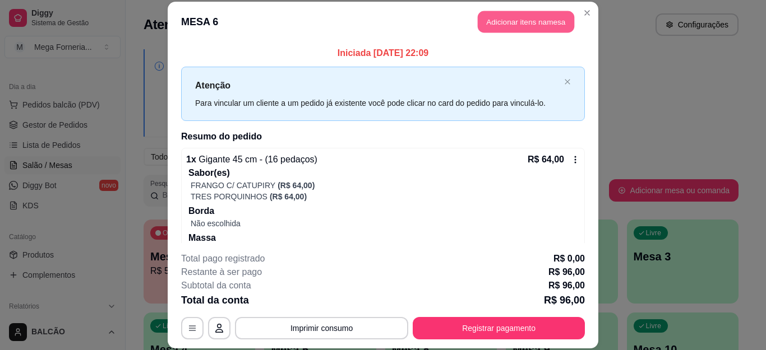
click at [545, 25] on button "Adicionar itens na mesa" at bounding box center [526, 22] width 96 height 22
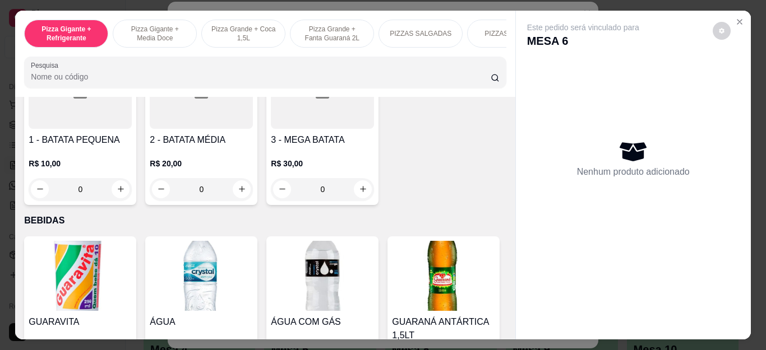
scroll to position [2291, 0]
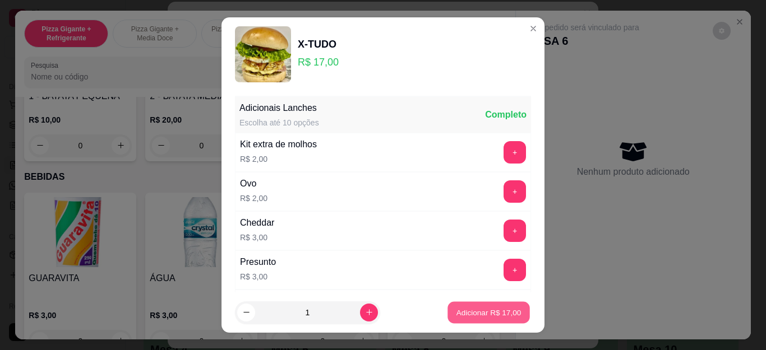
click at [483, 316] on p "Adicionar R$ 17,00" at bounding box center [488, 312] width 65 height 11
type input "1"
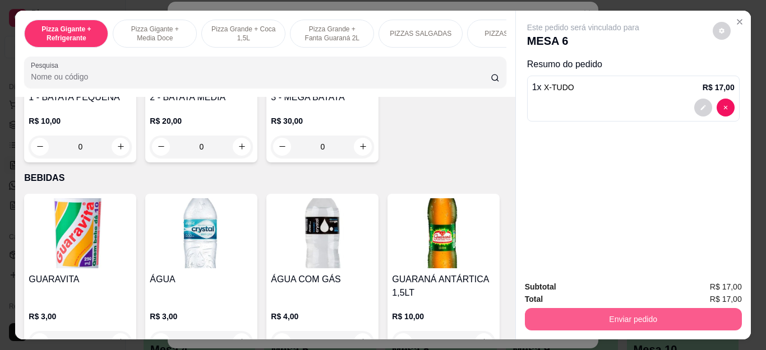
click at [621, 316] on button "Enviar pedido" at bounding box center [633, 319] width 217 height 22
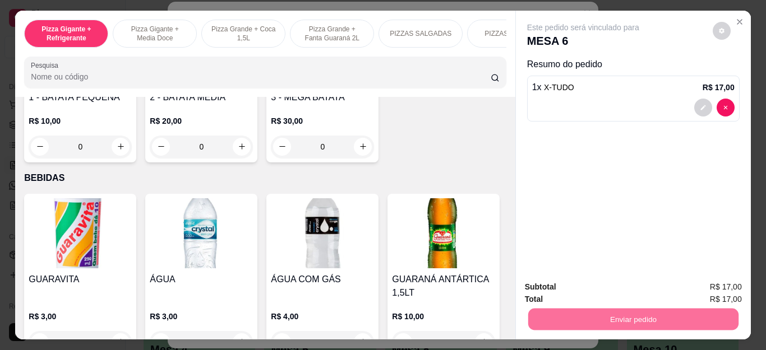
click at [569, 286] on button "Não registrar e enviar pedido" at bounding box center [595, 287] width 117 height 21
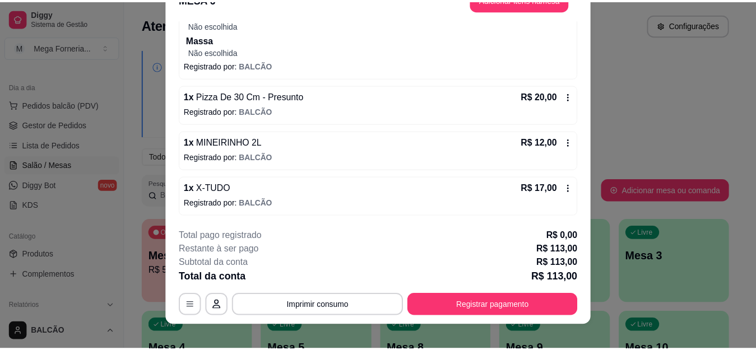
scroll to position [34, 0]
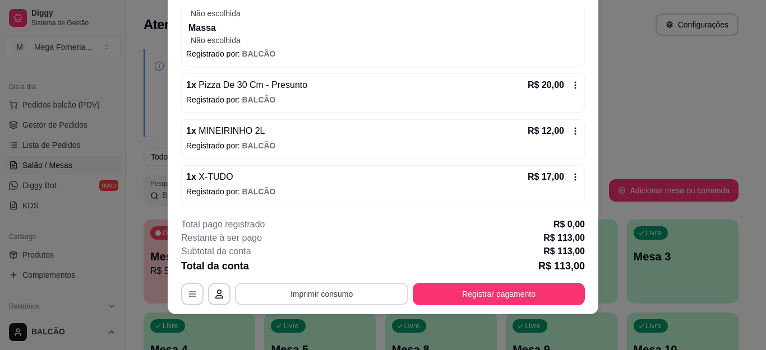
click at [290, 291] on button "Imprimir consumo" at bounding box center [321, 294] width 173 height 22
click at [331, 269] on button "IMPRESSORA" at bounding box center [320, 267] width 78 height 17
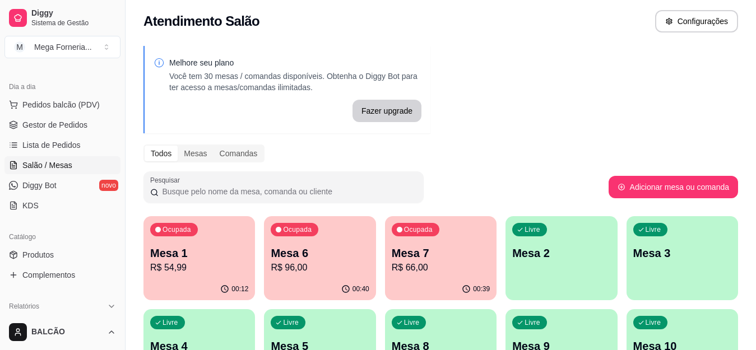
scroll to position [112, 0]
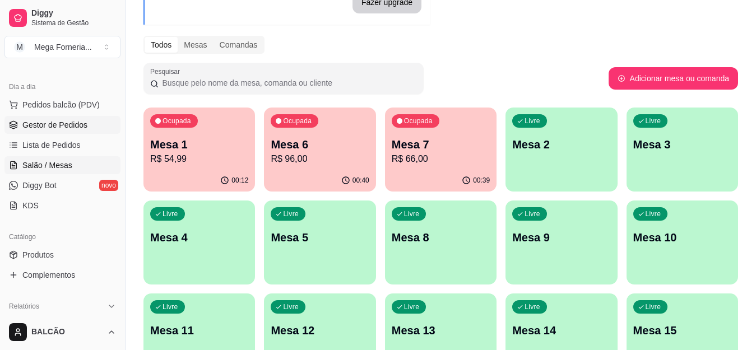
click at [40, 128] on span "Gestor de Pedidos" at bounding box center [54, 124] width 65 height 11
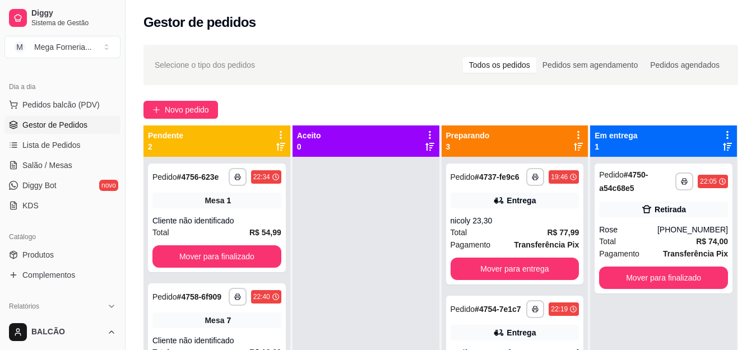
click at [51, 121] on span "Gestor de Pedidos" at bounding box center [54, 124] width 65 height 11
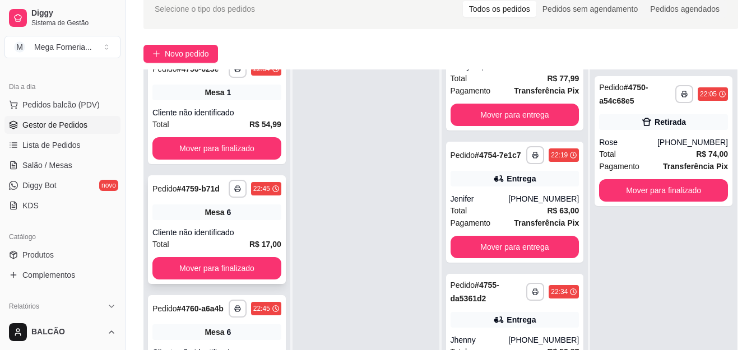
scroll to position [48, 0]
click at [51, 160] on span "Salão / Mesas" at bounding box center [47, 165] width 50 height 11
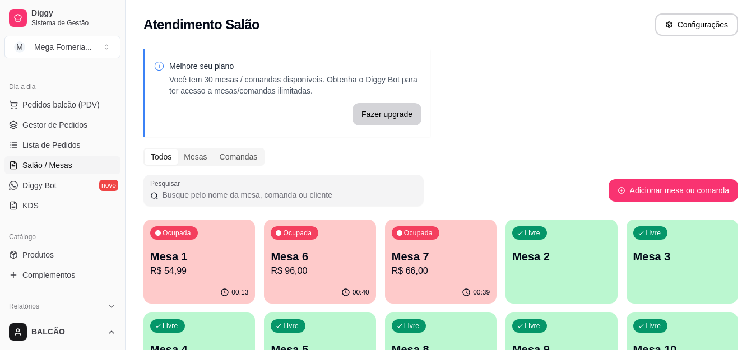
click at [51, 160] on span "Salão / Mesas" at bounding box center [47, 165] width 50 height 11
click at [325, 282] on div "00:40" at bounding box center [320, 293] width 112 height 22
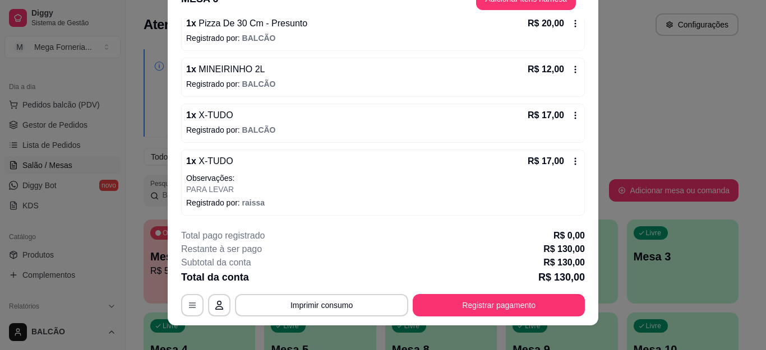
scroll to position [34, 0]
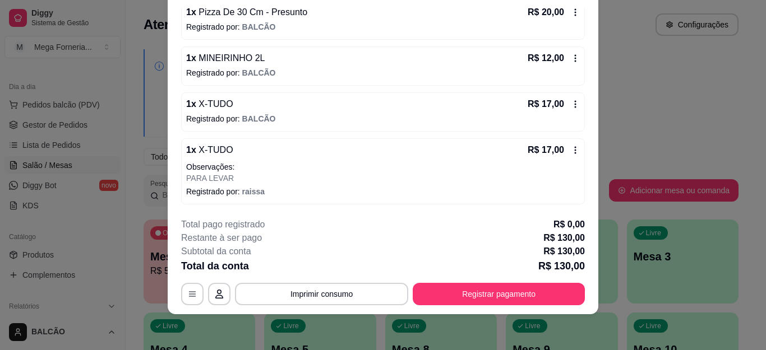
click at [571, 103] on icon at bounding box center [575, 104] width 9 height 9
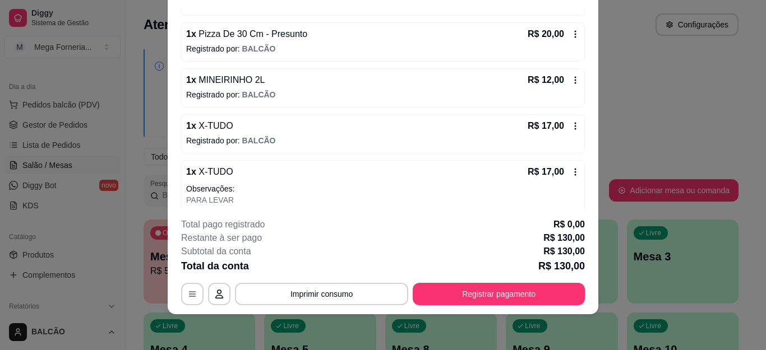
scroll to position [249, 0]
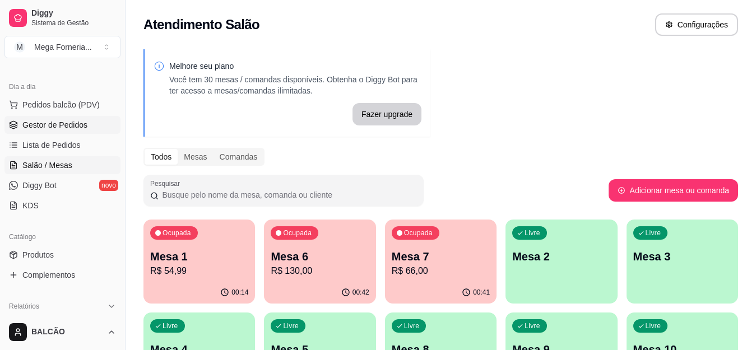
click at [76, 125] on span "Gestor de Pedidos" at bounding box center [54, 124] width 65 height 11
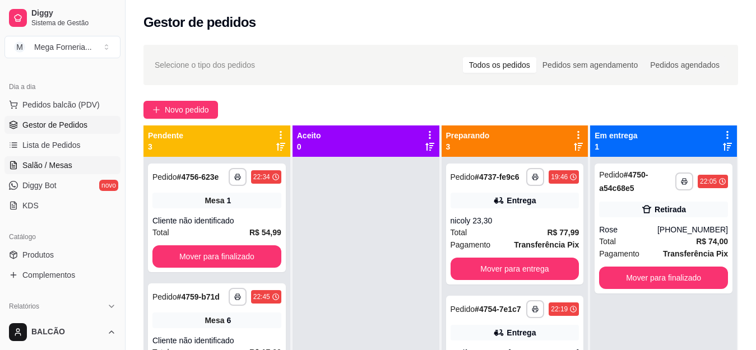
click at [52, 169] on span "Salão / Mesas" at bounding box center [47, 165] width 50 height 11
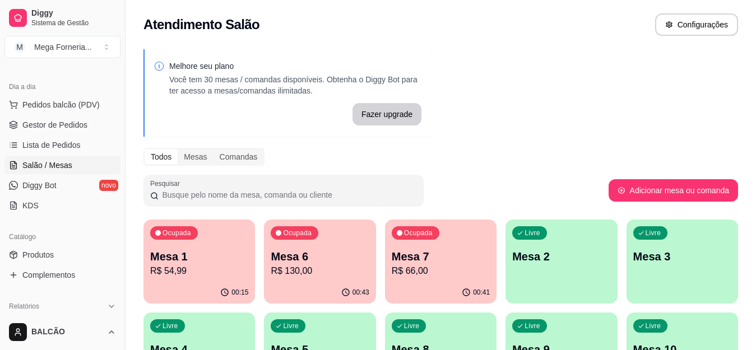
click at [301, 272] on p "R$ 130,00" at bounding box center [320, 271] width 98 height 13
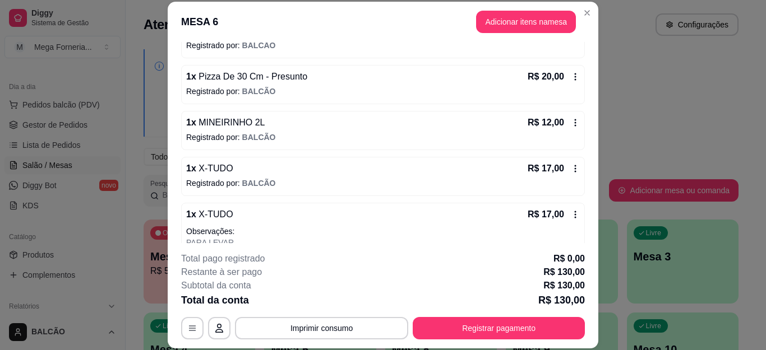
scroll to position [249, 0]
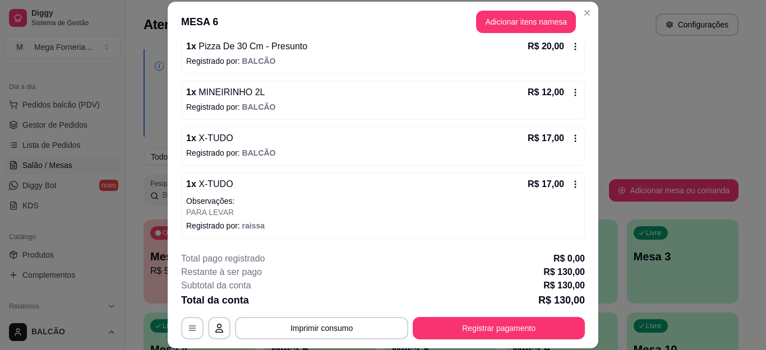
click at [571, 137] on icon at bounding box center [575, 138] width 9 height 9
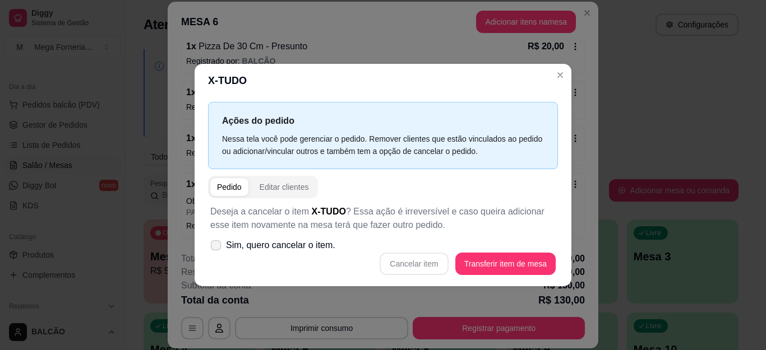
click at [220, 244] on icon at bounding box center [215, 245] width 8 height 6
click at [217, 247] on input "Sim, quero cancelar o item." at bounding box center [213, 250] width 7 height 7
checkbox input "true"
click at [429, 257] on button "Cancelar item" at bounding box center [413, 264] width 68 height 22
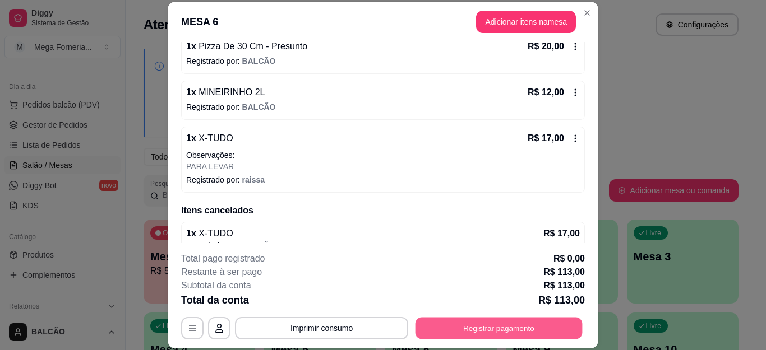
click at [513, 333] on button "Registrar pagamento" at bounding box center [498, 328] width 167 height 22
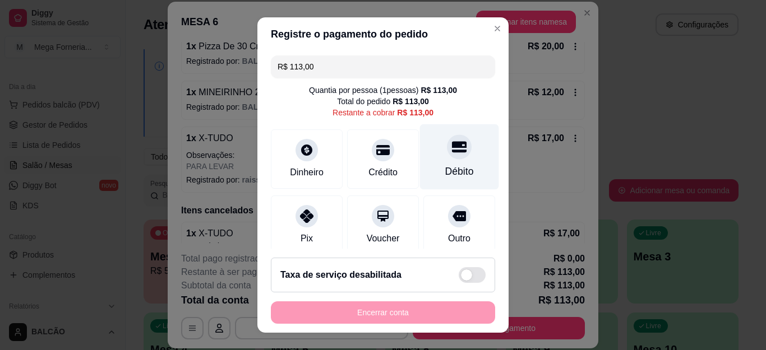
click at [447, 159] on div at bounding box center [459, 147] width 25 height 25
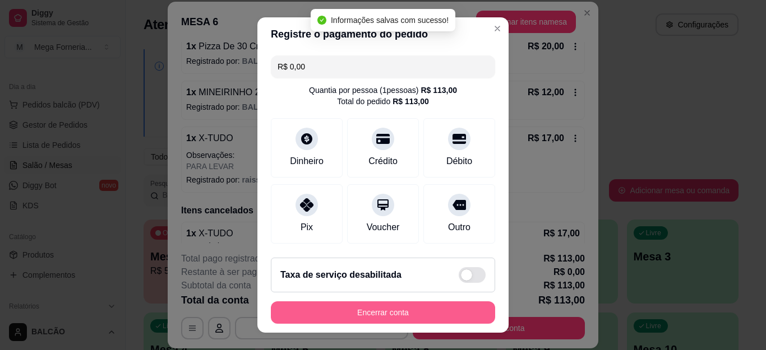
type input "R$ 0,00"
click at [427, 308] on button "Encerrar conta" at bounding box center [383, 313] width 224 height 22
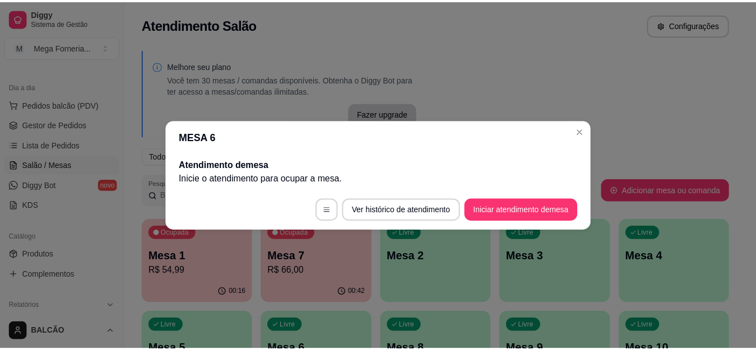
scroll to position [0, 0]
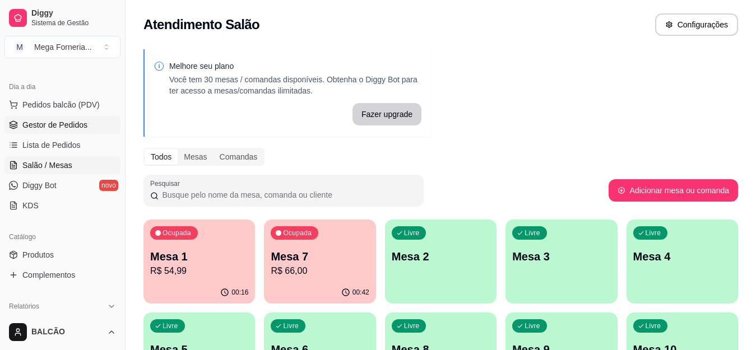
click at [69, 123] on span "Gestor de Pedidos" at bounding box center [54, 124] width 65 height 11
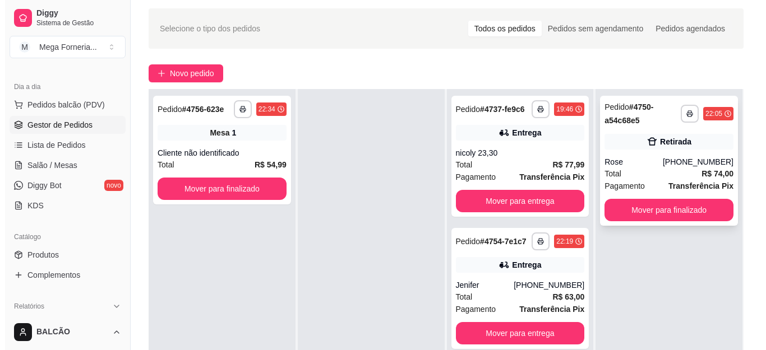
scroll to position [56, 0]
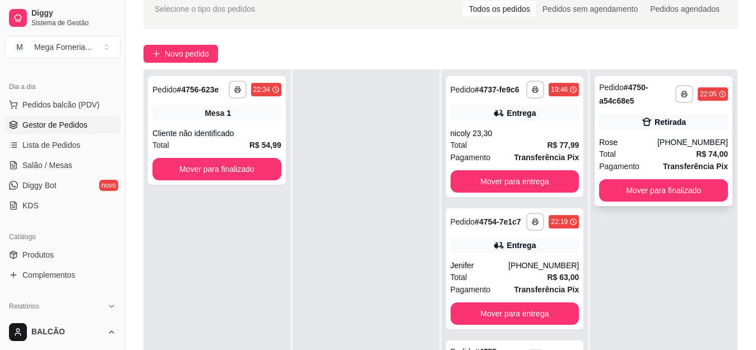
click at [641, 156] on div "Total R$ 74,00" at bounding box center [663, 154] width 129 height 12
click at [632, 137] on div "Rose" at bounding box center [628, 142] width 58 height 11
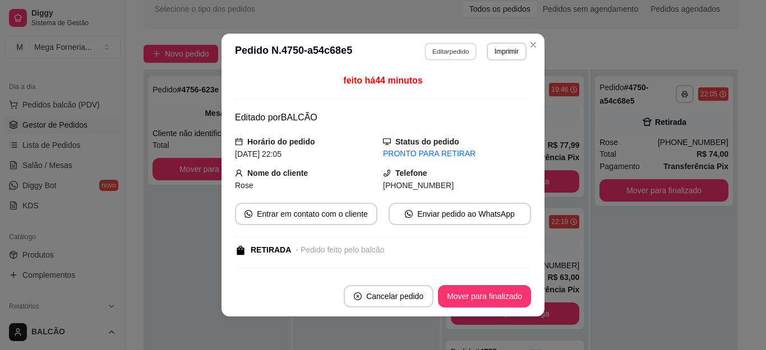
click at [451, 43] on button "Editar pedido" at bounding box center [451, 51] width 52 height 17
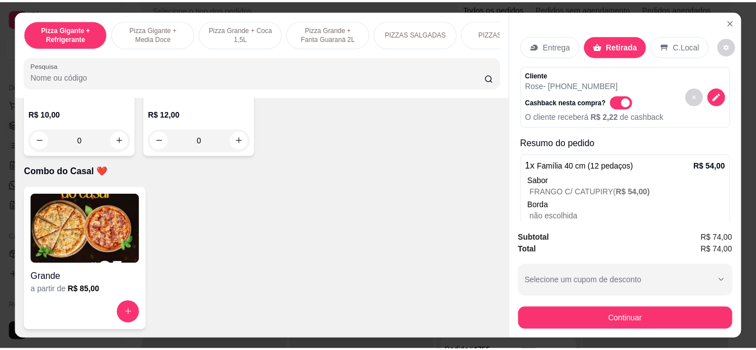
scroll to position [2858, 0]
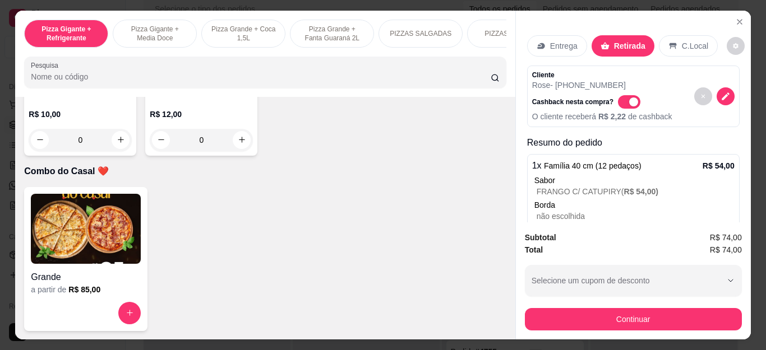
type input "1"
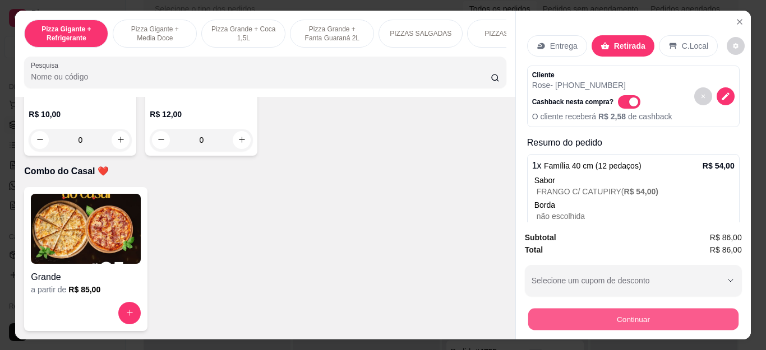
click at [540, 311] on button "Continuar" at bounding box center [632, 320] width 210 height 22
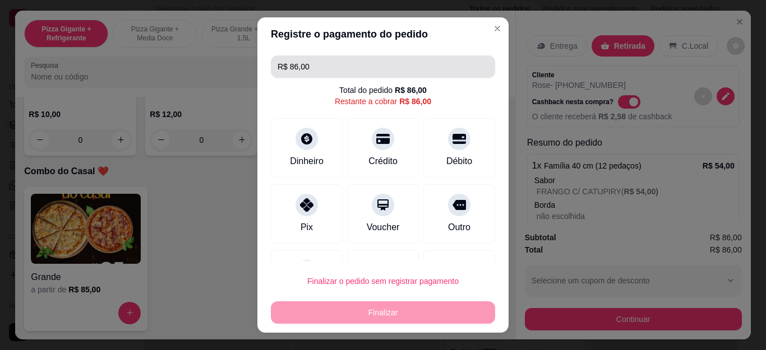
click at [295, 63] on input "R$ 86,00" at bounding box center [382, 66] width 211 height 22
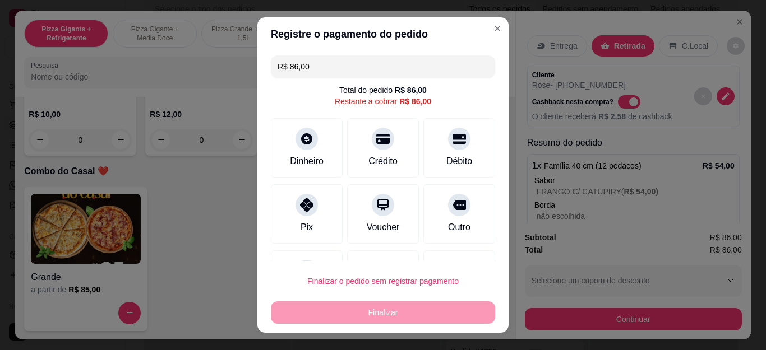
click at [295, 63] on input "R$ 86,00" at bounding box center [382, 66] width 211 height 22
click at [307, 211] on div at bounding box center [306, 202] width 25 height 25
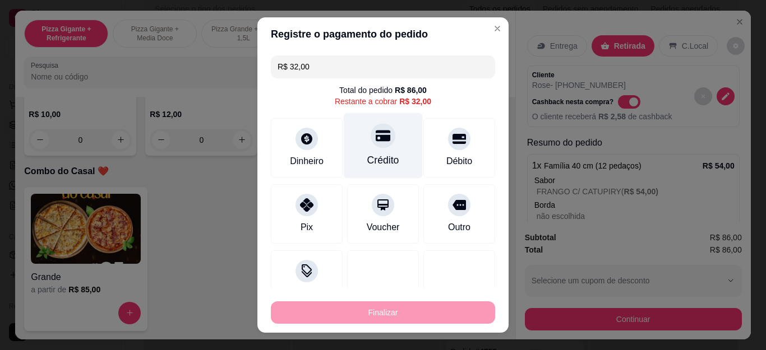
click at [362, 152] on div "Crédito" at bounding box center [383, 146] width 79 height 66
type input "R$ 0,00"
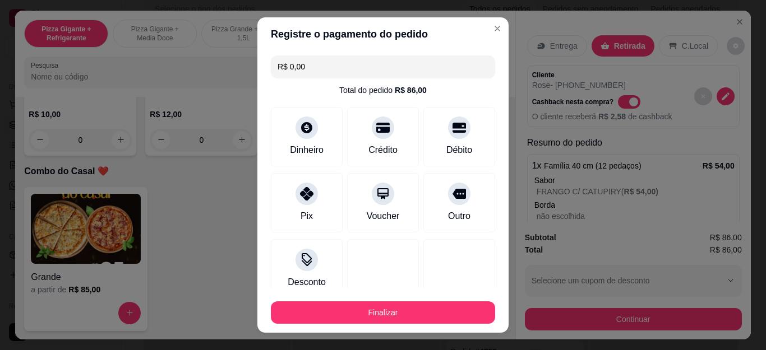
click at [409, 314] on button "Finalizar" at bounding box center [383, 313] width 224 height 22
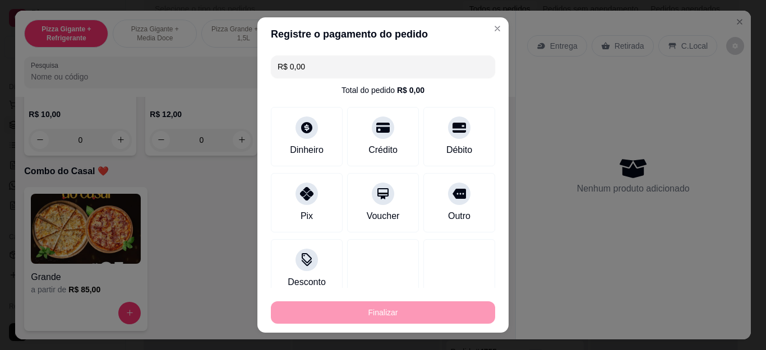
type input "0"
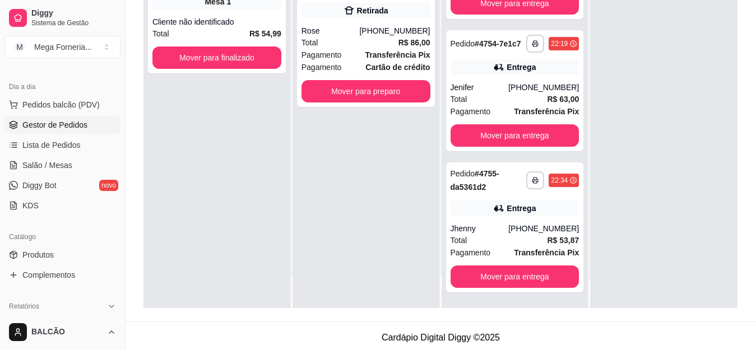
scroll to position [171, 0]
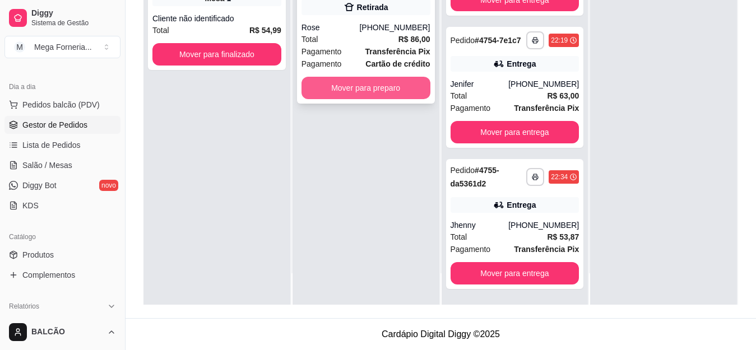
click at [393, 94] on button "Mover para preparo" at bounding box center [366, 88] width 129 height 22
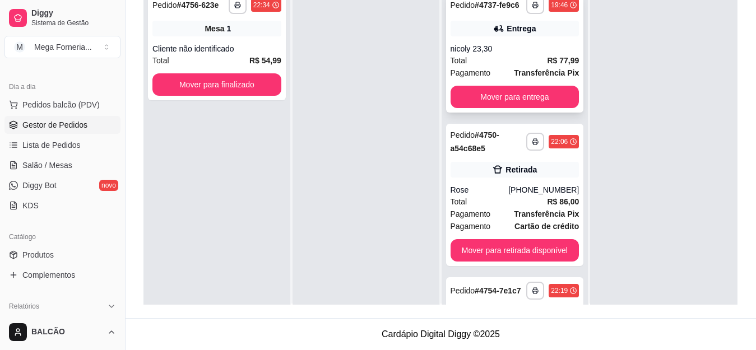
scroll to position [0, 0]
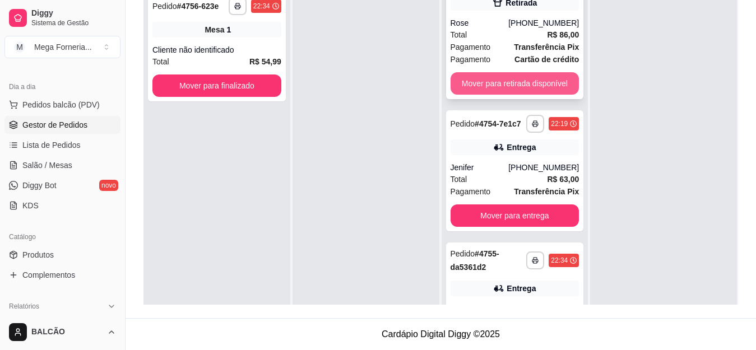
click at [521, 86] on button "Mover para retirada disponível" at bounding box center [515, 83] width 129 height 22
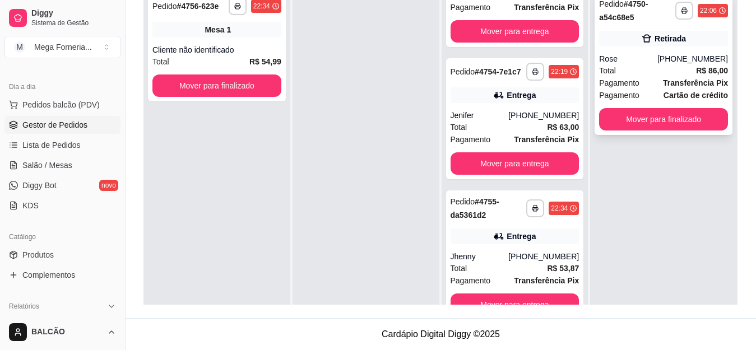
scroll to position [35, 0]
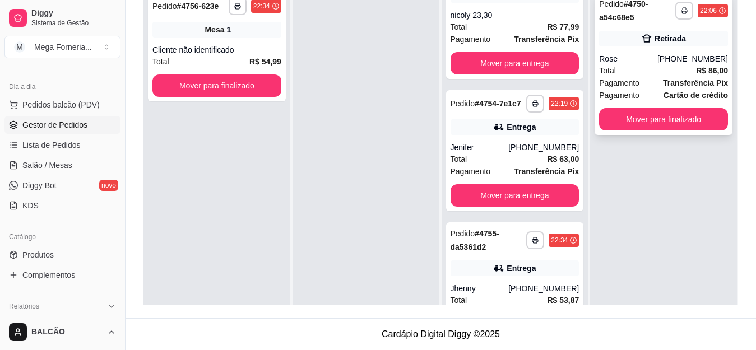
click at [641, 112] on button "Mover para finalizado" at bounding box center [663, 119] width 129 height 22
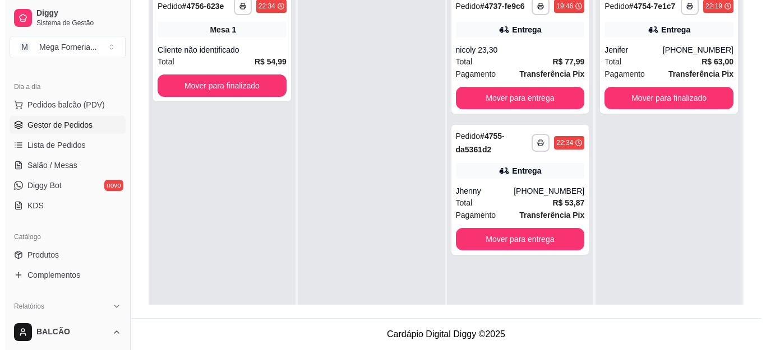
scroll to position [115, 0]
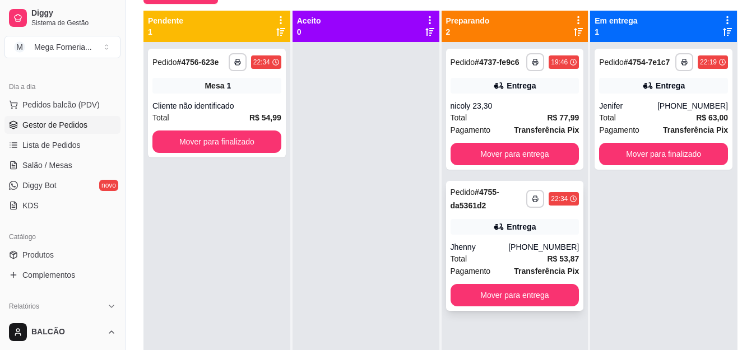
click at [471, 222] on div "Entrega" at bounding box center [515, 227] width 129 height 16
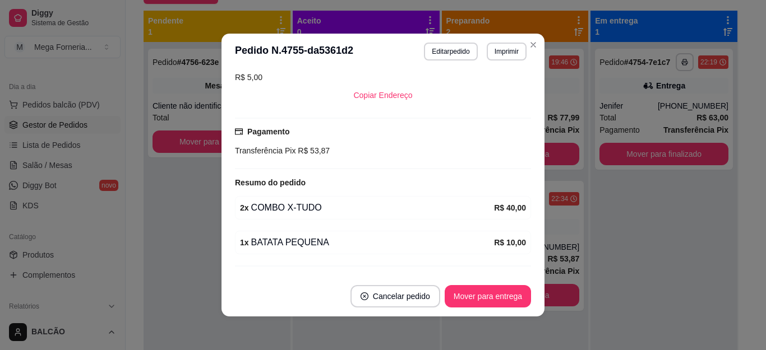
scroll to position [352, 0]
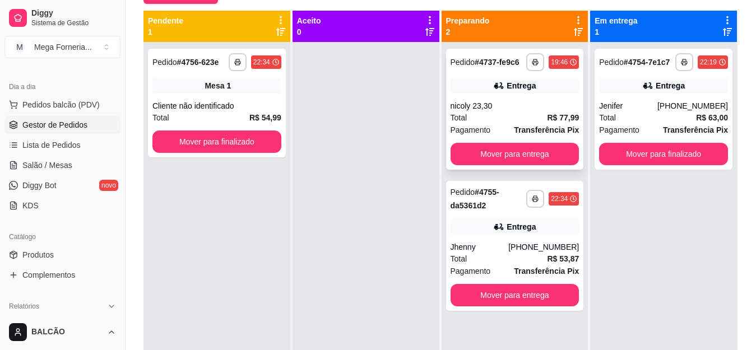
click at [526, 78] on div "Entrega" at bounding box center [515, 86] width 129 height 16
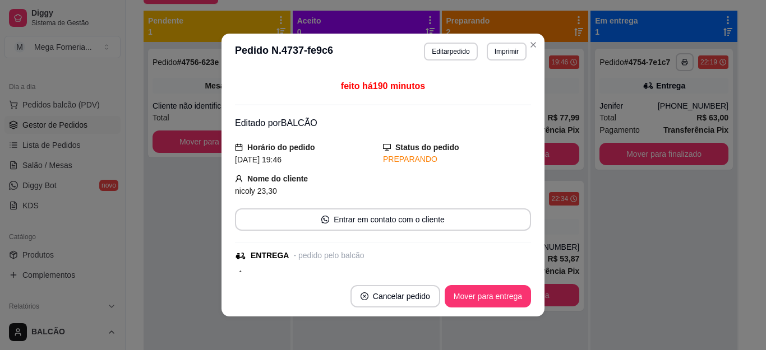
scroll to position [0, 0]
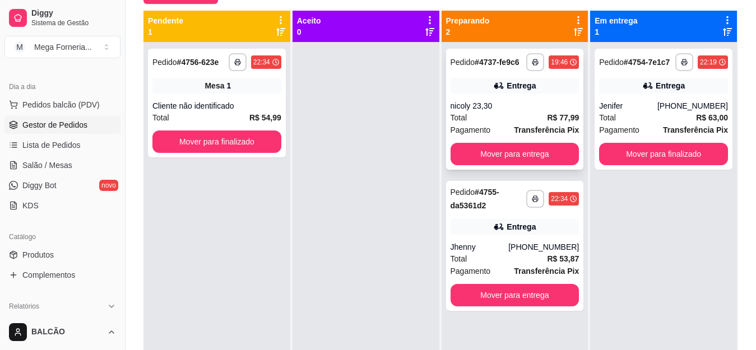
click at [479, 91] on div "Entrega" at bounding box center [515, 86] width 129 height 16
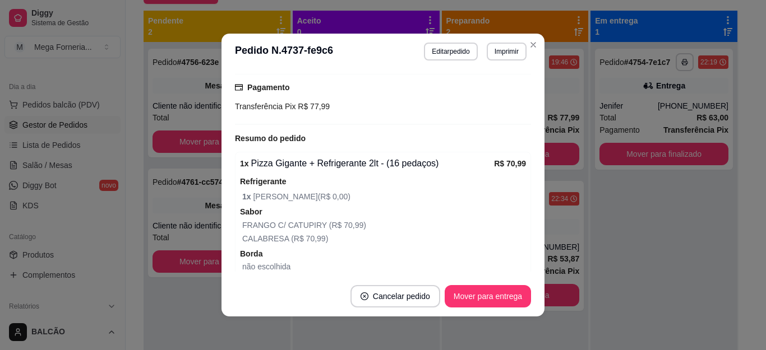
scroll to position [444, 0]
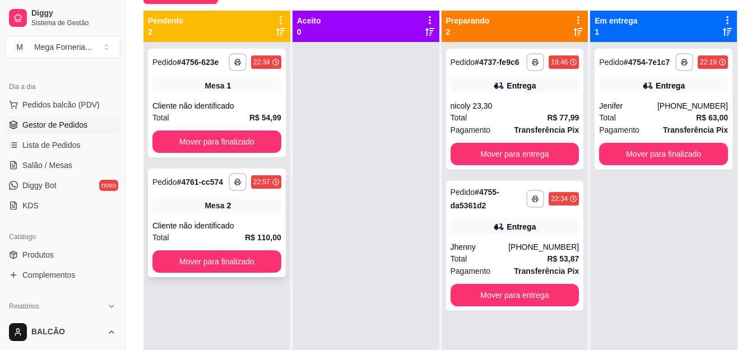
click at [230, 198] on div "Mesa 2" at bounding box center [216, 206] width 129 height 16
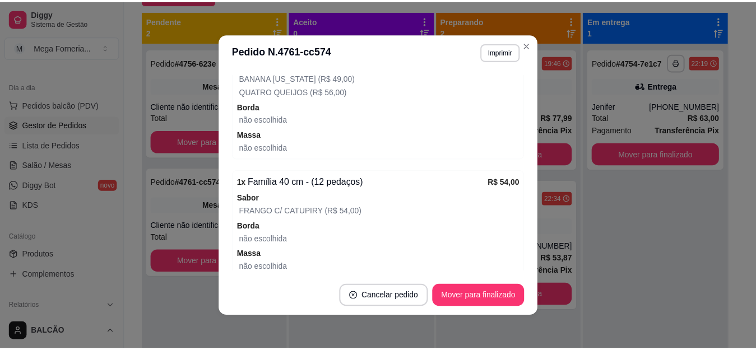
scroll to position [138, 0]
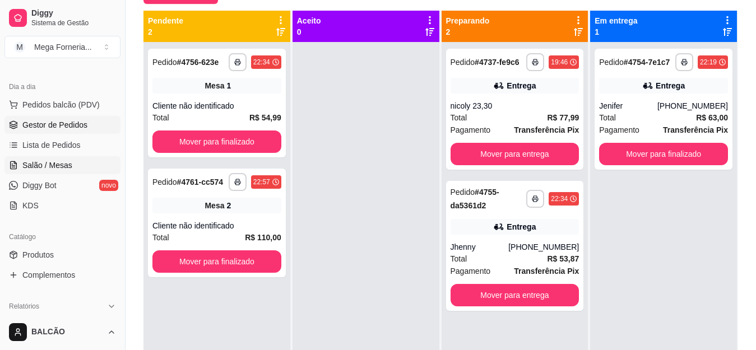
click at [49, 161] on span "Salão / Mesas" at bounding box center [47, 165] width 50 height 11
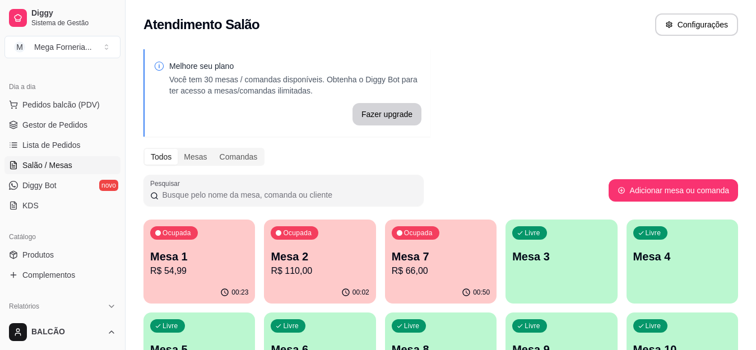
click at [169, 261] on p "Mesa 1" at bounding box center [199, 257] width 98 height 16
click at [278, 252] on p "Mesa 2" at bounding box center [320, 257] width 98 height 16
click at [427, 255] on p "Mesa 7" at bounding box center [441, 257] width 98 height 16
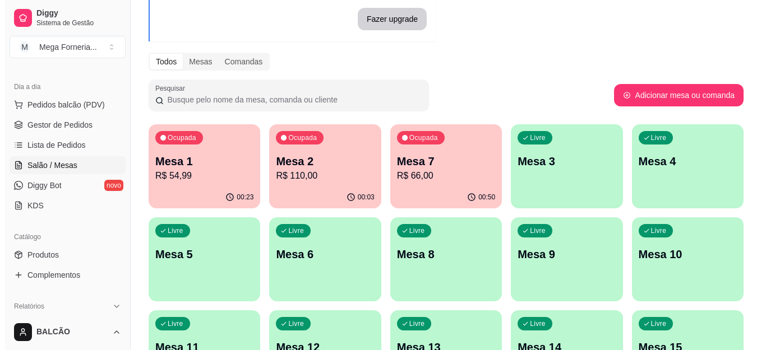
scroll to position [112, 0]
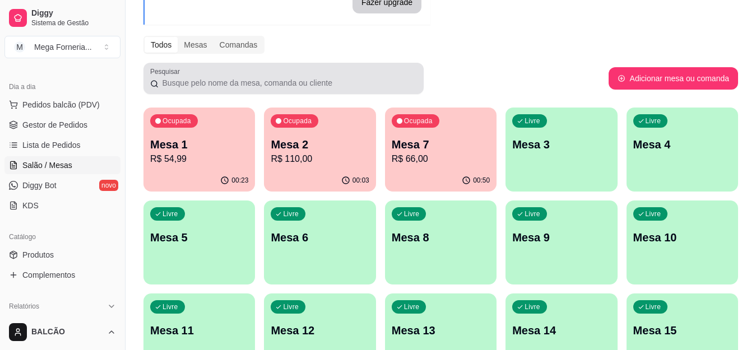
click at [238, 161] on p "R$ 54,99" at bounding box center [199, 158] width 98 height 13
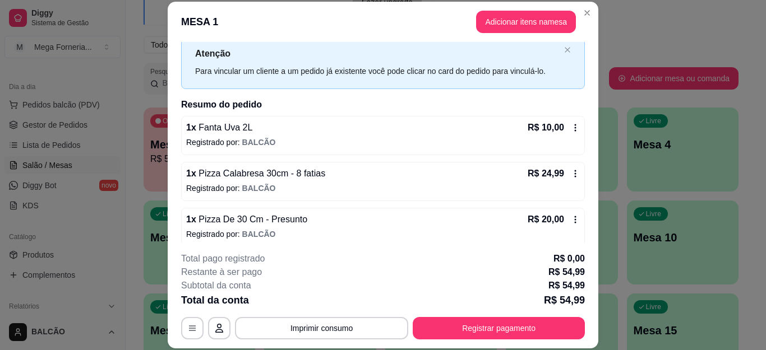
scroll to position [40, 0]
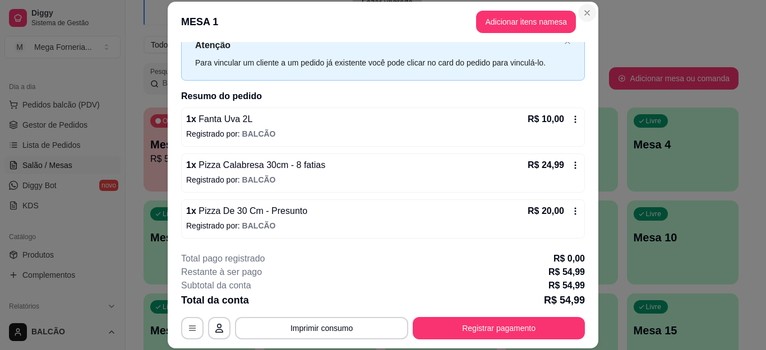
click at [572, 18] on header "MESA 1 Adicionar itens na mesa" at bounding box center [383, 22] width 430 height 40
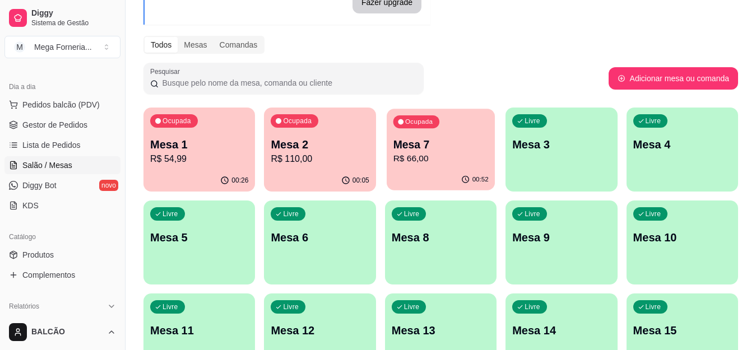
click at [402, 150] on p "Mesa 7" at bounding box center [440, 144] width 95 height 15
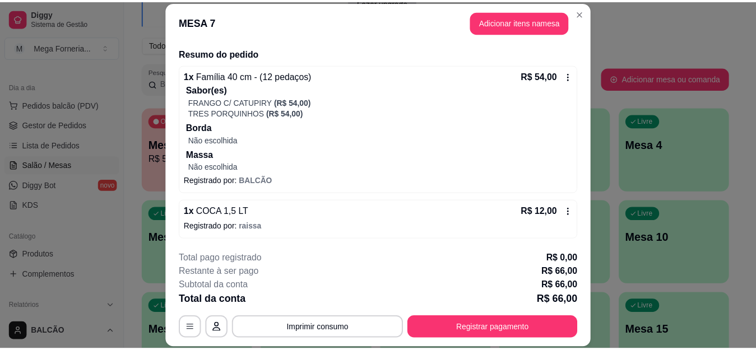
scroll to position [84, 0]
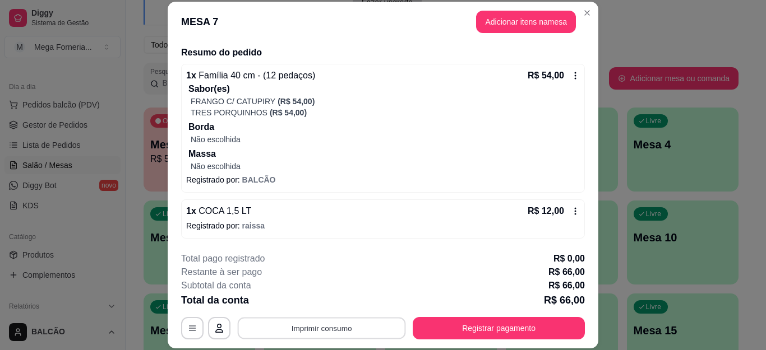
click at [306, 326] on button "Imprimir consumo" at bounding box center [322, 328] width 168 height 22
click at [335, 301] on button "IMPRESSORA" at bounding box center [320, 302] width 78 height 17
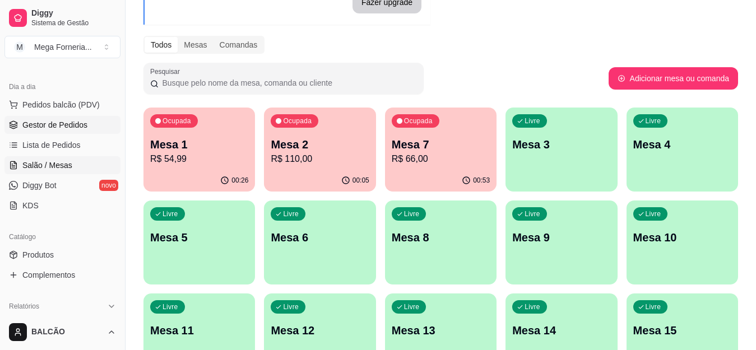
click at [33, 129] on span "Gestor de Pedidos" at bounding box center [54, 124] width 65 height 11
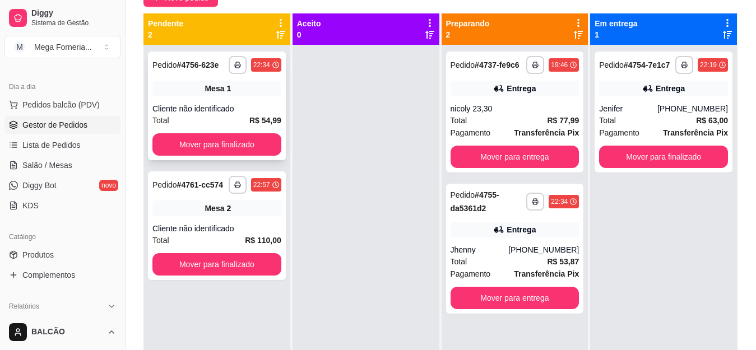
click at [170, 100] on div "**********" at bounding box center [217, 106] width 138 height 109
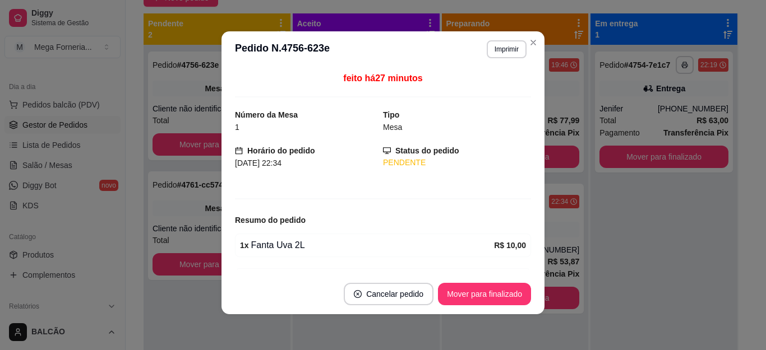
scroll to position [101, 0]
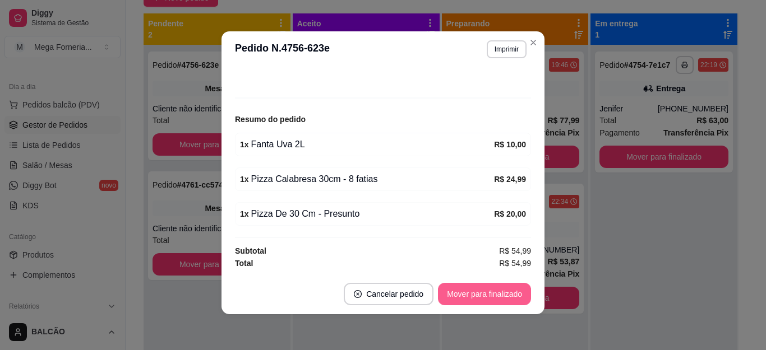
click at [491, 295] on button "Mover para finalizado" at bounding box center [484, 294] width 93 height 22
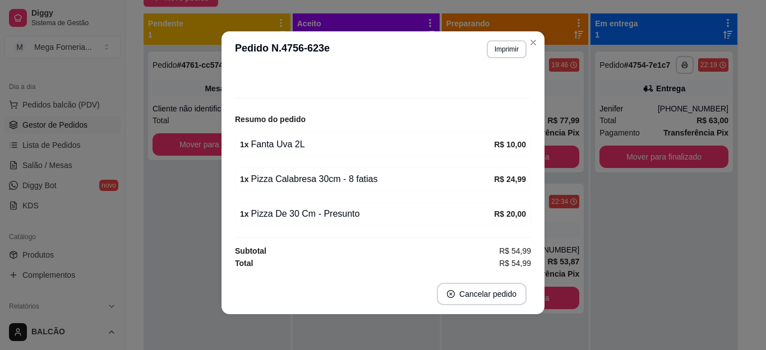
scroll to position [64, 0]
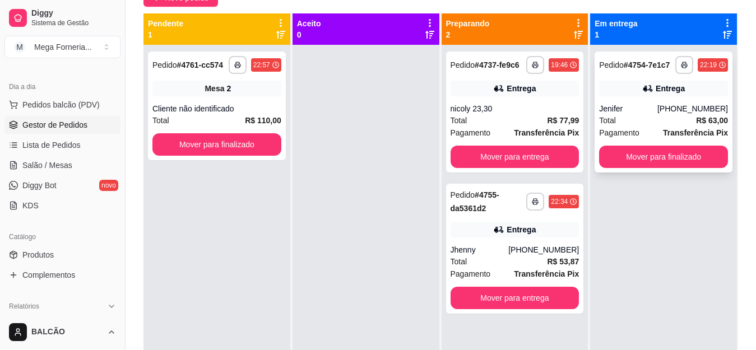
click at [666, 111] on div "[PHONE_NUMBER]" at bounding box center [692, 108] width 71 height 11
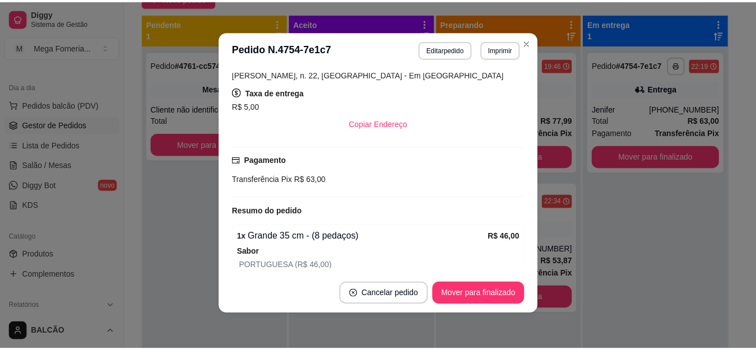
scroll to position [180, 0]
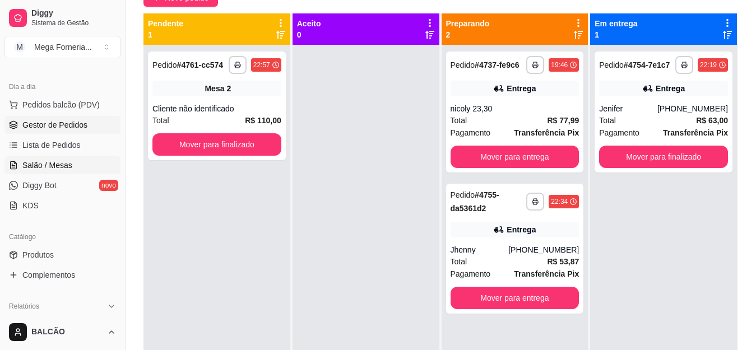
click at [44, 173] on link "Salão / Mesas" at bounding box center [62, 165] width 116 height 18
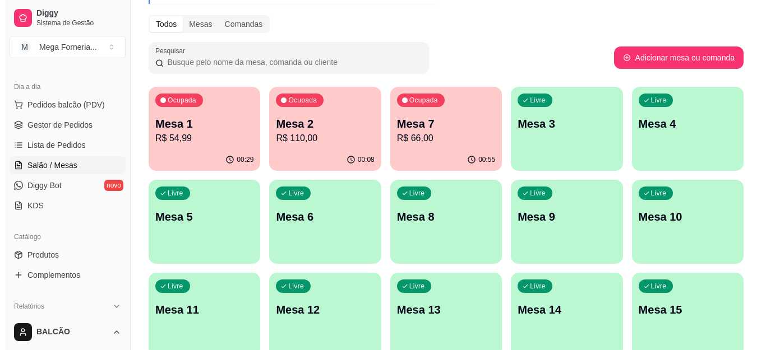
scroll to position [168, 0]
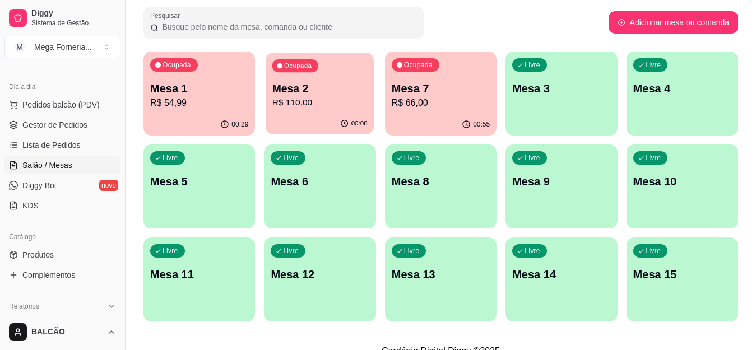
click at [337, 117] on div "00:08" at bounding box center [320, 123] width 108 height 21
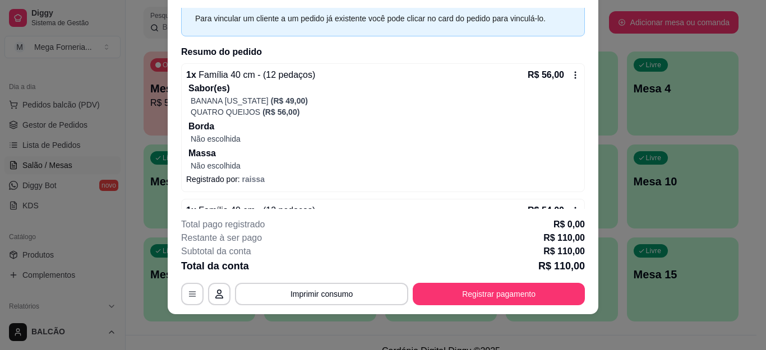
scroll to position [0, 0]
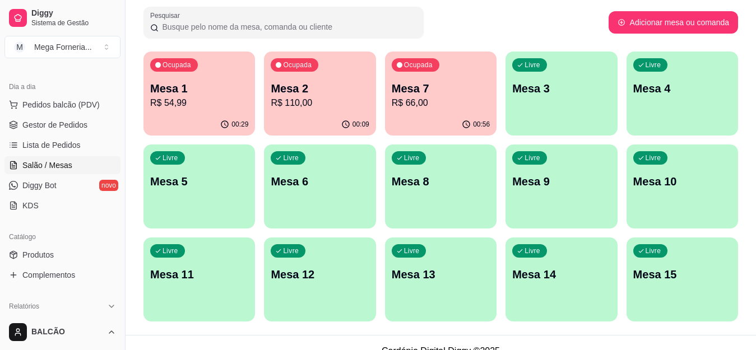
click at [192, 103] on p "R$ 54,99" at bounding box center [199, 102] width 98 height 13
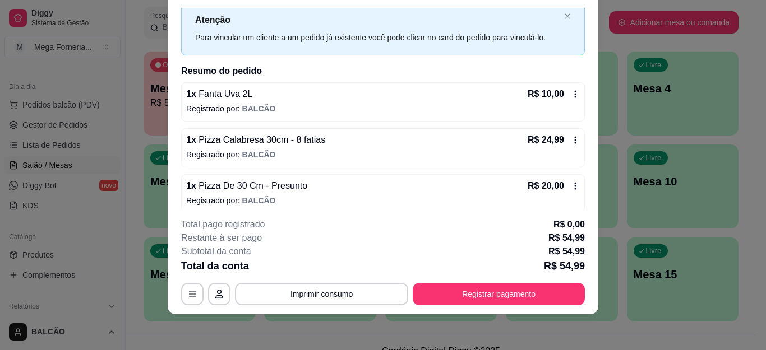
scroll to position [40, 0]
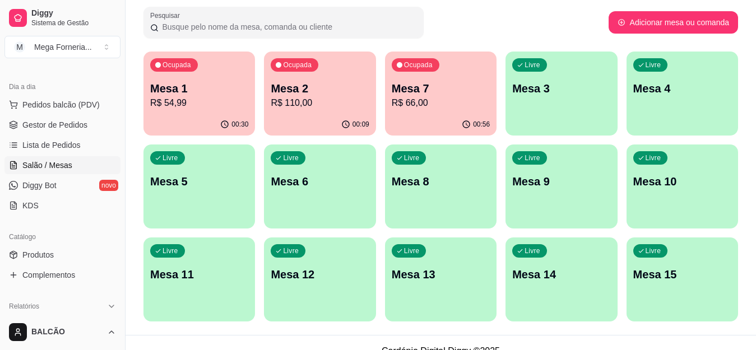
click at [326, 113] on div "Ocupada Mesa 2 R$ 110,00" at bounding box center [320, 83] width 112 height 62
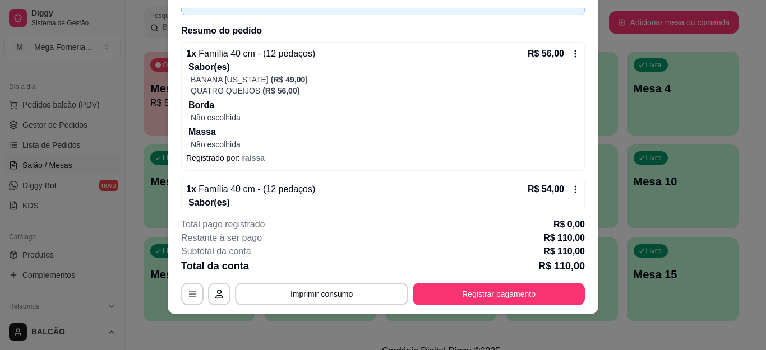
scroll to position [0, 0]
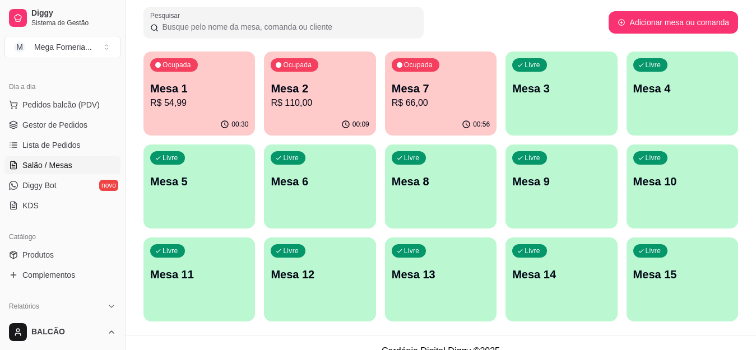
click at [307, 103] on p "R$ 110,00" at bounding box center [320, 102] width 98 height 13
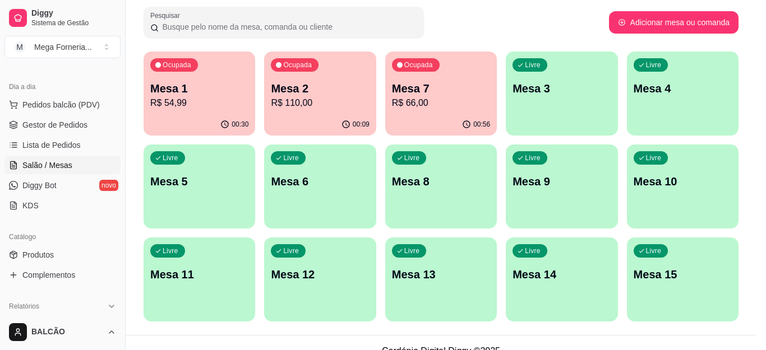
click at [507, 26] on button "Adicionar itens na mesa" at bounding box center [526, 22] width 100 height 22
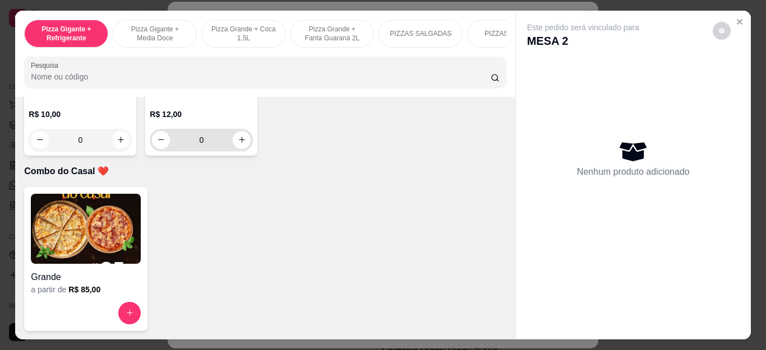
scroll to position [3139, 0]
click at [233, 149] on button "increase-product-quantity" at bounding box center [241, 139] width 17 height 17
type input "1"
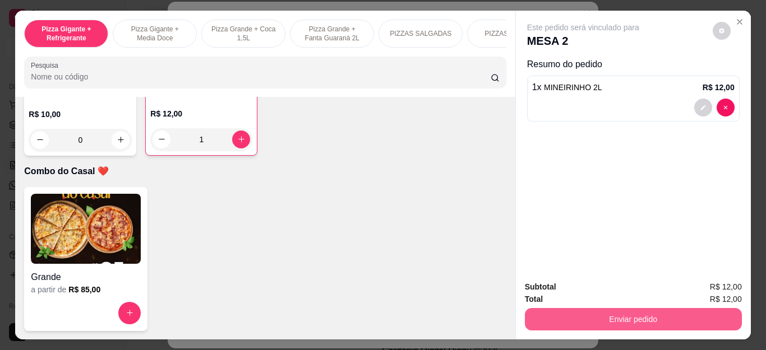
click at [698, 325] on button "Enviar pedido" at bounding box center [633, 319] width 217 height 22
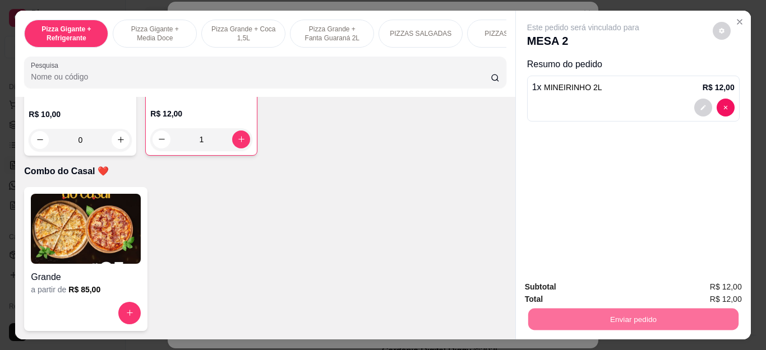
click at [614, 293] on button "Não registrar e enviar pedido" at bounding box center [595, 287] width 117 height 21
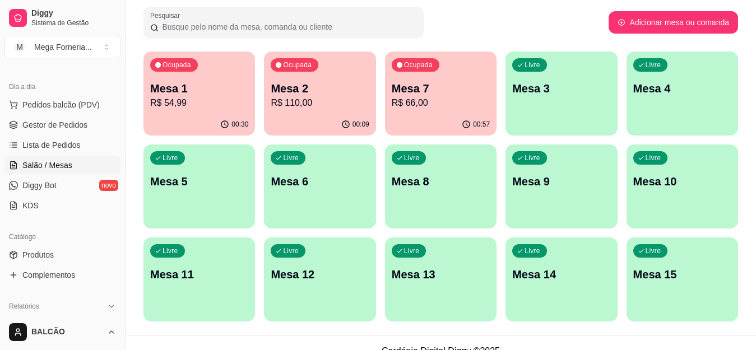
click at [453, 85] on p "Mesa 7" at bounding box center [441, 89] width 98 height 16
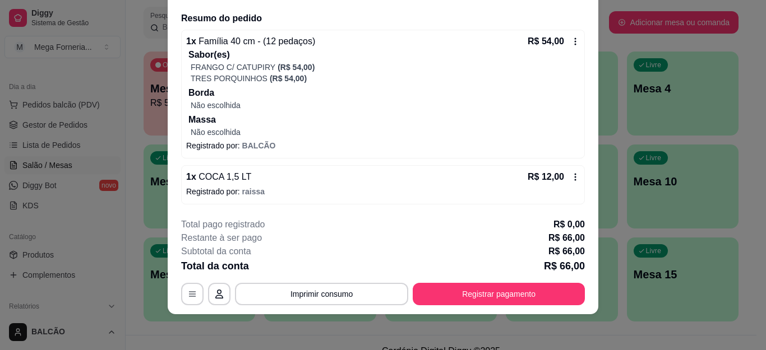
scroll to position [28, 0]
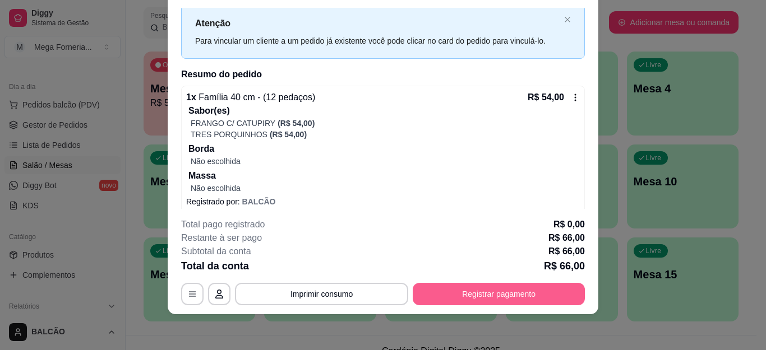
click at [509, 294] on button "Registrar pagamento" at bounding box center [498, 294] width 172 height 22
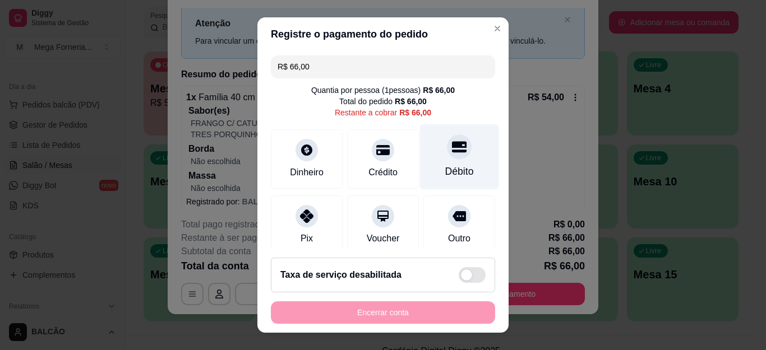
click at [445, 170] on div "Débito" at bounding box center [459, 171] width 29 height 15
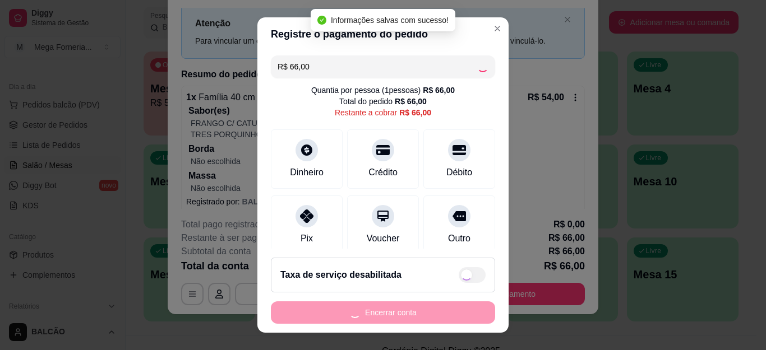
type input "R$ 0,00"
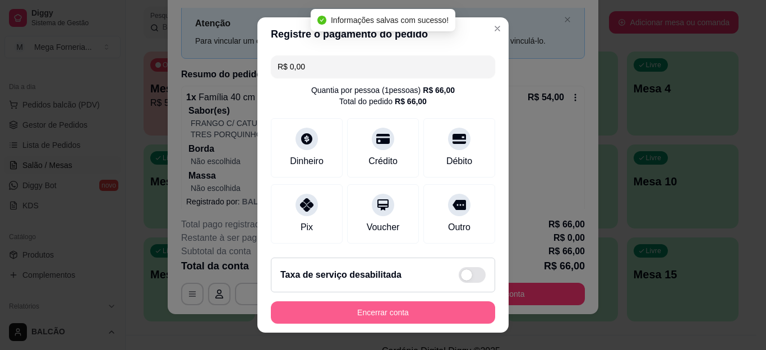
click at [420, 313] on button "Encerrar conta" at bounding box center [383, 313] width 224 height 22
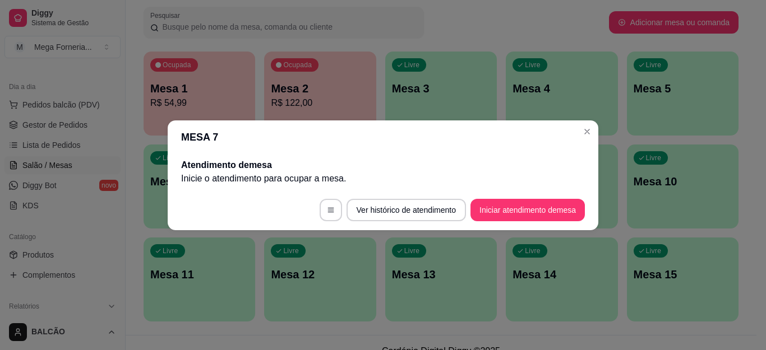
scroll to position [0, 0]
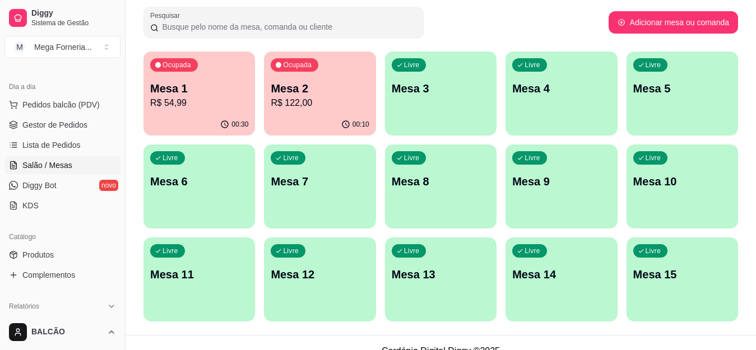
click at [220, 110] on div "Ocupada Mesa 1 R$ 54,99" at bounding box center [199, 83] width 112 height 62
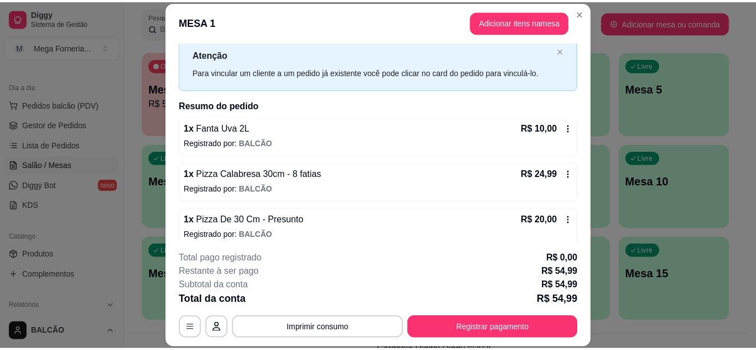
scroll to position [40, 0]
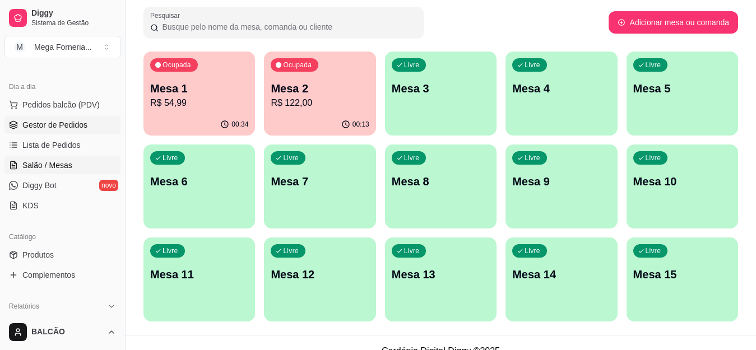
click at [52, 126] on span "Gestor de Pedidos" at bounding box center [54, 124] width 65 height 11
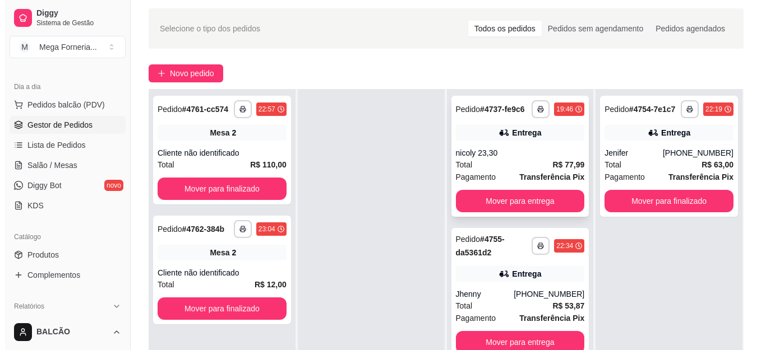
scroll to position [56, 0]
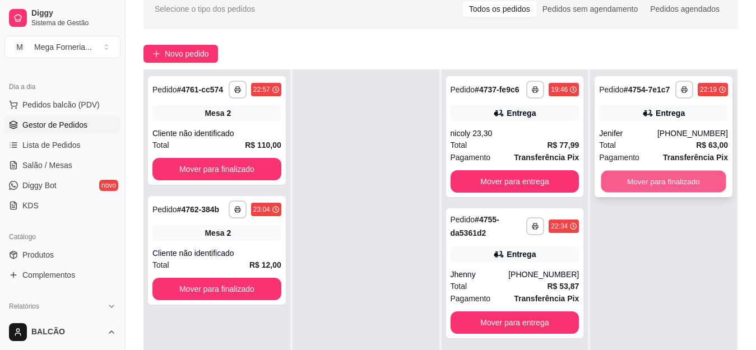
click at [647, 179] on button "Mover para finalizado" at bounding box center [663, 182] width 125 height 22
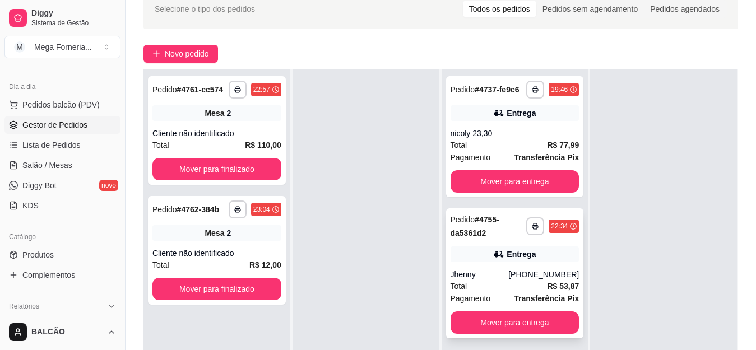
click at [509, 275] on div "Jhenny" at bounding box center [480, 274] width 58 height 11
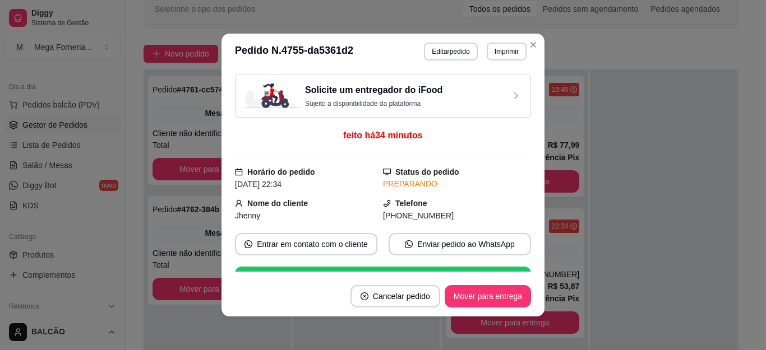
click at [479, 291] on button "Mover para entrega" at bounding box center [487, 296] width 86 height 22
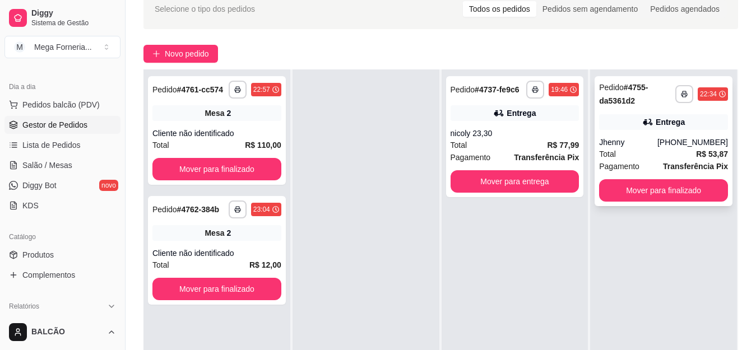
click at [633, 151] on div "Total R$ 53,87" at bounding box center [663, 154] width 129 height 12
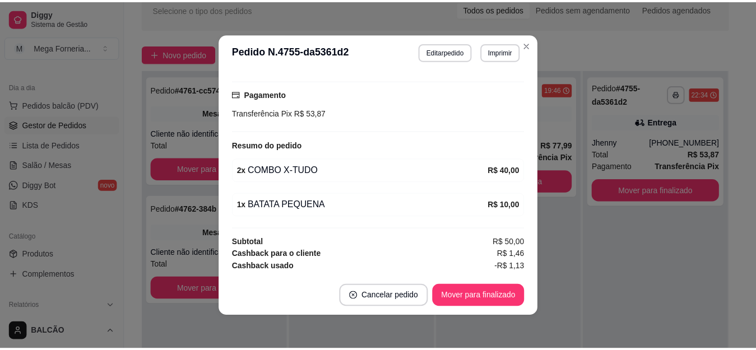
scroll to position [2, 0]
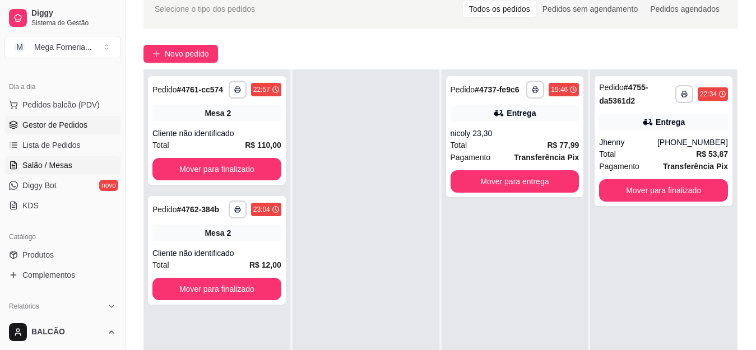
click at [20, 165] on link "Salão / Mesas" at bounding box center [62, 165] width 116 height 18
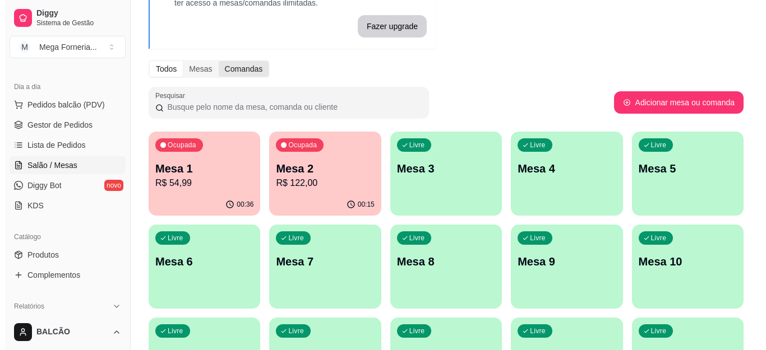
scroll to position [168, 0]
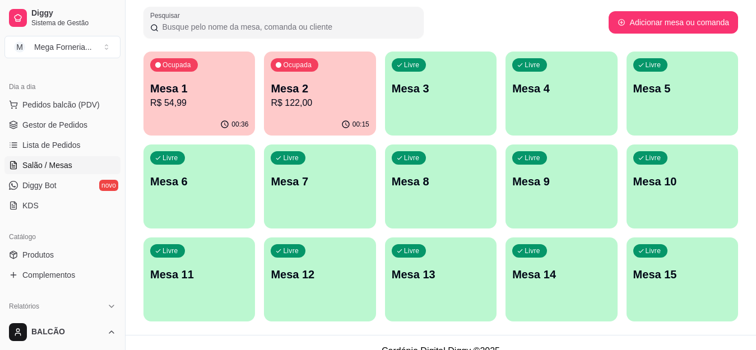
click at [227, 123] on icon "button" at bounding box center [224, 124] width 9 height 9
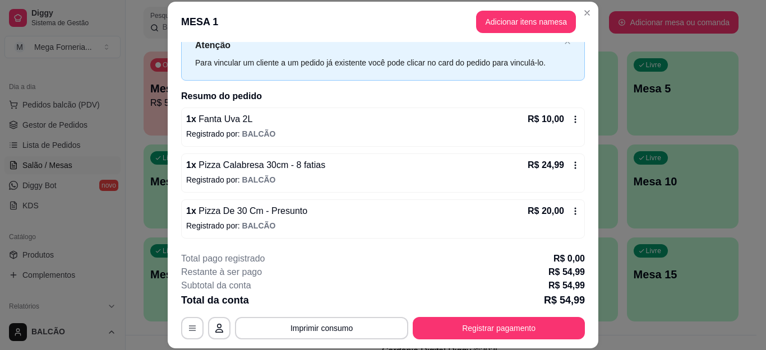
scroll to position [34, 0]
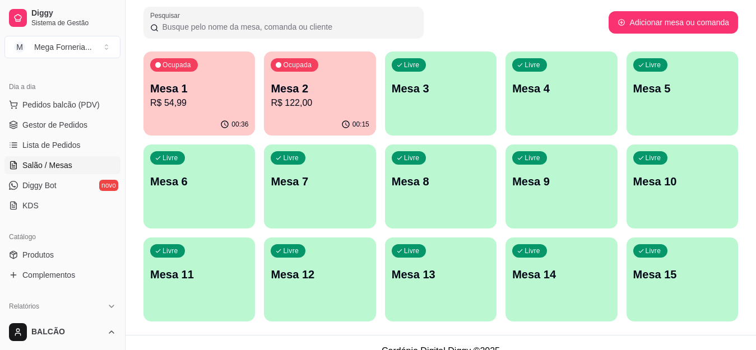
click at [285, 109] on p "R$ 122,00" at bounding box center [320, 102] width 98 height 13
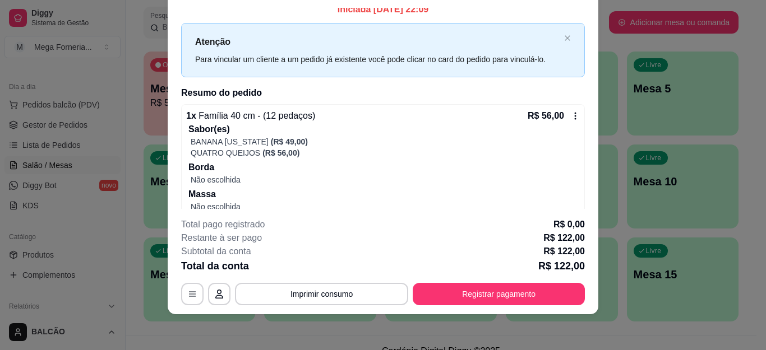
scroll to position [0, 0]
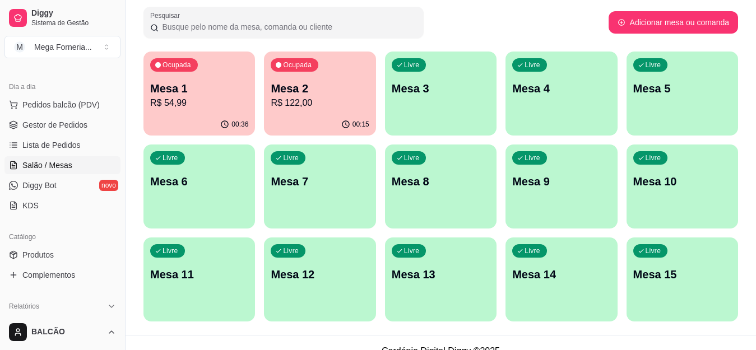
click at [312, 68] on span "Ocupada" at bounding box center [298, 65] width 32 height 9
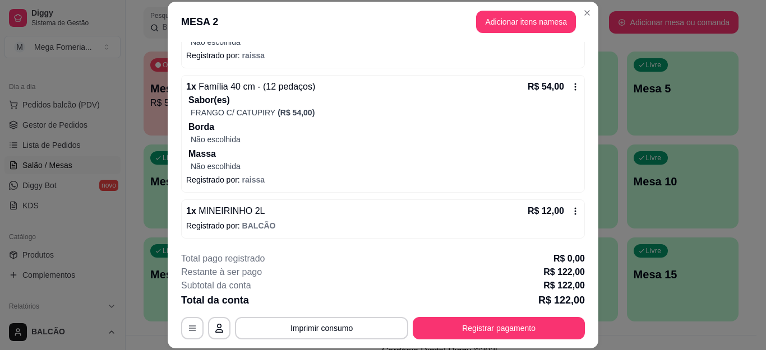
scroll to position [34, 0]
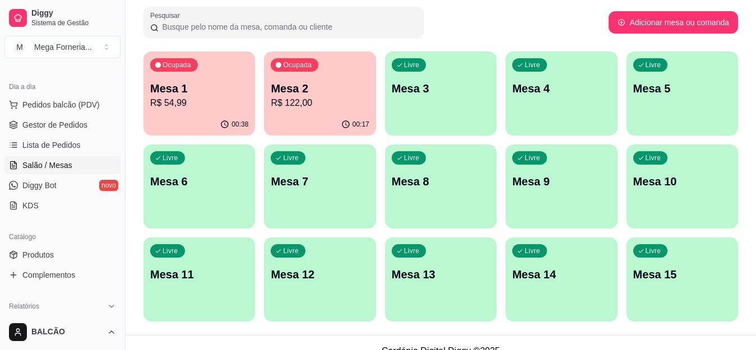
click at [177, 107] on p "R$ 54,99" at bounding box center [199, 102] width 98 height 13
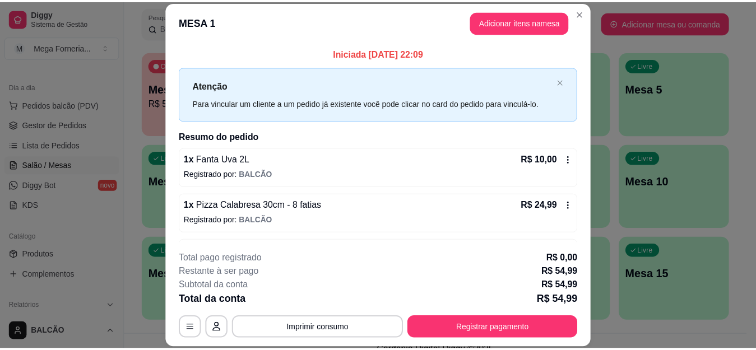
scroll to position [40, 0]
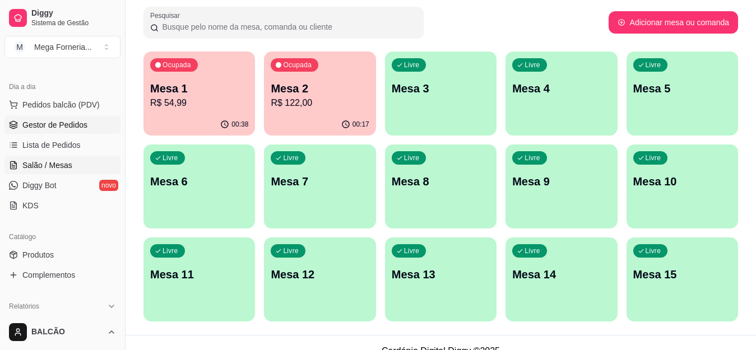
click at [64, 129] on span "Gestor de Pedidos" at bounding box center [54, 124] width 65 height 11
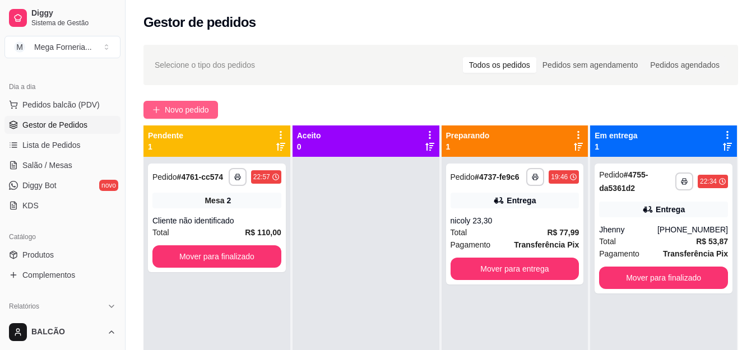
click at [188, 105] on button "Novo pedido" at bounding box center [180, 110] width 75 height 18
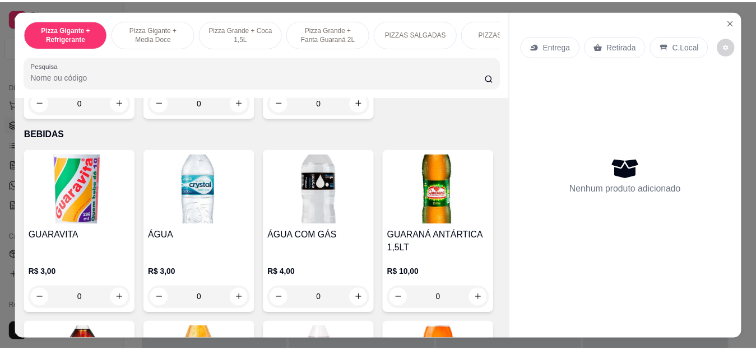
scroll to position [2502, 0]
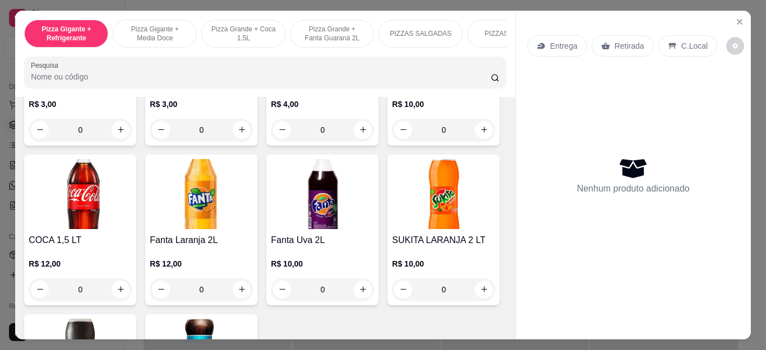
type input "1"
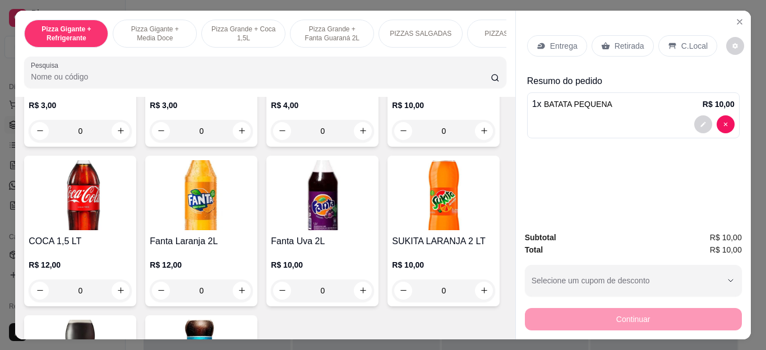
click at [591, 44] on div "Retirada" at bounding box center [622, 45] width 62 height 21
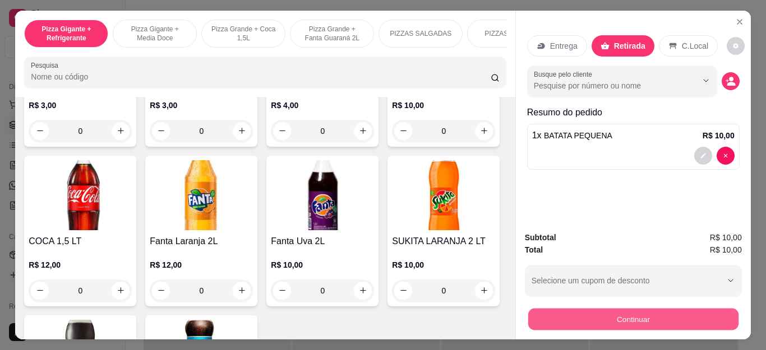
click at [614, 309] on button "Continuar" at bounding box center [632, 320] width 210 height 22
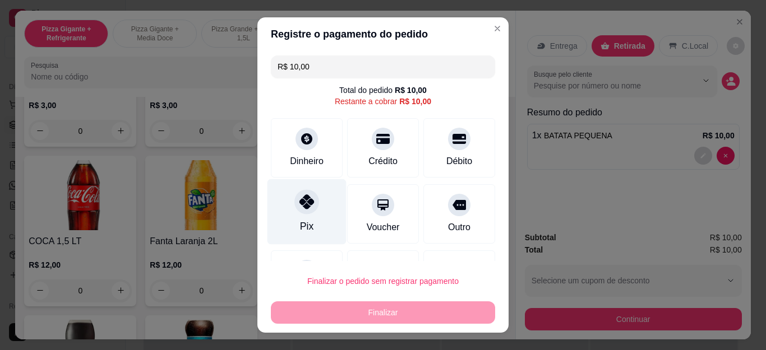
click at [310, 206] on div "Pix" at bounding box center [306, 212] width 79 height 66
type input "R$ 0,00"
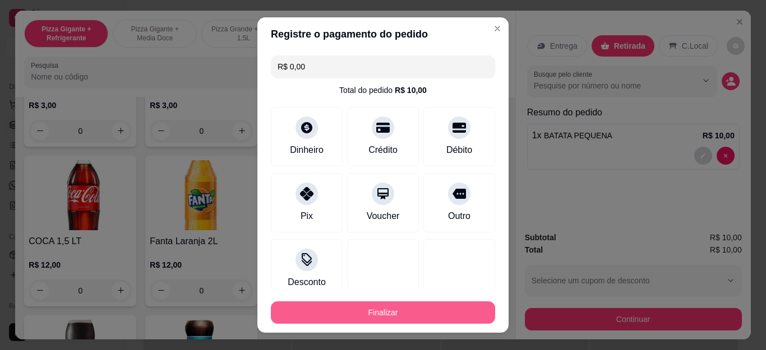
click at [348, 323] on button "Finalizar" at bounding box center [383, 313] width 224 height 22
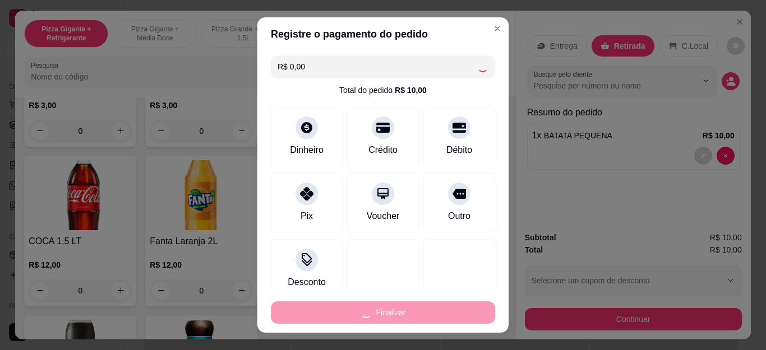
type input "0"
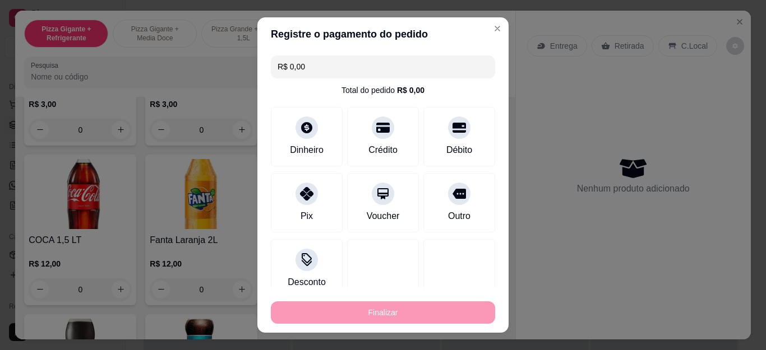
type input "-R$ 10,00"
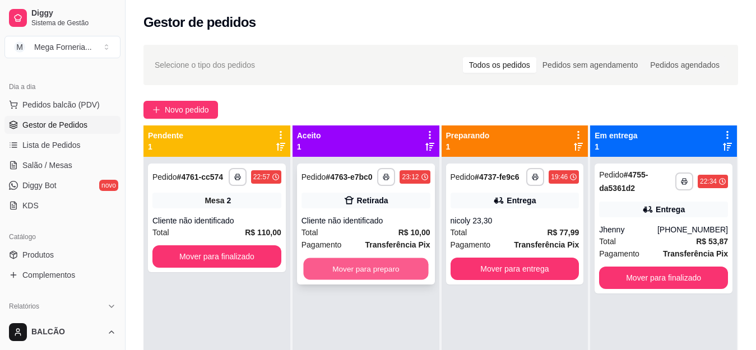
click at [349, 266] on button "Mover para preparo" at bounding box center [365, 269] width 125 height 22
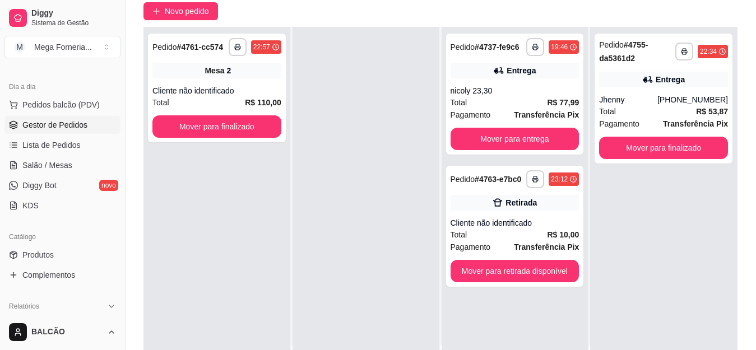
scroll to position [168, 0]
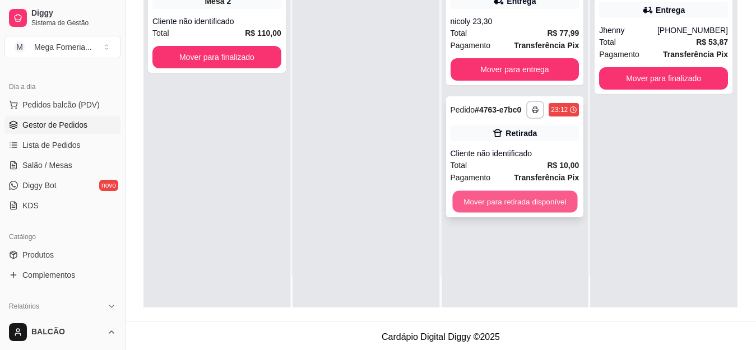
click at [538, 204] on button "Mover para retirada disponível" at bounding box center [514, 202] width 125 height 22
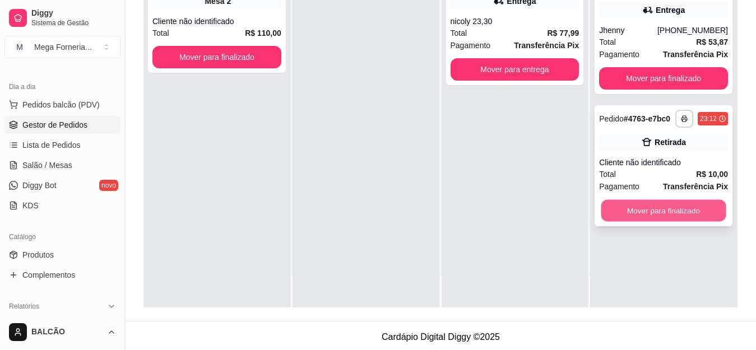
click at [651, 212] on button "Mover para finalizado" at bounding box center [663, 211] width 125 height 22
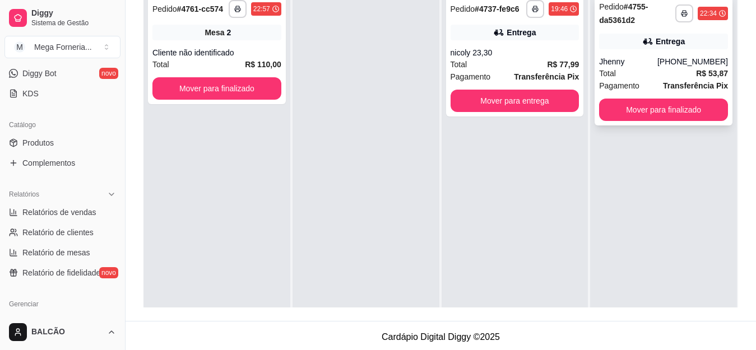
scroll to position [112, 0]
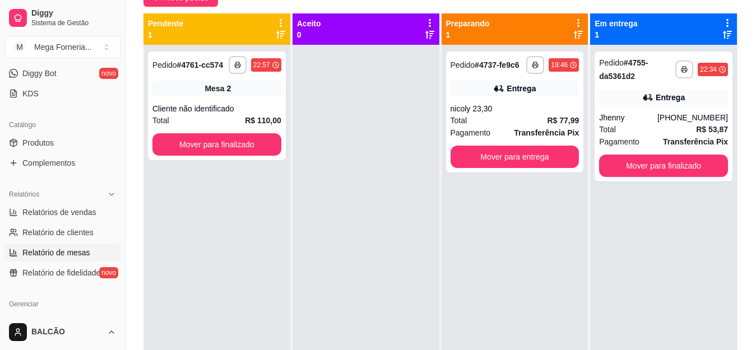
click at [44, 248] on span "Relatório de mesas" at bounding box center [56, 252] width 68 height 11
select select "TOTAL_OF_ORDERS"
select select "7"
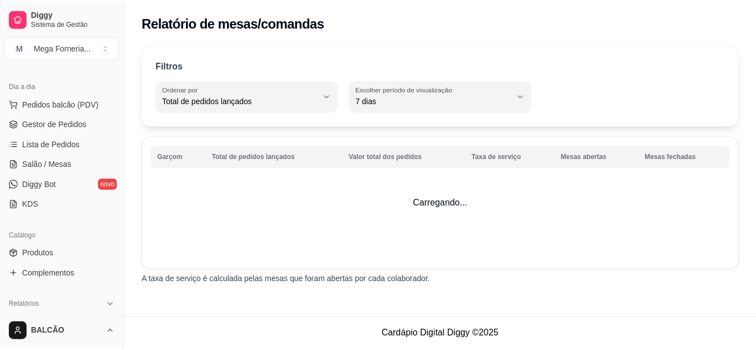
scroll to position [112, 0]
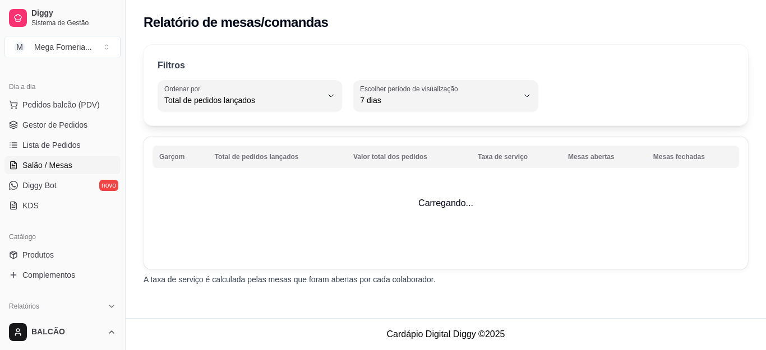
click at [63, 163] on span "Salão / Mesas" at bounding box center [47, 165] width 50 height 11
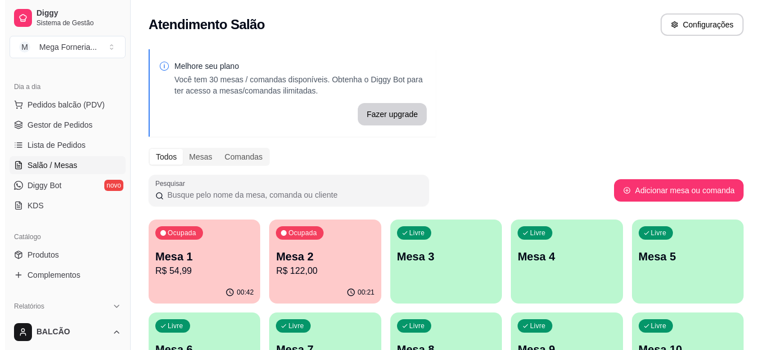
scroll to position [56, 0]
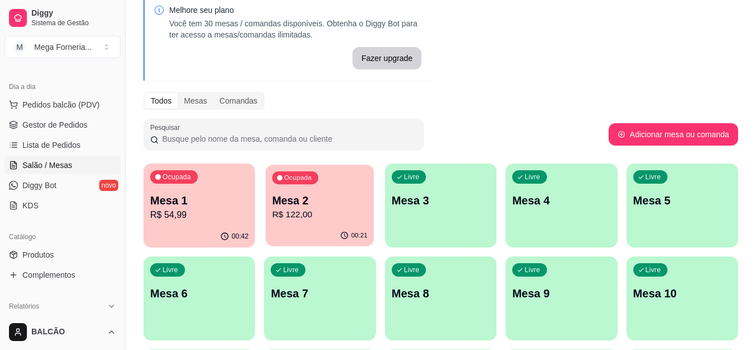
click at [308, 208] on div "Mesa 2 R$ 122,00" at bounding box center [319, 207] width 95 height 28
click at [211, 214] on p "R$ 54,99" at bounding box center [199, 214] width 98 height 13
click at [214, 204] on p "Mesa 1" at bounding box center [199, 200] width 95 height 15
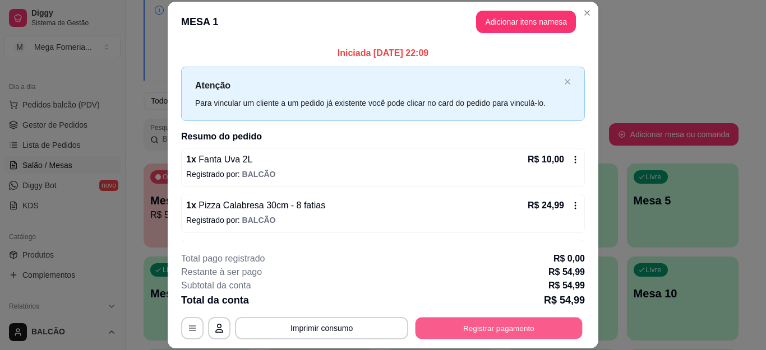
click at [456, 323] on button "Registrar pagamento" at bounding box center [498, 328] width 167 height 22
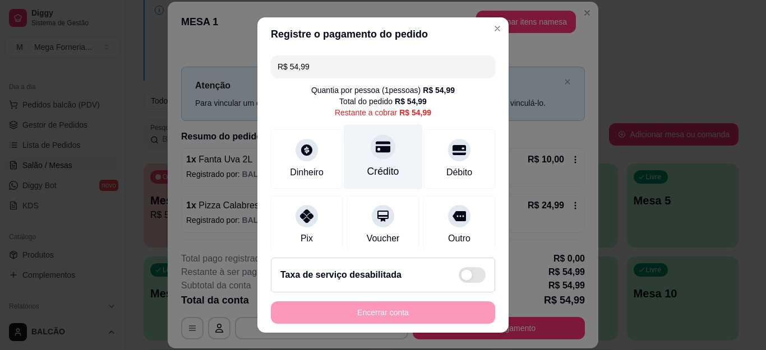
click at [363, 160] on div "Crédito" at bounding box center [383, 157] width 79 height 66
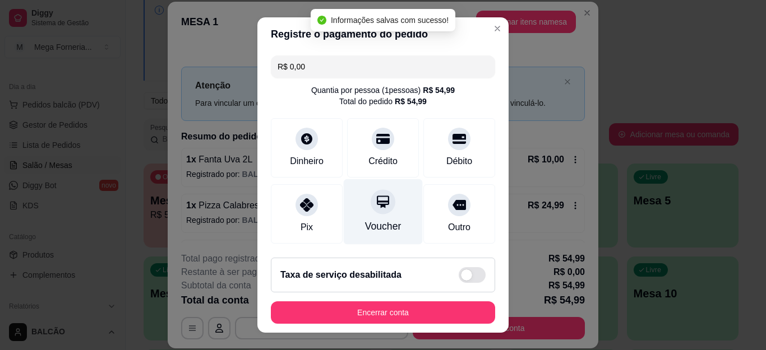
type input "R$ 0,00"
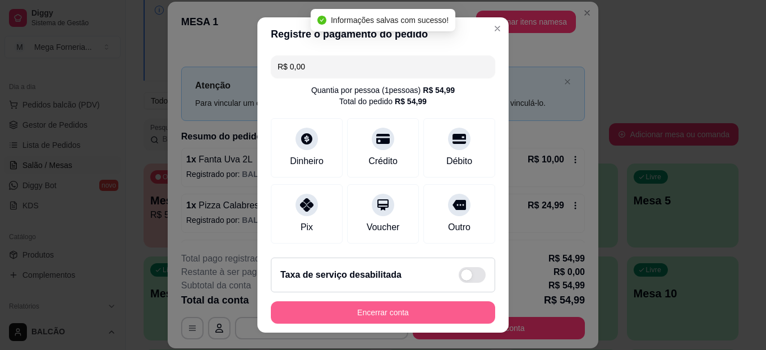
click at [395, 316] on button "Encerrar conta" at bounding box center [383, 313] width 224 height 22
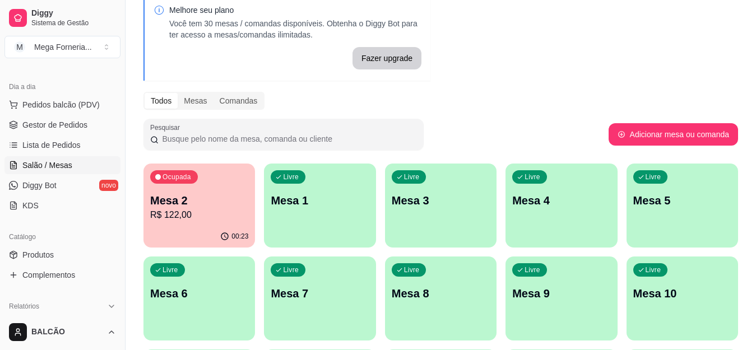
click at [208, 210] on p "R$ 122,00" at bounding box center [199, 214] width 98 height 13
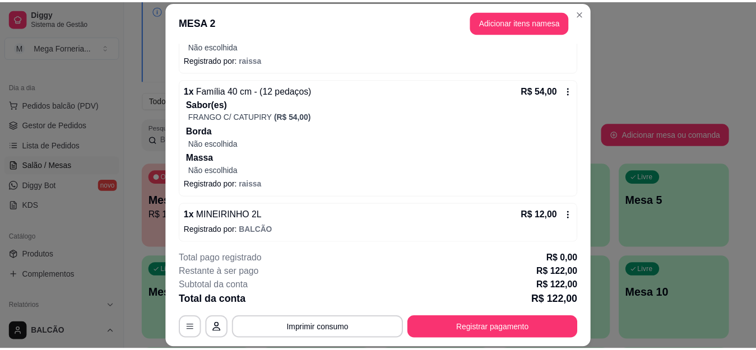
scroll to position [208, 0]
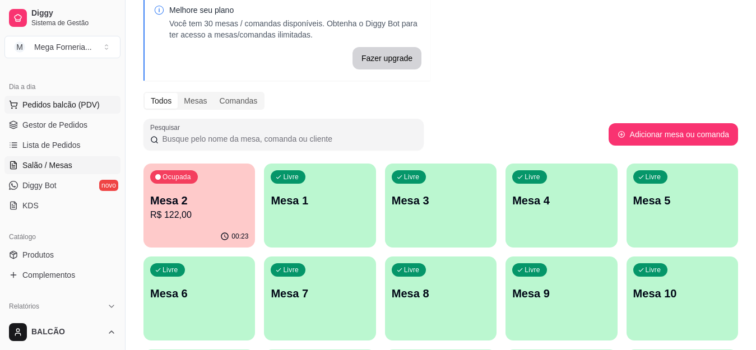
click at [57, 112] on button "Pedidos balcão (PDV)" at bounding box center [62, 105] width 116 height 18
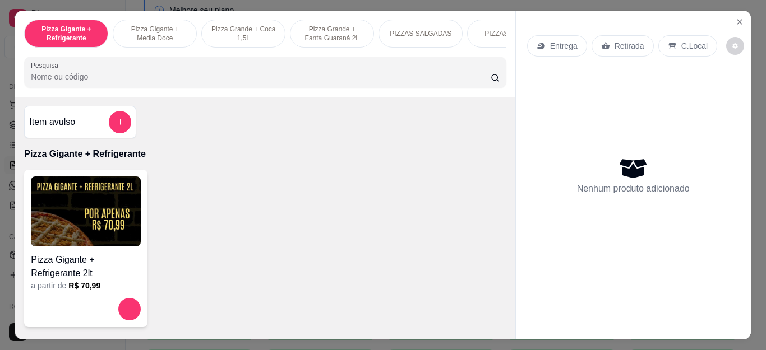
click at [727, 11] on div "Entrega Retirada C.Local Nenhum produto adicionado" at bounding box center [633, 167] width 235 height 312
click at [735, 17] on icon "Close" at bounding box center [739, 21] width 9 height 9
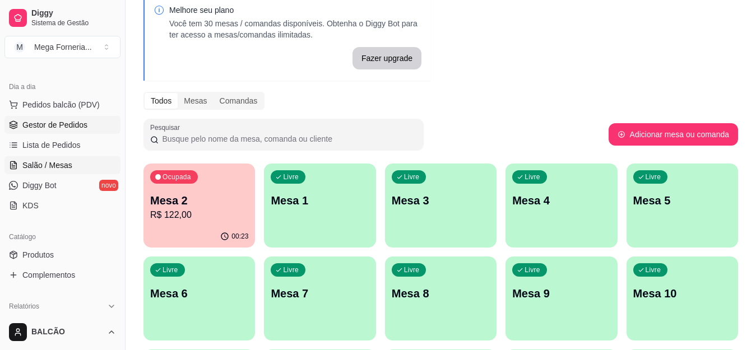
click at [68, 124] on span "Gestor de Pedidos" at bounding box center [54, 124] width 65 height 11
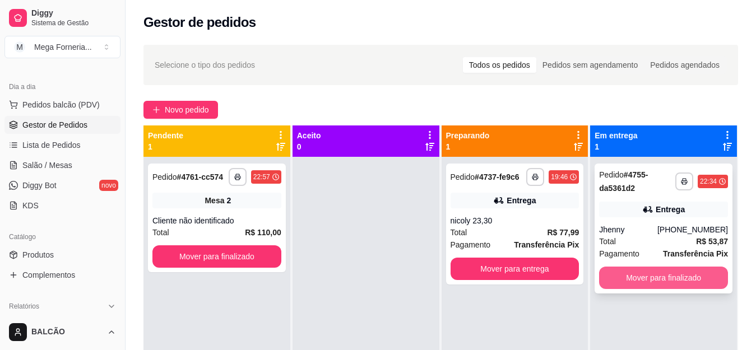
click at [642, 274] on button "Mover para finalizado" at bounding box center [663, 278] width 129 height 22
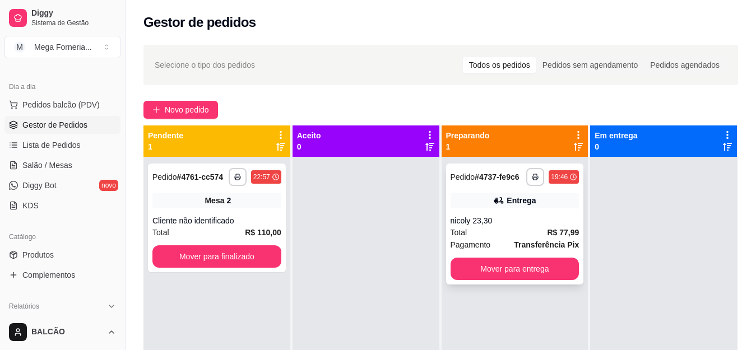
click at [479, 218] on div "nicoly 23,30" at bounding box center [515, 220] width 129 height 11
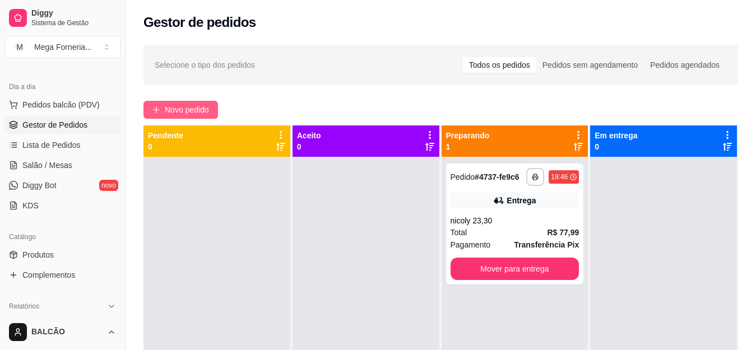
click at [178, 108] on span "Novo pedido" at bounding box center [187, 110] width 44 height 12
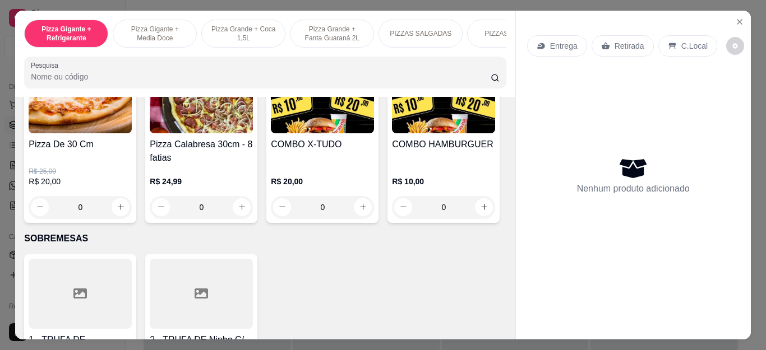
scroll to position [1289, 0]
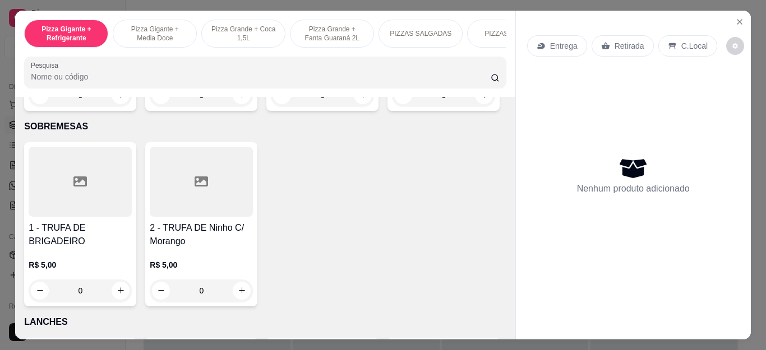
click at [392, 106] on div "0" at bounding box center [443, 95] width 103 height 22
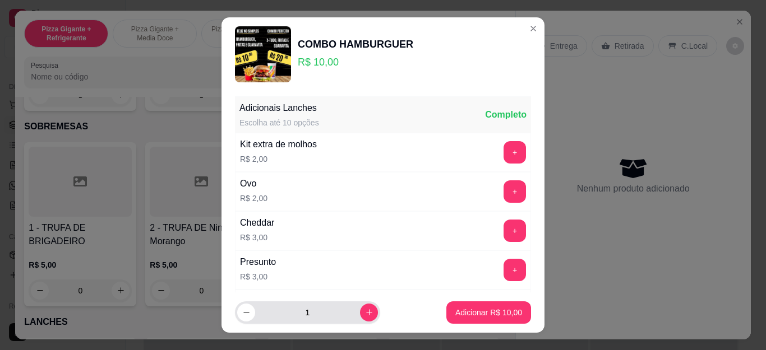
click at [344, 314] on input "1" at bounding box center [307, 313] width 105 height 22
click at [361, 309] on button "increase-product-quantity" at bounding box center [368, 312] width 17 height 17
click at [361, 309] on button "increase-product-quantity" at bounding box center [369, 313] width 18 height 18
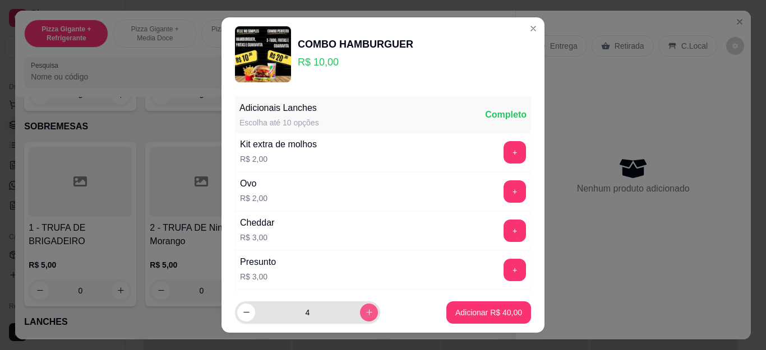
type input "5"
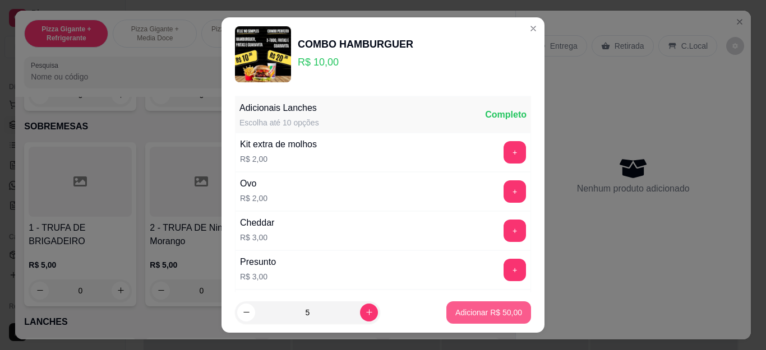
click at [455, 309] on p "Adicionar R$ 50,00" at bounding box center [488, 312] width 67 height 11
type input "5"
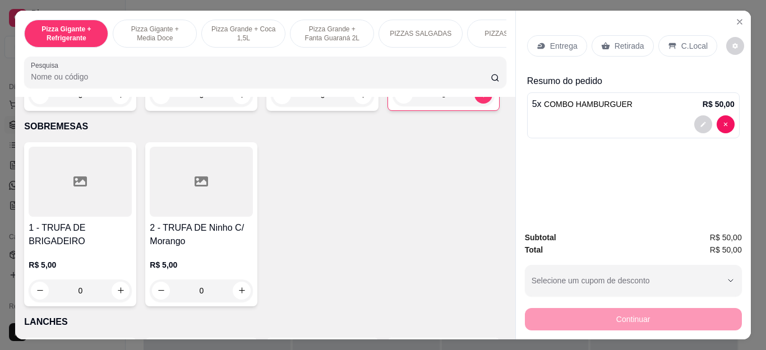
click at [627, 43] on p "Retirada" at bounding box center [629, 45] width 30 height 11
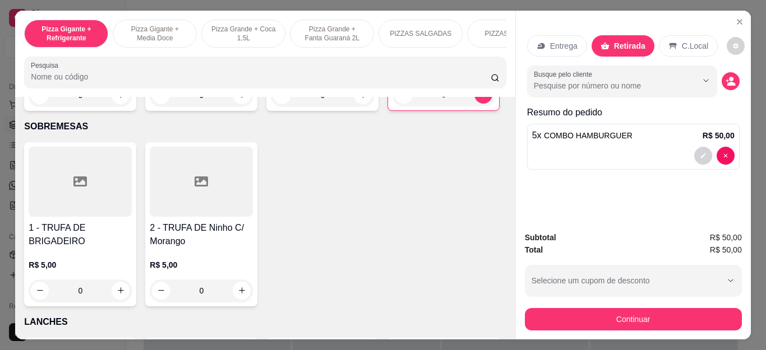
click at [539, 43] on icon at bounding box center [540, 46] width 7 height 6
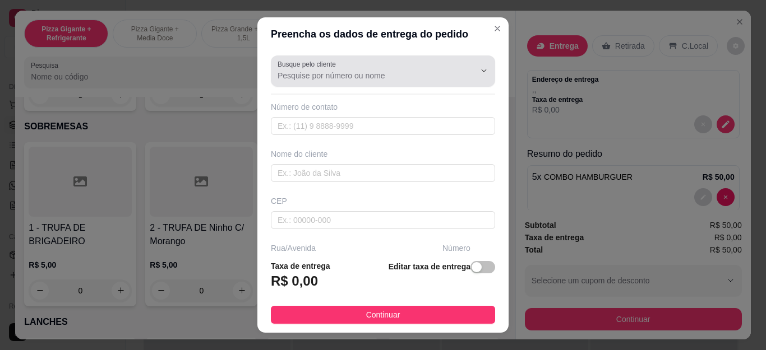
click at [390, 73] on input "Busque pelo cliente" at bounding box center [366, 75] width 179 height 11
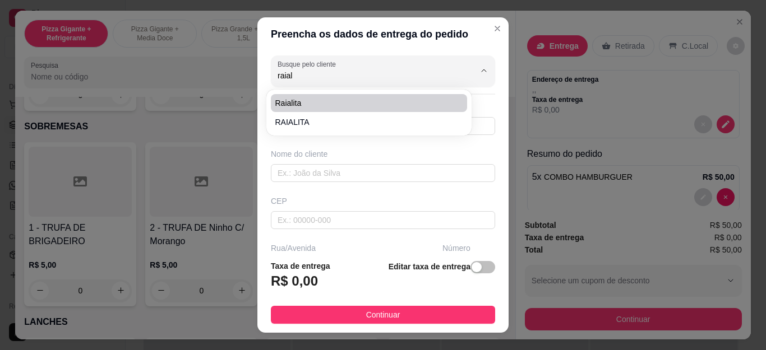
click at [385, 106] on span "Raialita" at bounding box center [363, 103] width 176 height 11
type input "Raialita"
type input "22999035563"
type input "Raialita"
type input "Cabo Frio"
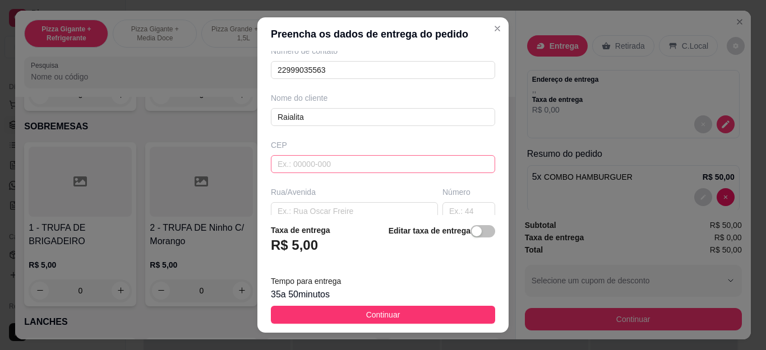
scroll to position [165, 0]
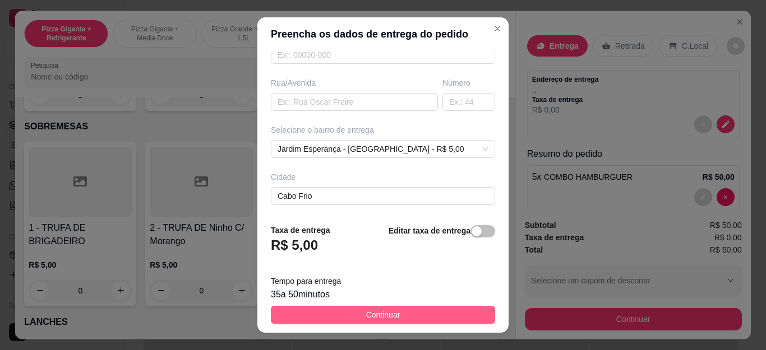
type input "Raialita"
click at [424, 318] on button "Continuar" at bounding box center [383, 315] width 224 height 18
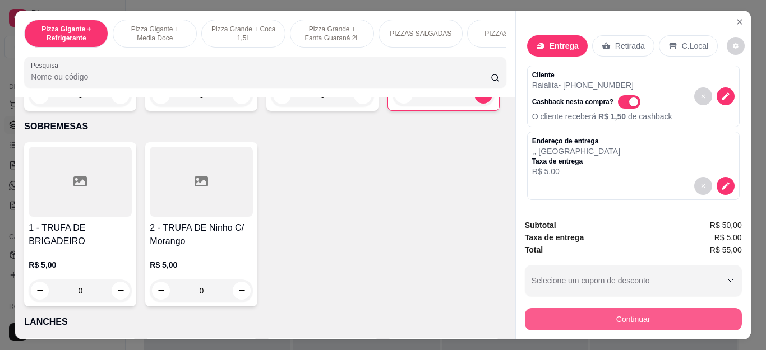
click at [626, 316] on button "Continuar" at bounding box center [633, 319] width 217 height 22
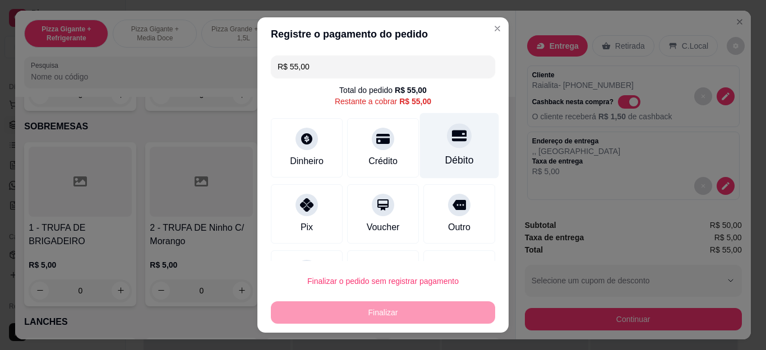
click at [445, 155] on div "Débito" at bounding box center [459, 160] width 29 height 15
type input "R$ 0,00"
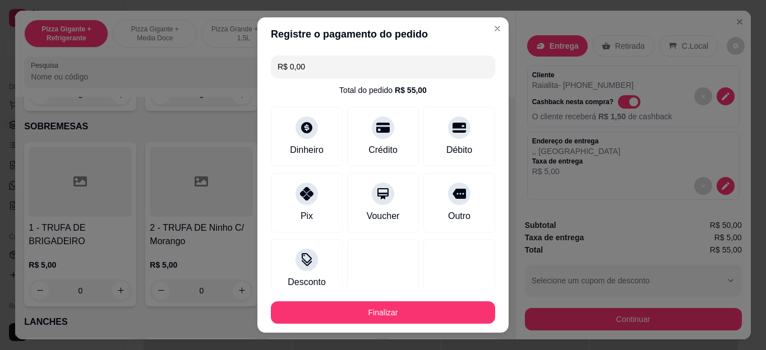
click at [433, 327] on footer "Finalizar" at bounding box center [382, 310] width 251 height 45
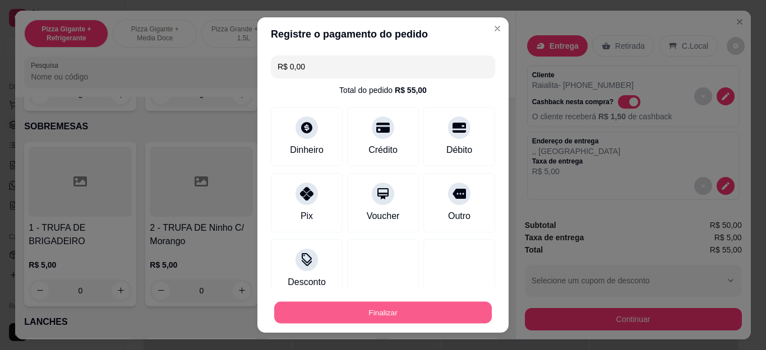
click at [428, 310] on button "Finalizar" at bounding box center [382, 313] width 217 height 22
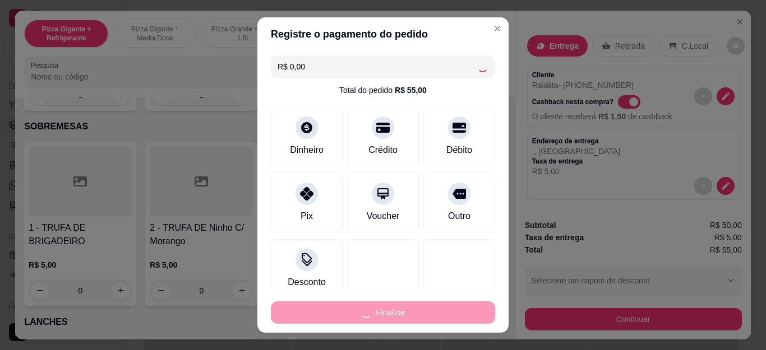
type input "0"
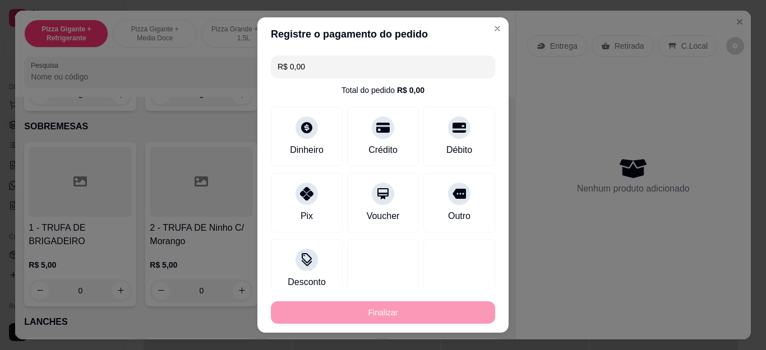
type input "-R$ 55,00"
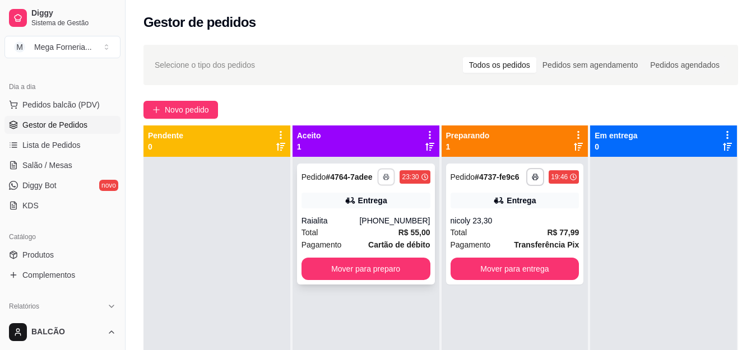
click at [384, 176] on icon "button" at bounding box center [386, 177] width 7 height 7
click at [371, 220] on button "IMPRESSORA" at bounding box center [352, 216] width 81 height 18
click at [392, 240] on strong "Cartão de débito" at bounding box center [399, 244] width 62 height 9
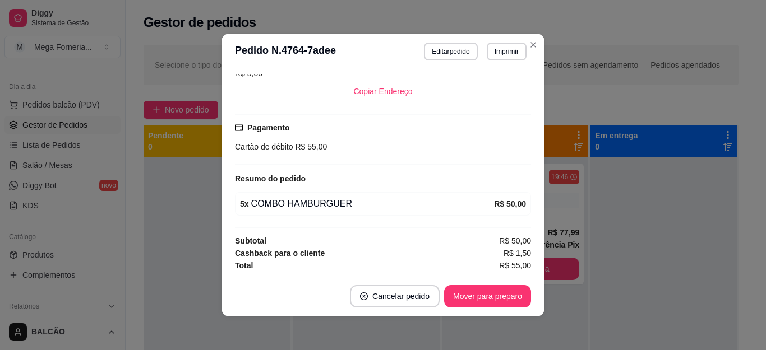
scroll to position [2, 0]
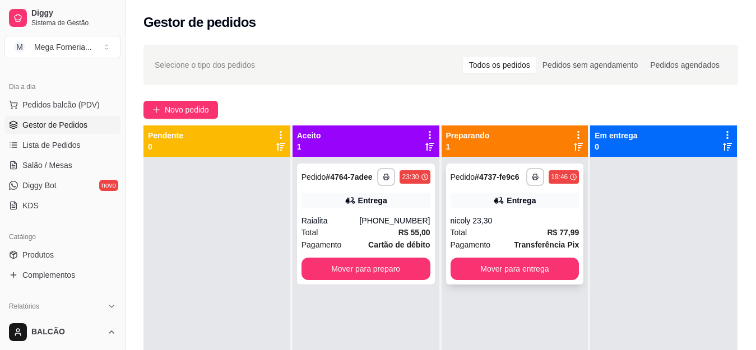
click at [497, 241] on div "Pagamento Transferência Pix" at bounding box center [515, 245] width 129 height 12
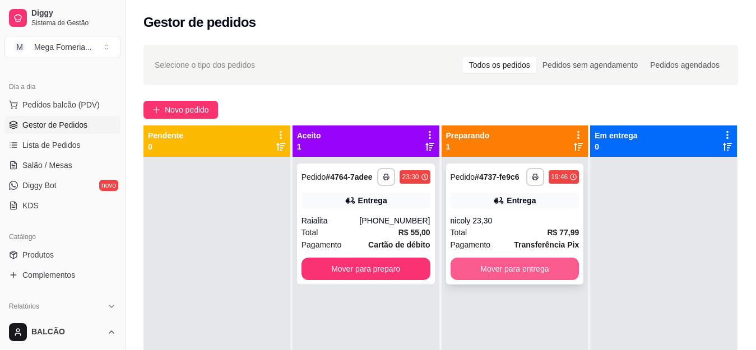
click at [503, 268] on button "Mover para entrega" at bounding box center [515, 269] width 129 height 22
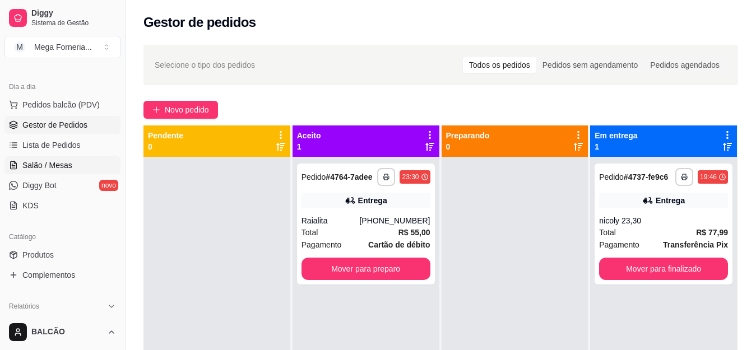
click at [65, 168] on span "Salão / Mesas" at bounding box center [47, 165] width 50 height 11
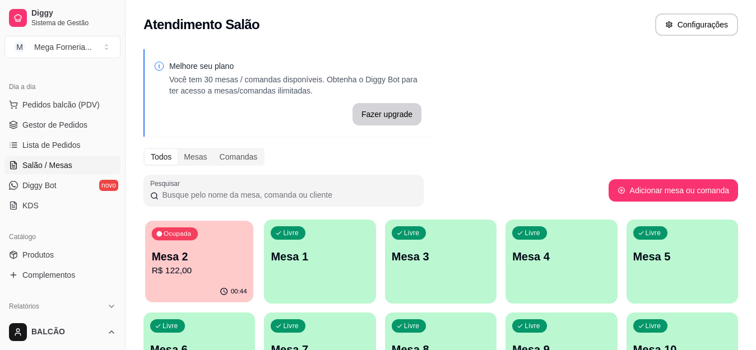
click at [191, 262] on p "Mesa 2" at bounding box center [199, 256] width 95 height 15
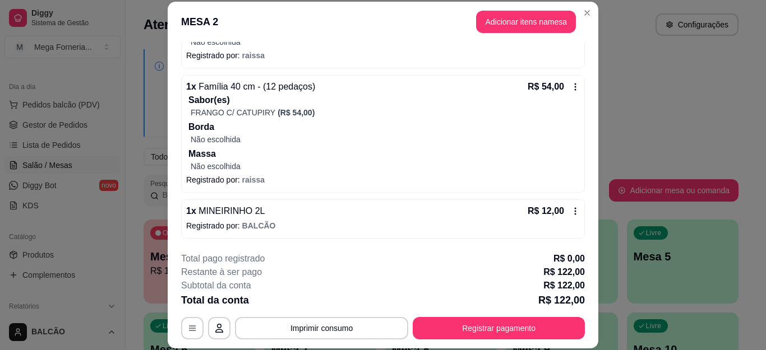
scroll to position [34, 0]
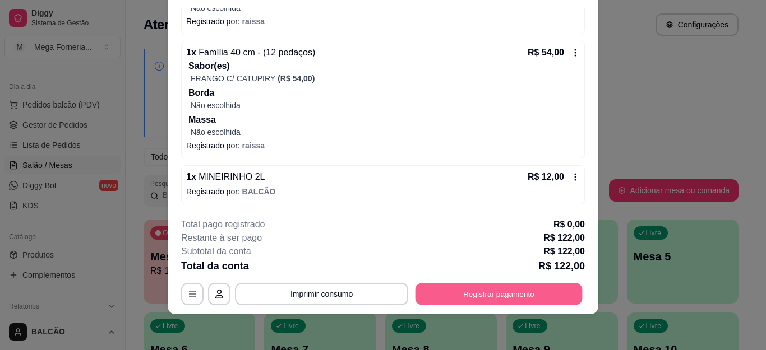
click at [483, 300] on button "Registrar pagamento" at bounding box center [498, 294] width 167 height 22
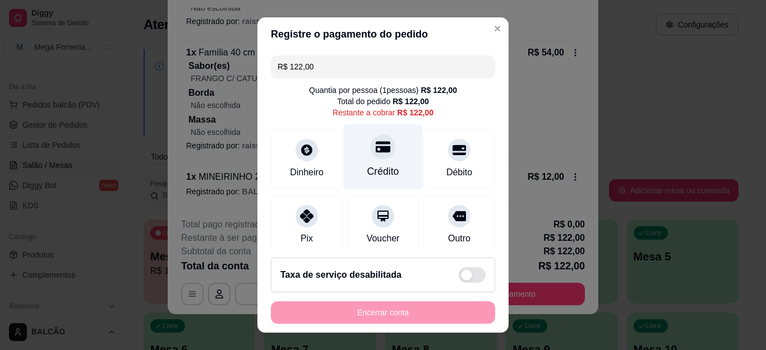
scroll to position [90, 0]
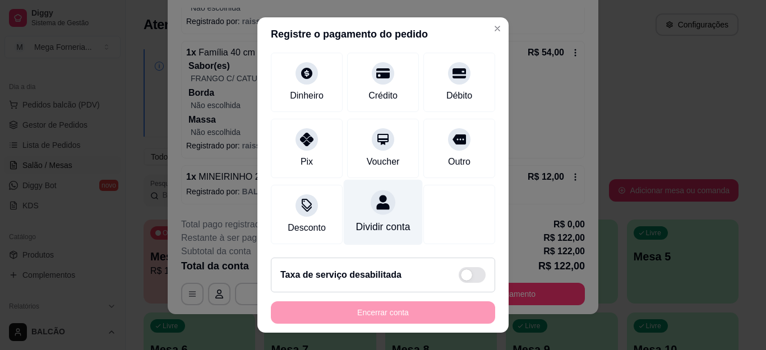
click at [358, 205] on div "Dividir conta" at bounding box center [383, 213] width 79 height 66
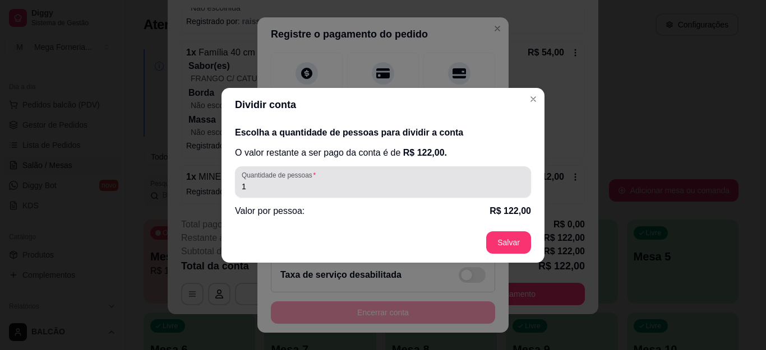
click at [347, 181] on input "1" at bounding box center [383, 186] width 282 height 11
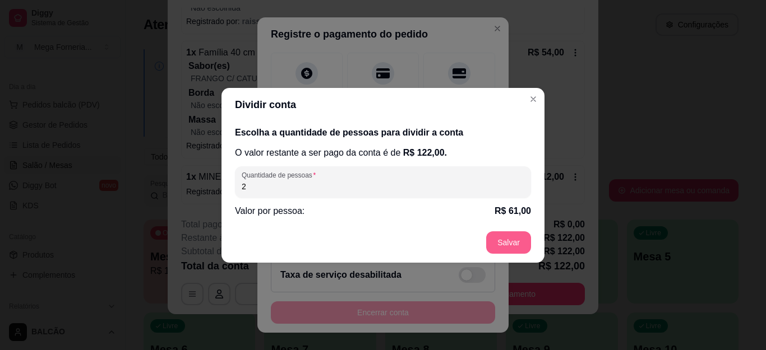
type input "2"
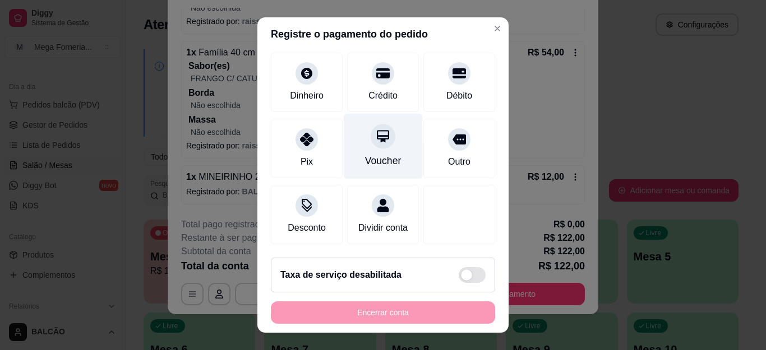
scroll to position [34, 0]
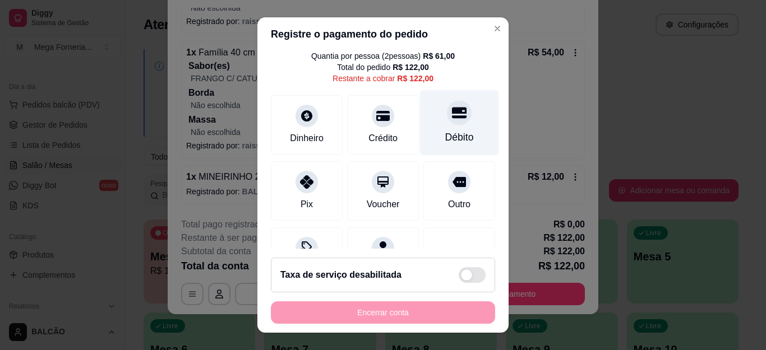
click at [450, 132] on div "Débito" at bounding box center [459, 137] width 29 height 15
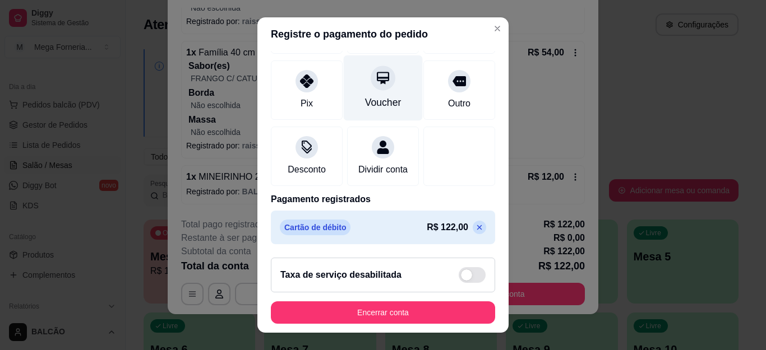
scroll to position [137, 0]
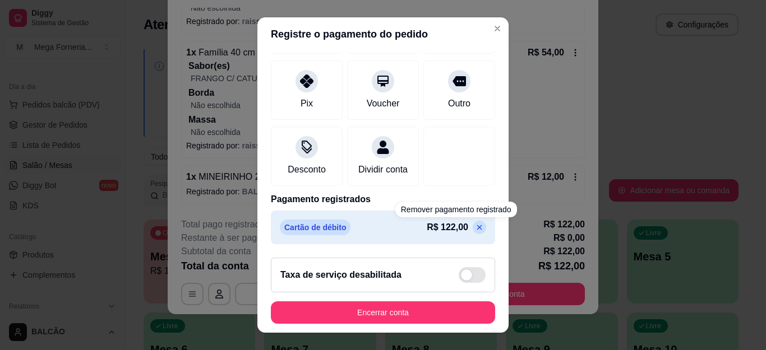
click at [427, 225] on p "R$ 122,00" at bounding box center [447, 227] width 41 height 13
click at [475, 229] on icon at bounding box center [479, 227] width 9 height 9
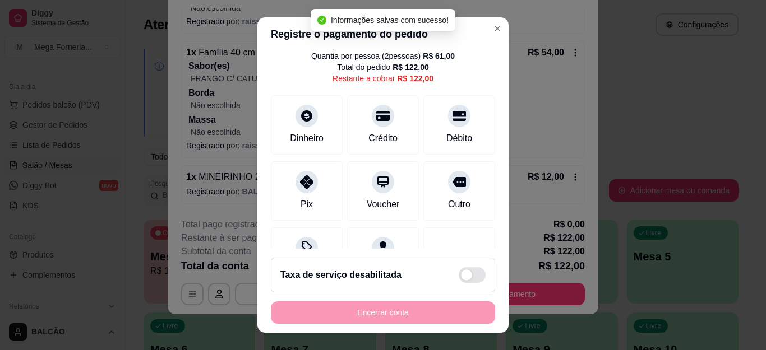
scroll to position [0, 0]
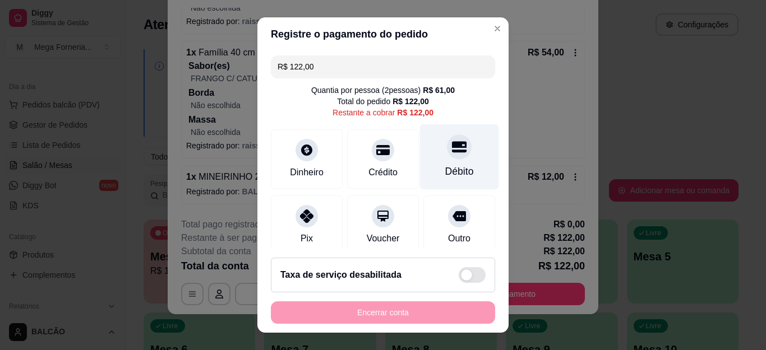
click at [452, 147] on icon at bounding box center [459, 147] width 15 height 11
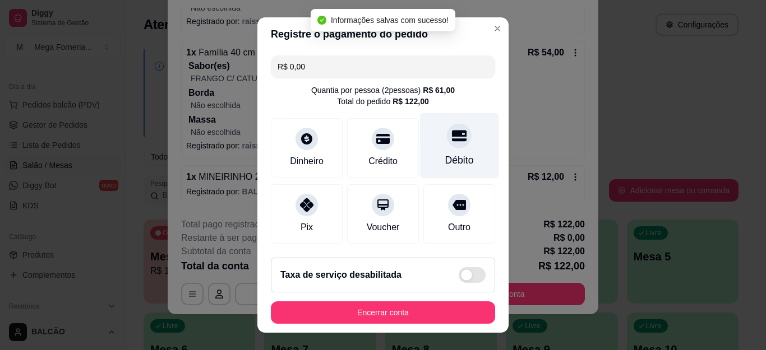
scroll to position [137, 0]
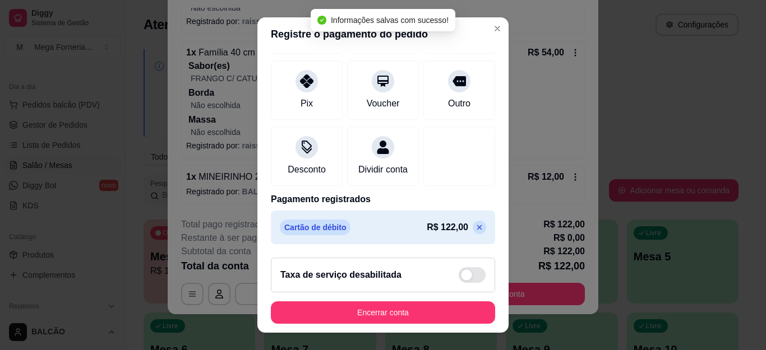
click at [475, 225] on icon at bounding box center [479, 227] width 9 height 9
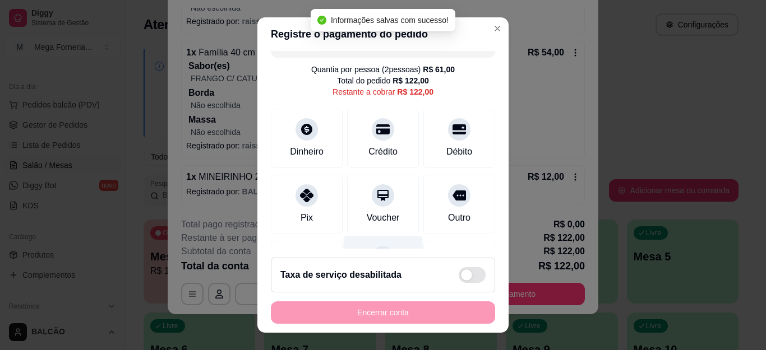
scroll to position [0, 0]
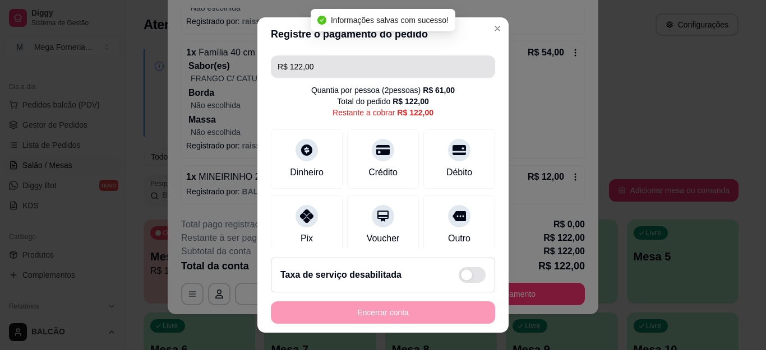
click at [345, 77] on input "R$ 122,00" at bounding box center [382, 66] width 211 height 22
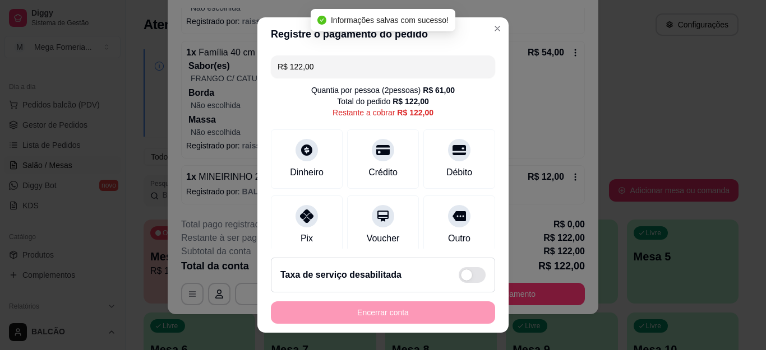
click at [345, 77] on input "R$ 122,00" at bounding box center [382, 66] width 211 height 22
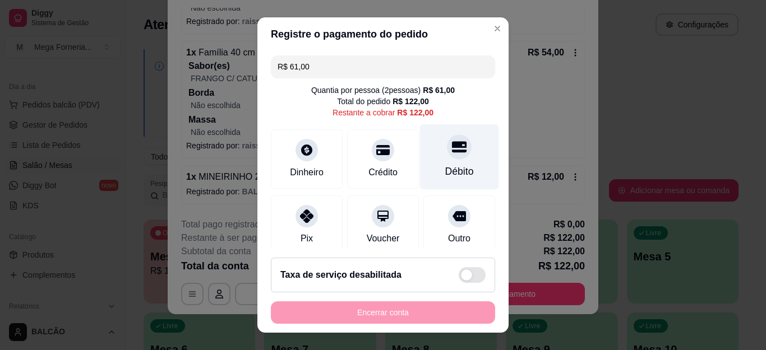
click at [447, 146] on div at bounding box center [459, 147] width 25 height 25
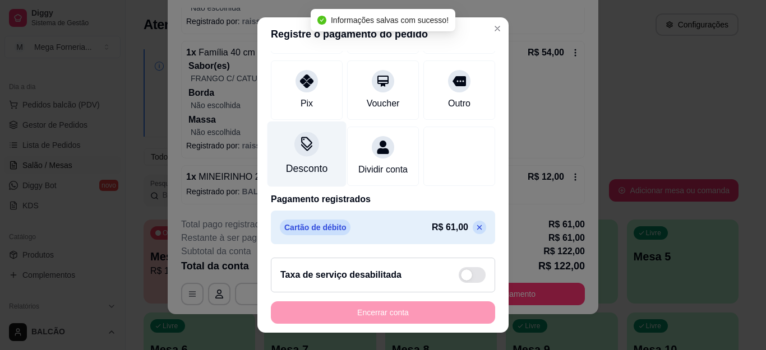
scroll to position [36, 0]
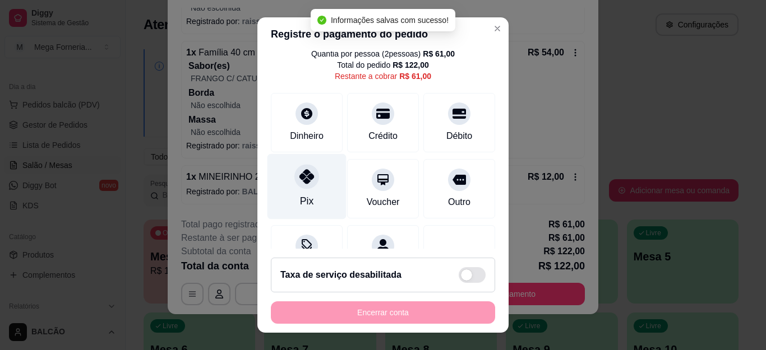
click at [310, 171] on div "Pix" at bounding box center [306, 187] width 79 height 66
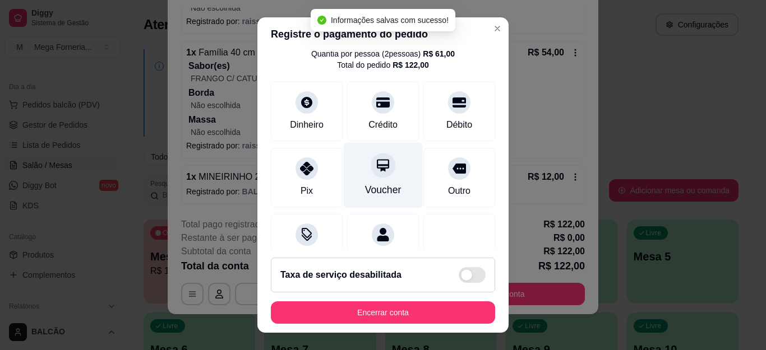
type input "R$ 0,00"
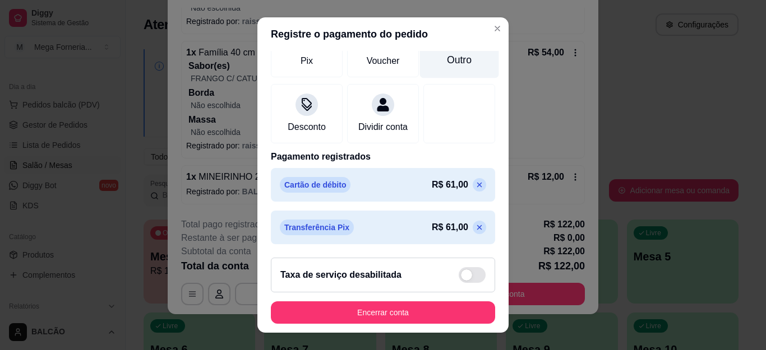
scroll to position [180, 0]
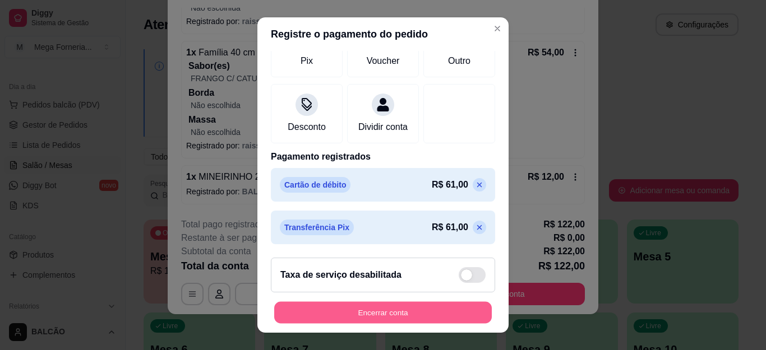
click at [429, 306] on button "Encerrar conta" at bounding box center [382, 313] width 217 height 22
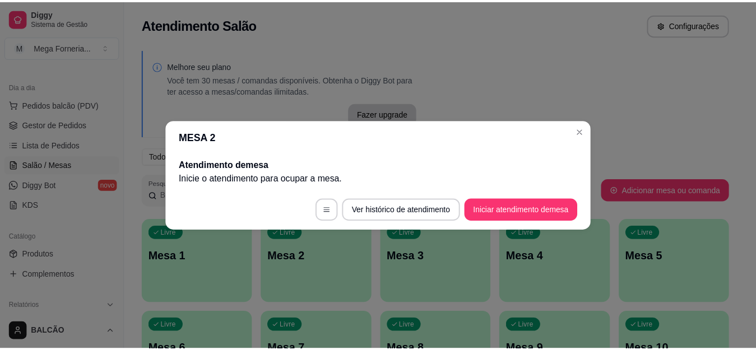
scroll to position [0, 0]
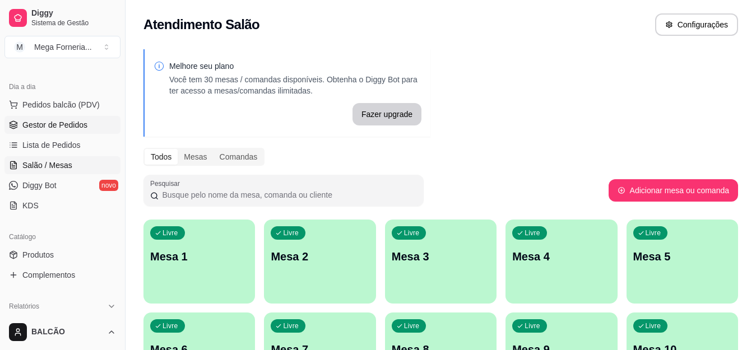
click at [80, 131] on link "Gestor de Pedidos" at bounding box center [62, 125] width 116 height 18
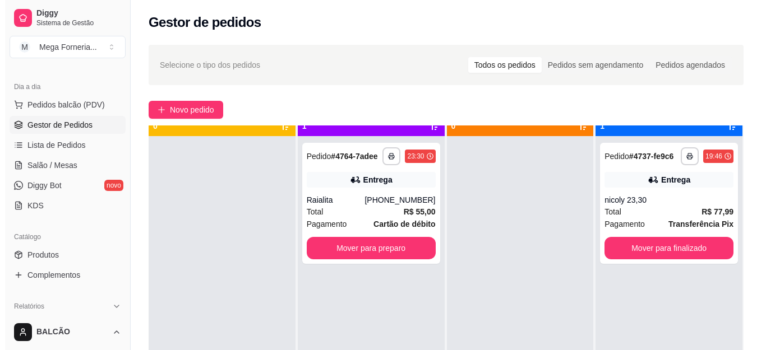
scroll to position [31, 0]
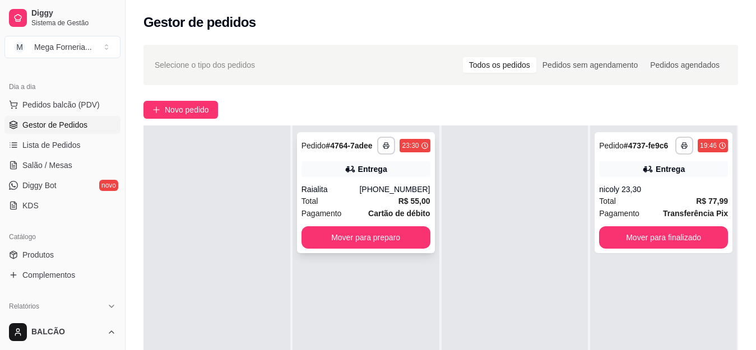
click at [328, 198] on div "Total R$ 55,00" at bounding box center [366, 201] width 129 height 12
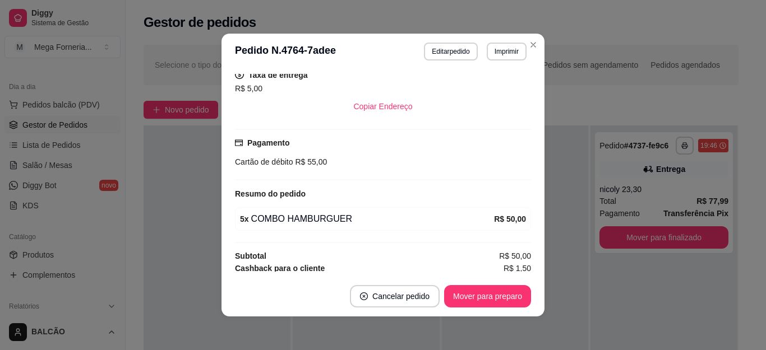
scroll to position [271, 0]
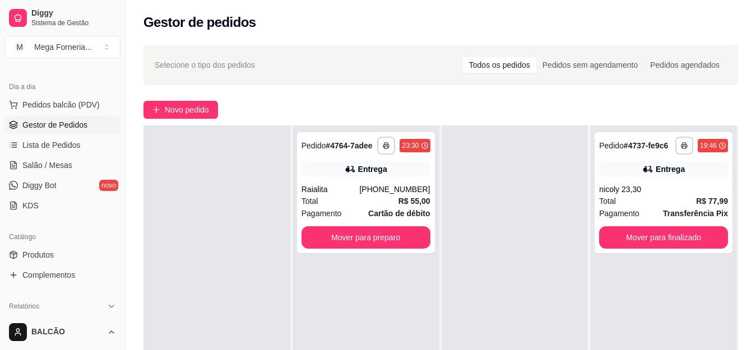
click at [534, 44] on div "**********" at bounding box center [441, 263] width 631 height 451
click at [550, 232] on div at bounding box center [515, 301] width 147 height 350
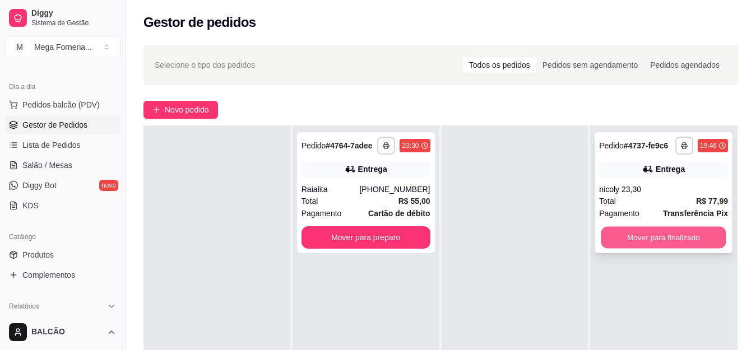
click at [618, 227] on button "Mover para finalizado" at bounding box center [663, 238] width 125 height 22
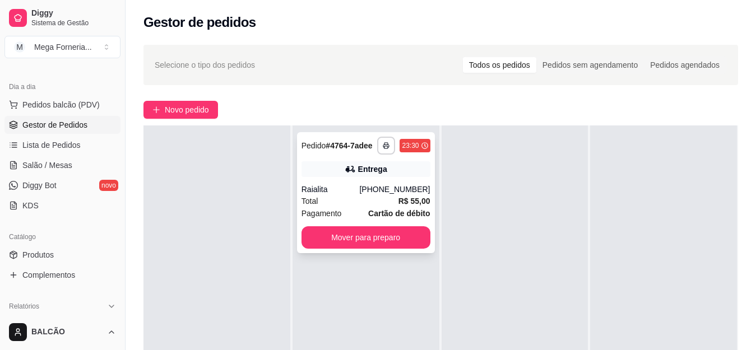
click at [378, 206] on div "Total R$ 55,00" at bounding box center [366, 201] width 129 height 12
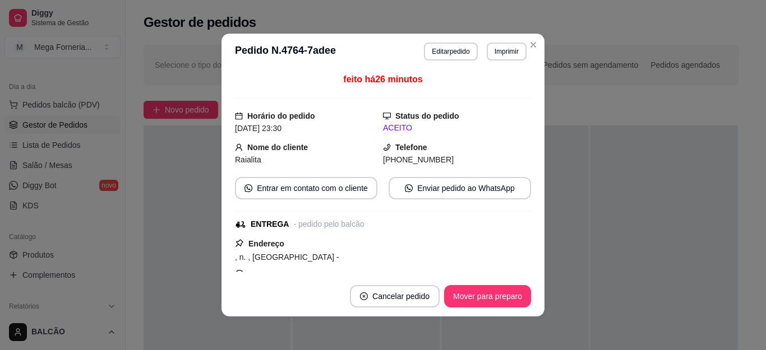
scroll to position [0, 0]
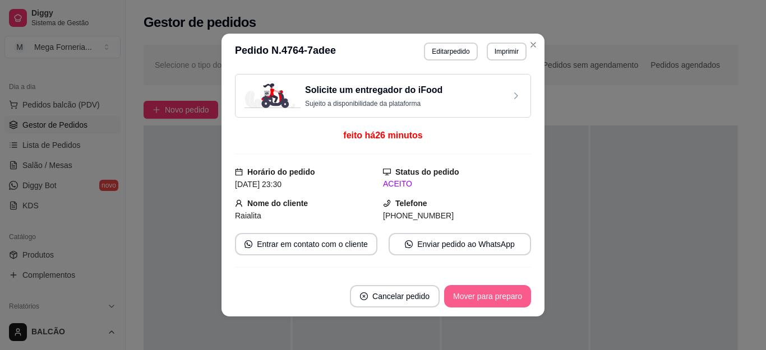
click at [512, 293] on button "Mover para preparo" at bounding box center [487, 296] width 87 height 22
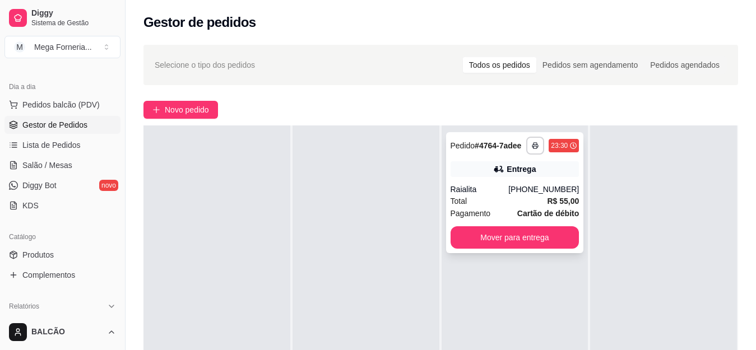
click at [527, 200] on div "Total R$ 55,00" at bounding box center [515, 201] width 129 height 12
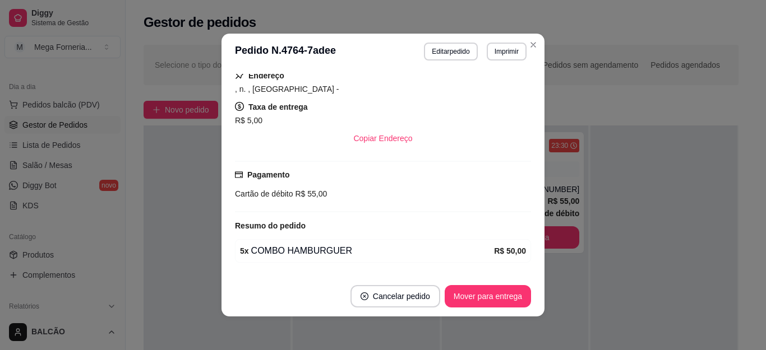
scroll to position [271, 0]
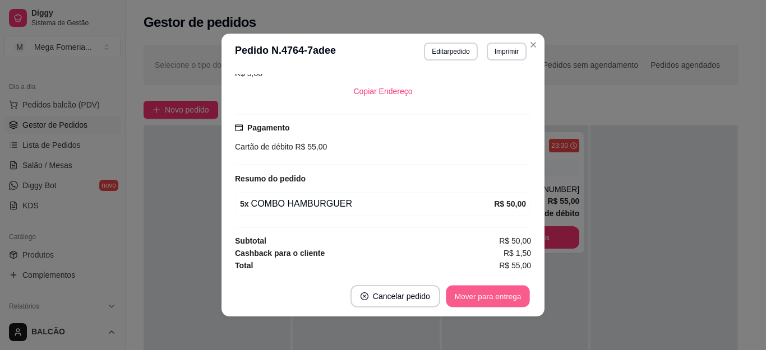
click at [509, 288] on button "Mover para entrega" at bounding box center [488, 297] width 84 height 22
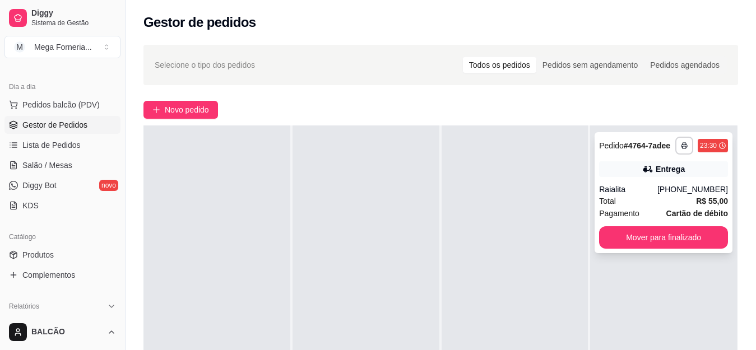
click at [674, 203] on div "Total R$ 55,00" at bounding box center [663, 201] width 129 height 12
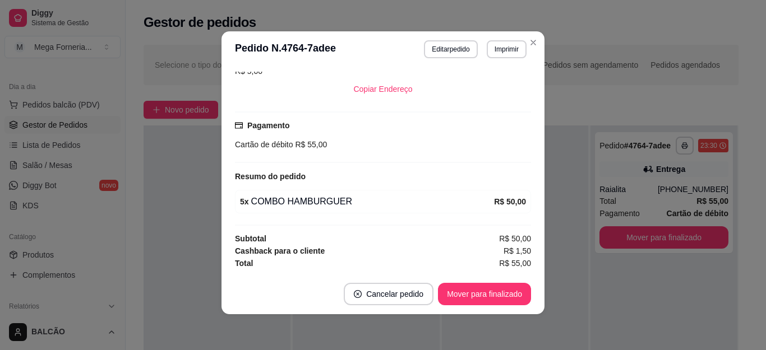
scroll to position [47, 0]
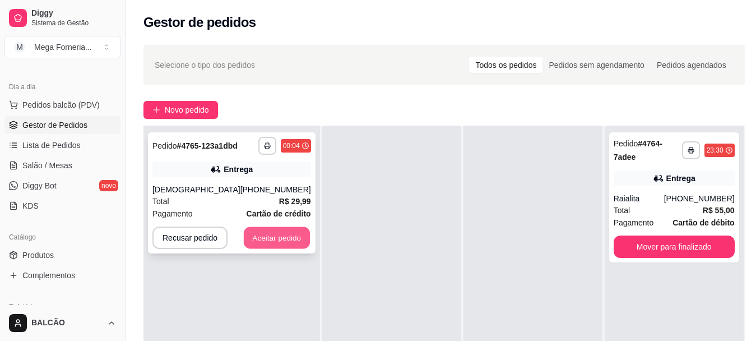
click at [264, 231] on button "Aceitar pedido" at bounding box center [277, 238] width 66 height 22
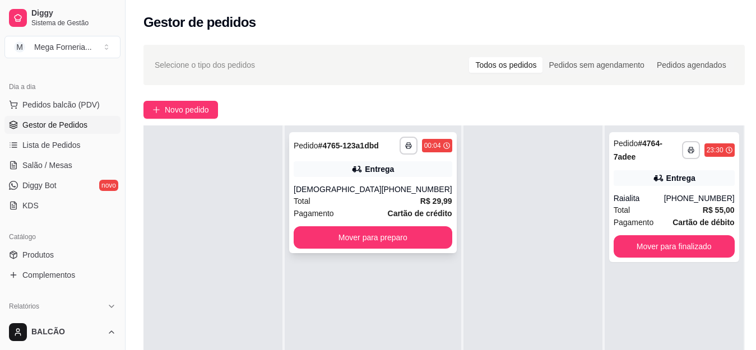
click at [420, 206] on strong "R$ 29,99" at bounding box center [436, 201] width 32 height 9
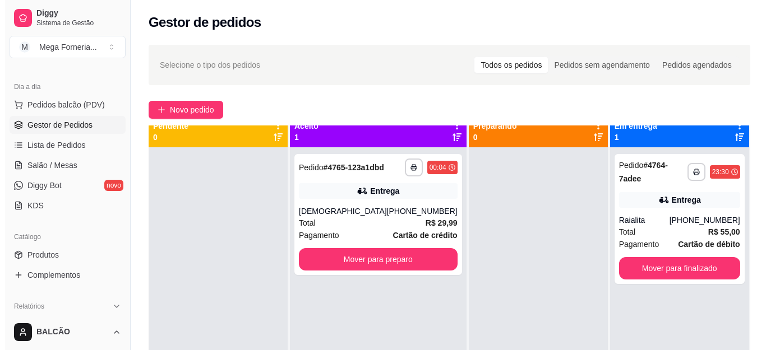
scroll to position [0, 0]
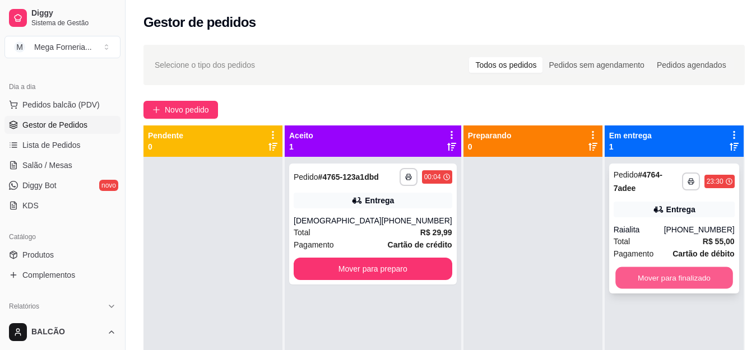
click at [633, 269] on button "Mover para finalizado" at bounding box center [674, 278] width 118 height 22
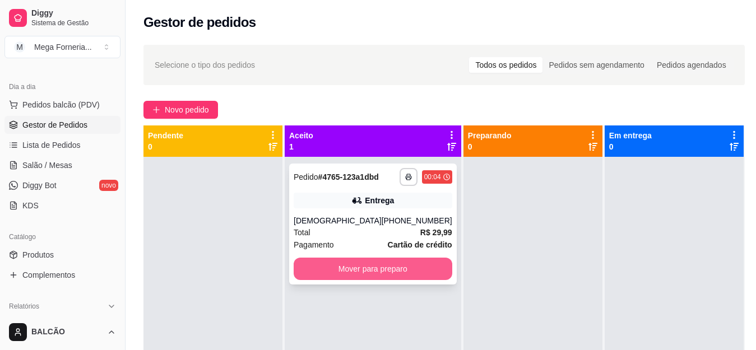
click at [332, 280] on button "Mover para preparo" at bounding box center [373, 269] width 159 height 22
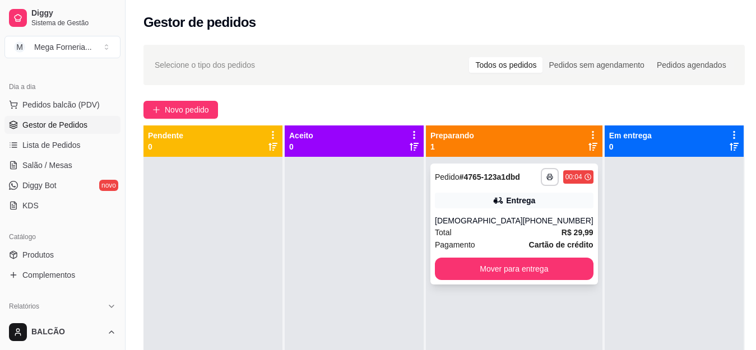
click at [556, 226] on div "[PHONE_NUMBER]" at bounding box center [558, 220] width 71 height 11
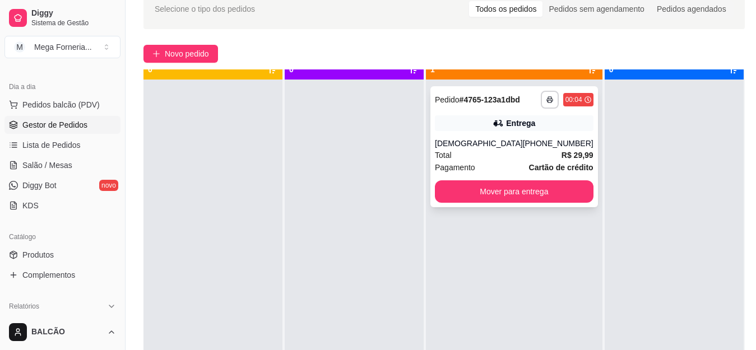
scroll to position [31, 0]
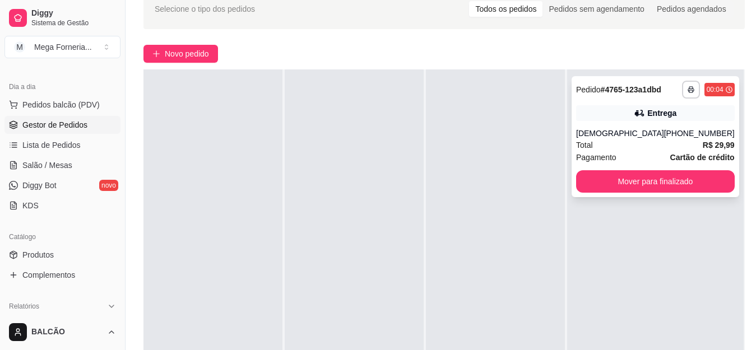
click at [706, 177] on div "**********" at bounding box center [656, 136] width 168 height 121
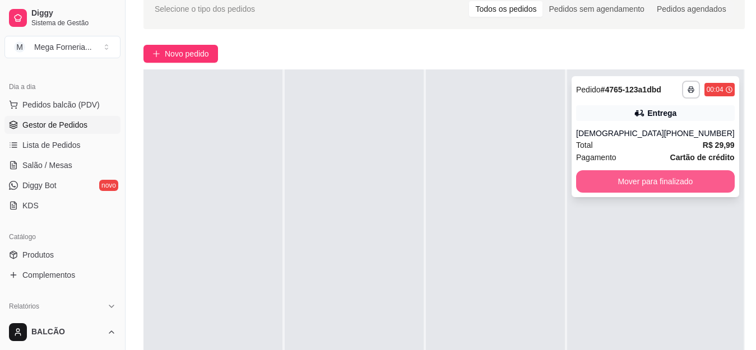
click at [618, 189] on button "Mover para finalizado" at bounding box center [655, 181] width 159 height 22
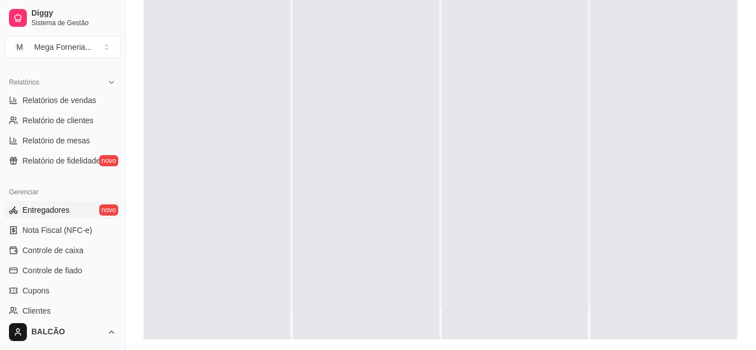
scroll to position [168, 0]
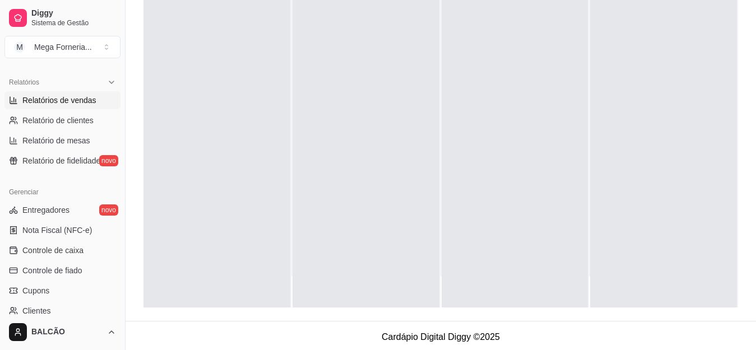
click at [79, 101] on span "Relatórios de vendas" at bounding box center [59, 100] width 74 height 11
select select "ALL"
select select "0"
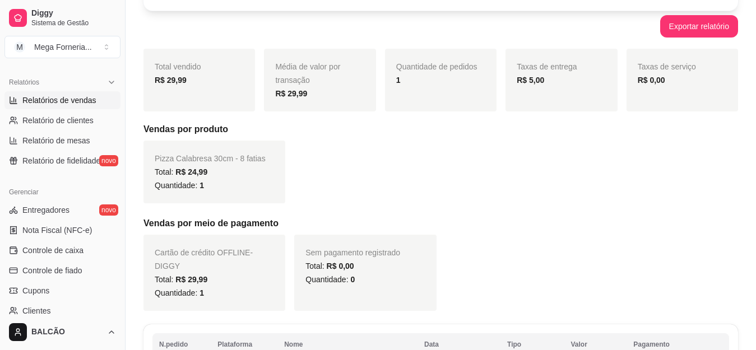
scroll to position [59, 0]
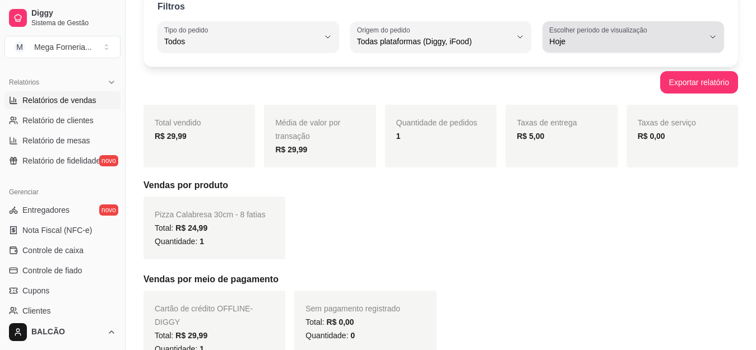
click at [642, 40] on span "Hoje" at bounding box center [626, 41] width 155 height 11
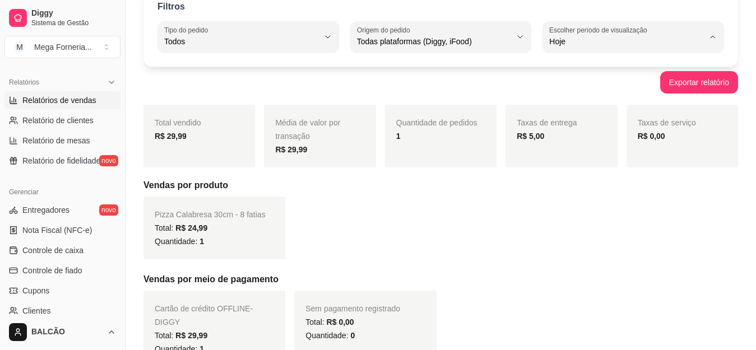
click at [644, 85] on span "Ontem" at bounding box center [628, 86] width 146 height 11
type input "1"
select select "1"
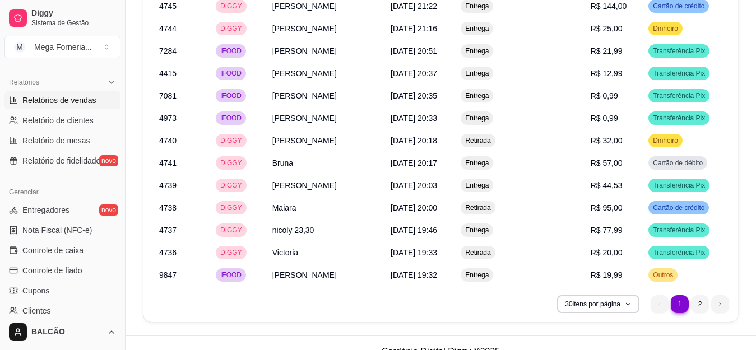
scroll to position [1702, 0]
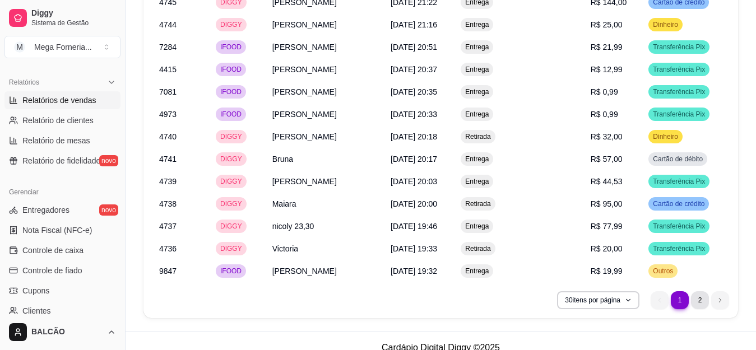
click at [699, 291] on li "2" at bounding box center [700, 300] width 18 height 18
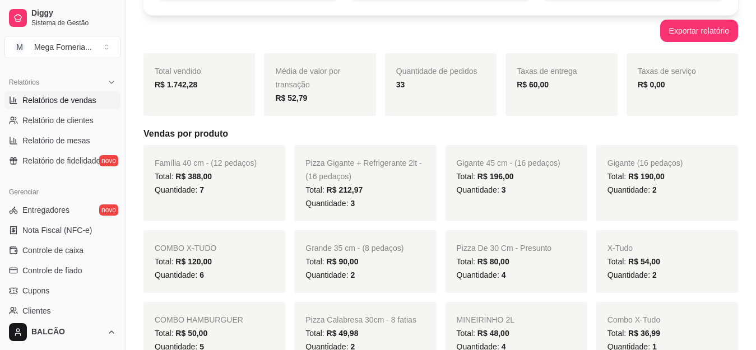
scroll to position [0, 0]
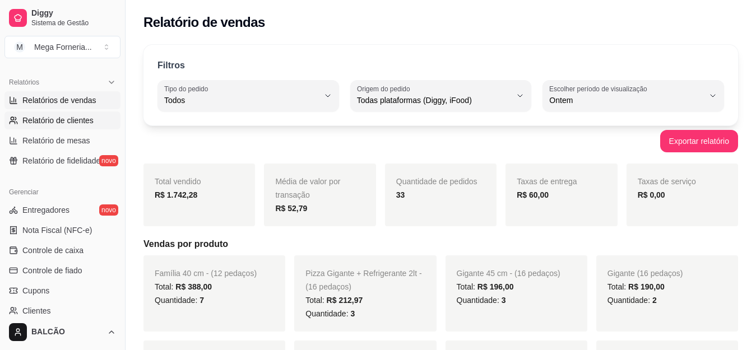
click at [54, 124] on span "Relatório de clientes" at bounding box center [57, 120] width 71 height 11
select select "30"
select select "HIGHEST_TOTAL_SPENT_WITH_ORDERS"
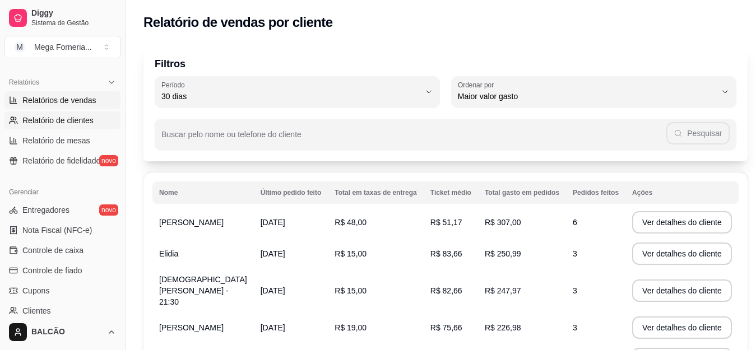
click at [53, 95] on span "Relatórios de vendas" at bounding box center [59, 100] width 74 height 11
select select "ALL"
select select "0"
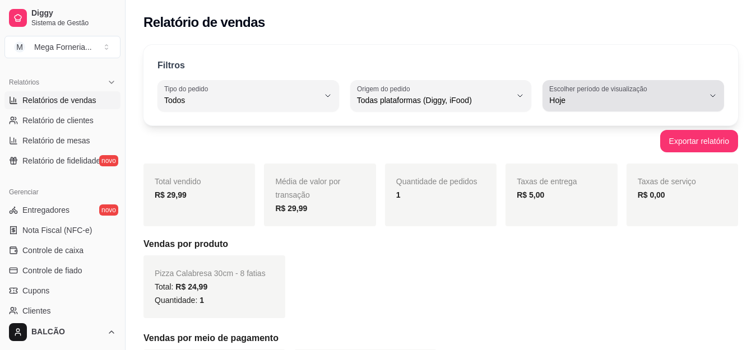
click at [560, 95] on span "Hoje" at bounding box center [626, 100] width 155 height 11
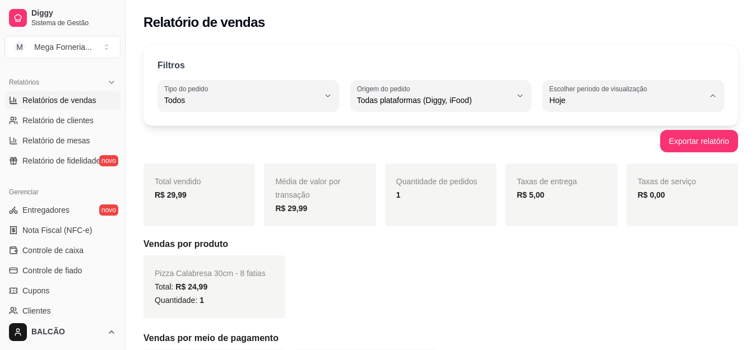
click at [565, 144] on span "Ontem" at bounding box center [628, 145] width 146 height 11
type input "1"
select select "1"
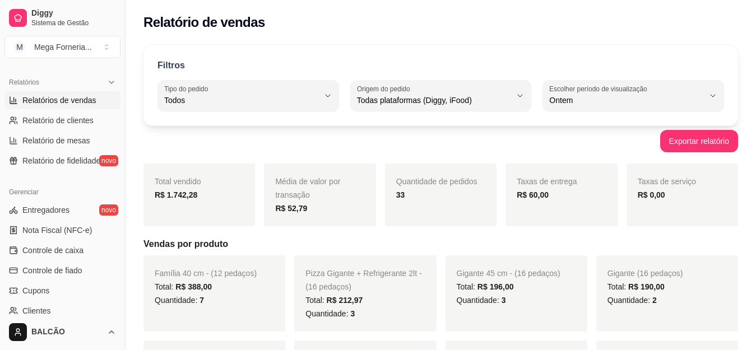
click at [545, 191] on strong "R$ 60,00" at bounding box center [533, 195] width 32 height 9
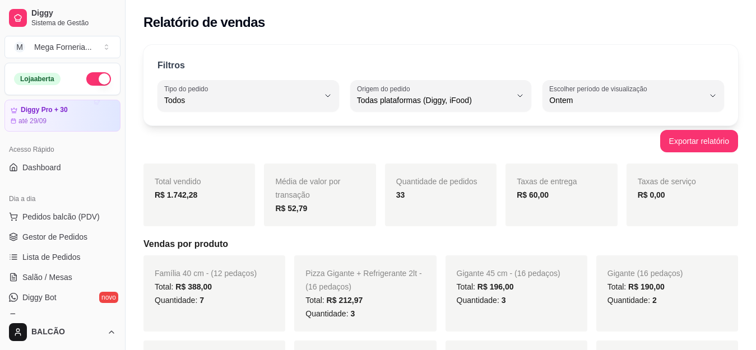
select select "ALL"
select select "1"
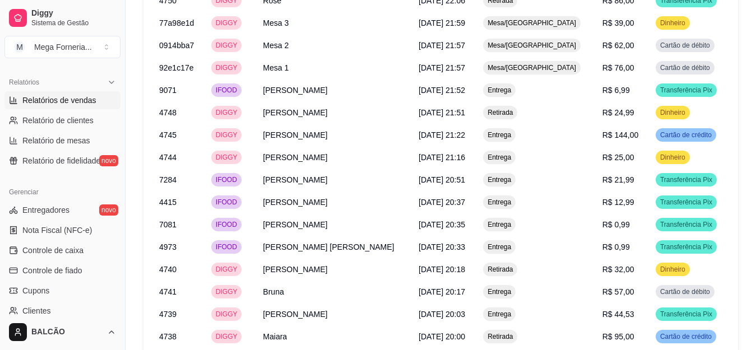
scroll to position [1702, 0]
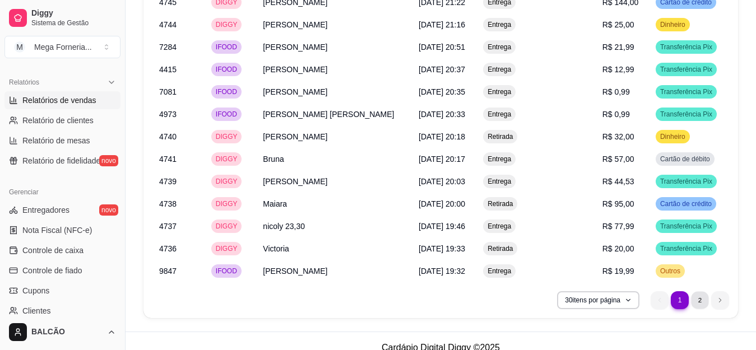
click at [700, 291] on li "2" at bounding box center [699, 299] width 17 height 17
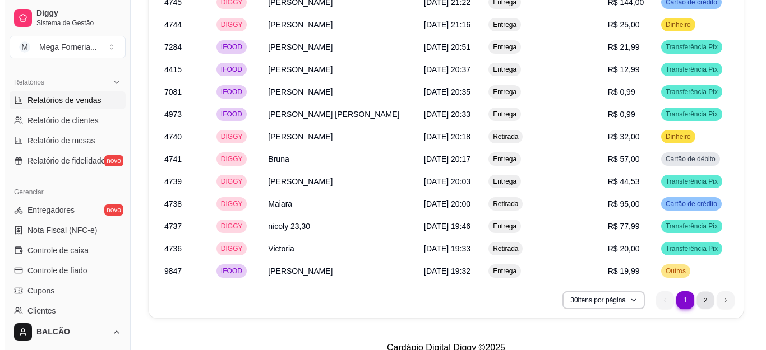
scroll to position [1119, 0]
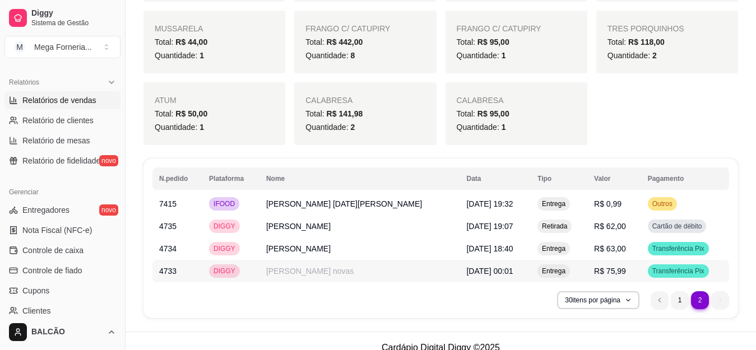
click at [501, 260] on td "[DATE] 00:01" at bounding box center [495, 271] width 71 height 22
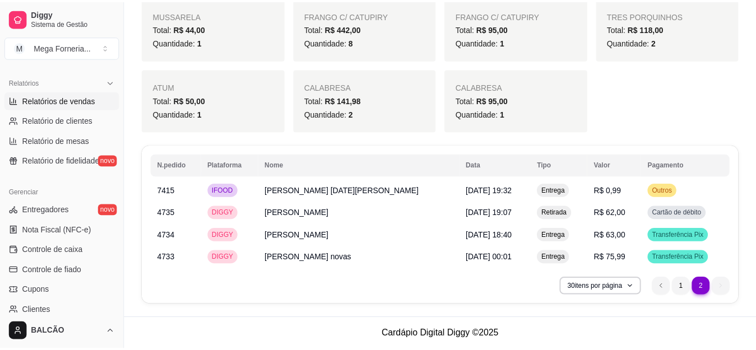
scroll to position [1106, 0]
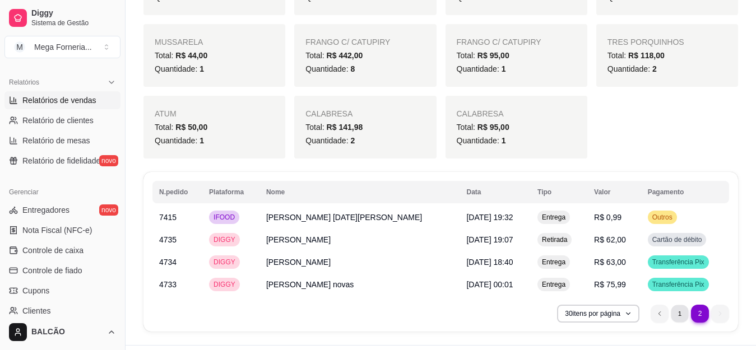
click at [683, 305] on li "1" at bounding box center [679, 313] width 17 height 17
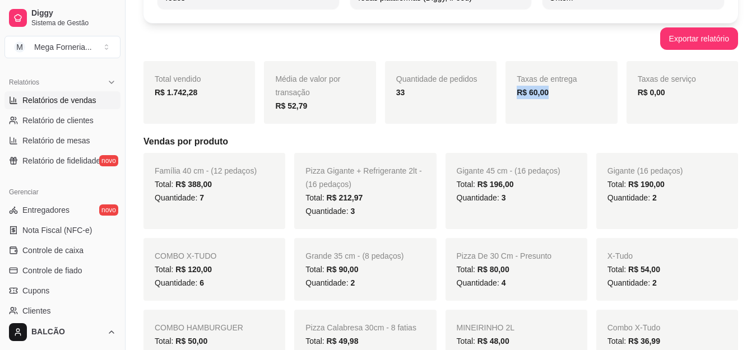
scroll to position [0, 0]
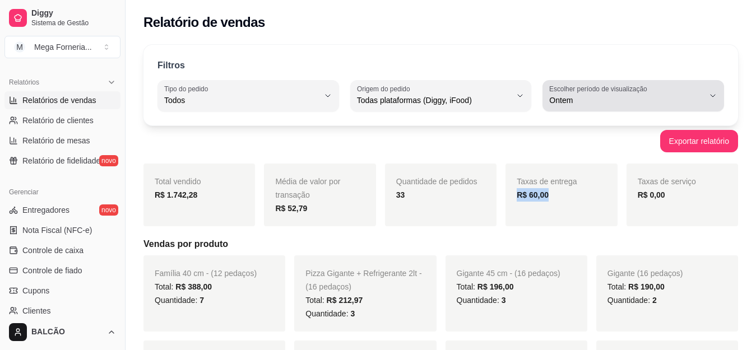
click at [568, 102] on span "Ontem" at bounding box center [626, 100] width 155 height 11
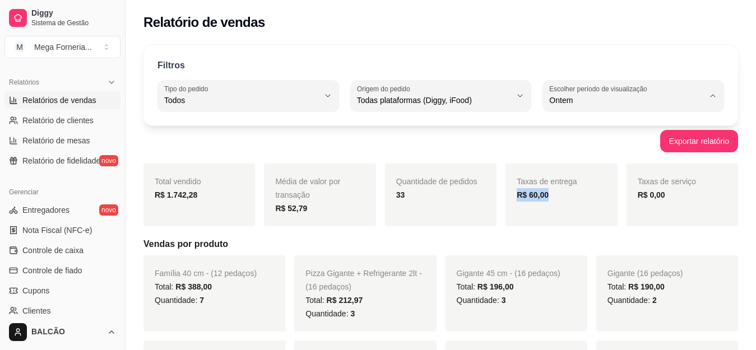
click at [587, 126] on span "Hoje" at bounding box center [628, 127] width 146 height 11
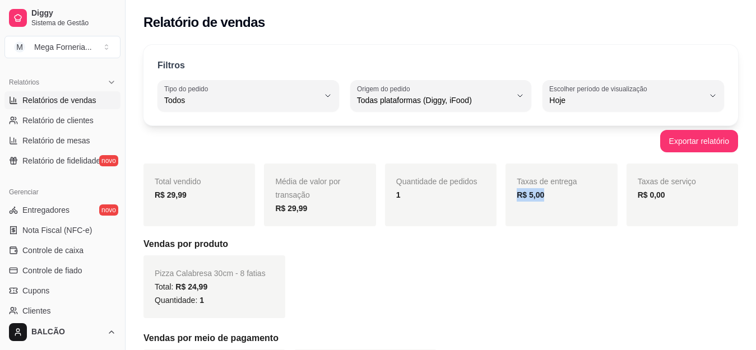
type input "0"
select select "0"
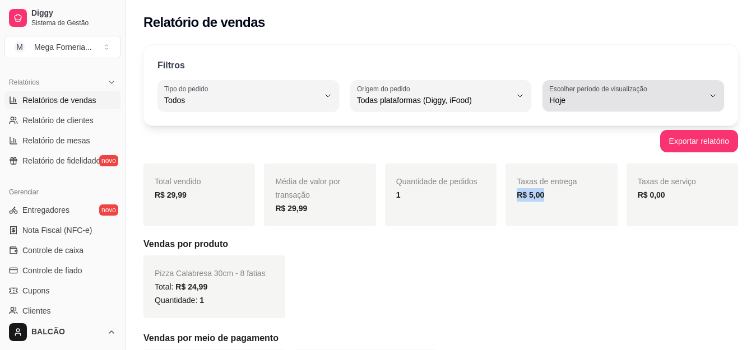
click at [565, 107] on button "Escolher período de visualização Hoje" at bounding box center [634, 95] width 182 height 31
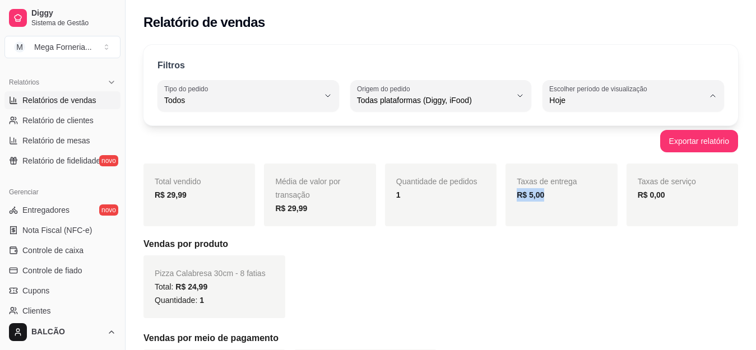
click at [569, 150] on span "Ontem" at bounding box center [628, 145] width 146 height 11
type input "1"
select select "1"
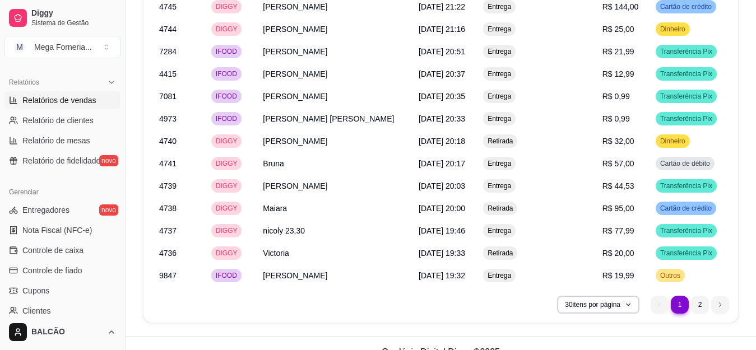
scroll to position [1702, 0]
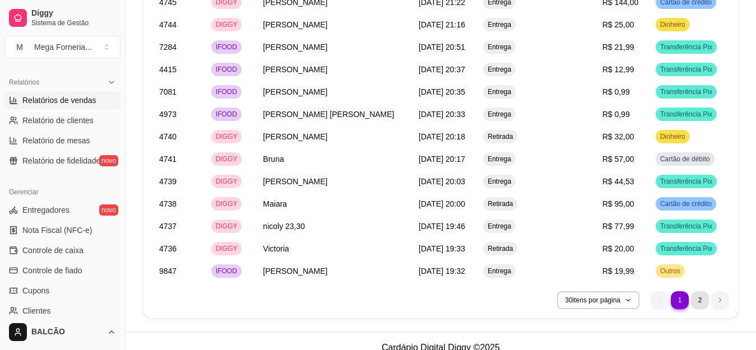
click at [703, 291] on li "2" at bounding box center [700, 300] width 18 height 18
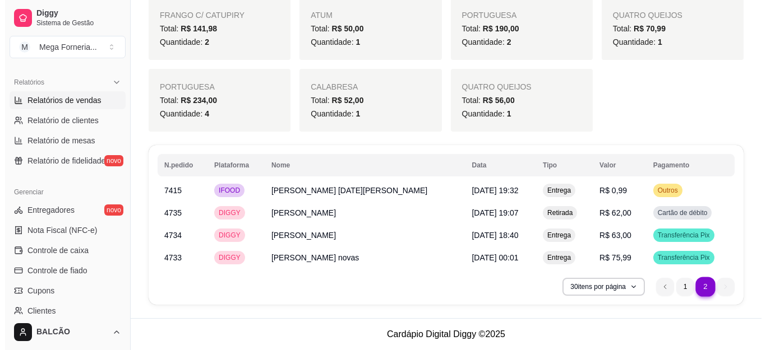
scroll to position [1119, 0]
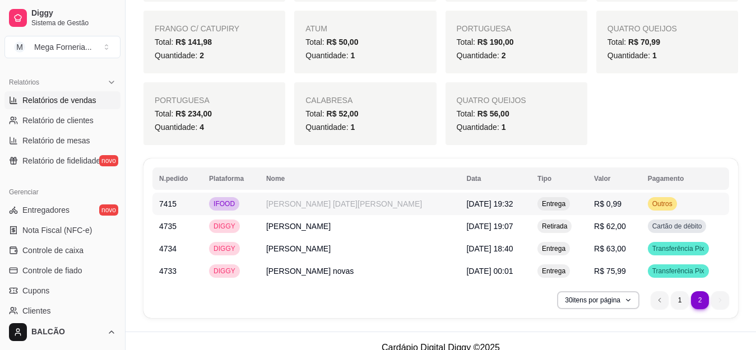
click at [293, 194] on td "[PERSON_NAME][DATE]" at bounding box center [359, 204] width 201 height 22
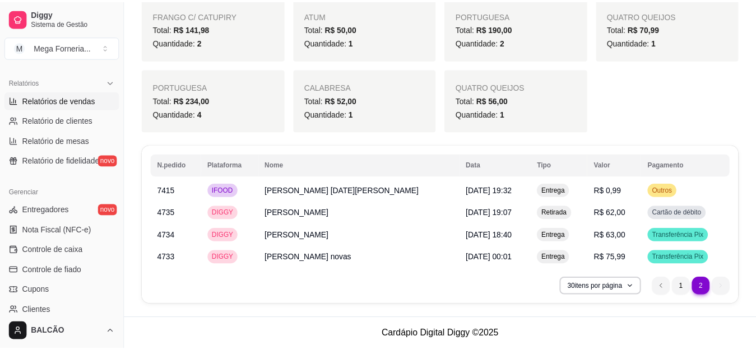
scroll to position [1106, 0]
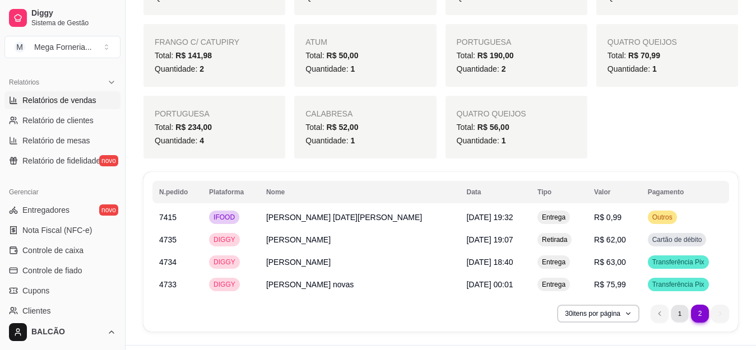
click at [679, 306] on li "1" at bounding box center [679, 313] width 17 height 17
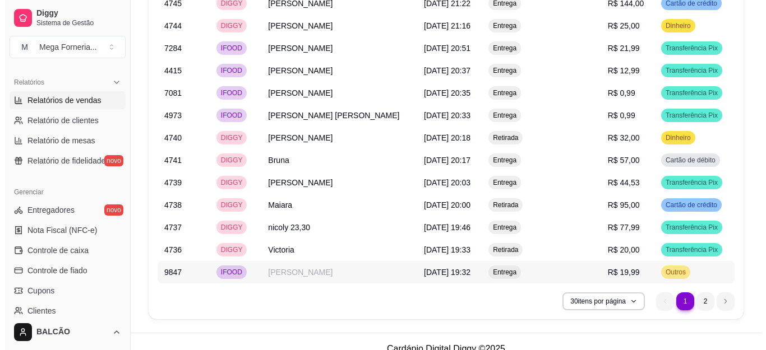
scroll to position [1702, 0]
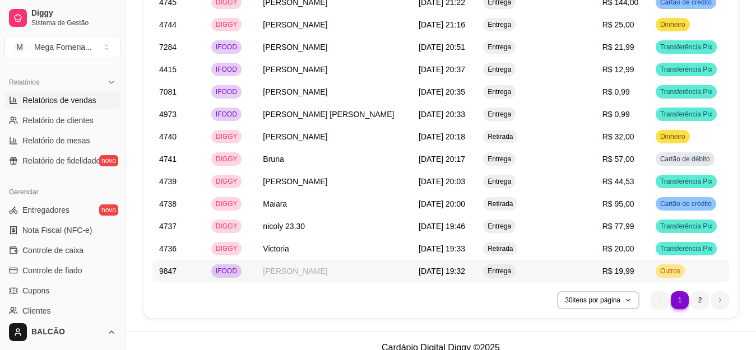
click at [331, 260] on td "[PERSON_NAME]" at bounding box center [334, 271] width 156 height 22
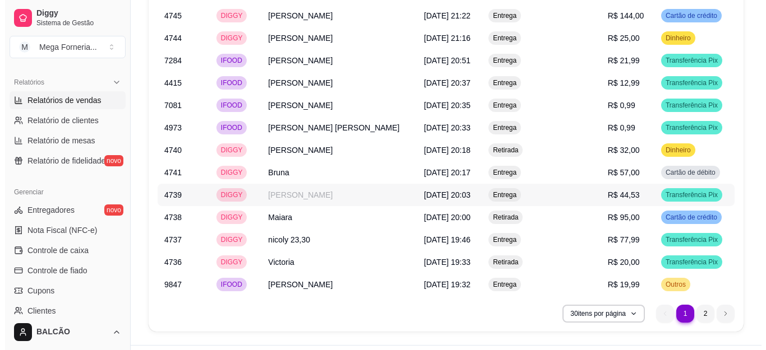
scroll to position [1633, 0]
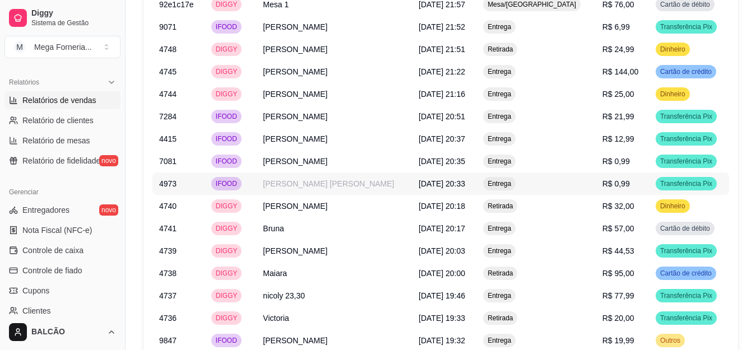
click at [253, 173] on td "IFOOD" at bounding box center [231, 184] width 52 height 22
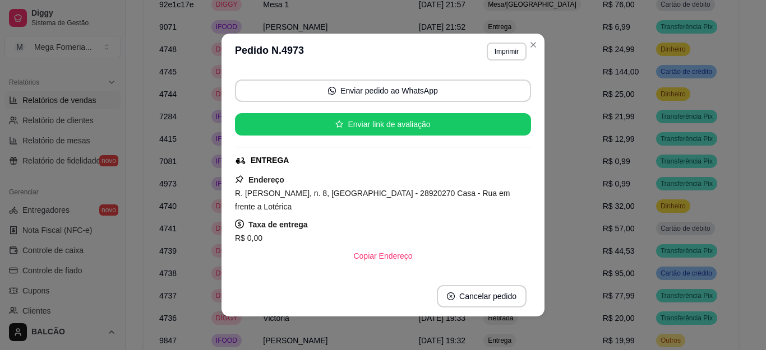
scroll to position [112, 0]
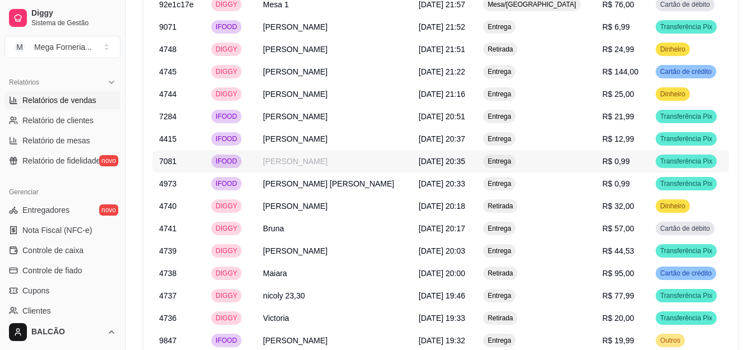
click at [309, 157] on td "[PERSON_NAME]" at bounding box center [334, 161] width 156 height 22
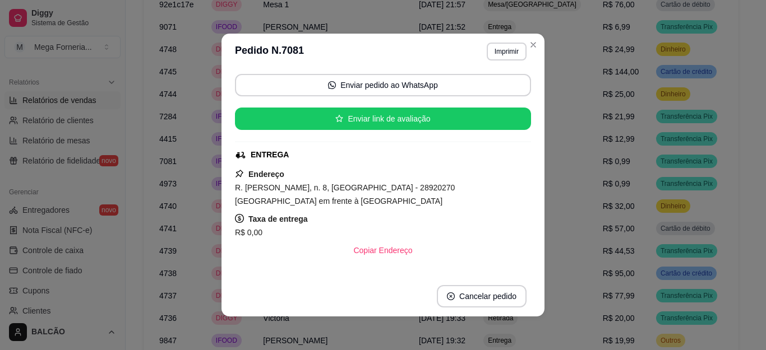
scroll to position [168, 0]
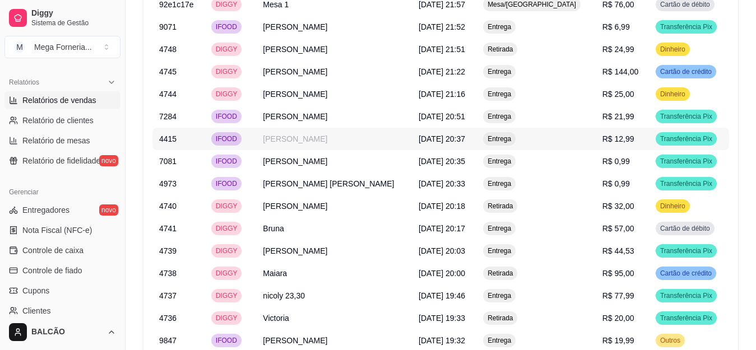
click at [304, 128] on td "[PERSON_NAME]" at bounding box center [334, 139] width 156 height 22
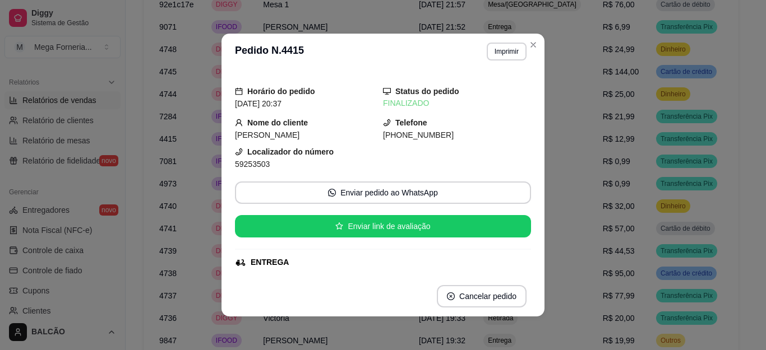
scroll to position [112, 0]
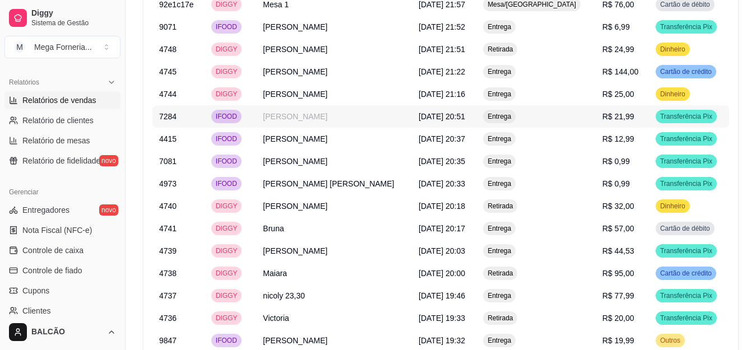
click at [249, 105] on td "IFOOD" at bounding box center [231, 116] width 52 height 22
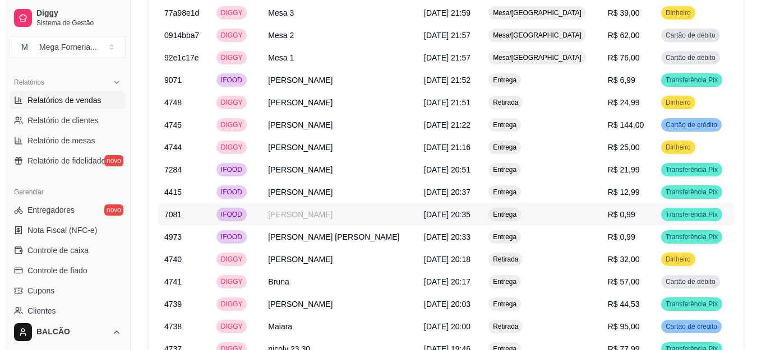
scroll to position [1520, 0]
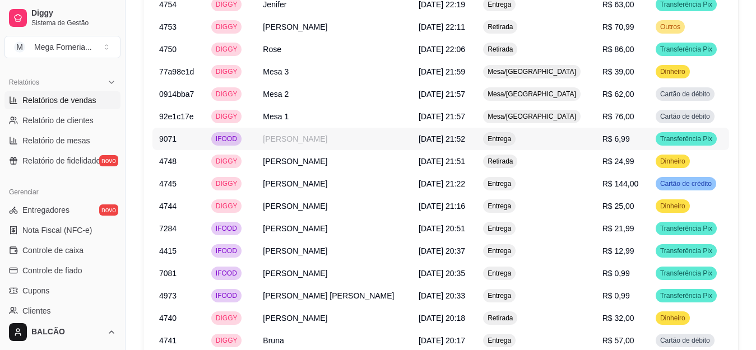
click at [239, 135] on span "IFOOD" at bounding box center [227, 139] width 26 height 9
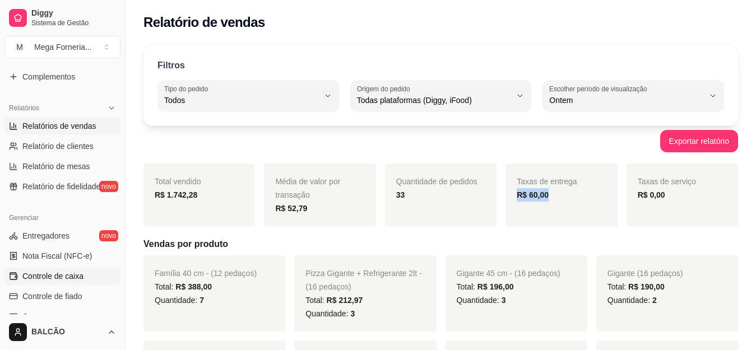
scroll to position [288, 0]
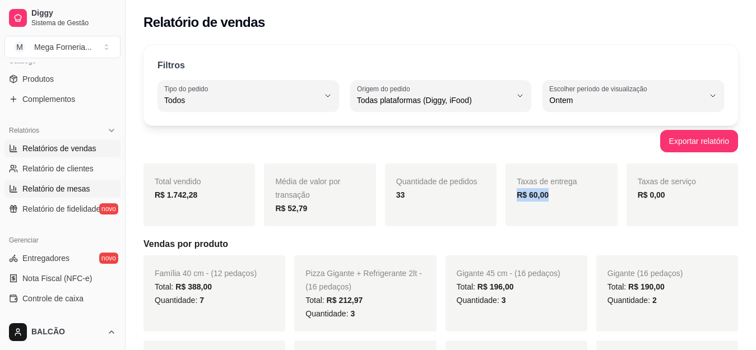
click at [66, 195] on link "Relatório de mesas" at bounding box center [62, 189] width 116 height 18
select select "TOTAL_OF_ORDERS"
select select "7"
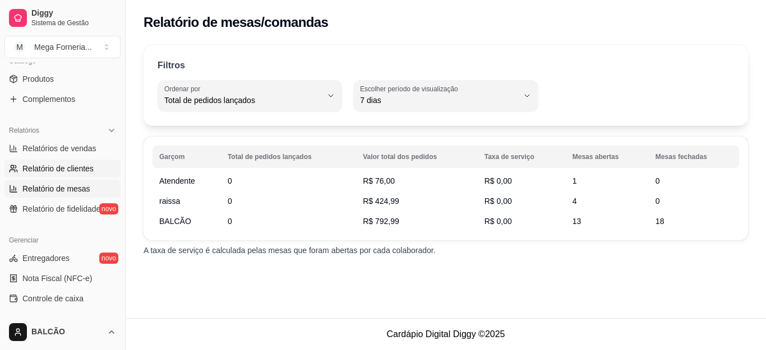
click at [60, 167] on span "Relatório de clientes" at bounding box center [57, 168] width 71 height 11
select select "30"
select select "HIGHEST_TOTAL_SPENT_WITH_ORDERS"
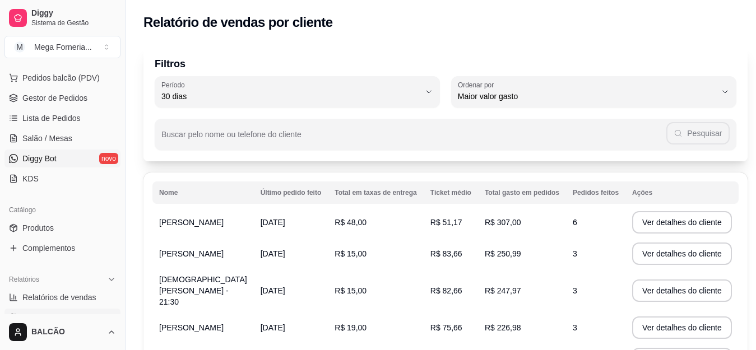
scroll to position [120, 0]
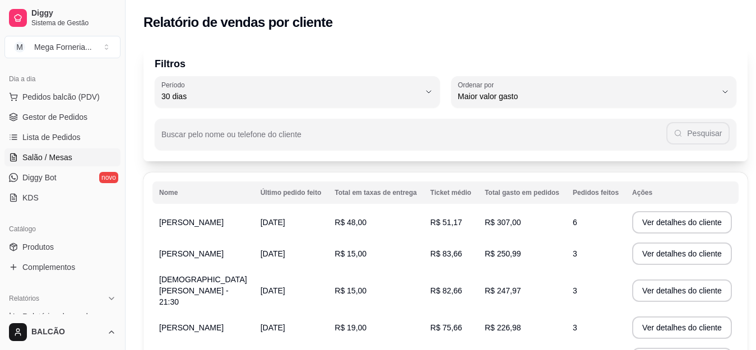
click at [47, 156] on span "Salão / Mesas" at bounding box center [47, 157] width 50 height 11
